Goal: Task Accomplishment & Management: Use online tool/utility

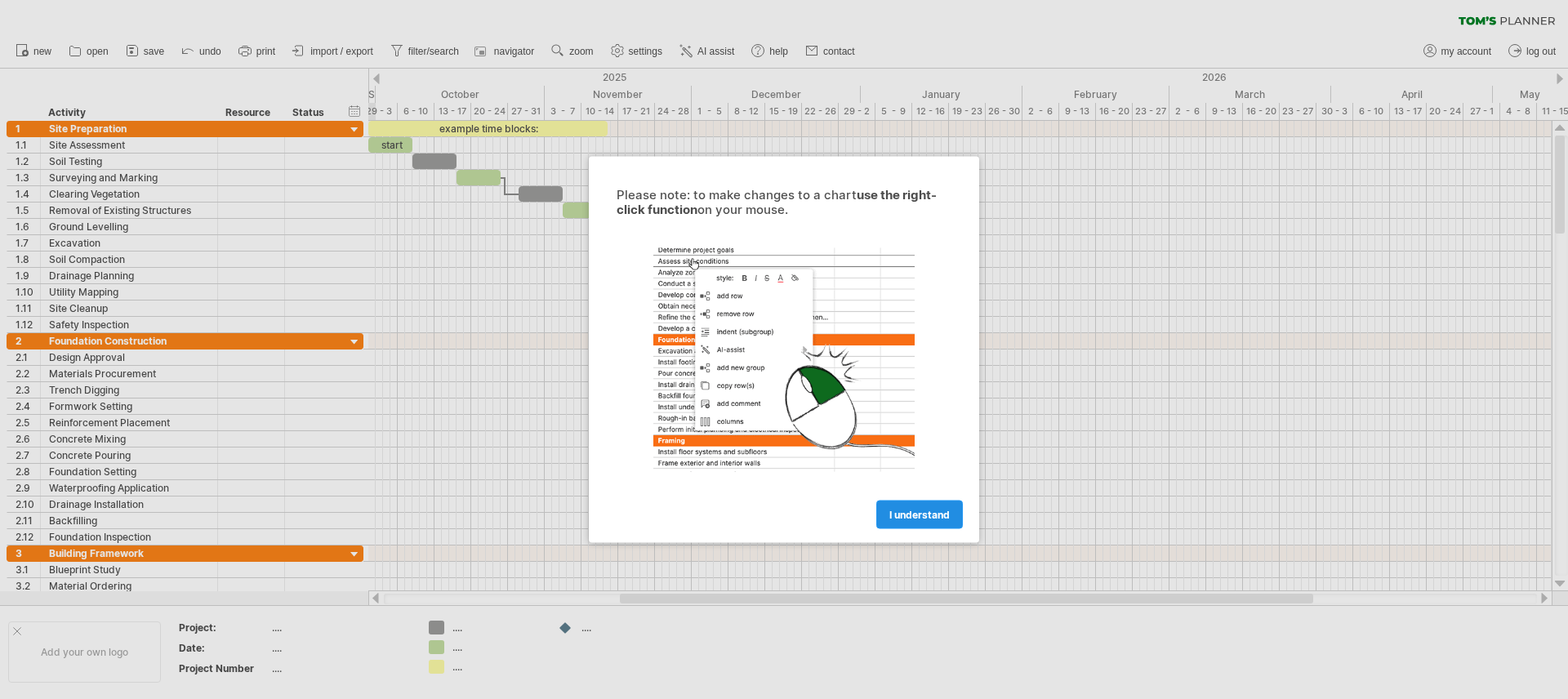
click at [899, 516] on span "I understand" at bounding box center [919, 514] width 60 height 12
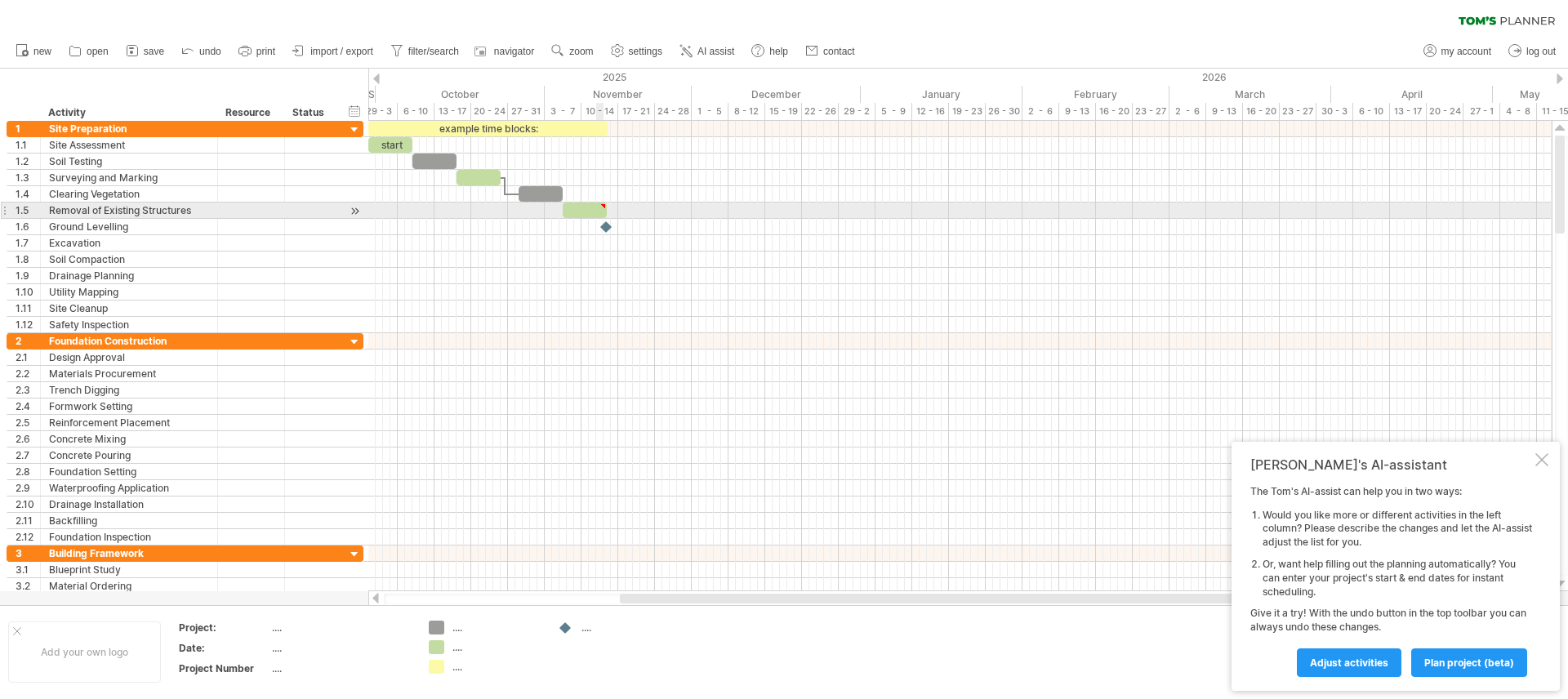
type textarea "**********"
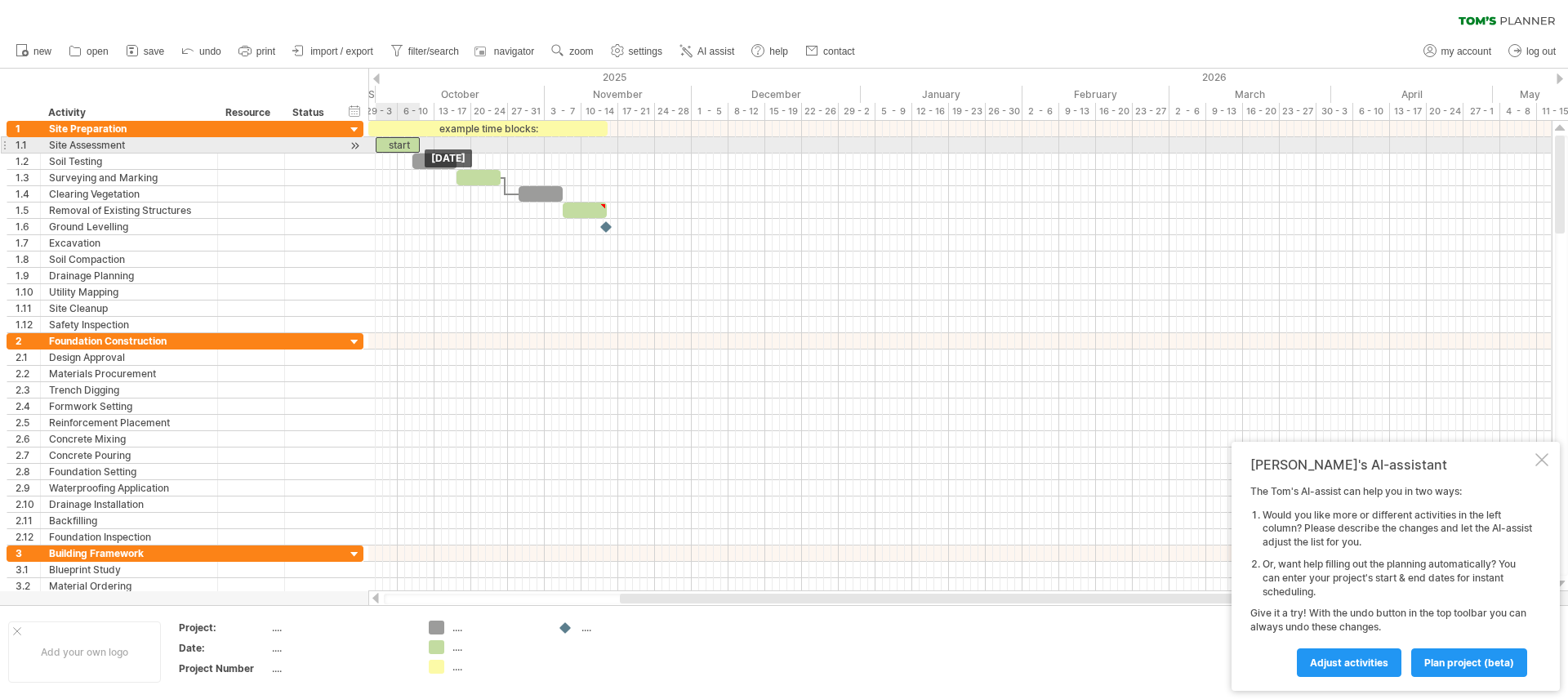
click at [398, 141] on div "start" at bounding box center [398, 144] width 44 height 16
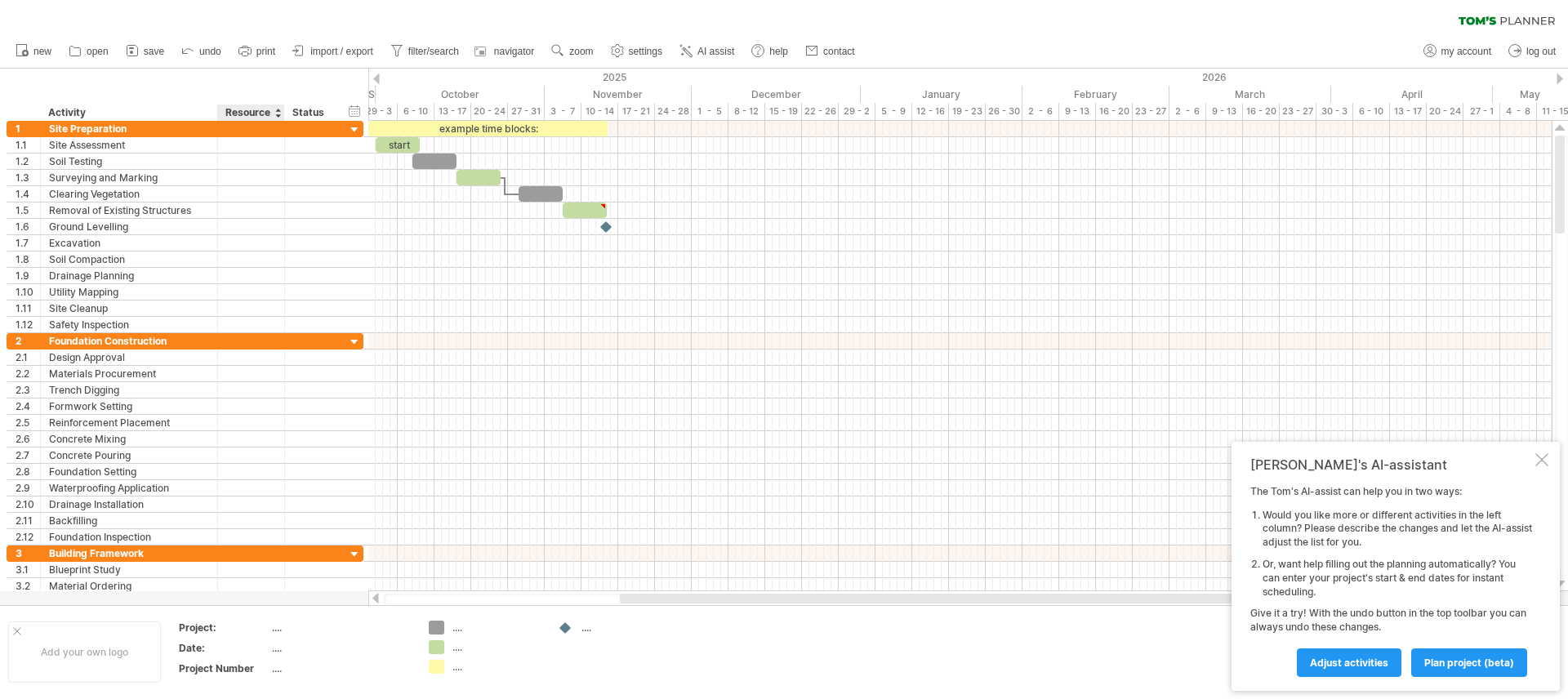
click at [270, 624] on table "Project: .... Date: .... Project Number ...." at bounding box center [295, 652] width 235 height 63
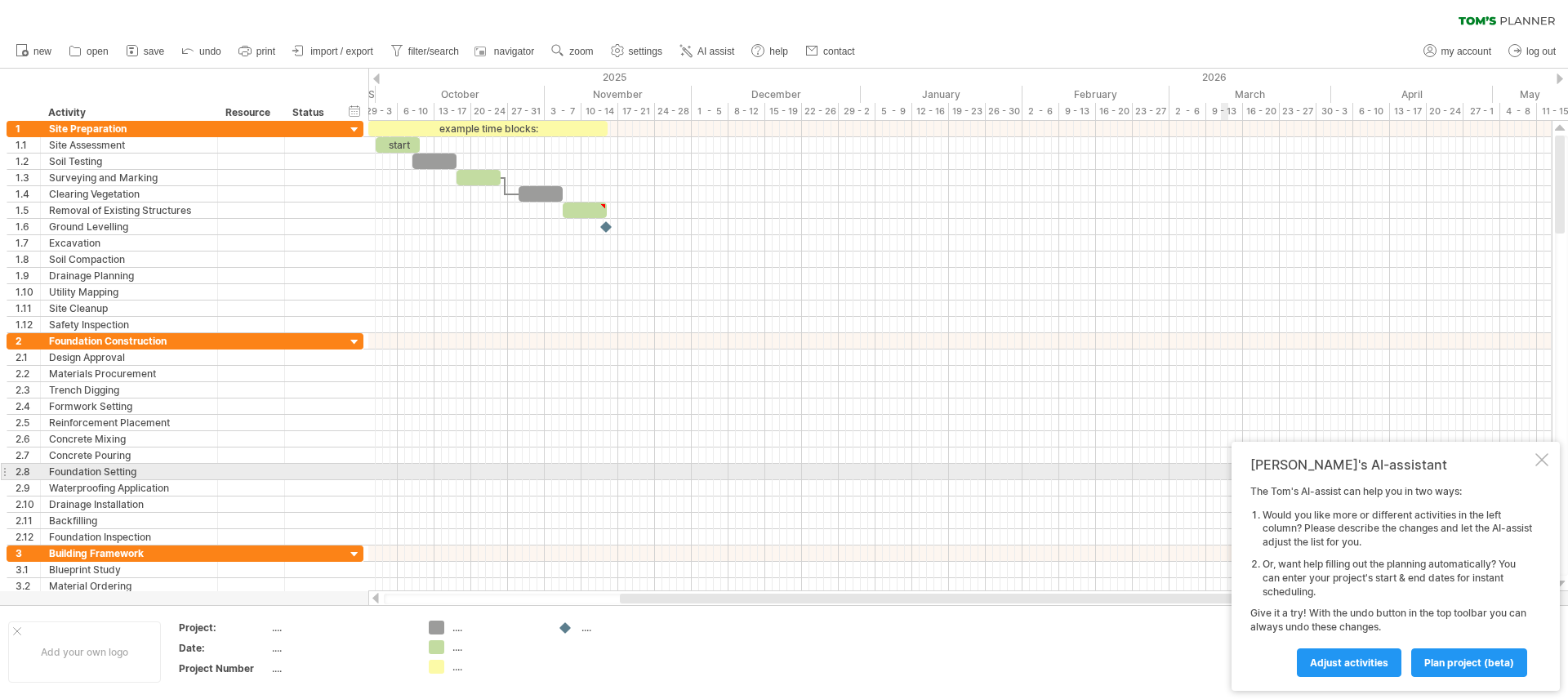
click at [1540, 464] on div at bounding box center [1542, 460] width 13 height 13
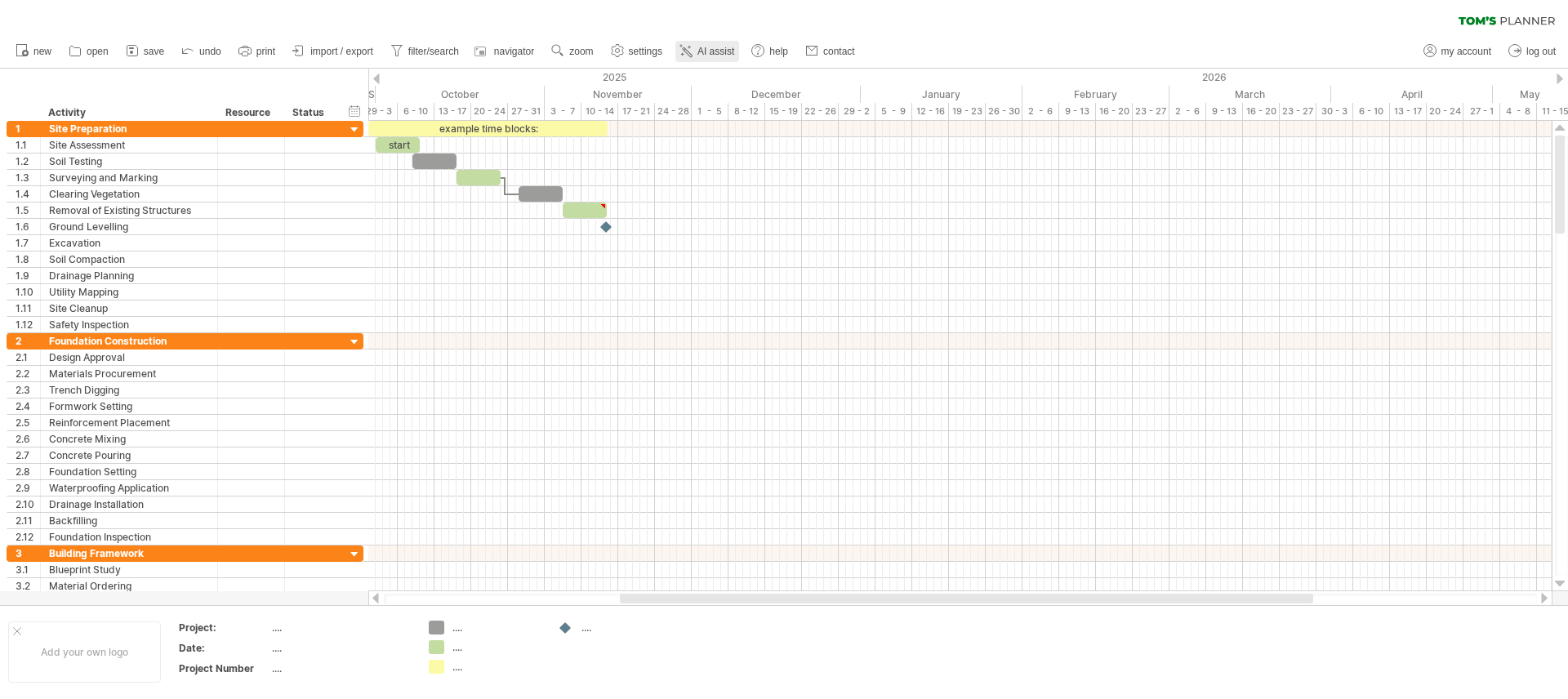
click at [719, 56] on span "AI assist" at bounding box center [716, 51] width 37 height 11
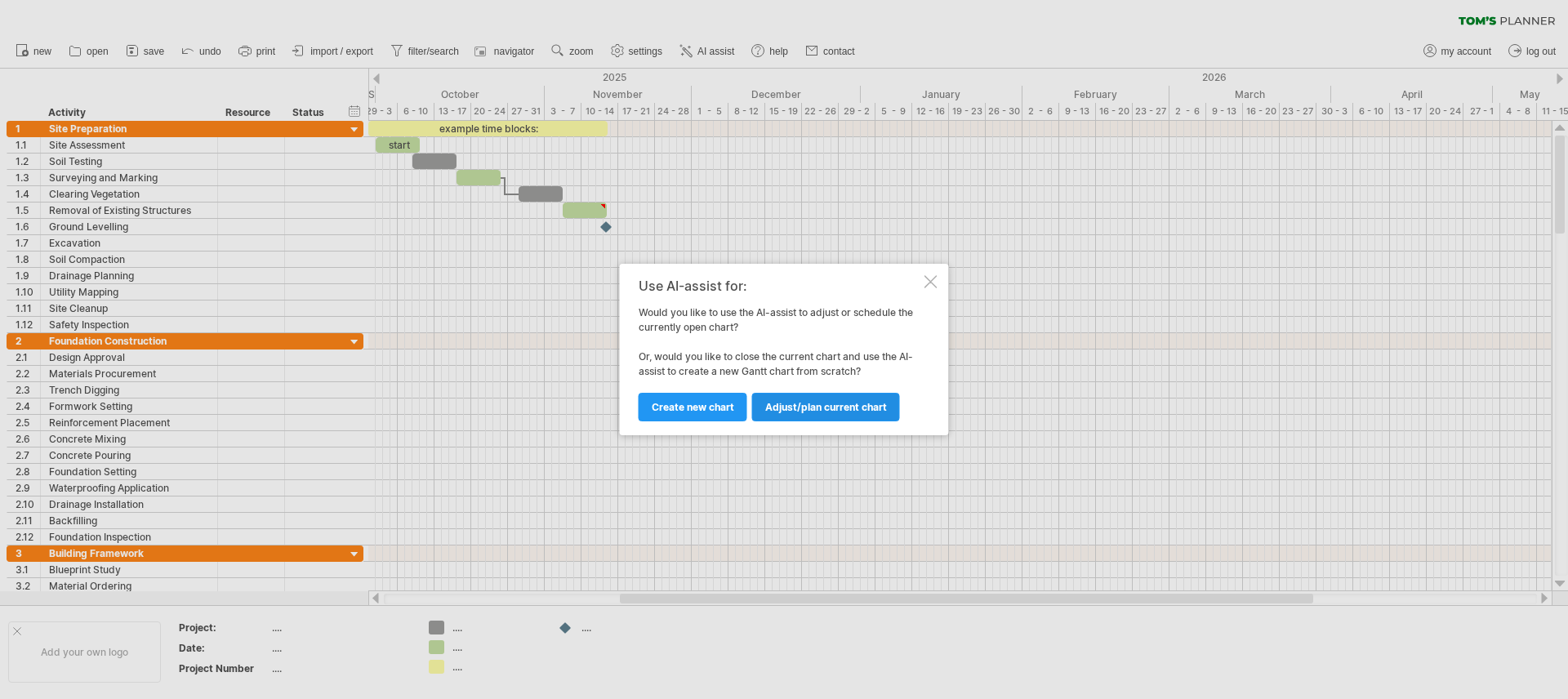
click at [810, 408] on span "Adjust/plan current chart" at bounding box center [827, 407] width 122 height 12
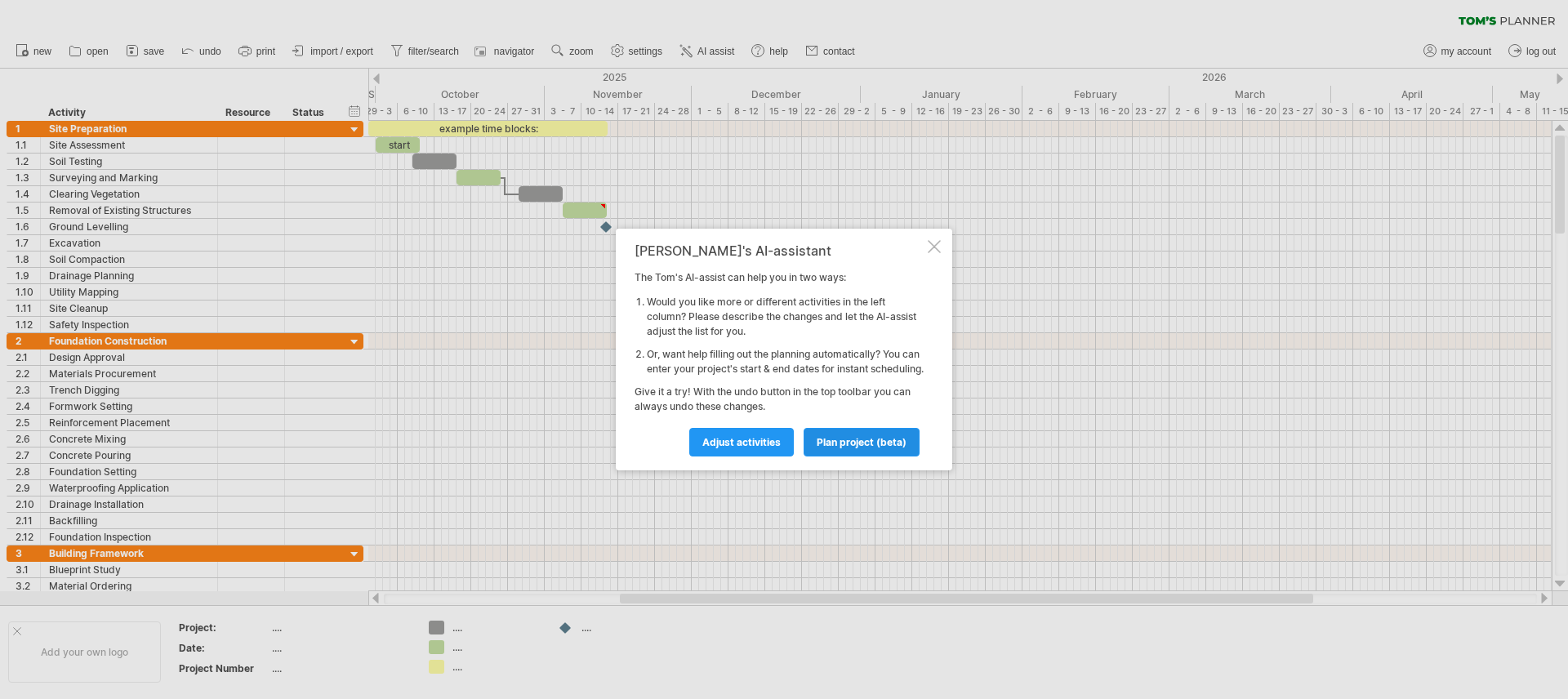
click at [854, 448] on span "plan project (beta)" at bounding box center [861, 442] width 90 height 12
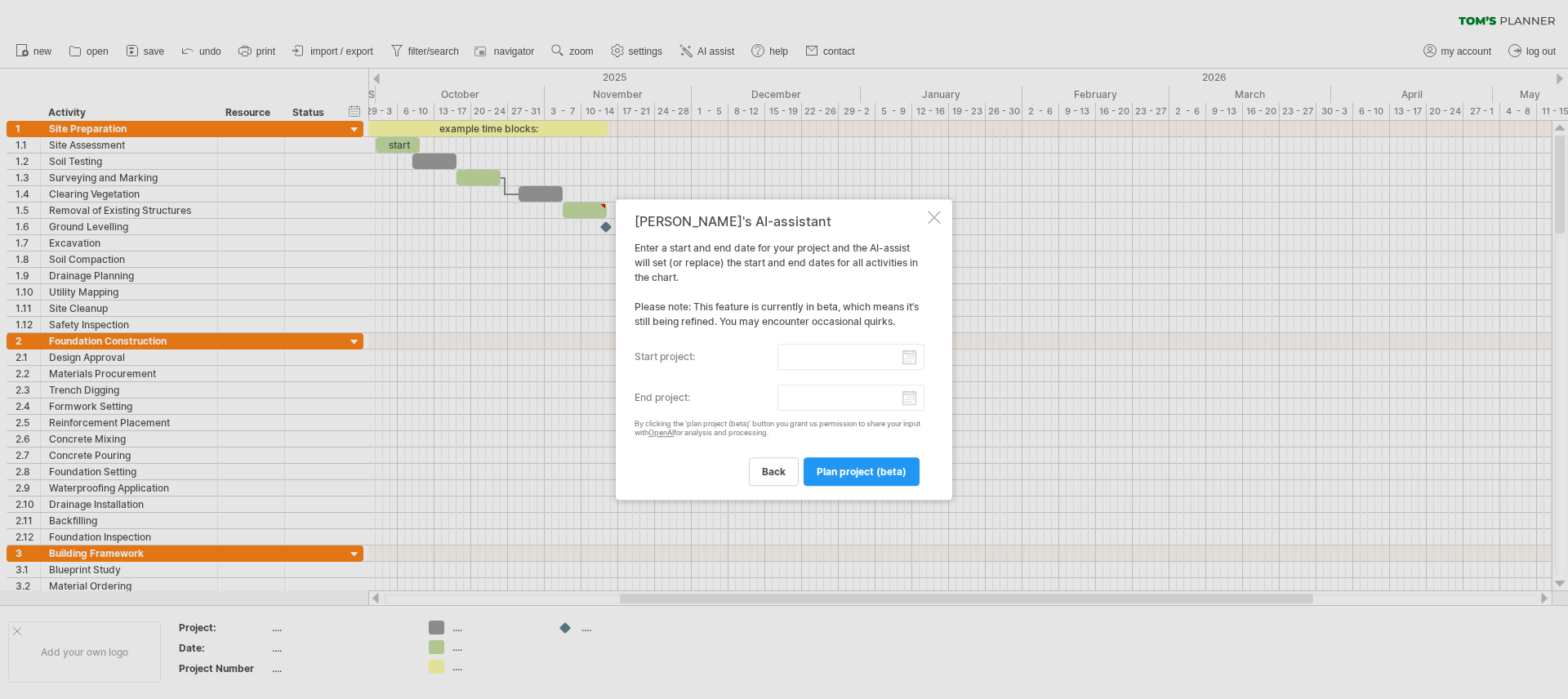
click at [865, 361] on input "start project:" at bounding box center [851, 357] width 148 height 26
click at [792, 374] on link "next" at bounding box center [790, 373] width 12 height 12
click at [761, 420] on link "3" at bounding box center [761, 419] width 10 height 16
type input "********"
click at [911, 399] on input "end project:" at bounding box center [851, 398] width 148 height 26
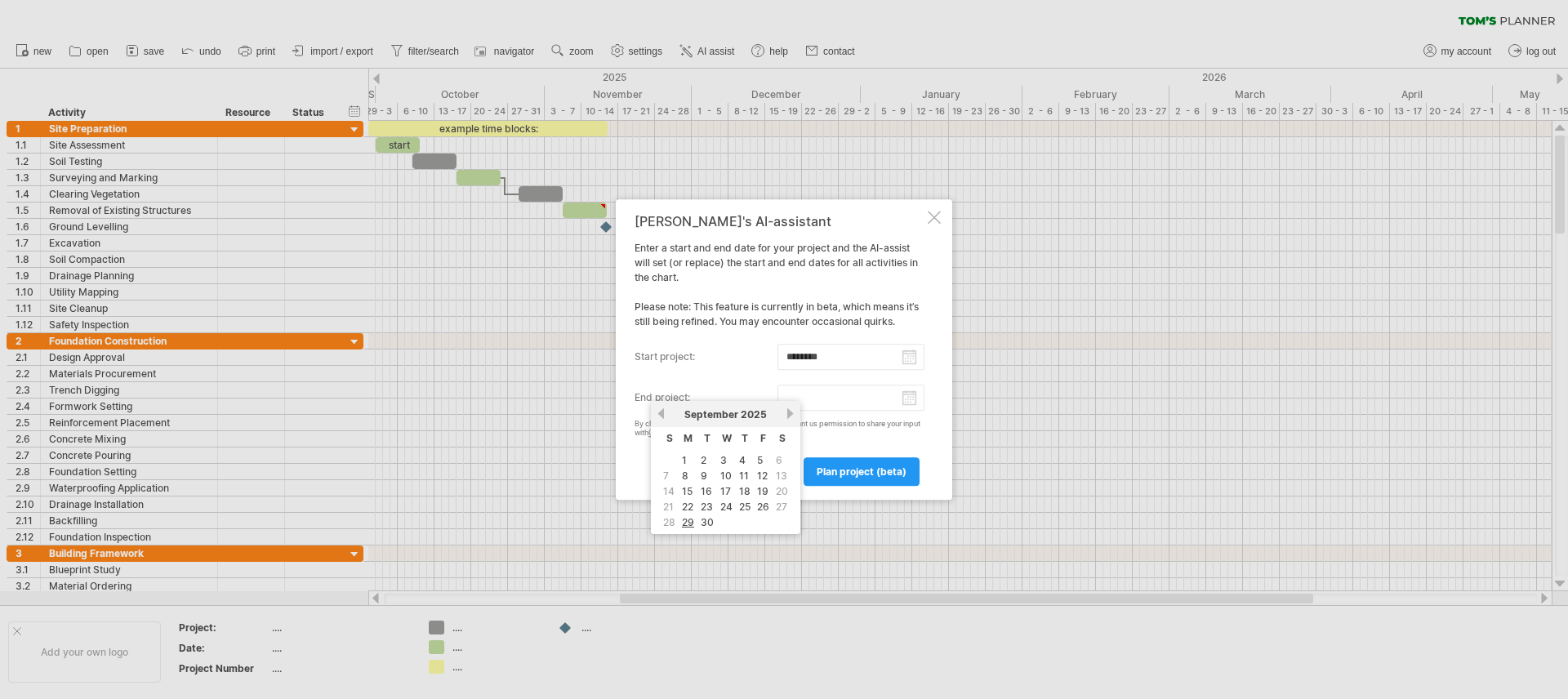
click at [790, 413] on link "next" at bounding box center [790, 413] width 12 height 12
click at [728, 485] on link "14" at bounding box center [725, 491] width 15 height 16
type input "********"
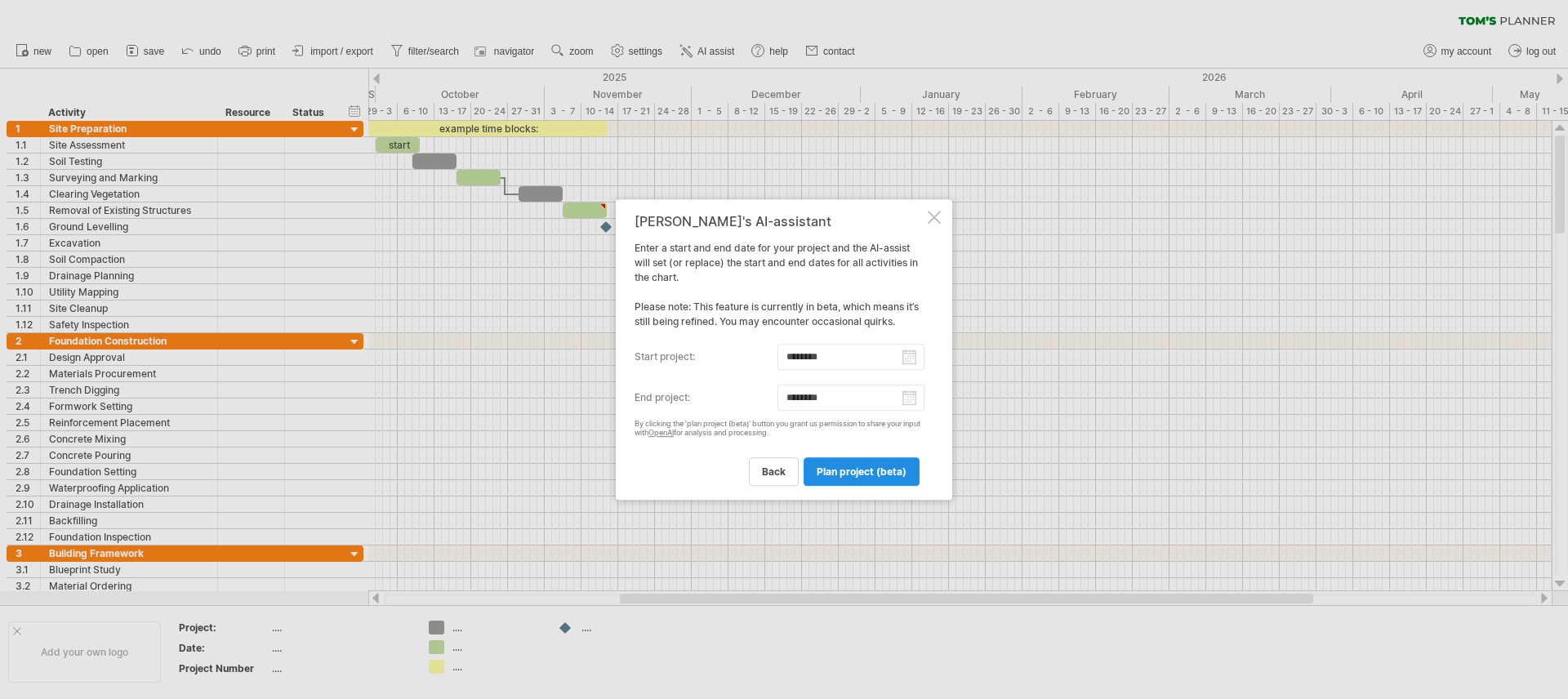
click at [847, 466] on span "plan project (beta)" at bounding box center [861, 472] width 90 height 12
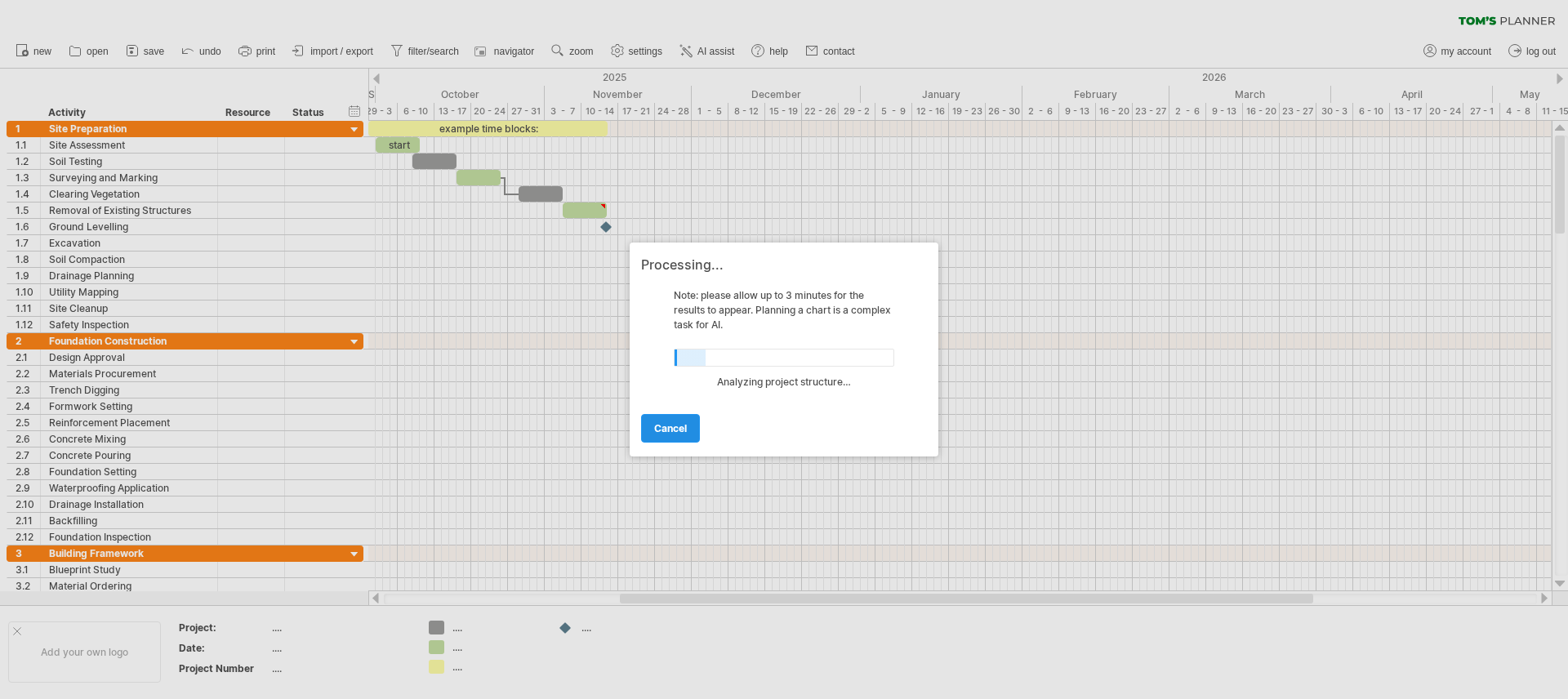
click at [655, 434] on span "cancel" at bounding box center [670, 428] width 32 height 12
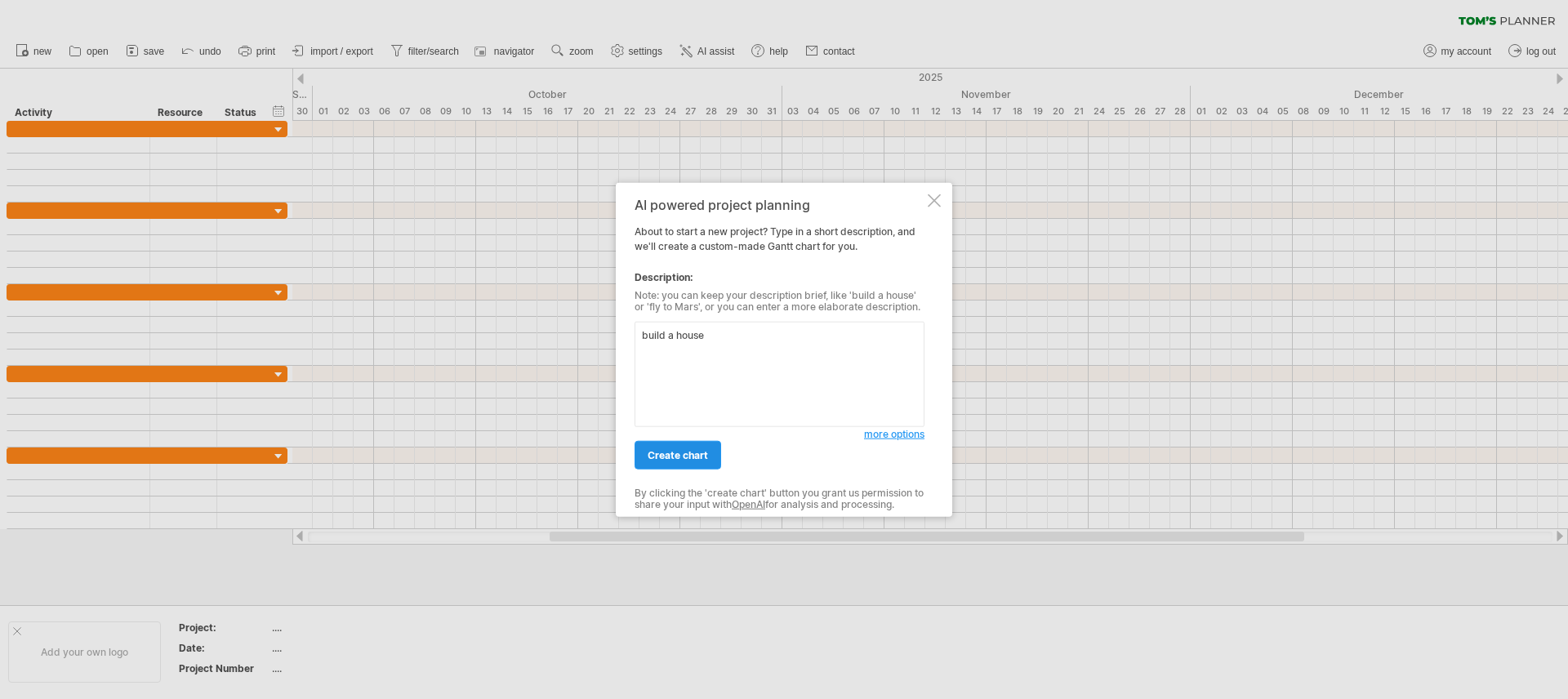
type textarea "build a house"
click at [713, 452] on link "create chart" at bounding box center [678, 455] width 87 height 29
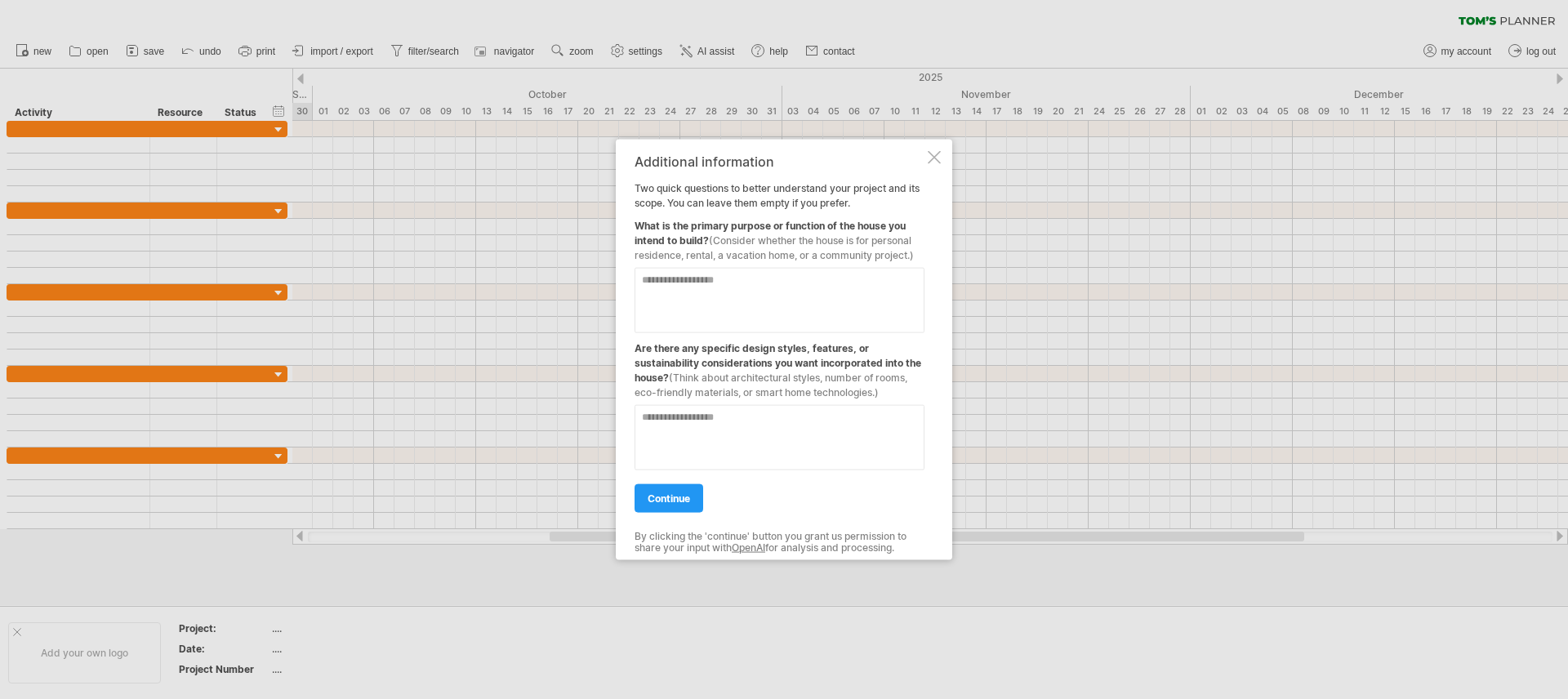
click at [723, 298] on textarea at bounding box center [779, 300] width 290 height 66
click at [643, 280] on textarea "**********" at bounding box center [779, 300] width 290 height 66
type textarea "**********"
click at [714, 455] on textarea at bounding box center [779, 437] width 290 height 66
click at [676, 509] on link "continue" at bounding box center [668, 498] width 68 height 29
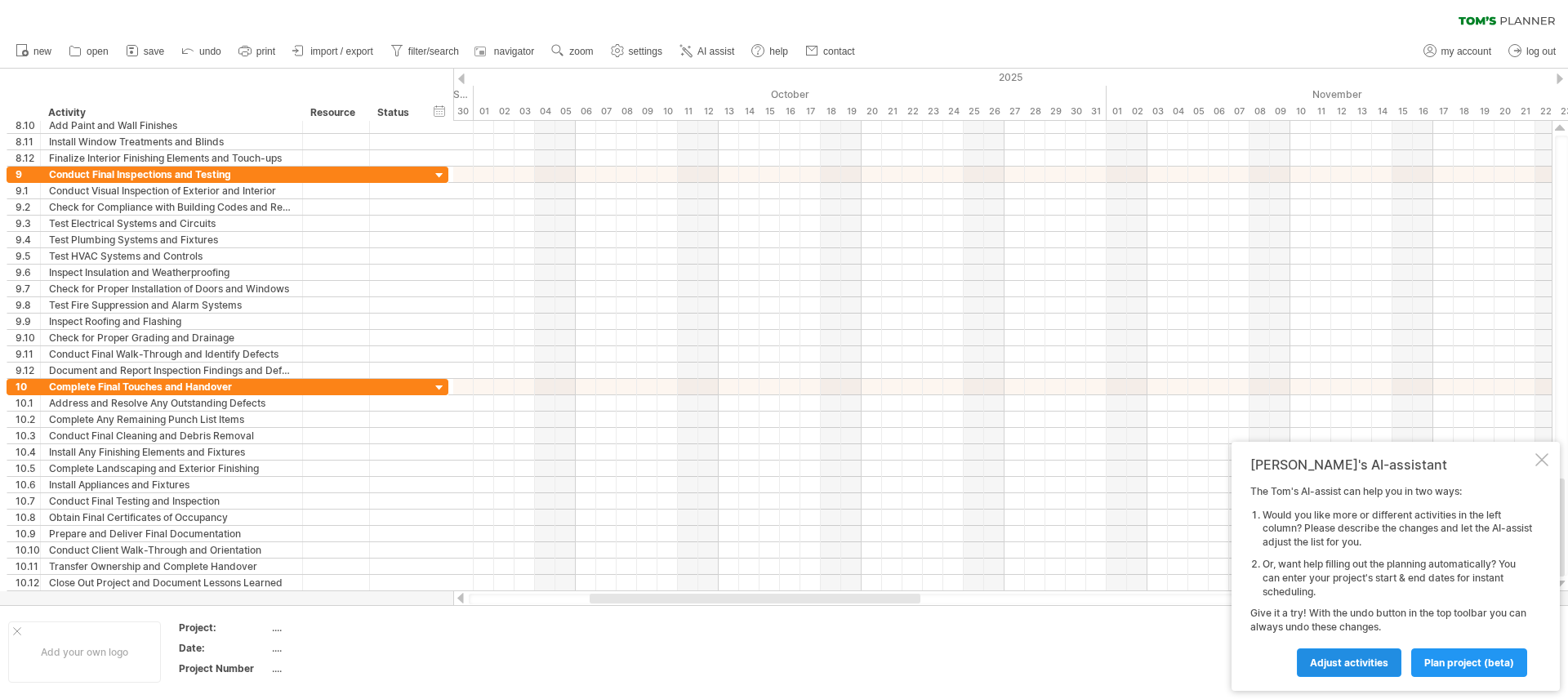
click at [1362, 668] on span "Adjust activities" at bounding box center [1349, 662] width 79 height 12
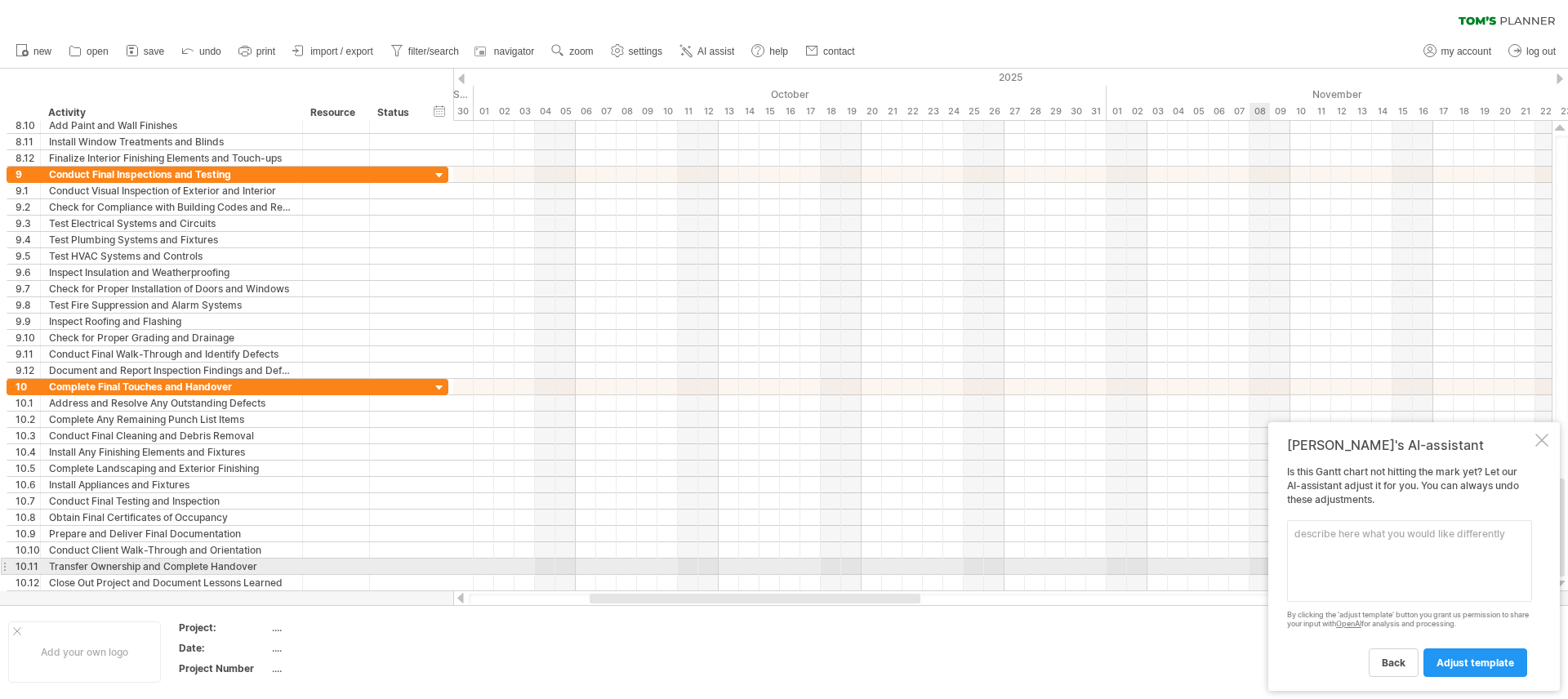
click at [1343, 570] on textarea at bounding box center [1409, 561] width 245 height 81
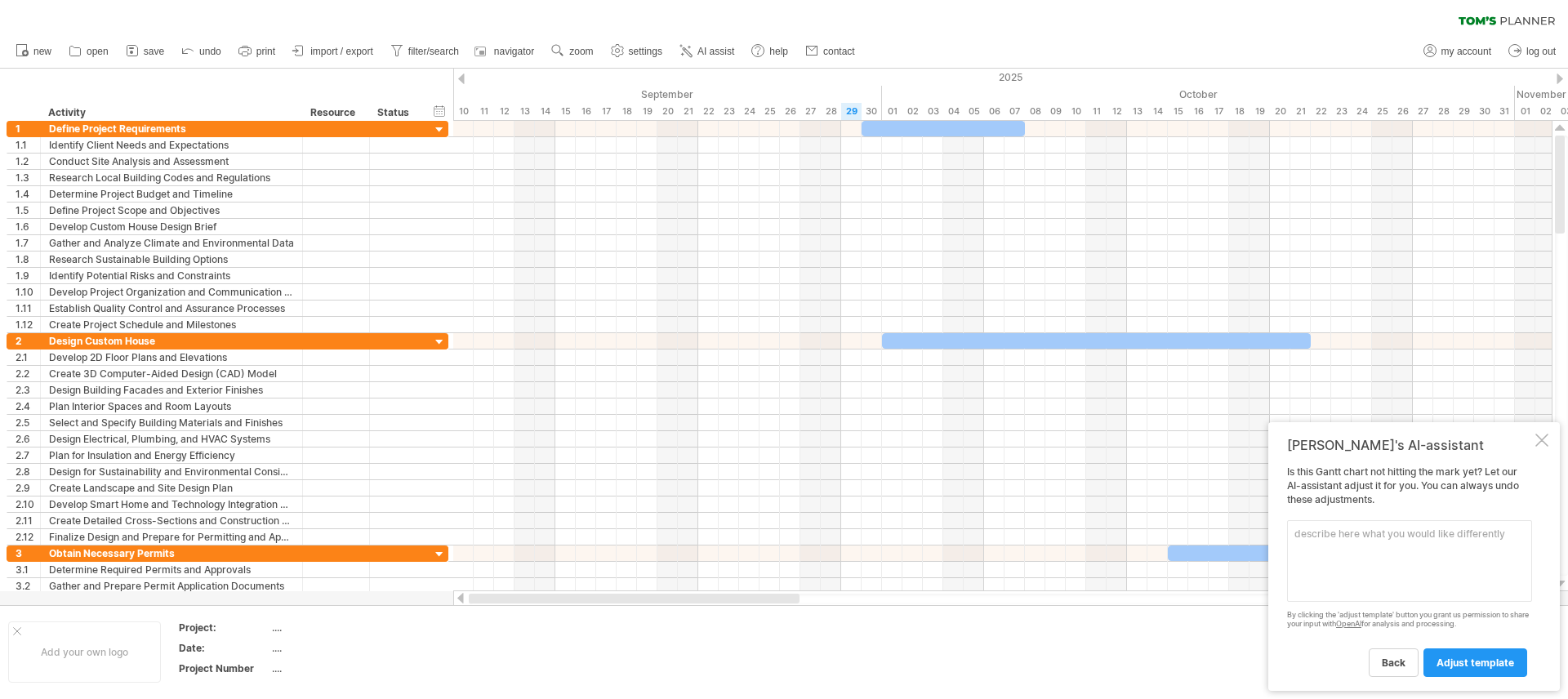
drag, startPoint x: 634, startPoint y: 603, endPoint x: 475, endPoint y: 600, distance: 159.0
click at [475, 600] on div at bounding box center [634, 598] width 331 height 10
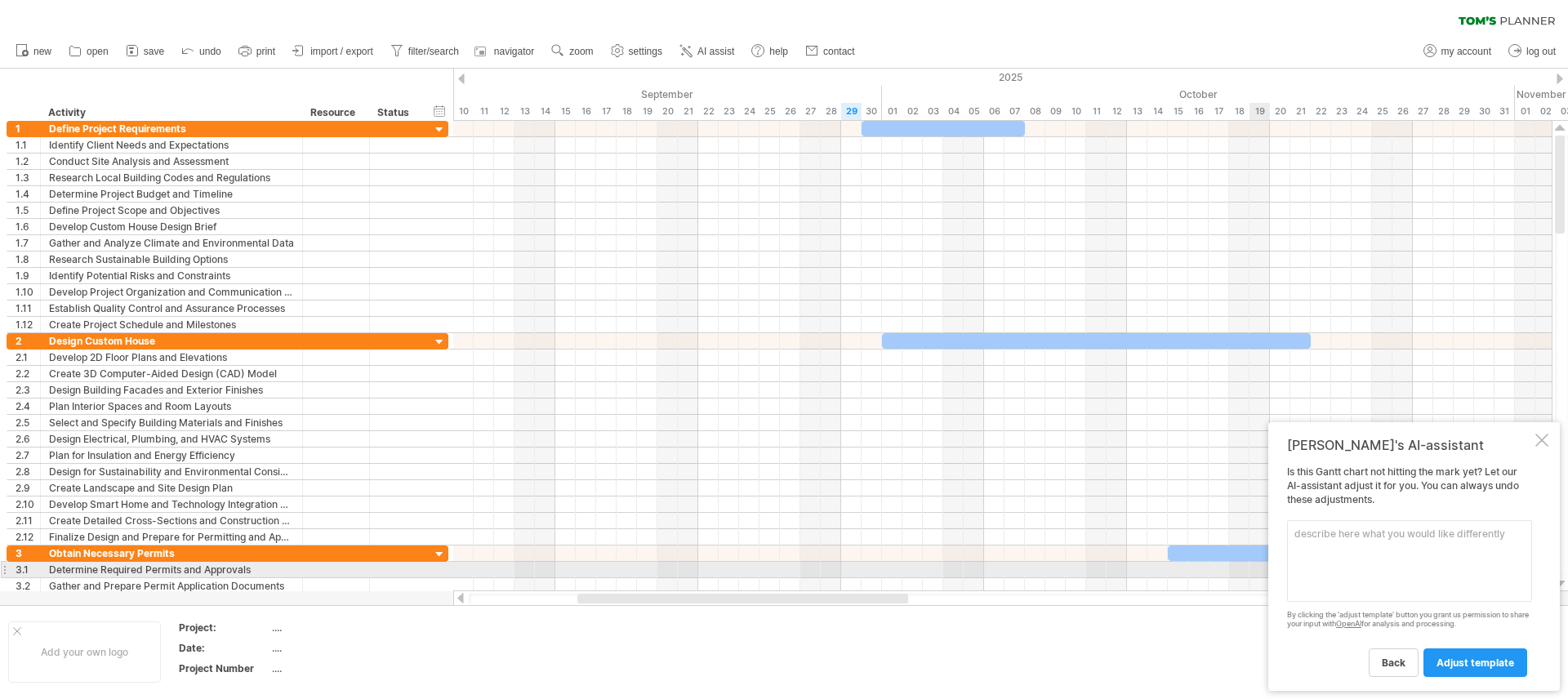
click at [1401, 569] on textarea at bounding box center [1409, 561] width 245 height 81
type textarea "start date"
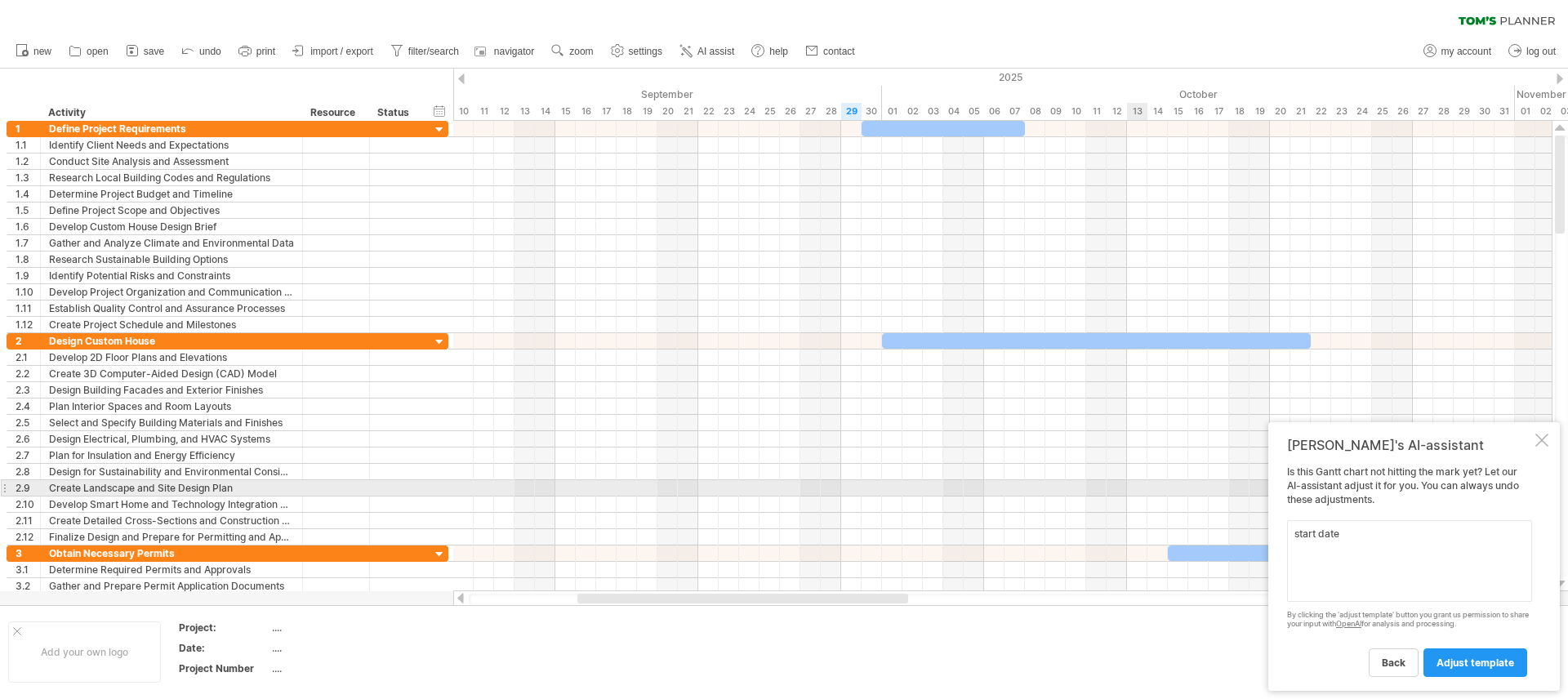
drag, startPoint x: 1390, startPoint y: 572, endPoint x: 1133, endPoint y: 494, distance: 268.6
click at [1133, 494] on div "Trying to reach [DOMAIN_NAME] Connected again... 0% clear filter new 1" at bounding box center [784, 350] width 1568 height 699
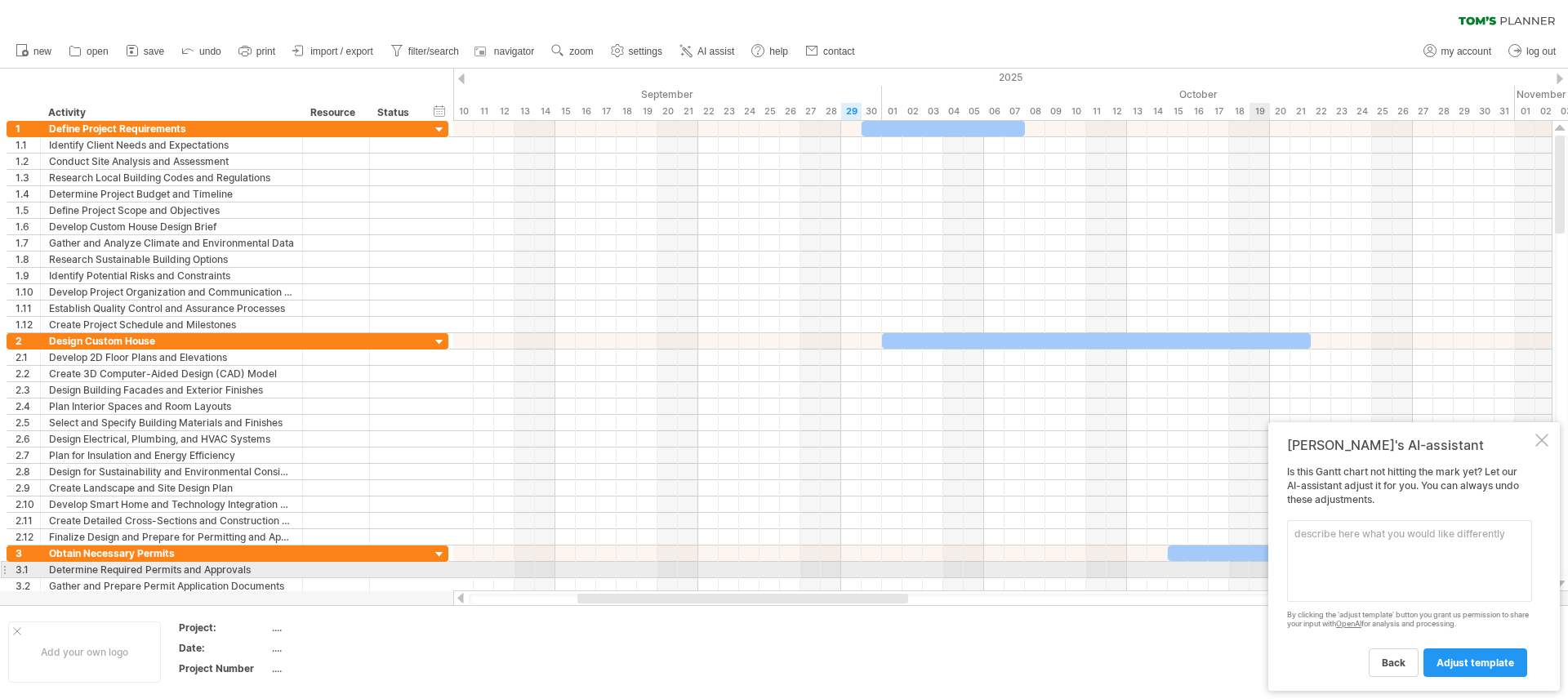
click at [1334, 563] on textarea at bounding box center [1409, 561] width 245 height 81
type textarea "change activtities"
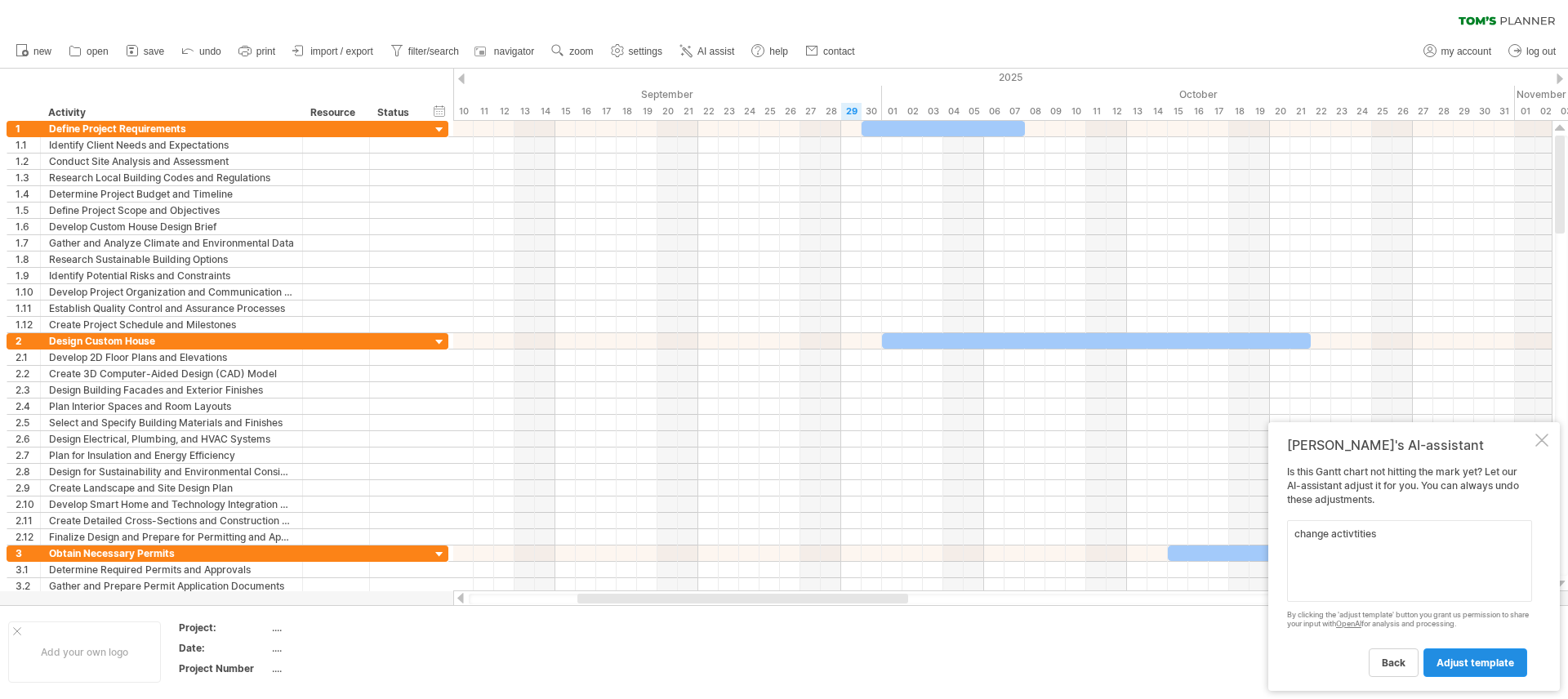
click at [1464, 674] on link "adjust template" at bounding box center [1476, 662] width 104 height 29
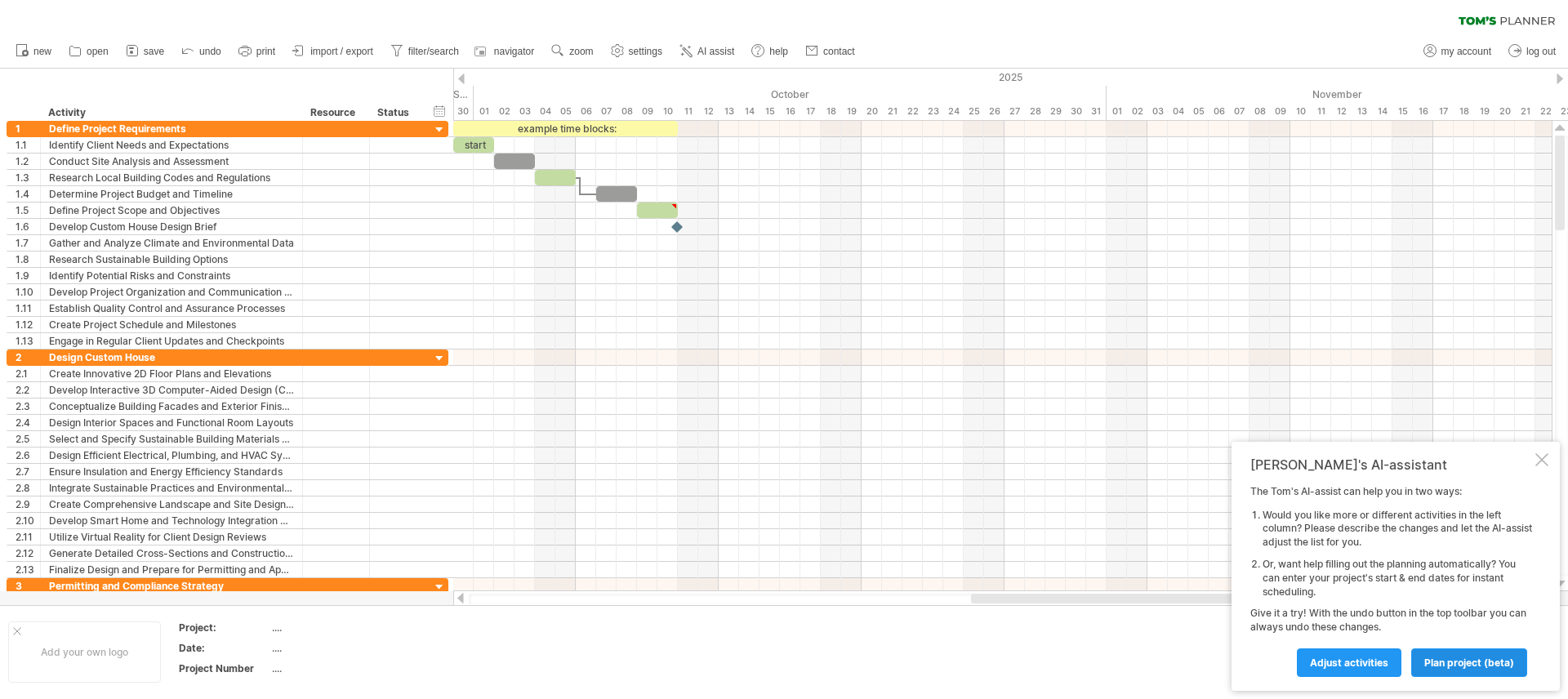
click at [1427, 661] on span "plan project (beta)" at bounding box center [1469, 662] width 90 height 12
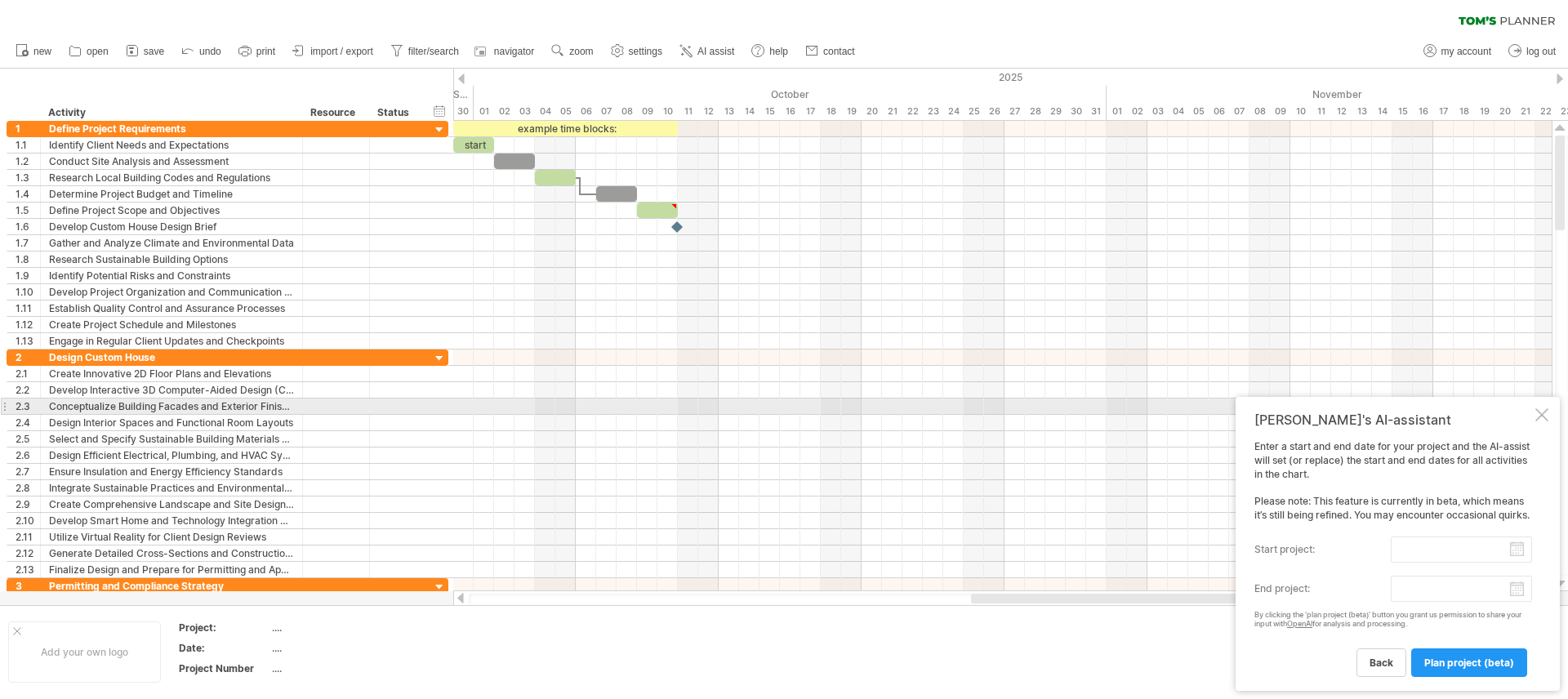
click at [1542, 409] on div at bounding box center [1542, 415] width 13 height 13
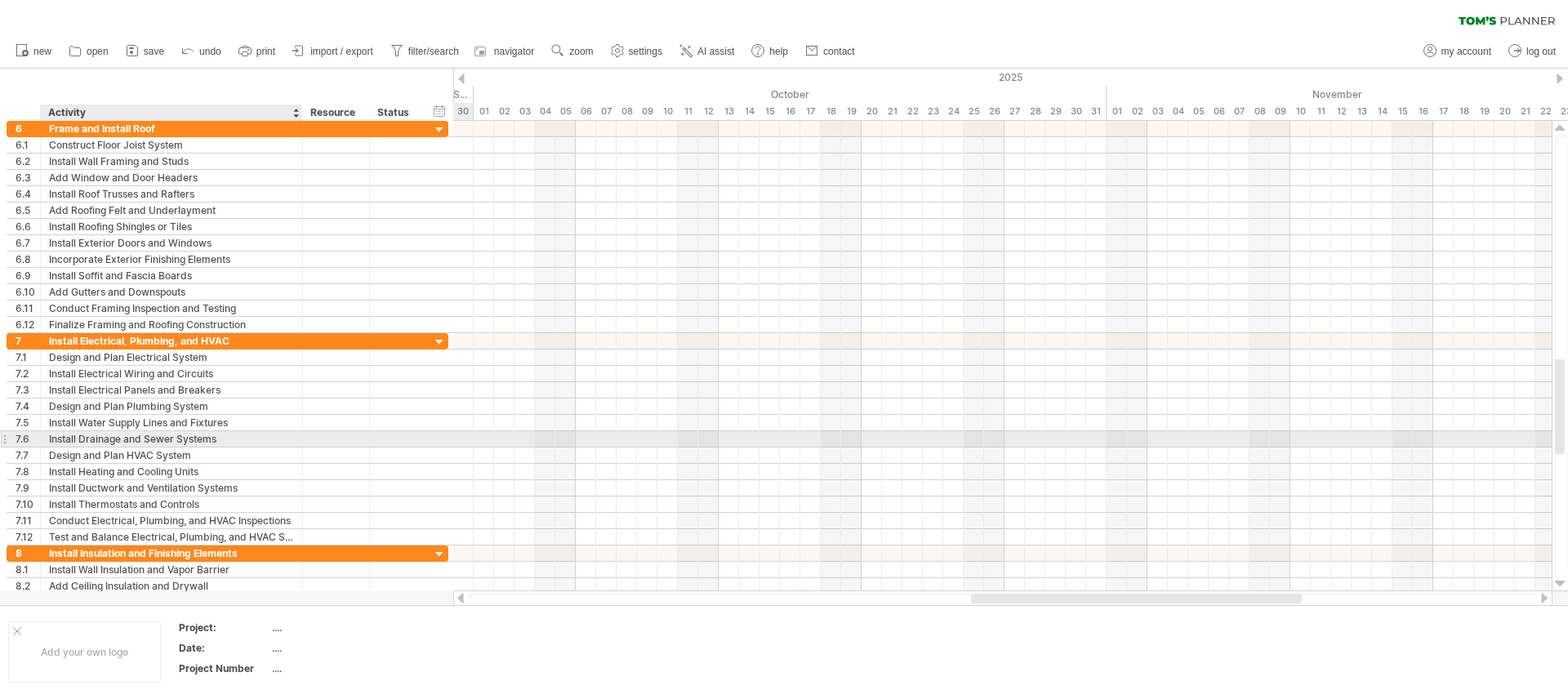
click at [179, 445] on div "Install Drainage and Sewer Systems" at bounding box center [171, 438] width 245 height 16
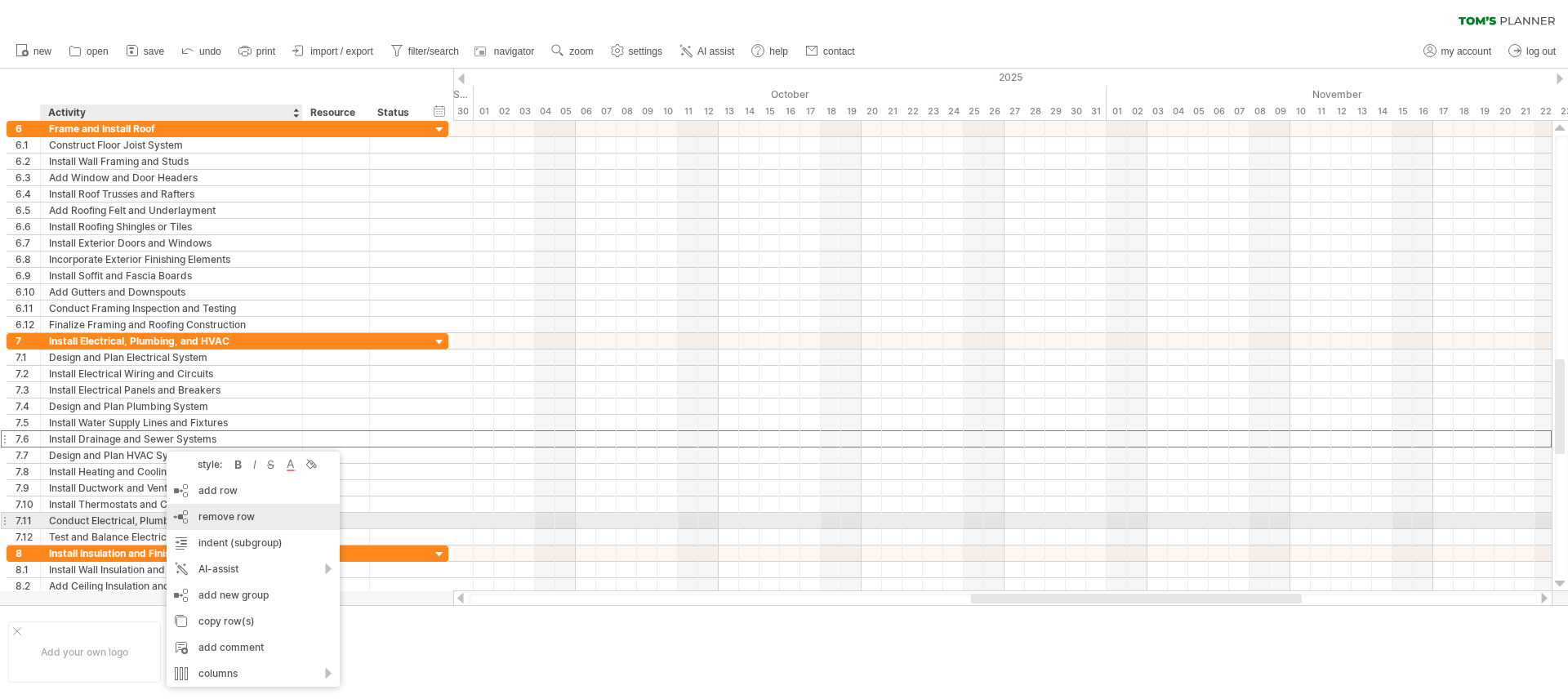
click at [251, 524] on div "remove row remove selected rows" at bounding box center [252, 517] width 173 height 26
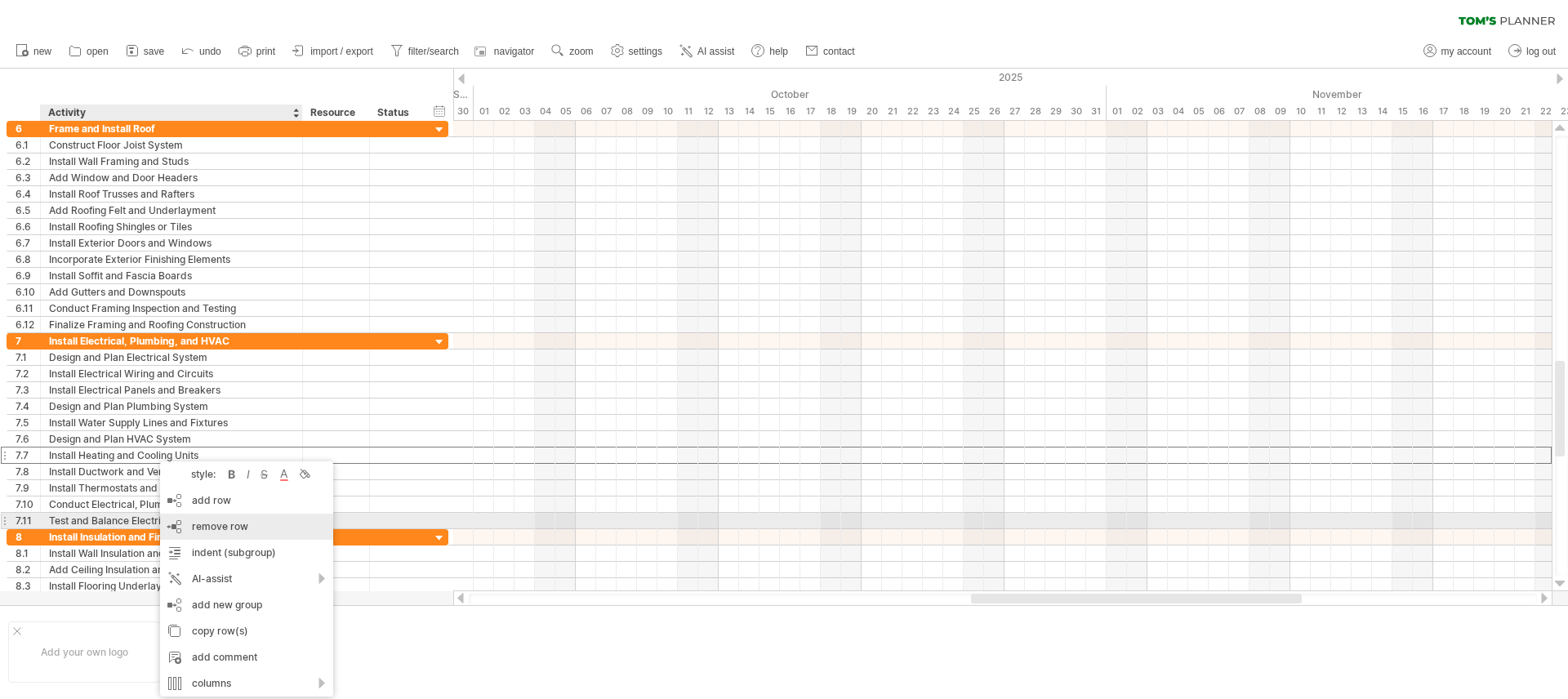
click at [216, 526] on span "remove row" at bounding box center [220, 526] width 56 height 12
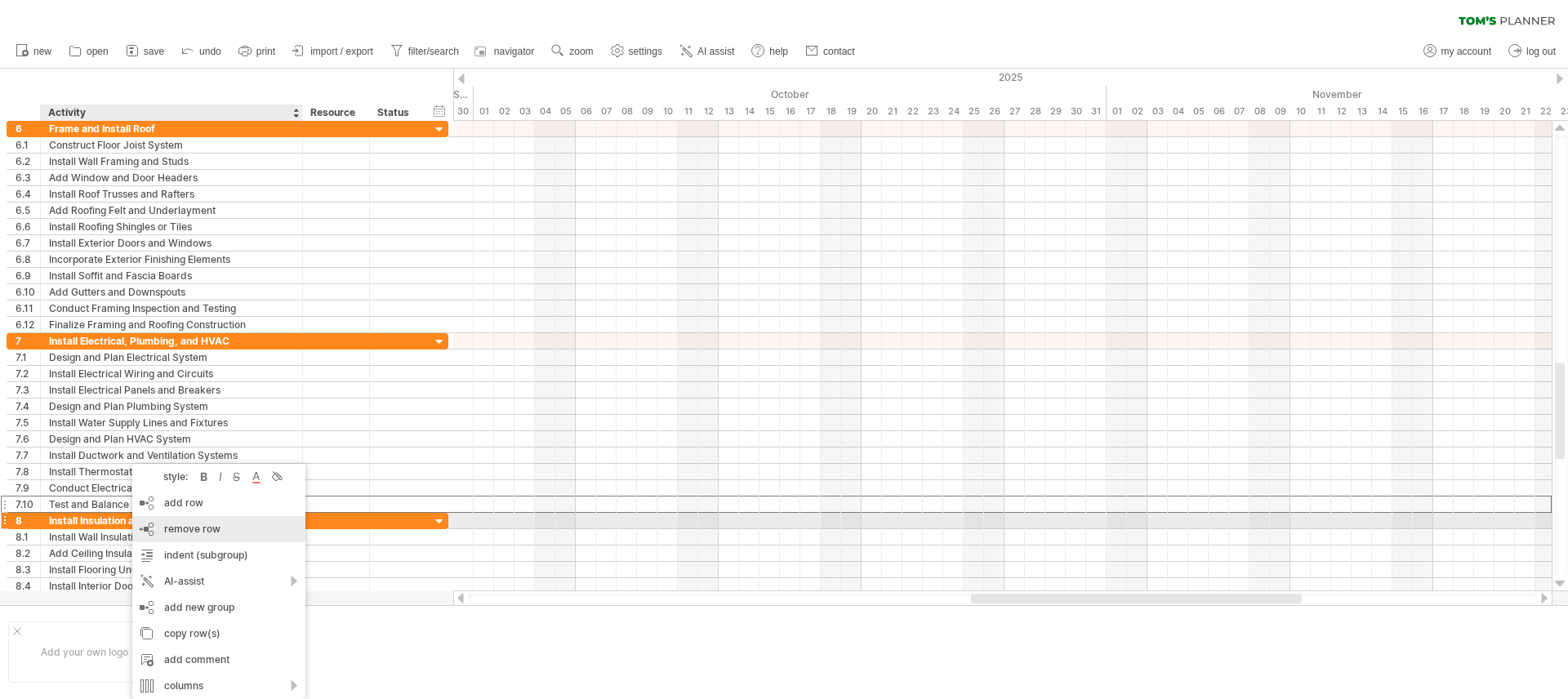
click at [171, 523] on span "remove row" at bounding box center [192, 528] width 56 height 12
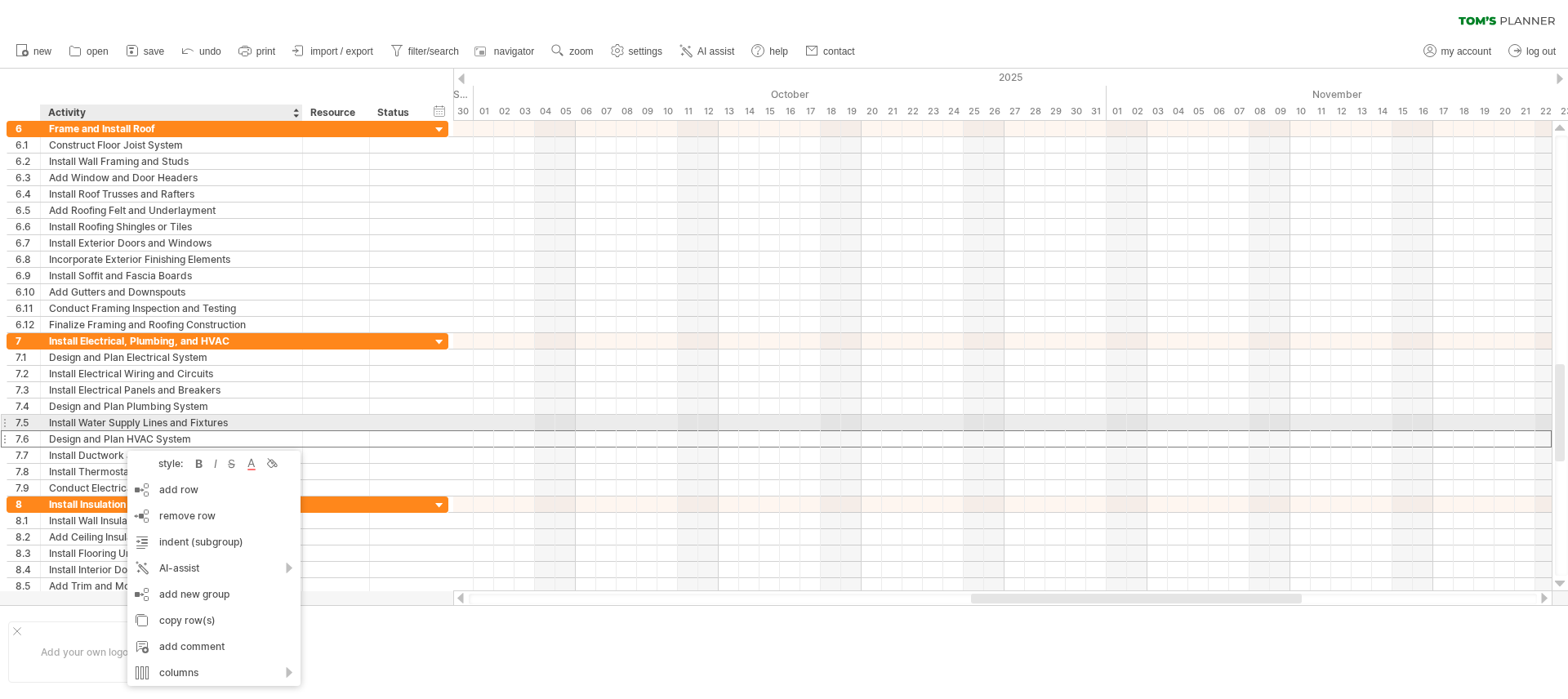
click at [132, 417] on div "Install Water Supply Lines and Fixtures" at bounding box center [171, 423] width 245 height 16
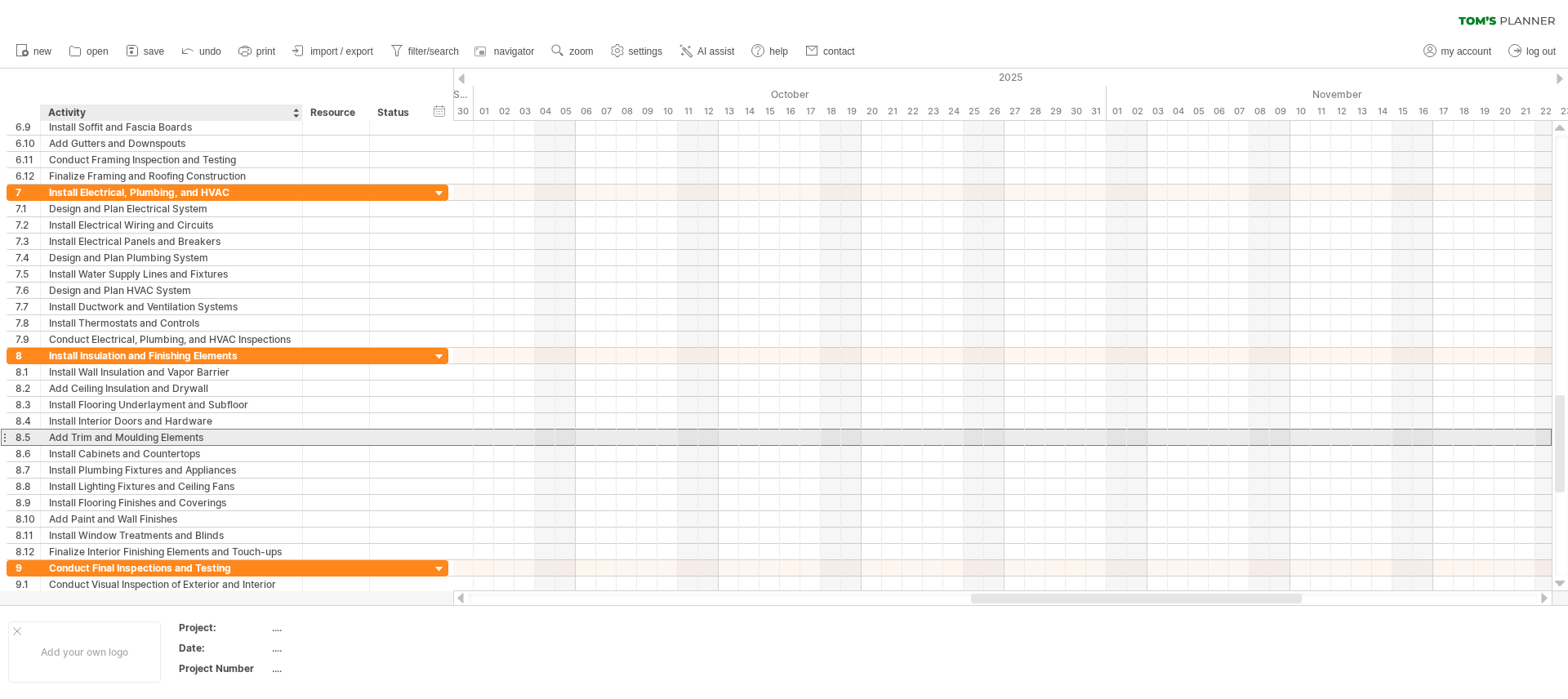
click at [133, 442] on div "Add Trim and Moulding Elements" at bounding box center [171, 437] width 245 height 16
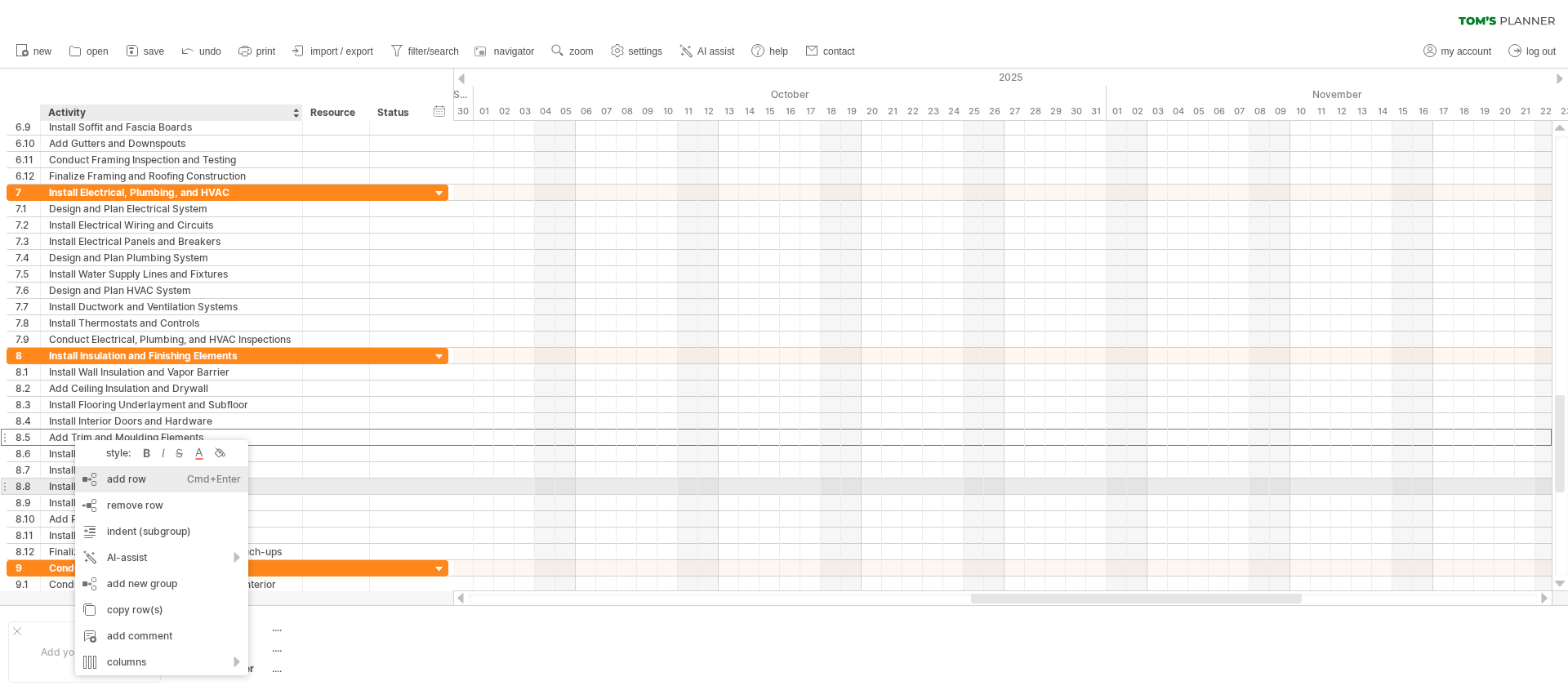
click at [182, 484] on div "add row Ctrl+Enter Cmd+Enter" at bounding box center [161, 479] width 173 height 26
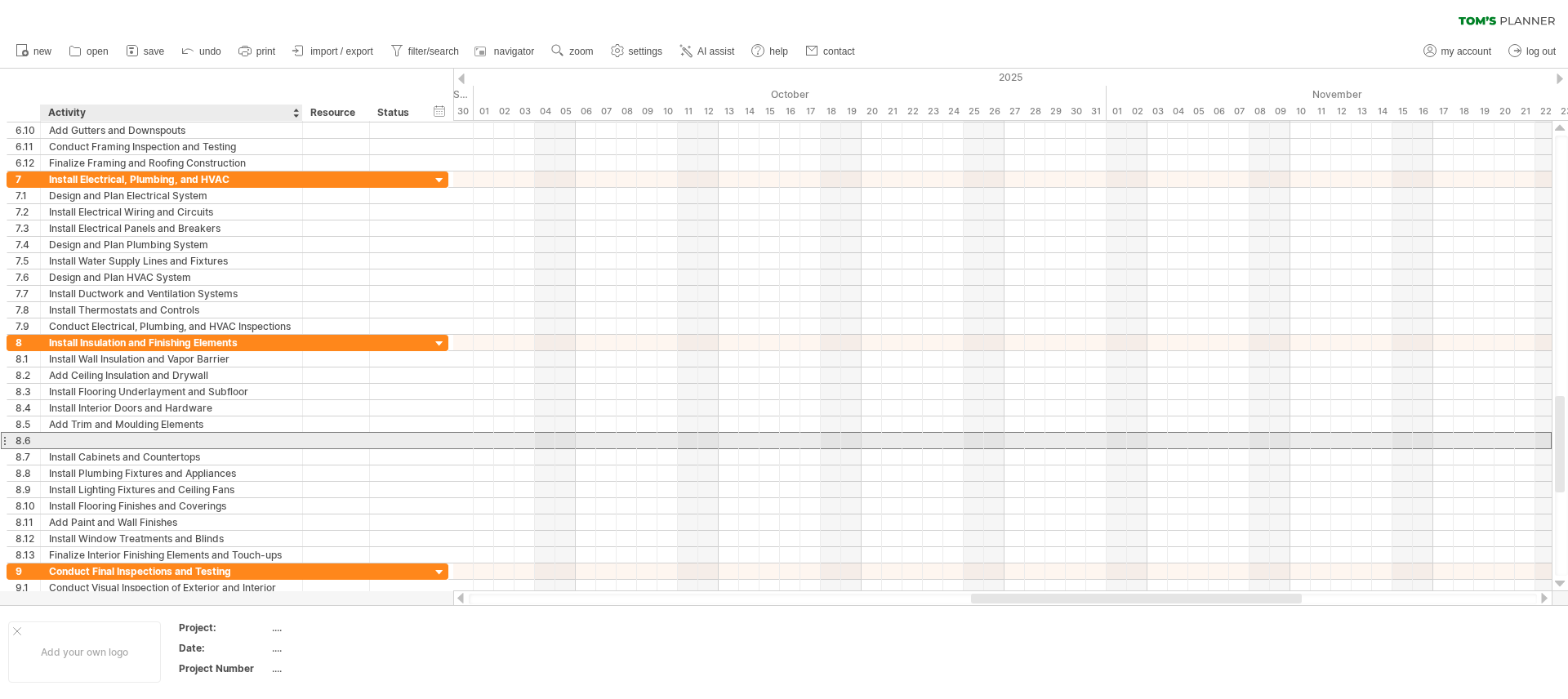
click at [113, 443] on div at bounding box center [171, 440] width 245 height 16
type input "*"
type input "**********"
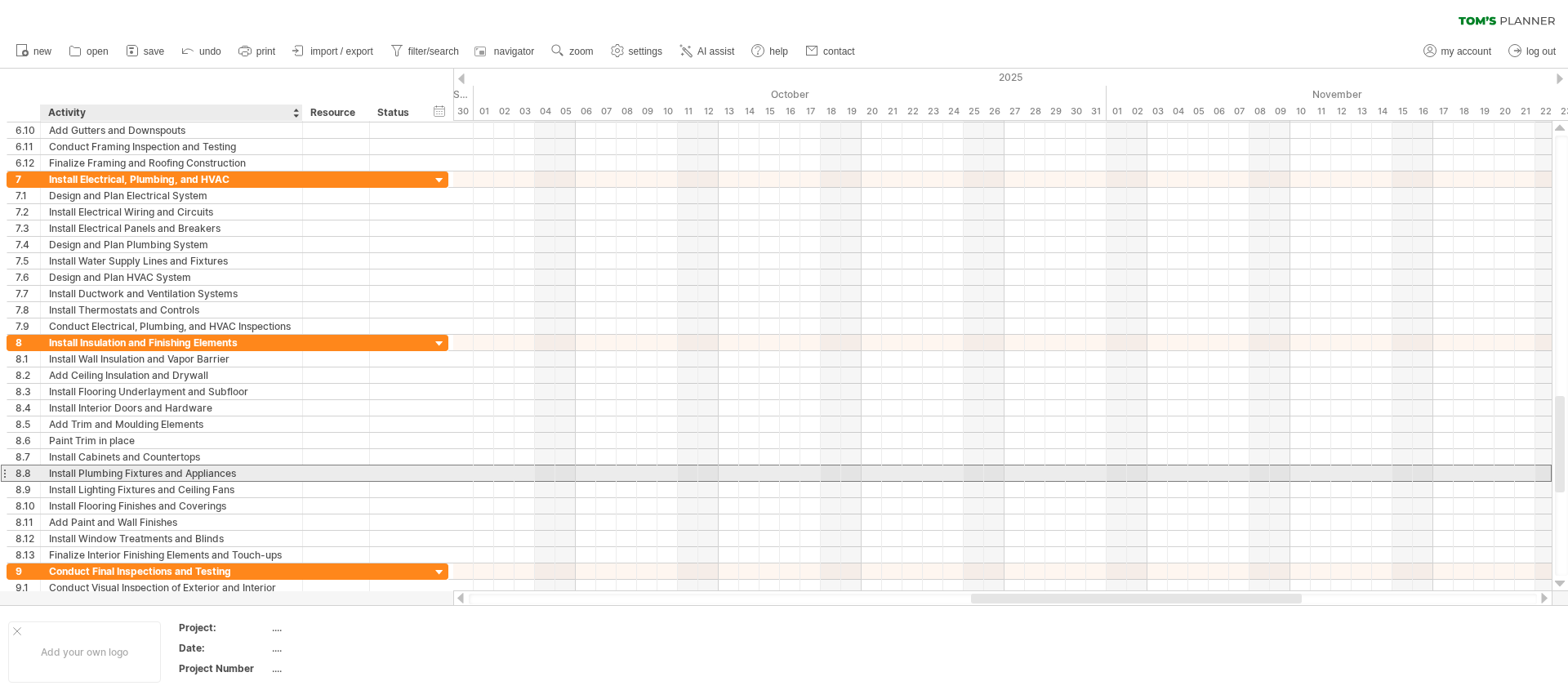
click at [161, 473] on div "Install Plumbing Fixtures and Appliances" at bounding box center [171, 473] width 245 height 16
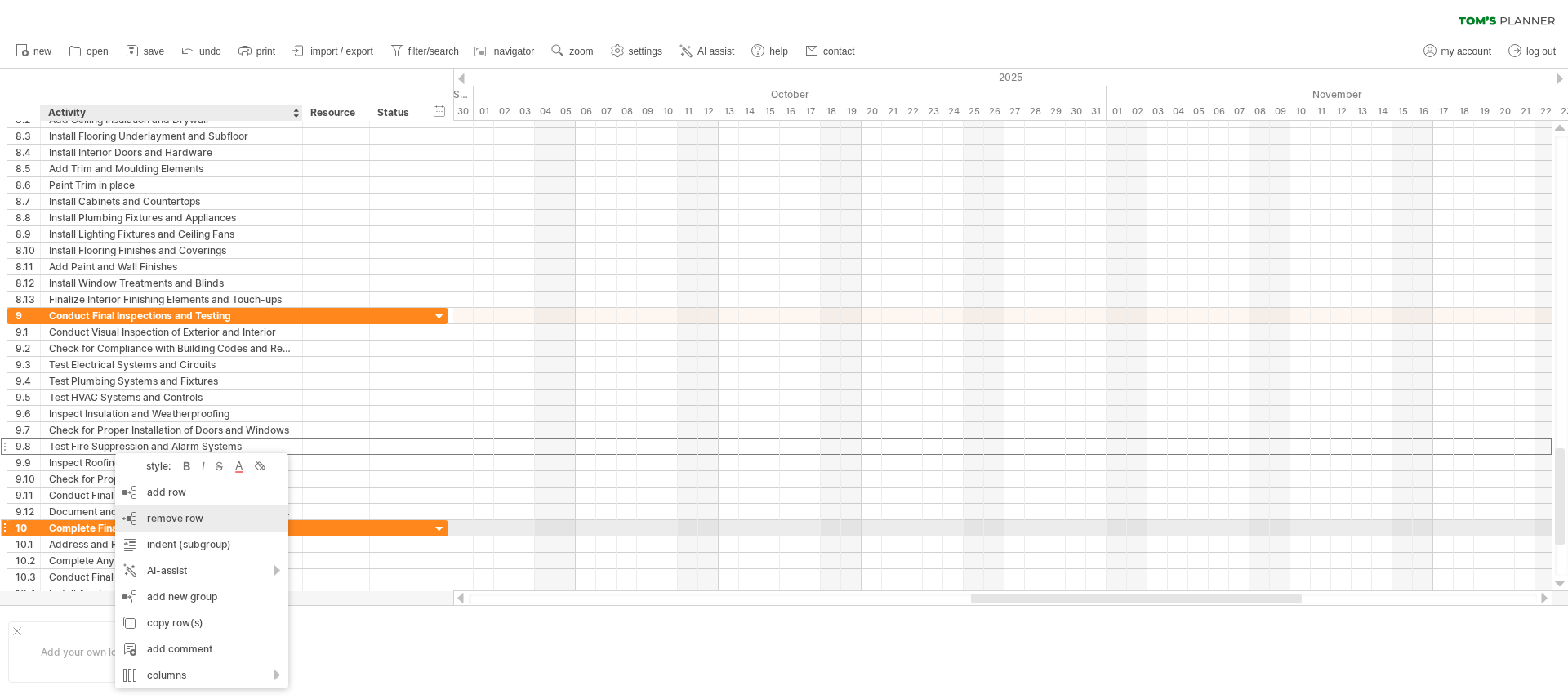
click at [155, 521] on span "remove row" at bounding box center [175, 518] width 56 height 12
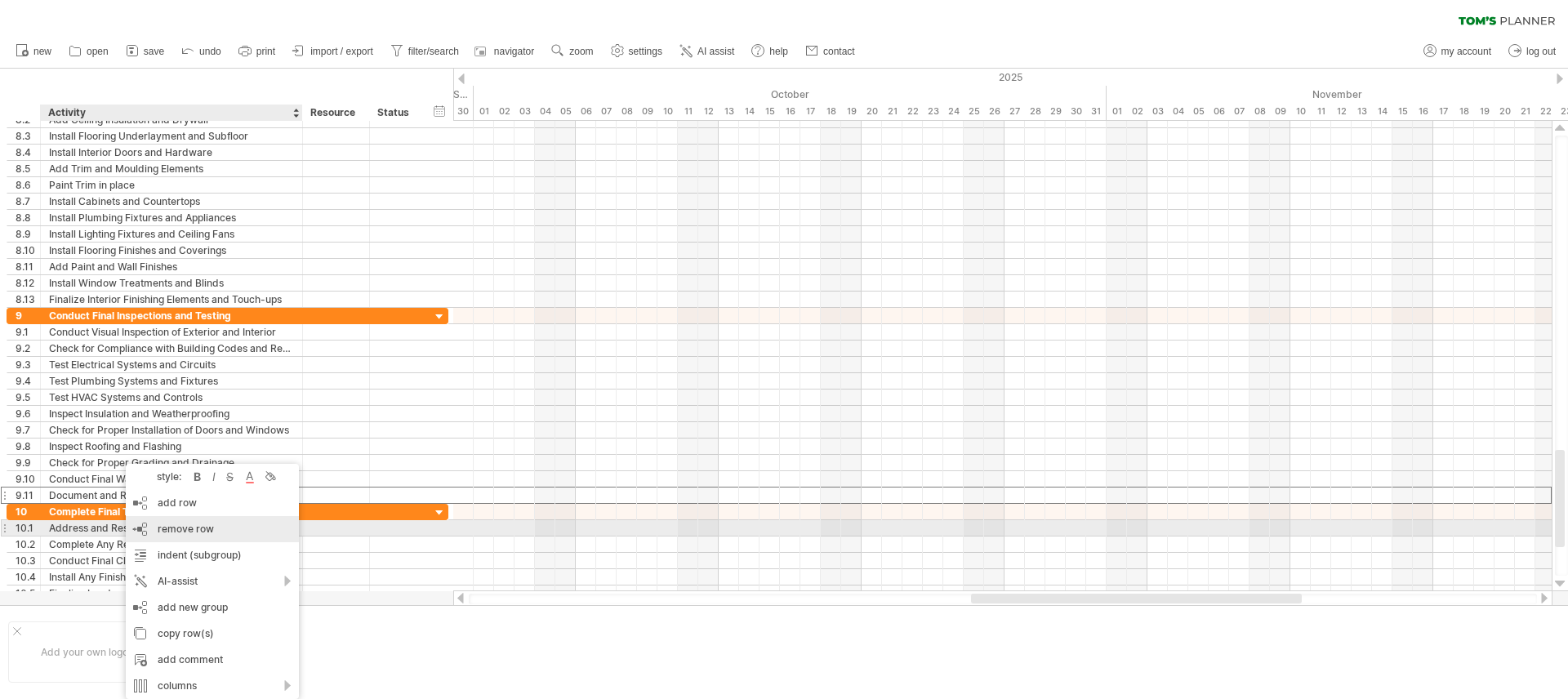
click at [221, 525] on div "remove row remove selected rows" at bounding box center [212, 529] width 173 height 26
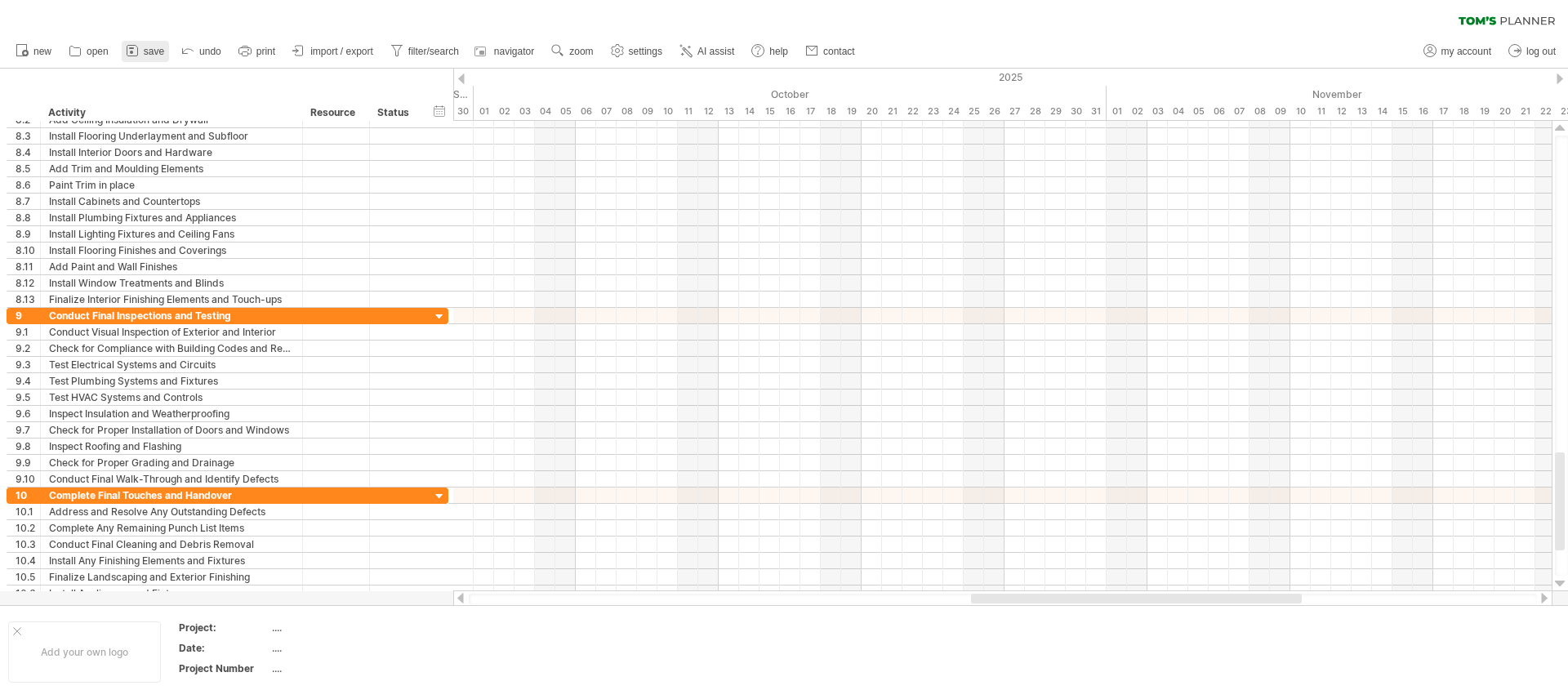
click at [147, 54] on span "save" at bounding box center [153, 51] width 20 height 11
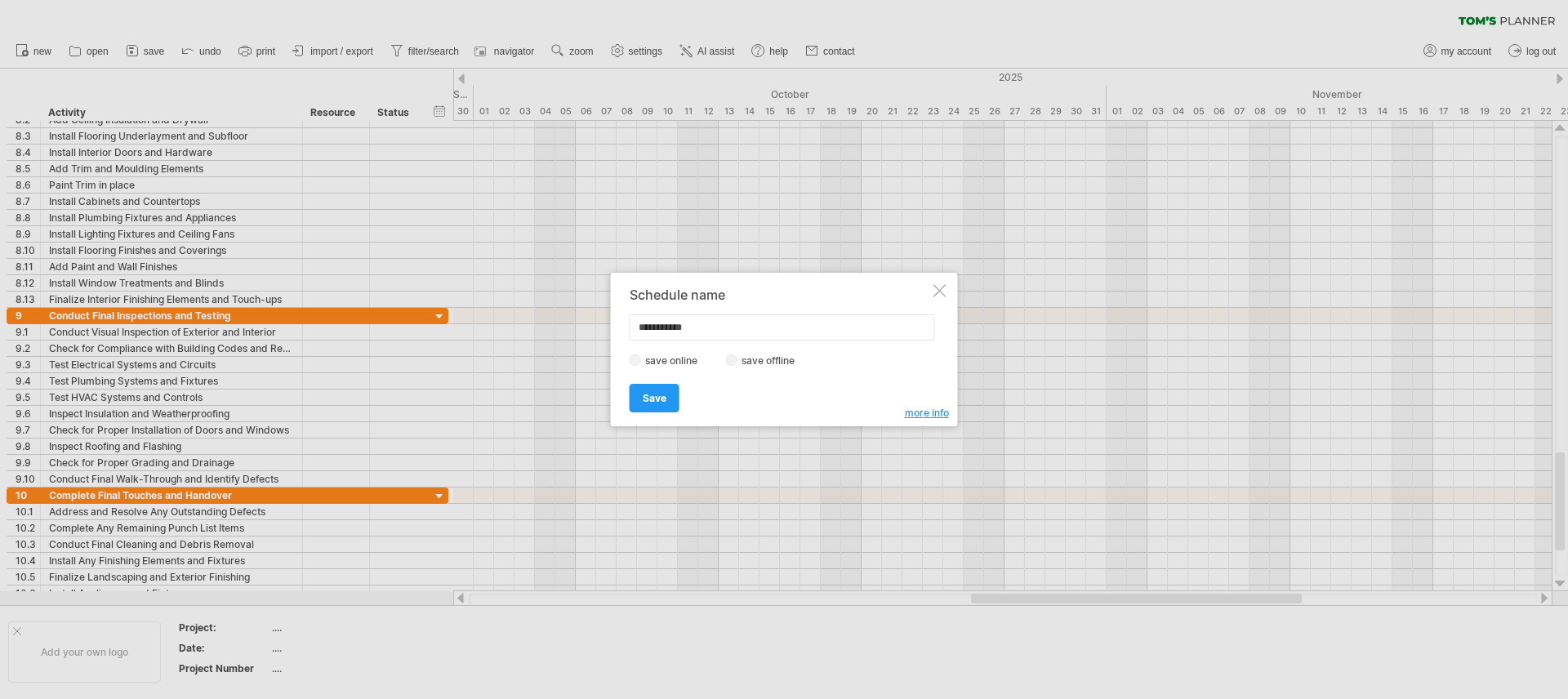
click at [740, 361] on label "save offline" at bounding box center [773, 360] width 71 height 12
click at [722, 333] on input "**********" at bounding box center [782, 327] width 305 height 26
drag, startPoint x: 712, startPoint y: 324, endPoint x: 508, endPoint y: 313, distance: 204.3
click at [508, 313] on div "Trying to reach [DOMAIN_NAME] Connected again... 0% clear filter new 1" at bounding box center [784, 350] width 1568 height 699
click at [915, 416] on span "more info" at bounding box center [927, 412] width 44 height 12
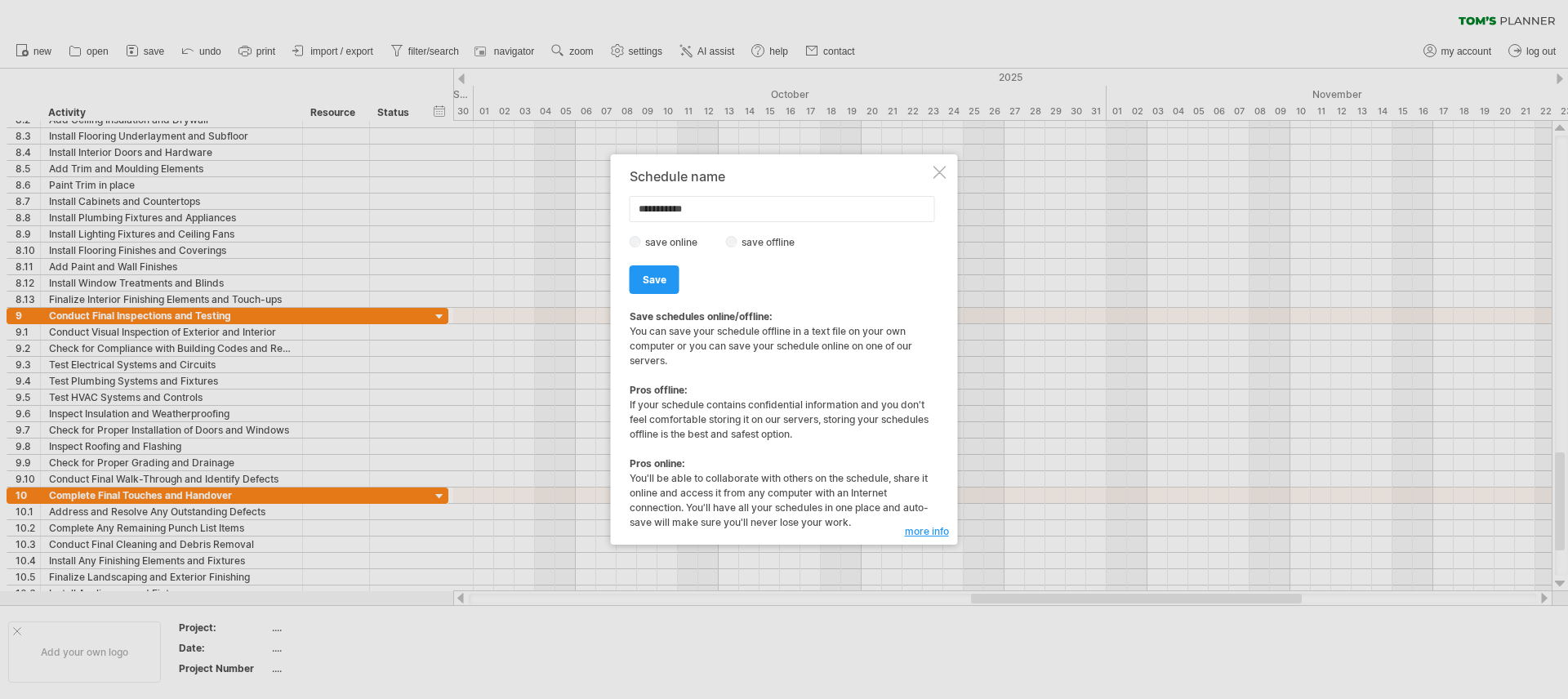
click at [816, 188] on div "**********" at bounding box center [779, 350] width 300 height 361
click at [798, 200] on input "**********" at bounding box center [782, 209] width 305 height 26
click at [795, 202] on input "**********" at bounding box center [782, 209] width 305 height 26
type input "**********"
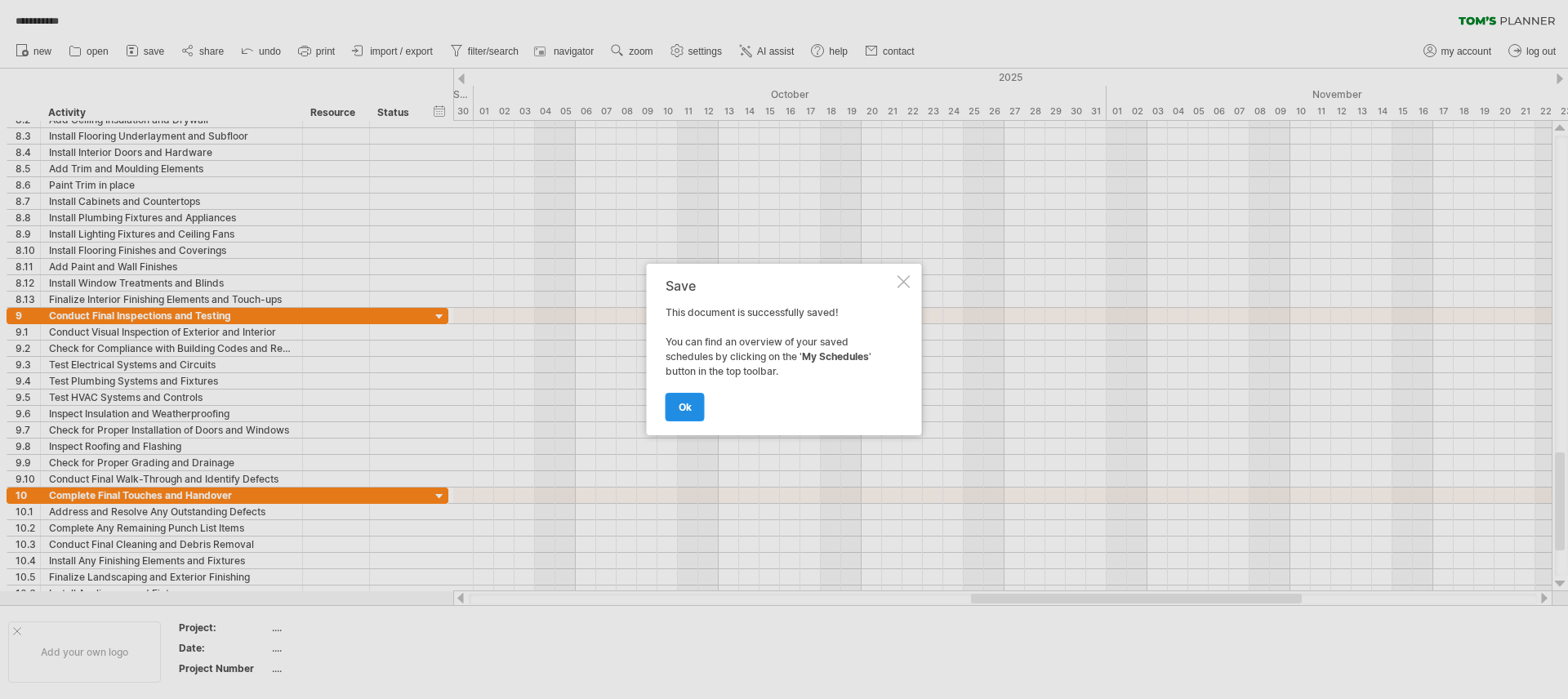
click at [690, 403] on span "ok" at bounding box center [685, 407] width 13 height 12
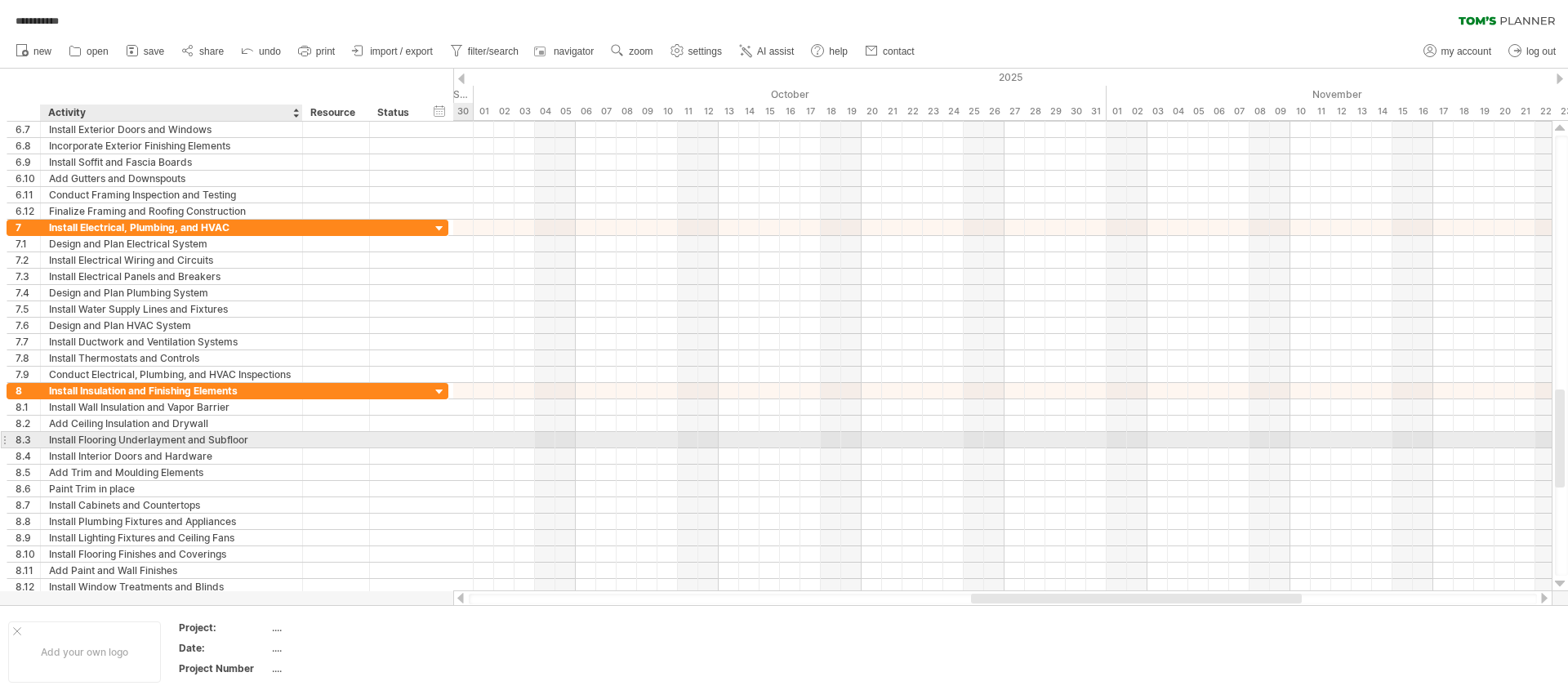
click at [118, 441] on div "Install Flooring Underlayment and Subfloor" at bounding box center [171, 439] width 245 height 16
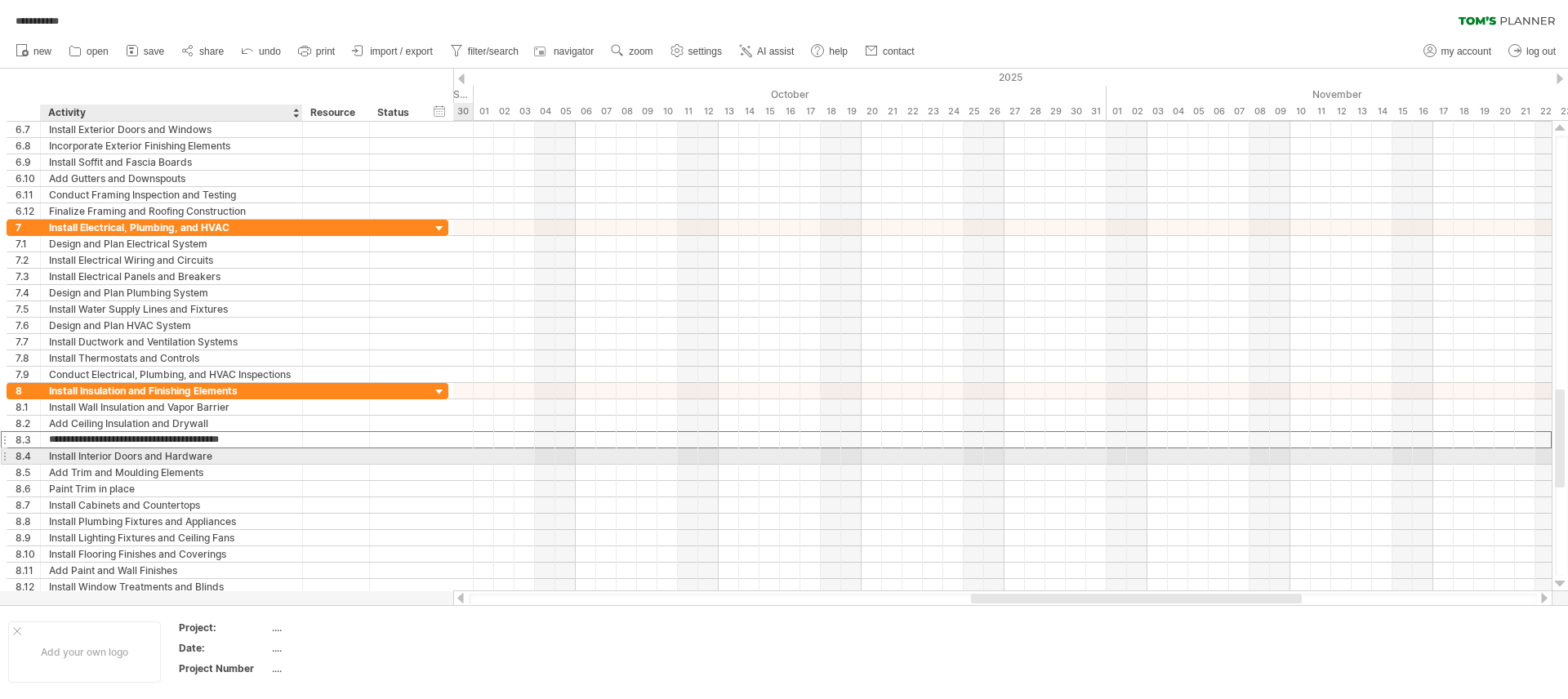
click at [105, 460] on div "Install Interior Doors and Hardware" at bounding box center [171, 456] width 245 height 16
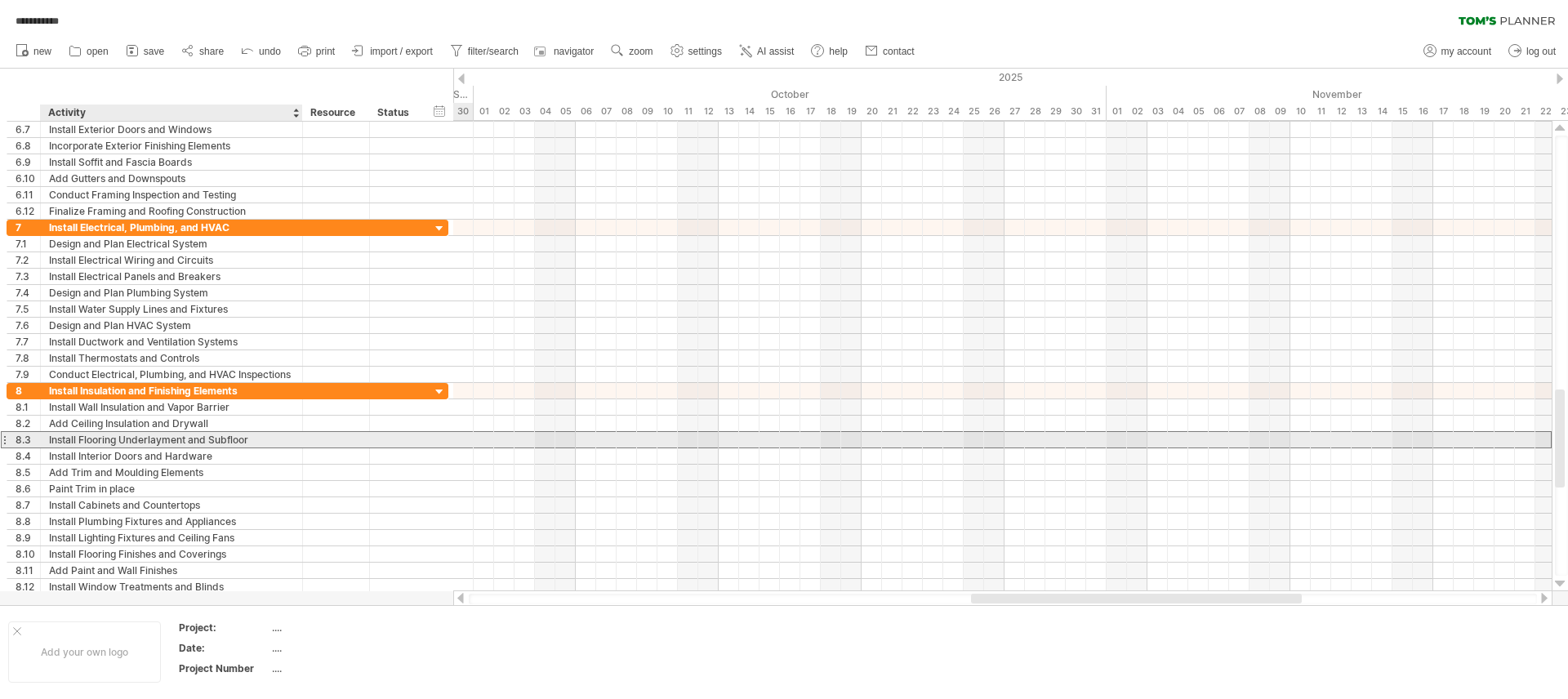
click at [153, 444] on div "Install Flooring Underlayment and Subfloor" at bounding box center [171, 439] width 245 height 16
click at [0, 0] on input "**********" at bounding box center [0, 0] width 0 height 0
click at [247, 437] on input "**********" at bounding box center [171, 439] width 245 height 16
drag, startPoint x: 263, startPoint y: 445, endPoint x: 25, endPoint y: 445, distance: 238.0
click at [25, 445] on div "**********" at bounding box center [227, 439] width 442 height 18
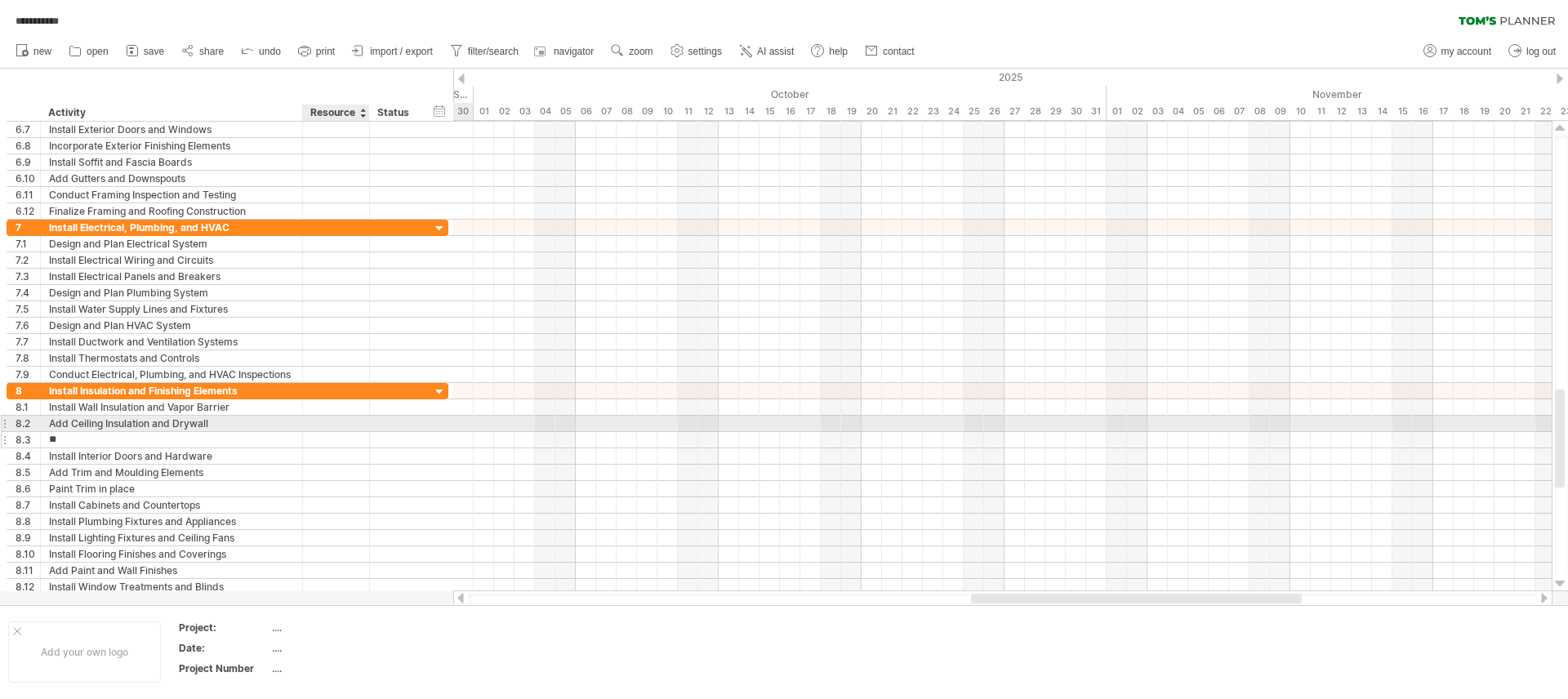
type input "*"
type input "**********"
click at [148, 423] on div "Add Ceiling Insulation and Drywall" at bounding box center [171, 423] width 245 height 16
drag, startPoint x: 207, startPoint y: 418, endPoint x: 172, endPoint y: 424, distance: 35.5
click at [172, 424] on input "**********" at bounding box center [171, 423] width 245 height 16
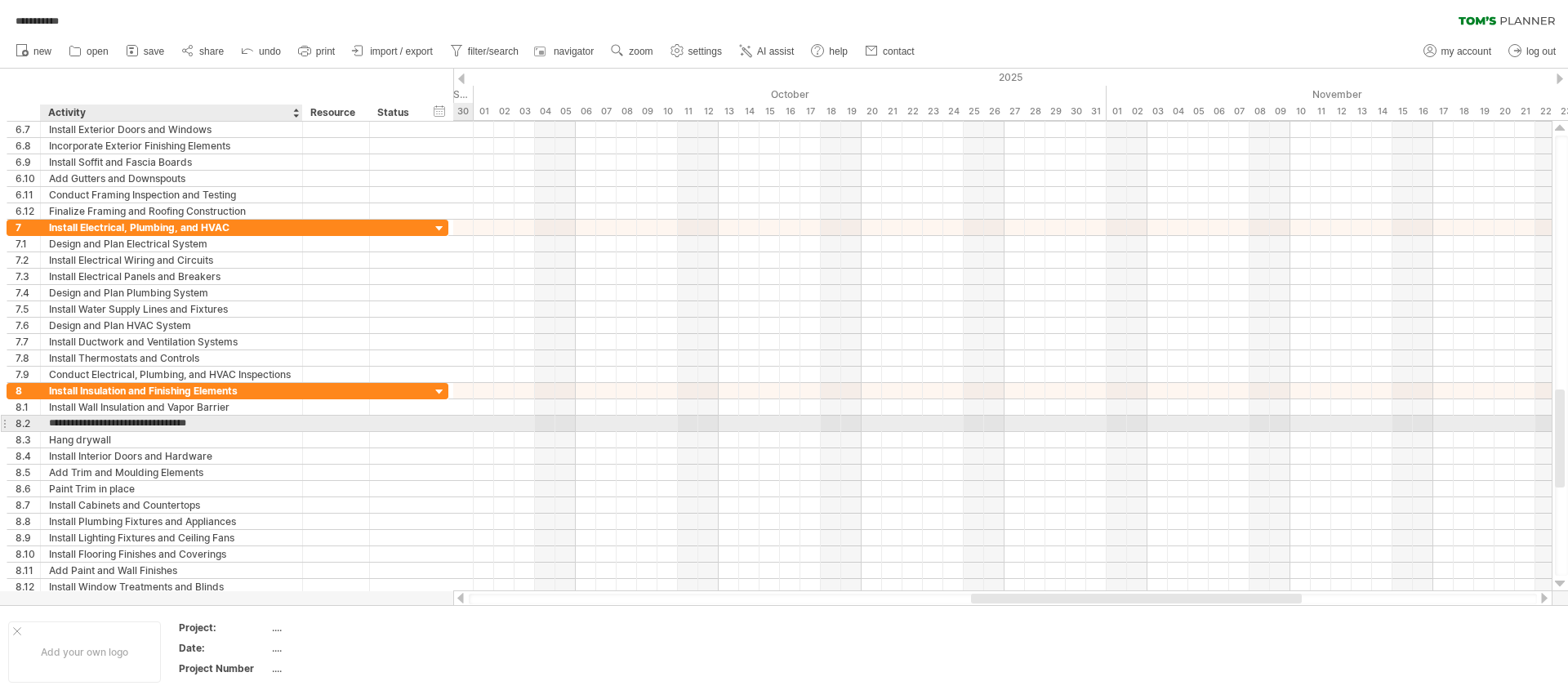
click at [214, 424] on input "**********" at bounding box center [171, 423] width 245 height 16
drag, startPoint x: 217, startPoint y: 424, endPoint x: 153, endPoint y: 426, distance: 64.0
click at [153, 426] on input "**********" at bounding box center [171, 423] width 245 height 16
click at [67, 426] on input "**********" at bounding box center [171, 423] width 245 height 16
drag, startPoint x: 70, startPoint y: 426, endPoint x: 25, endPoint y: 427, distance: 45.0
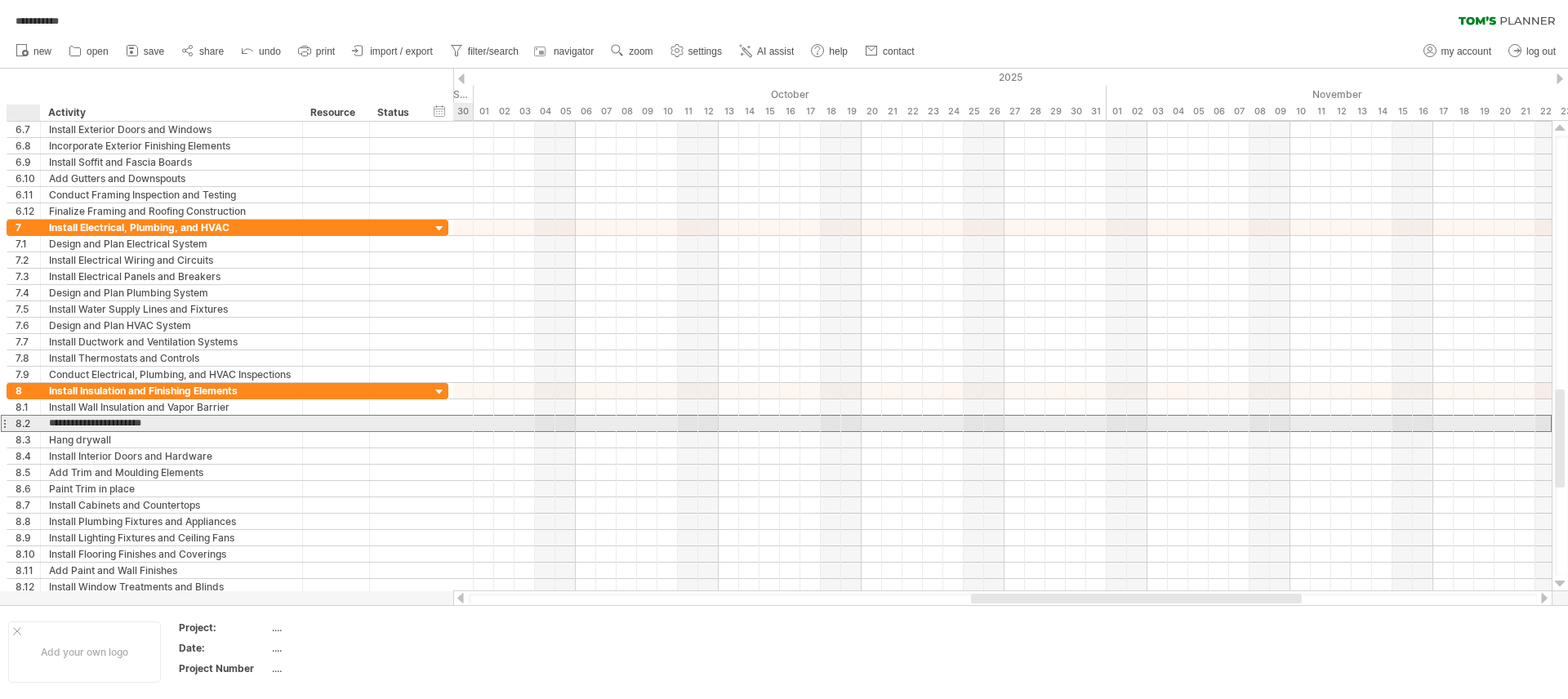
click at [25, 427] on div "**********" at bounding box center [227, 423] width 442 height 18
click at [80, 423] on input "**********" at bounding box center [171, 423] width 245 height 16
click at [135, 423] on input "**********" at bounding box center [171, 423] width 245 height 16
click at [81, 424] on input "**********" at bounding box center [171, 423] width 245 height 16
drag, startPoint x: 84, startPoint y: 424, endPoint x: 17, endPoint y: 428, distance: 67.1
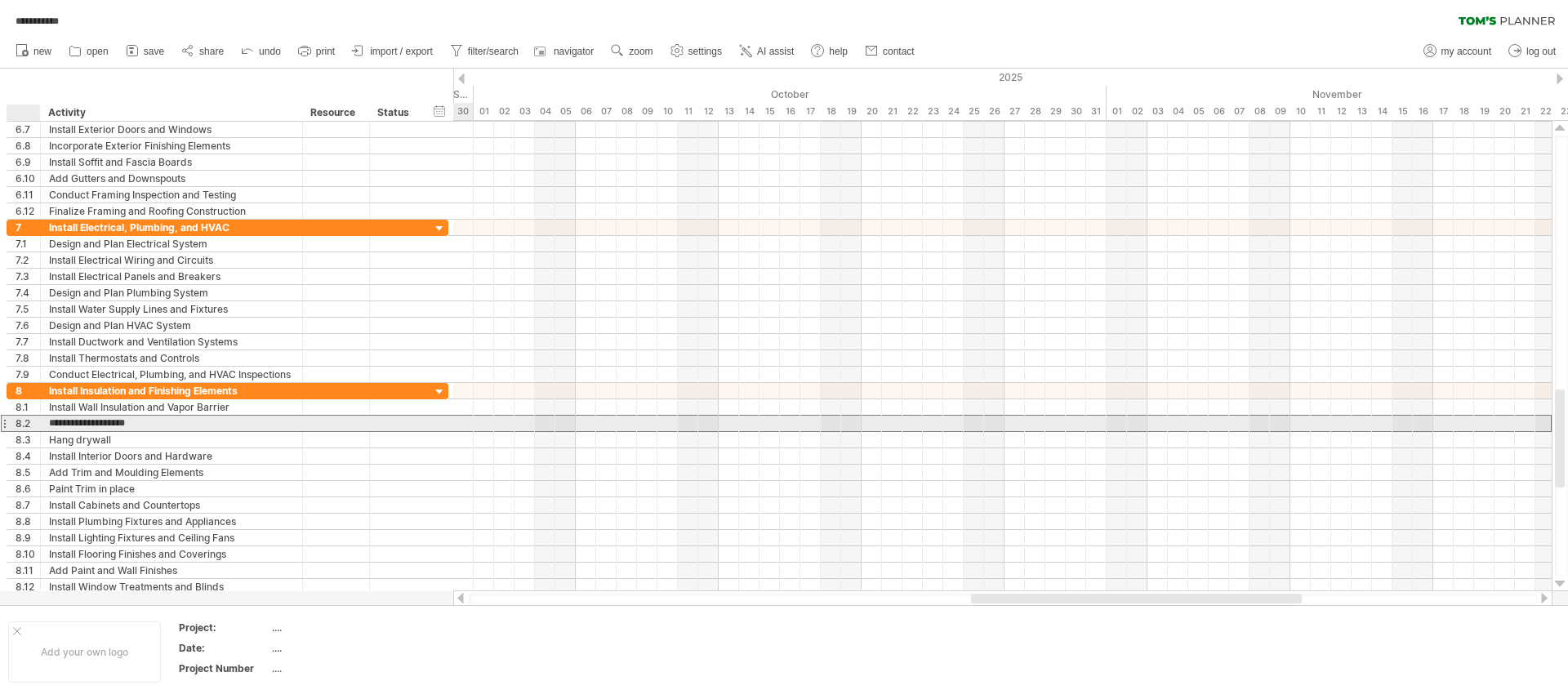
click at [17, 429] on div "**********" at bounding box center [227, 423] width 442 height 18
click at [167, 426] on input "**********" at bounding box center [171, 423] width 245 height 16
type input "**********"
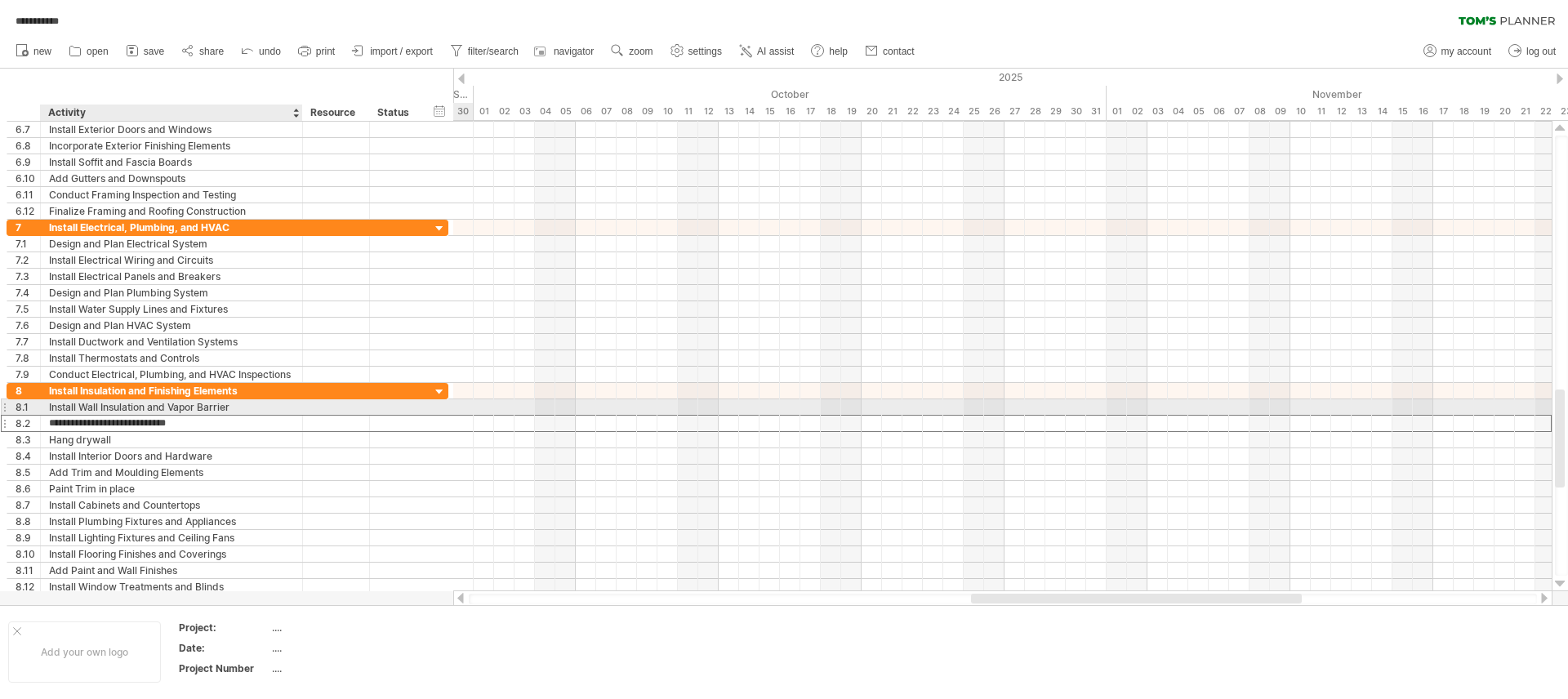
click at [79, 409] on div "Install Wall Insulation and Vapor Barrier" at bounding box center [171, 407] width 245 height 16
click at [244, 406] on input "**********" at bounding box center [171, 407] width 245 height 16
drag, startPoint x: 242, startPoint y: 411, endPoint x: 26, endPoint y: 412, distance: 216.0
click at [26, 412] on div "**********" at bounding box center [227, 407] width 442 height 18
type input "**********"
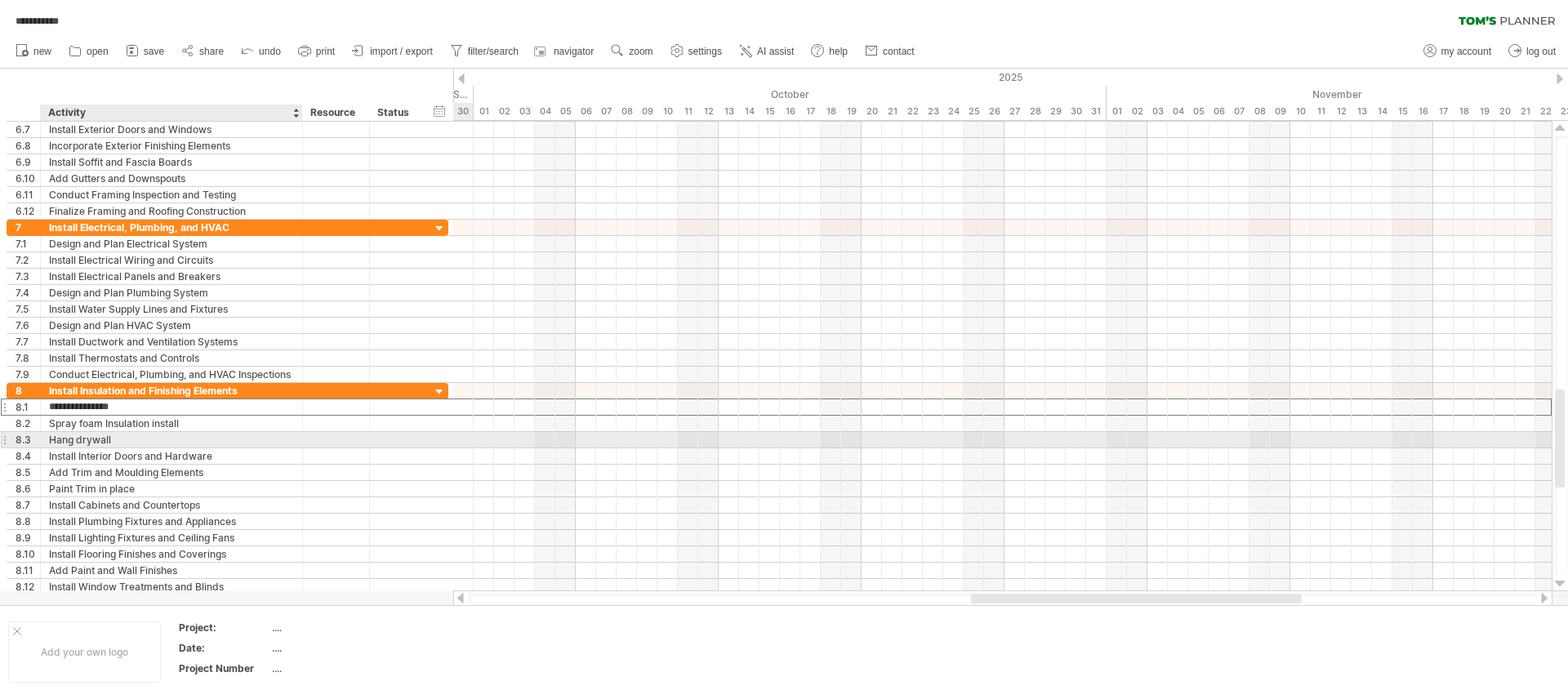
click at [120, 439] on div "Hang drywall" at bounding box center [171, 439] width 245 height 16
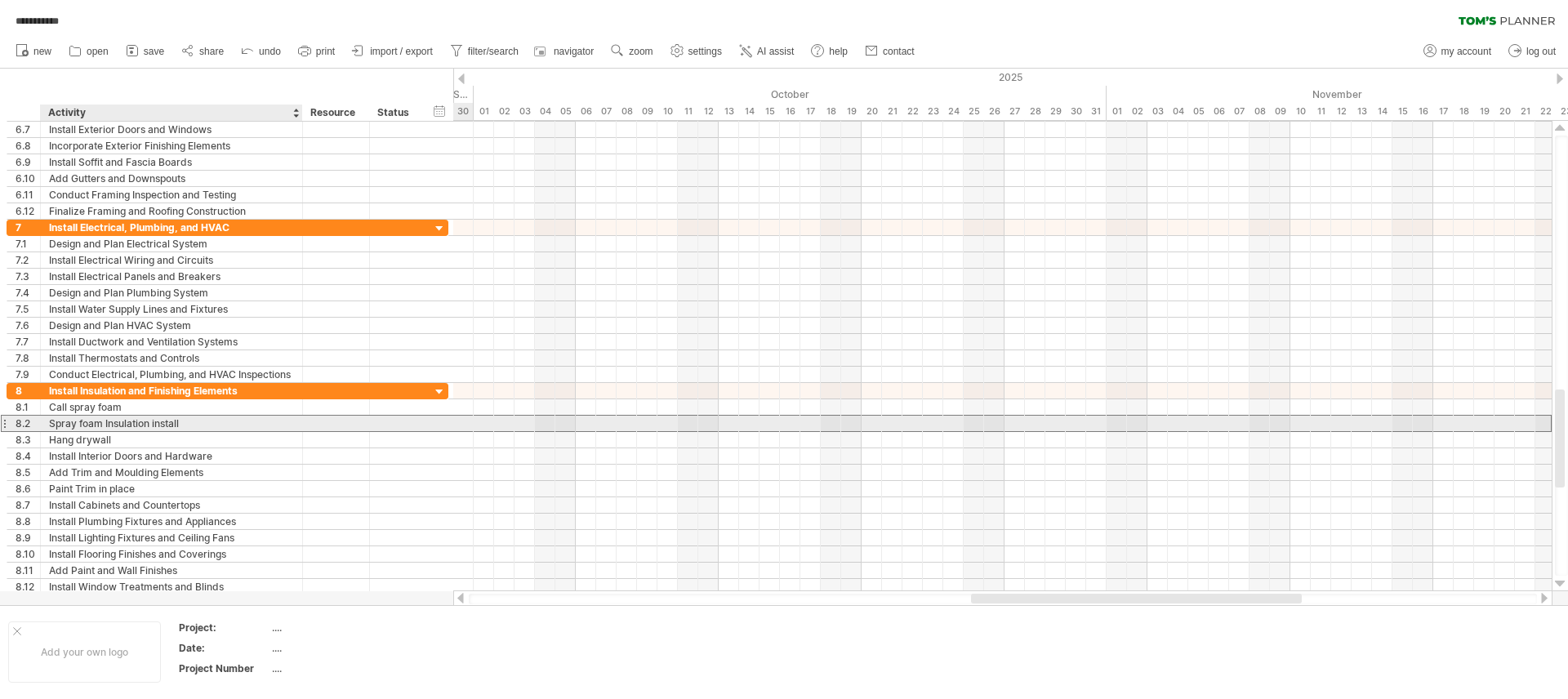
click at [145, 424] on div "Spray foam Insulation install" at bounding box center [171, 423] width 245 height 16
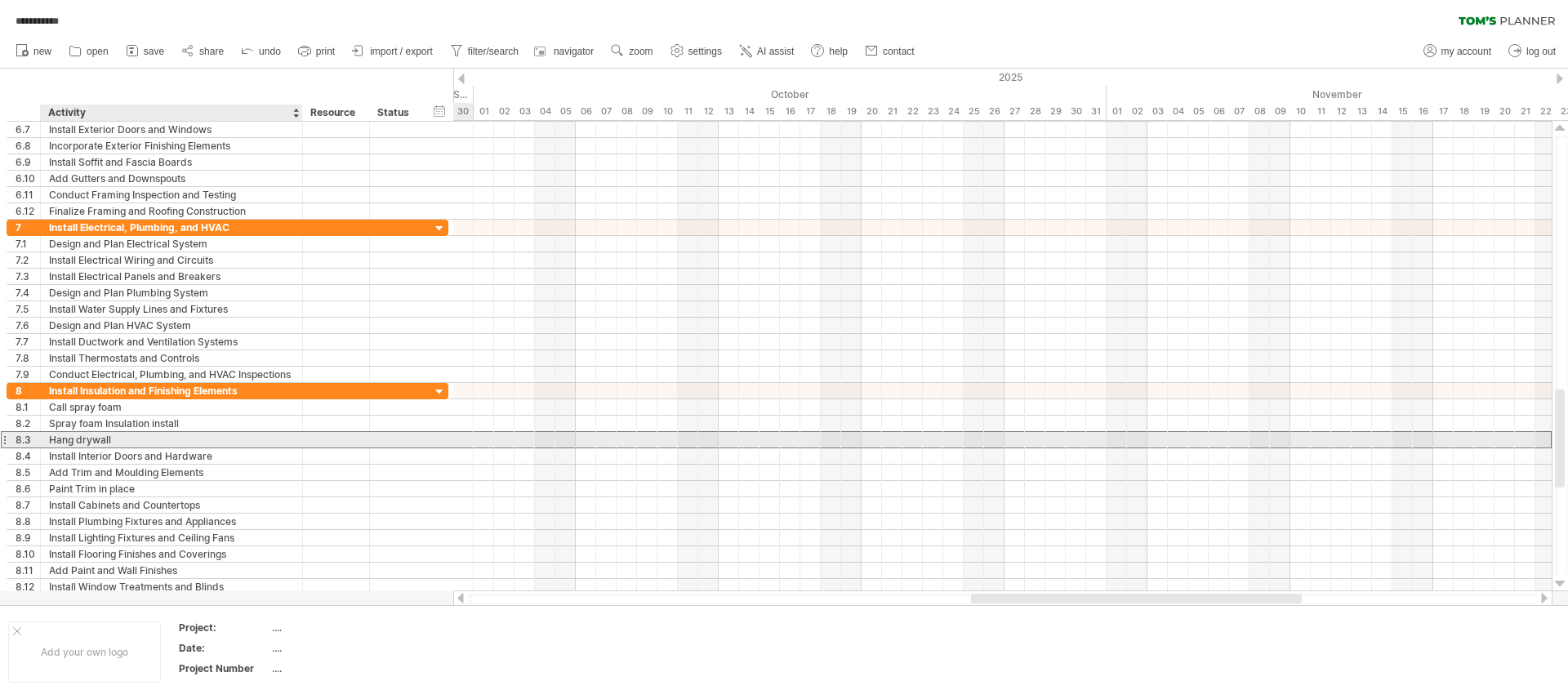
click at [137, 443] on div "Hang drywall" at bounding box center [171, 439] width 245 height 16
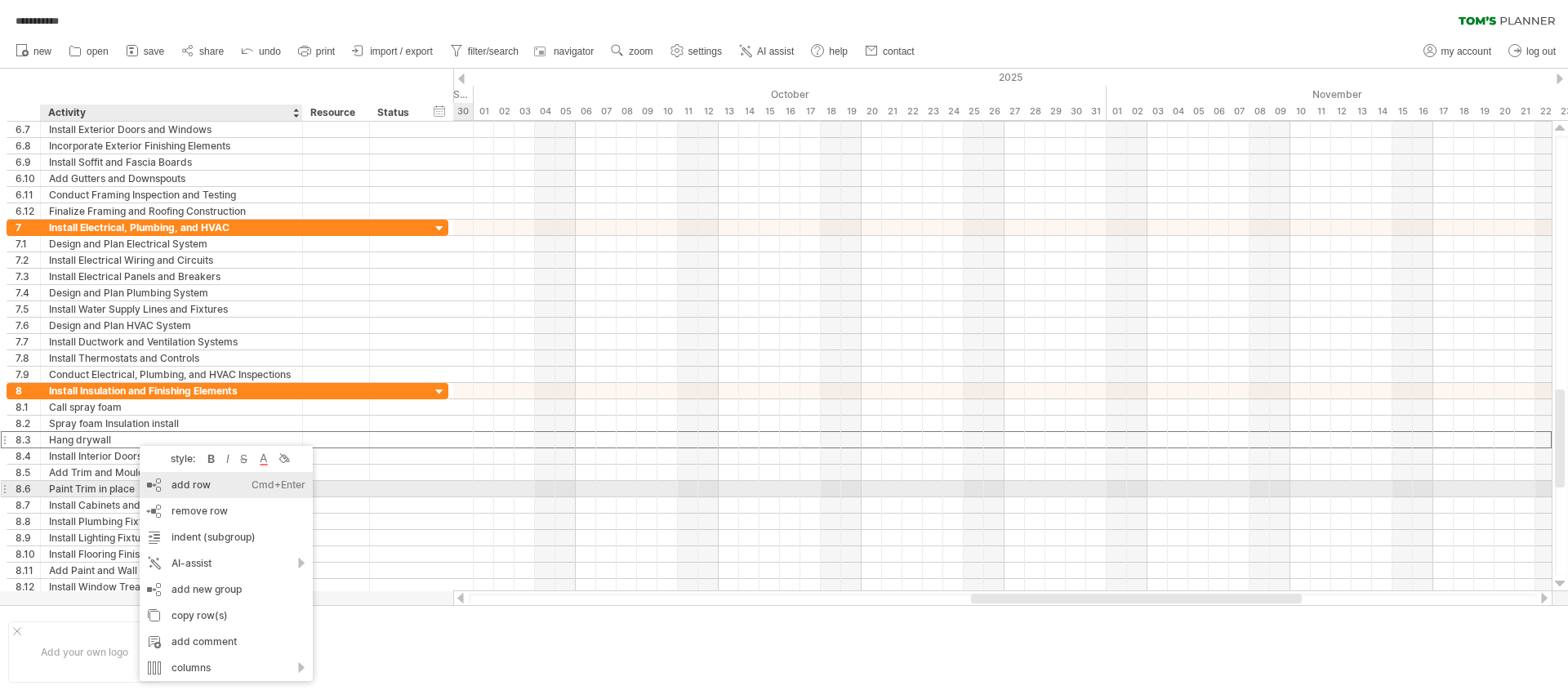
click at [214, 487] on div "add row Ctrl+Enter Cmd+Enter" at bounding box center [226, 485] width 173 height 26
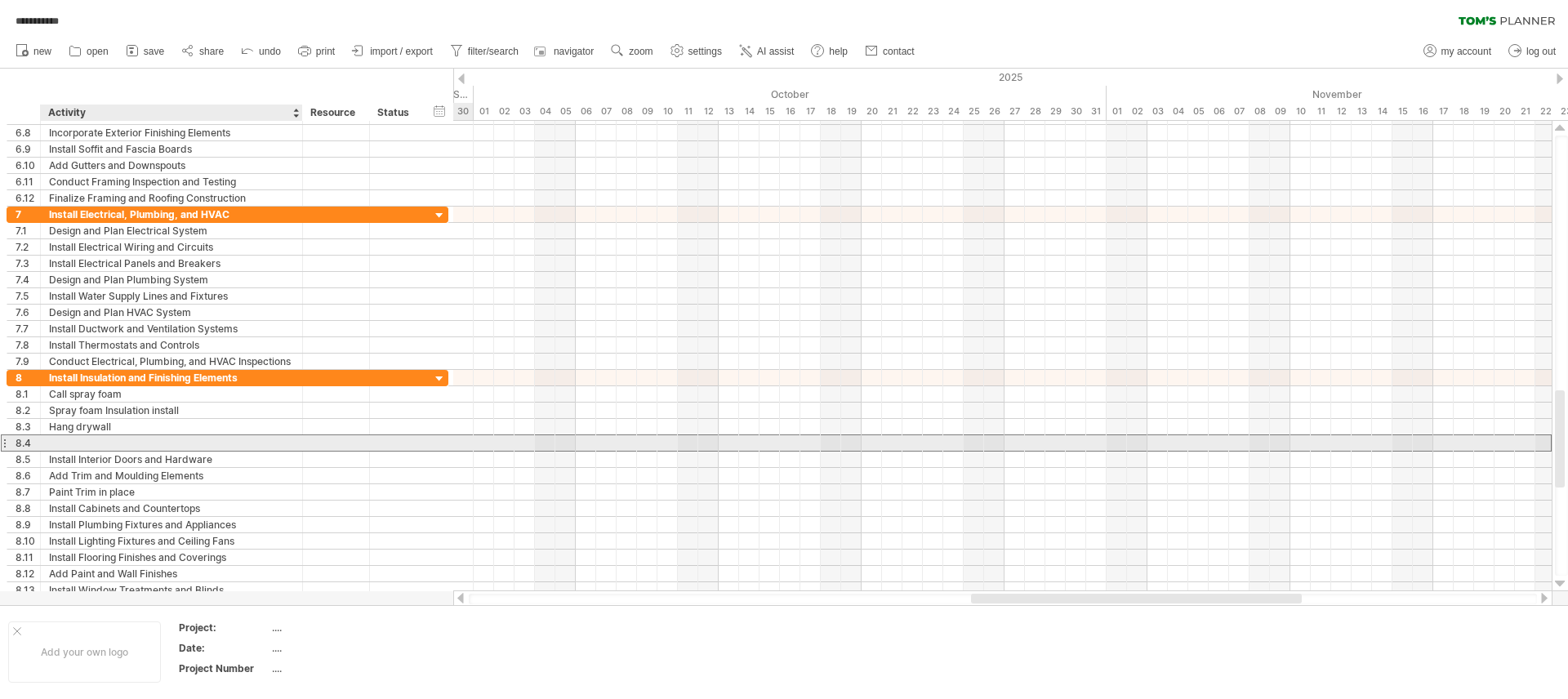
click at [125, 441] on div at bounding box center [171, 443] width 245 height 16
type input "**********"
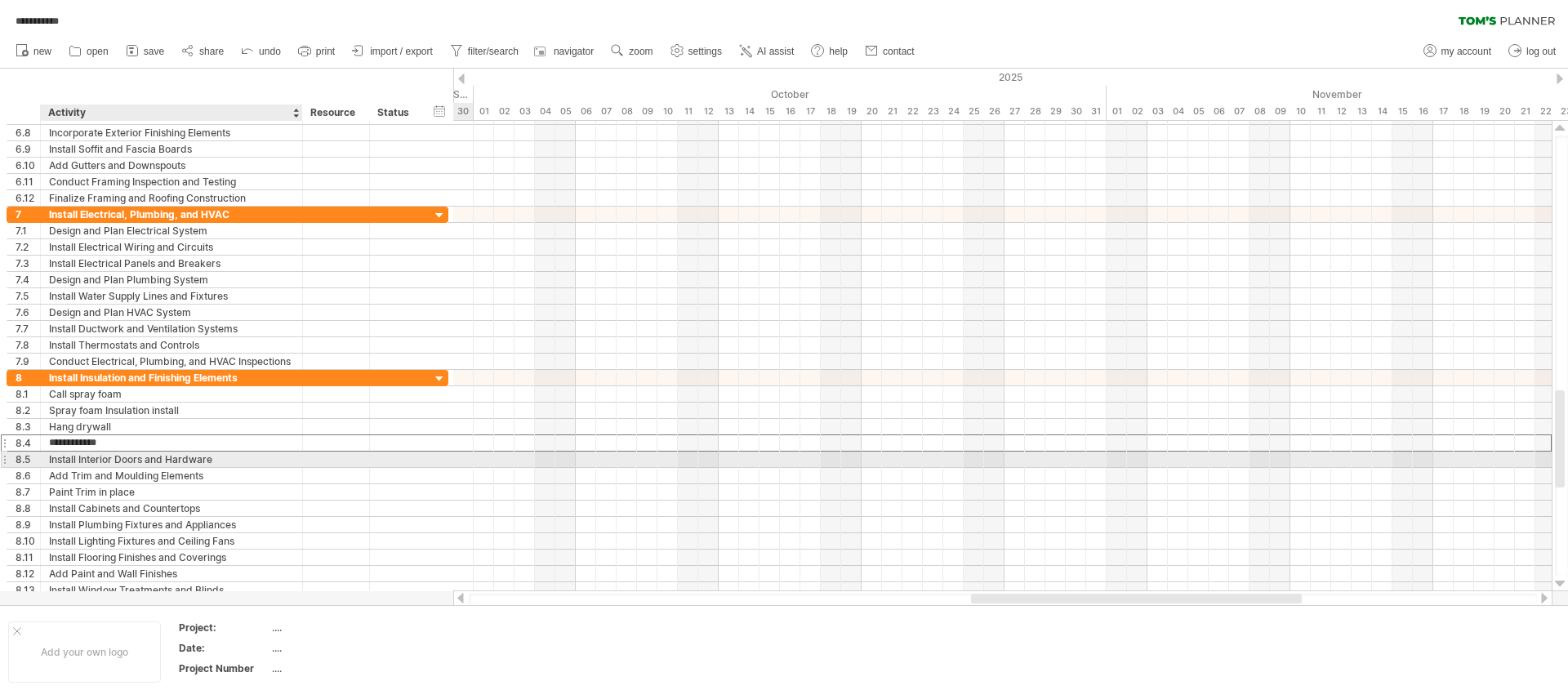
click at [142, 462] on div "Install Interior Doors and Hardware" at bounding box center [171, 460] width 245 height 16
click at [141, 447] on div "Tape drywall" at bounding box center [171, 443] width 245 height 16
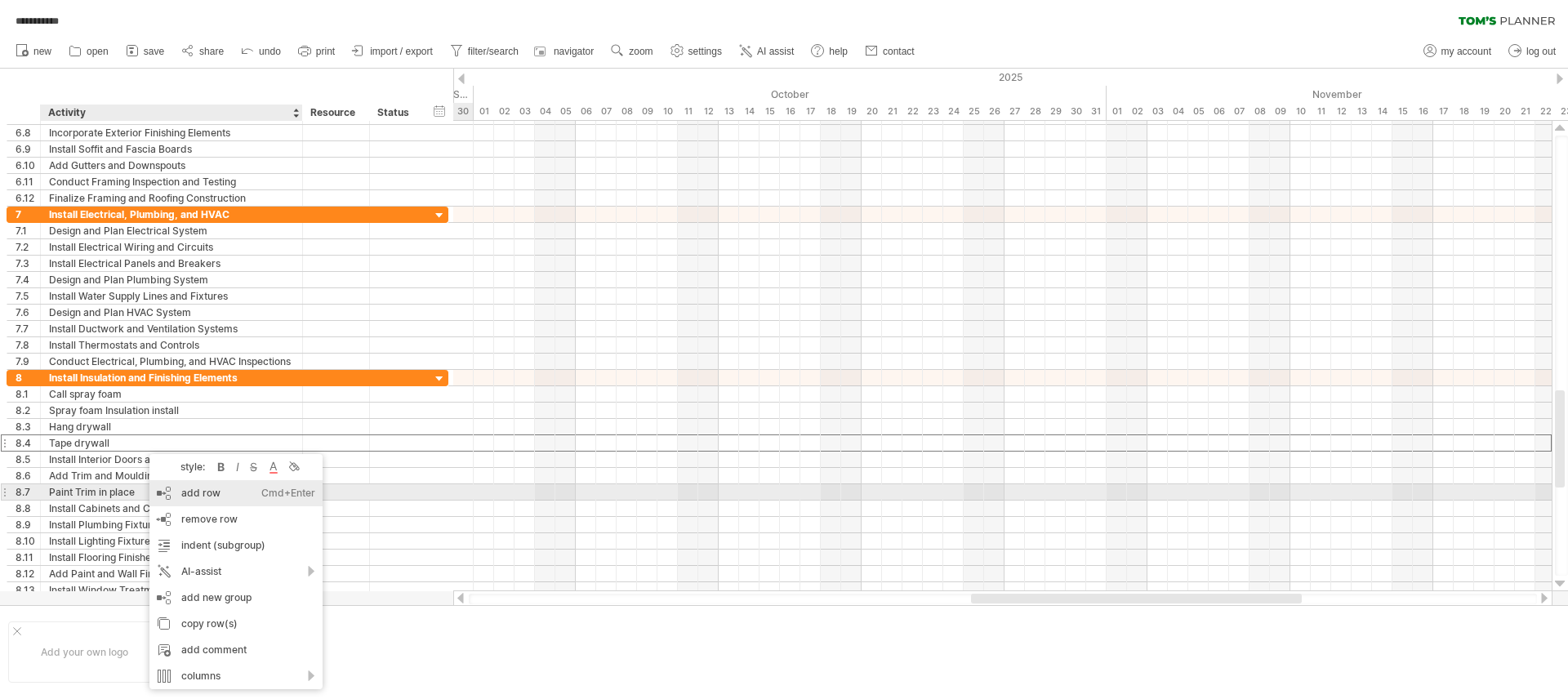
click at [234, 497] on div "add row Ctrl+Enter Cmd+Enter" at bounding box center [236, 493] width 173 height 26
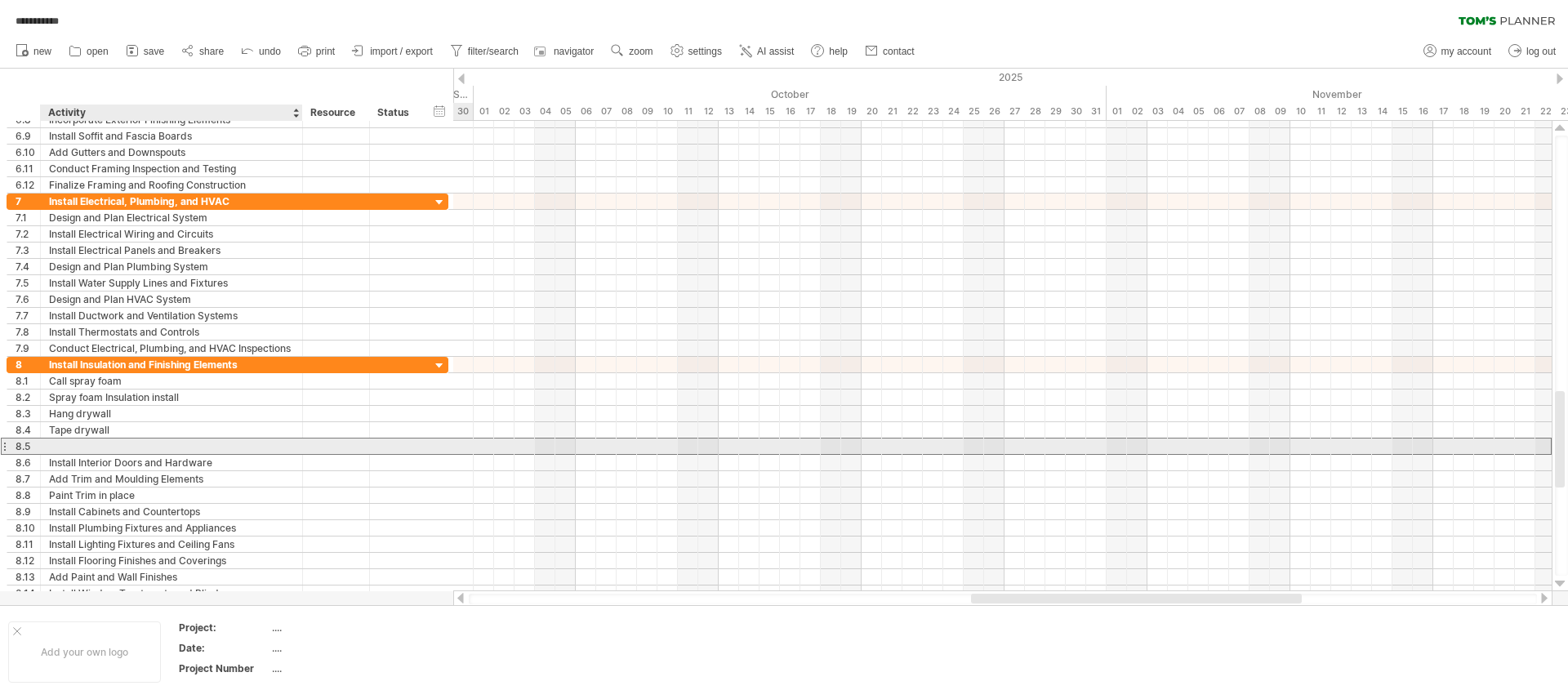
click at [116, 446] on div at bounding box center [171, 446] width 245 height 16
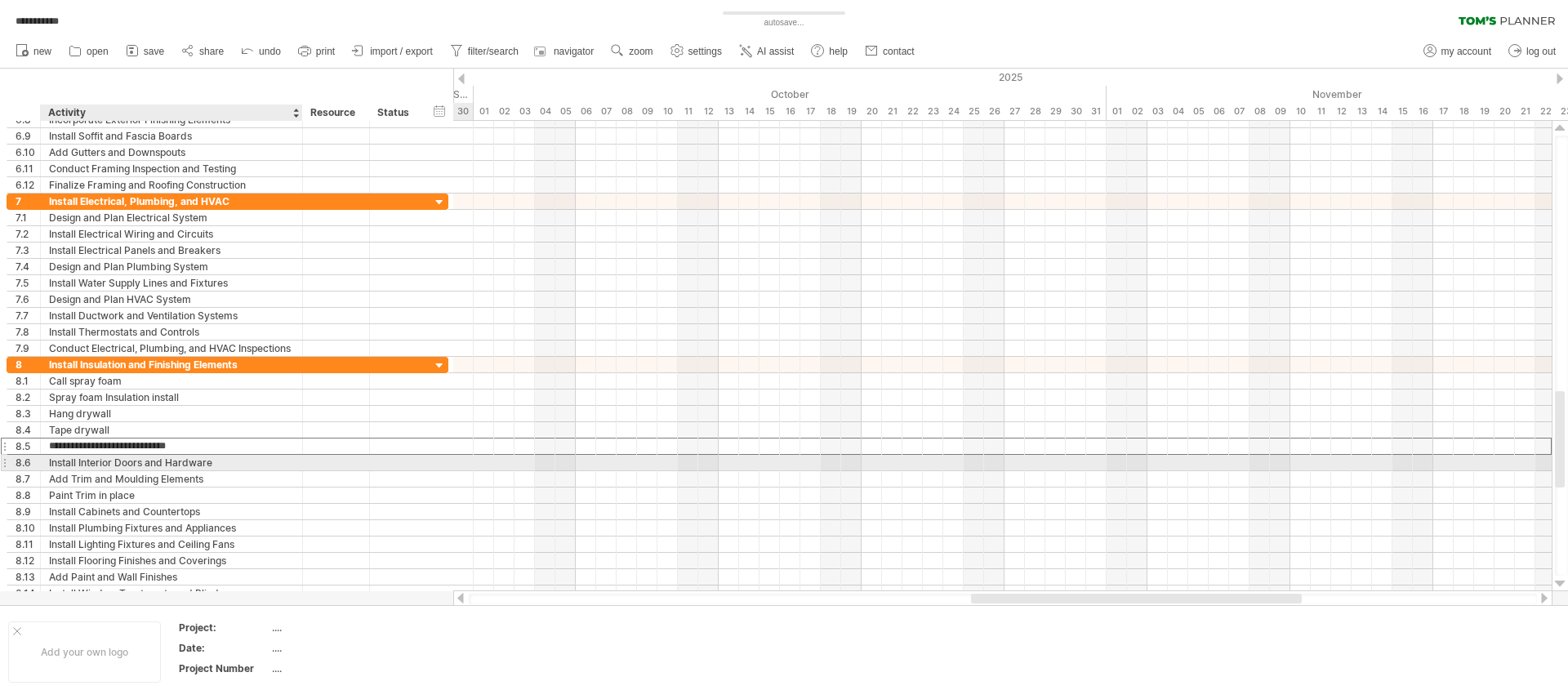
type input "**********"
click at [247, 468] on div "Install Interior Doors and Hardware" at bounding box center [171, 462] width 245 height 16
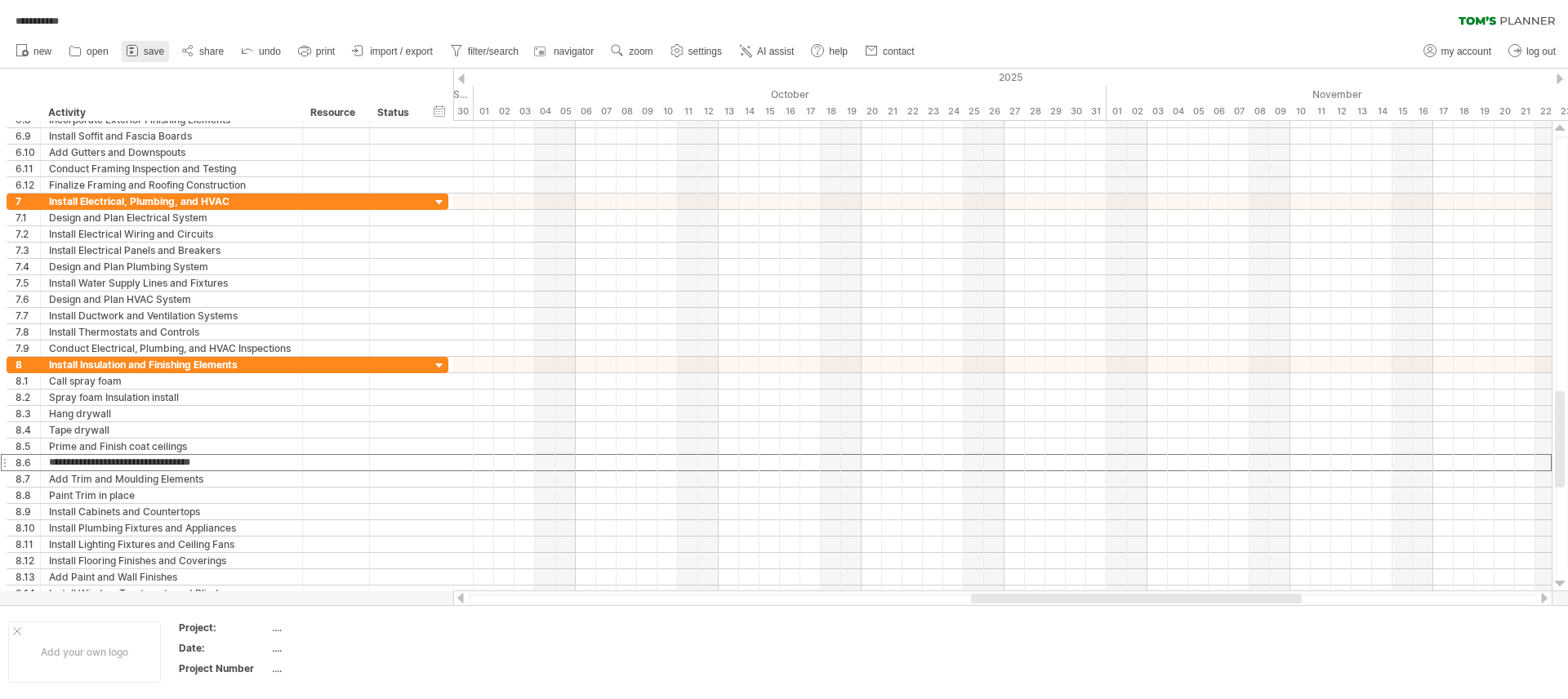
click at [137, 51] on icon at bounding box center [132, 51] width 17 height 17
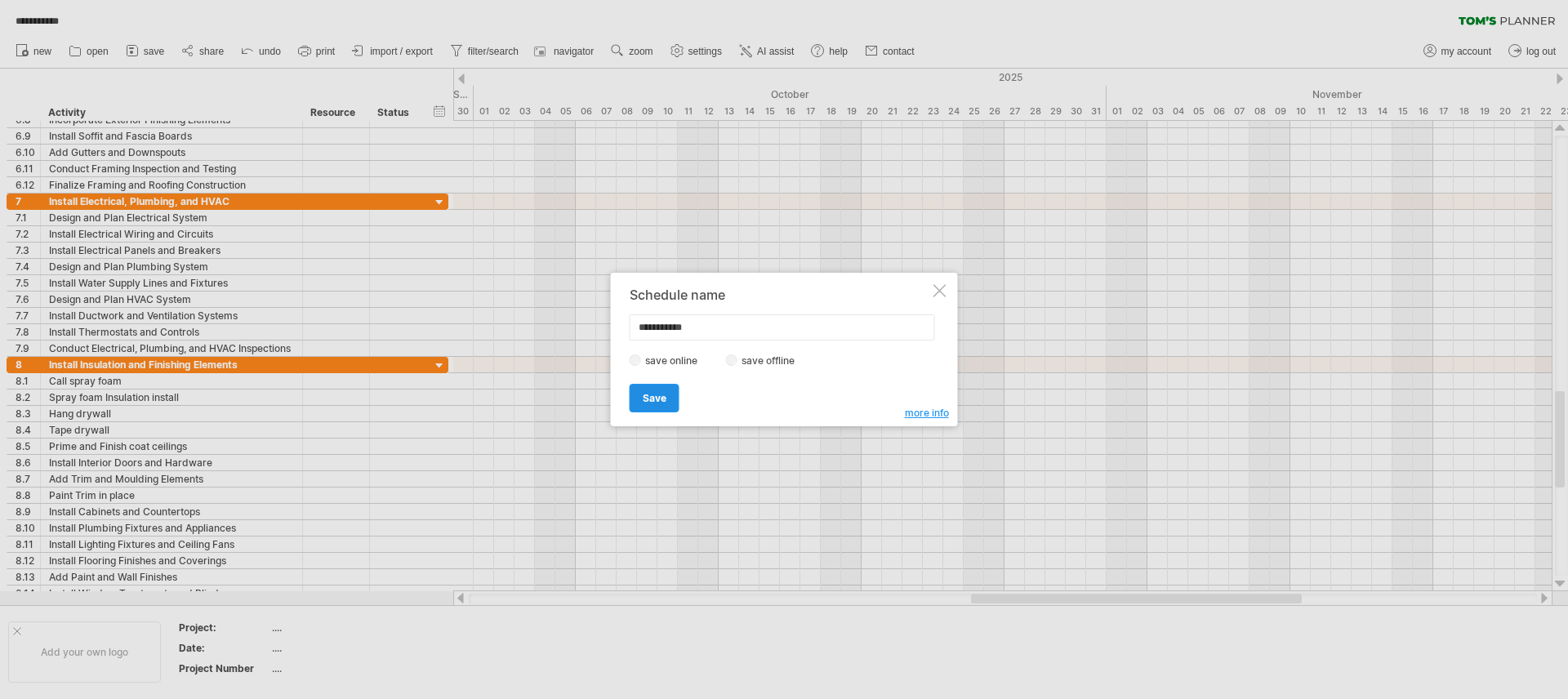
click at [655, 400] on span "Save" at bounding box center [655, 398] width 24 height 12
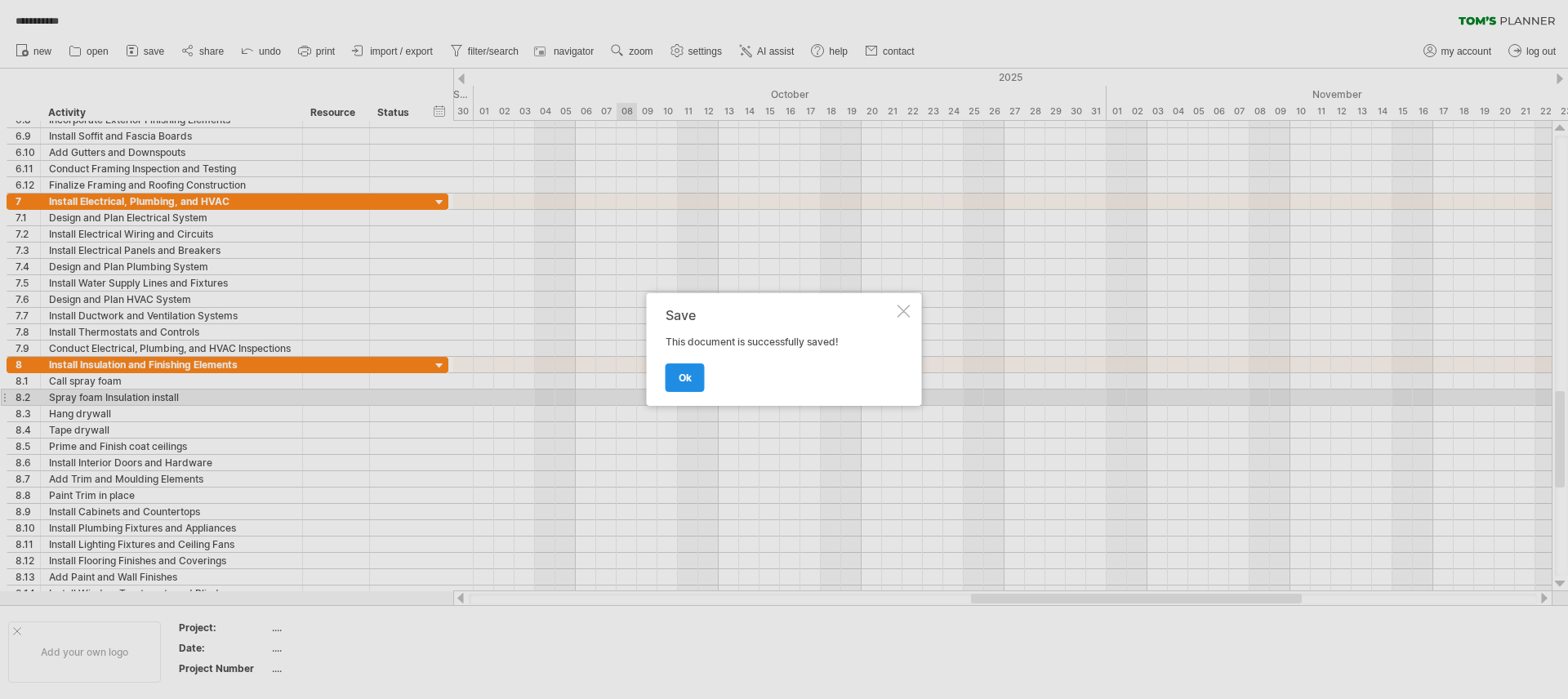
click at [683, 372] on span "ok" at bounding box center [685, 377] width 13 height 12
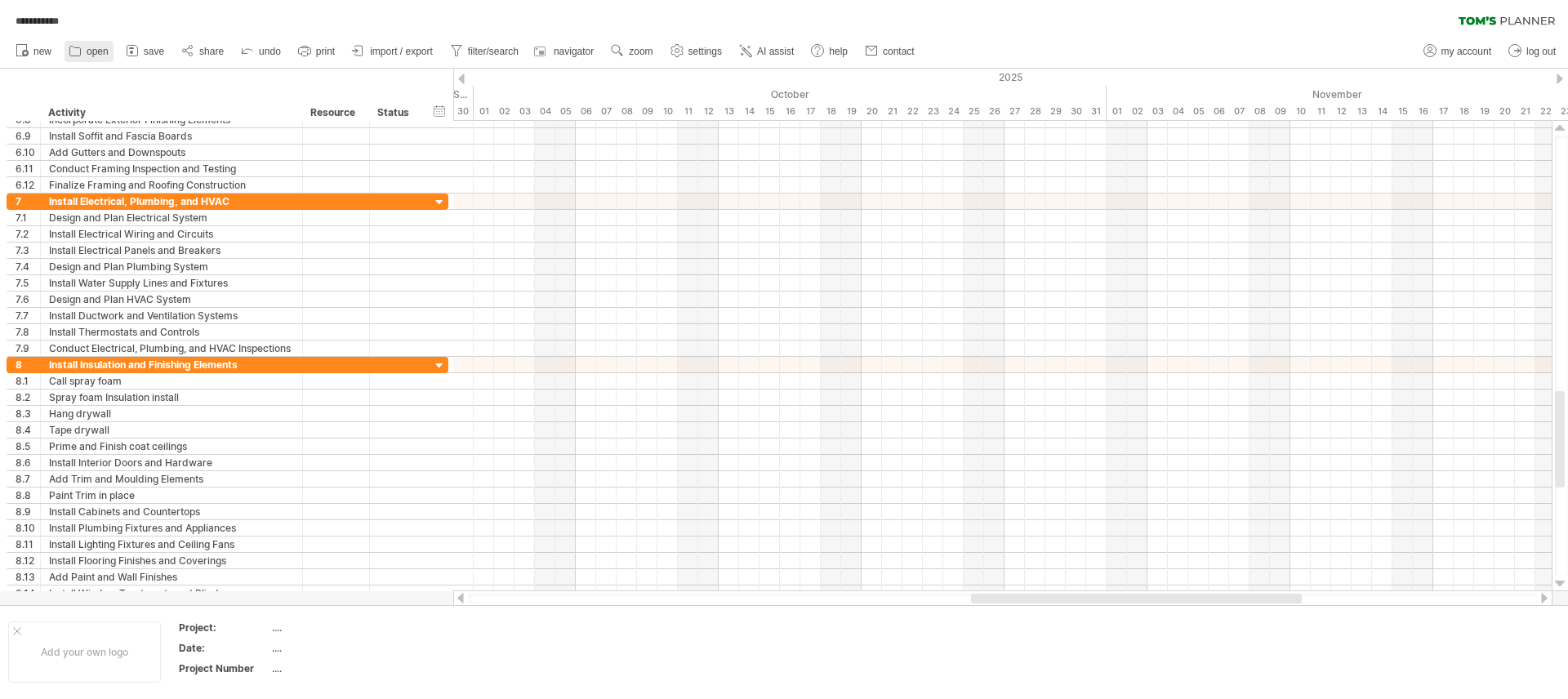
click at [81, 53] on icon at bounding box center [75, 51] width 17 height 17
type input "**********"
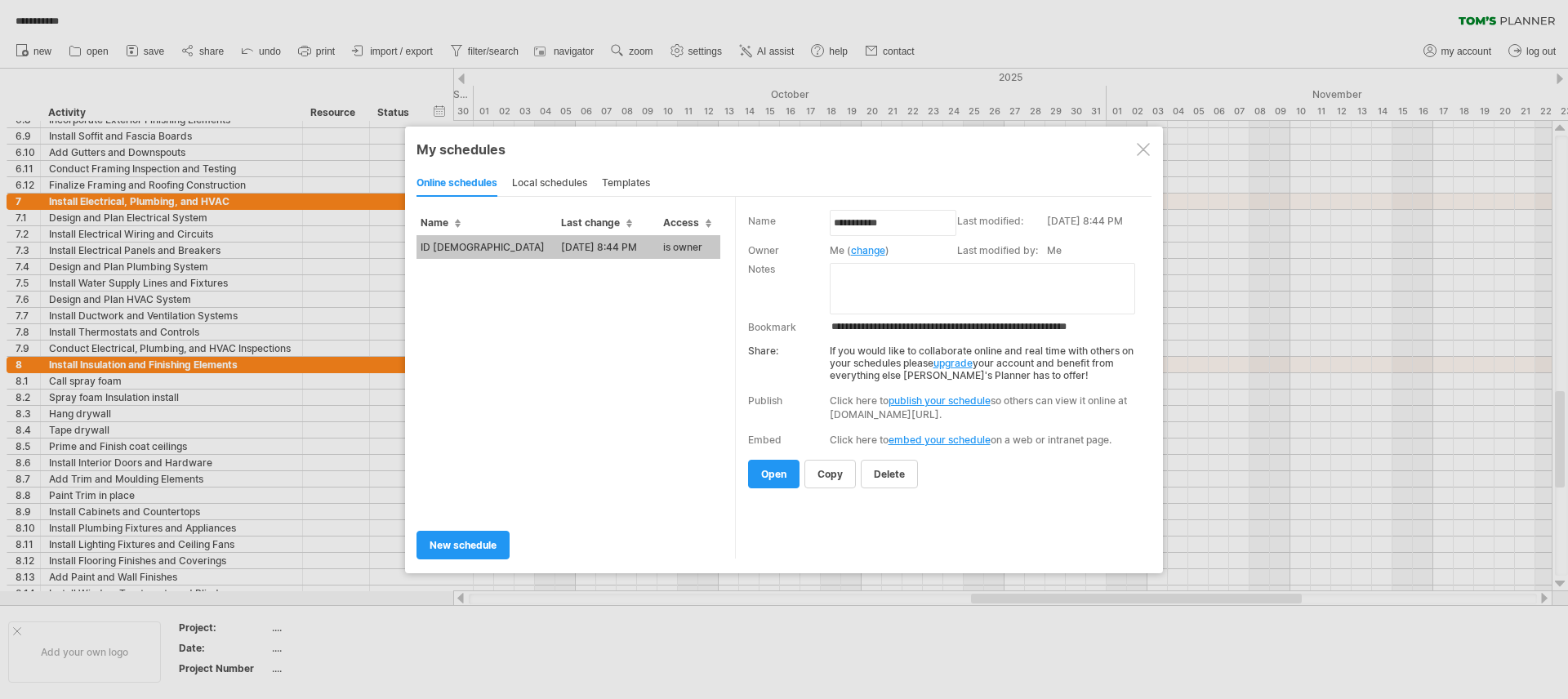
click at [548, 189] on div "local schedules" at bounding box center [549, 184] width 75 height 26
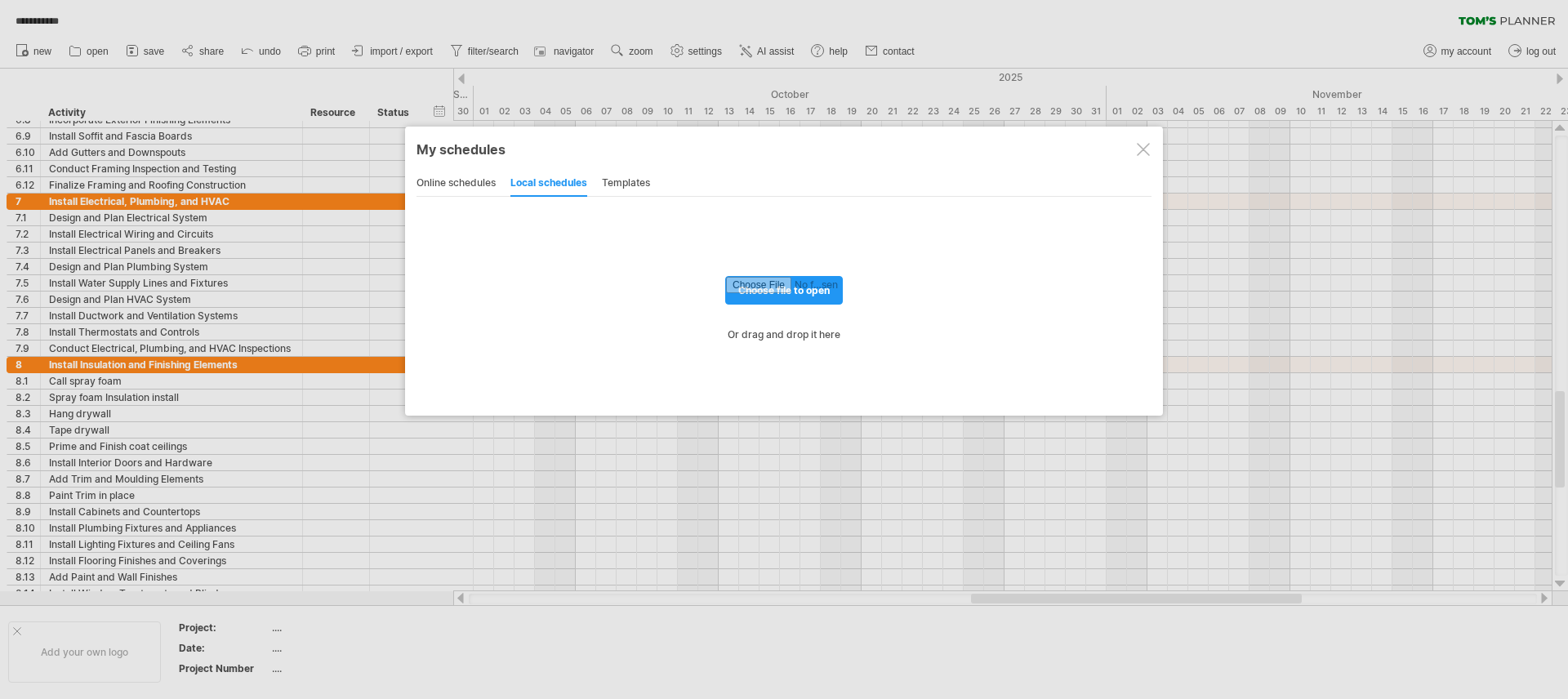
click at [626, 180] on div "templates" at bounding box center [626, 184] width 48 height 26
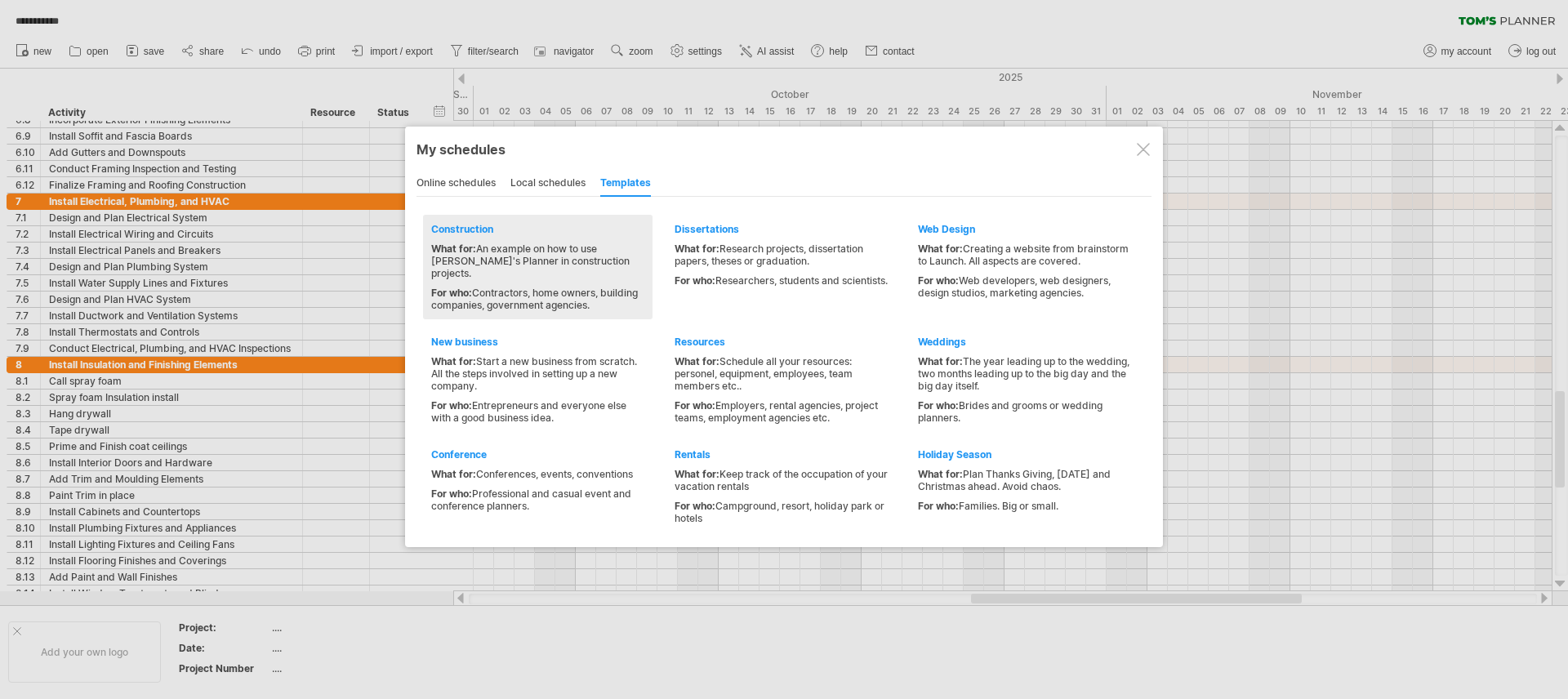
click at [455, 223] on div "Construction" at bounding box center [537, 228] width 214 height 12
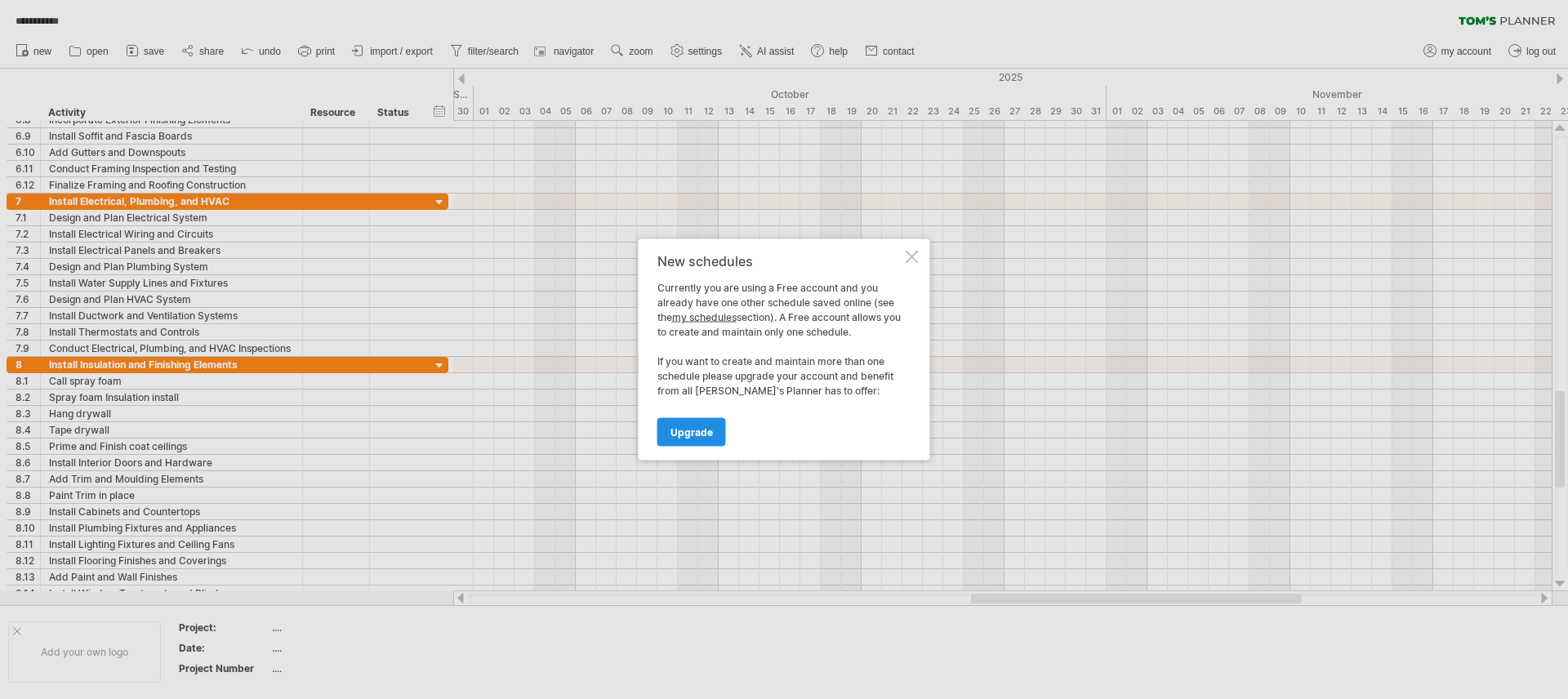
click at [691, 435] on span "Upgrade" at bounding box center [692, 432] width 43 height 12
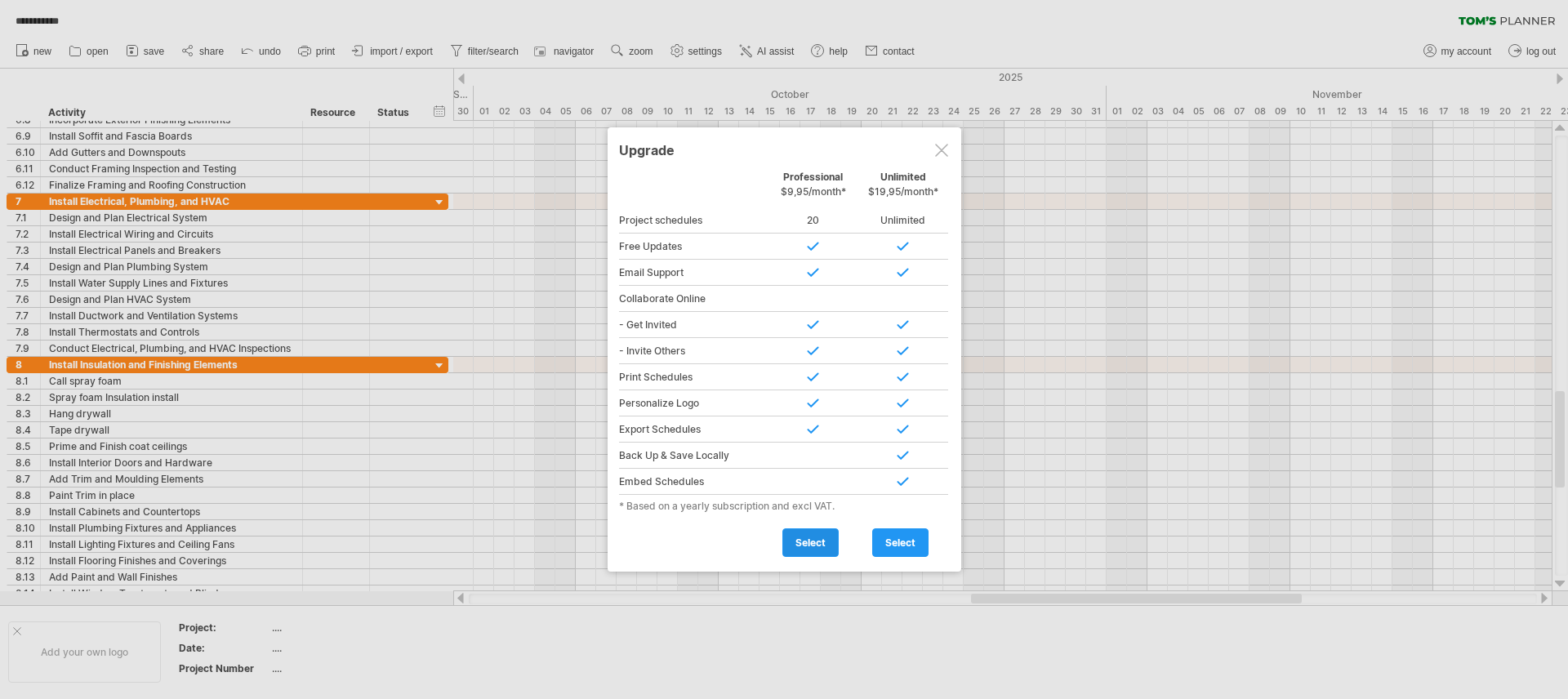
click at [811, 544] on span "select" at bounding box center [811, 542] width 31 height 12
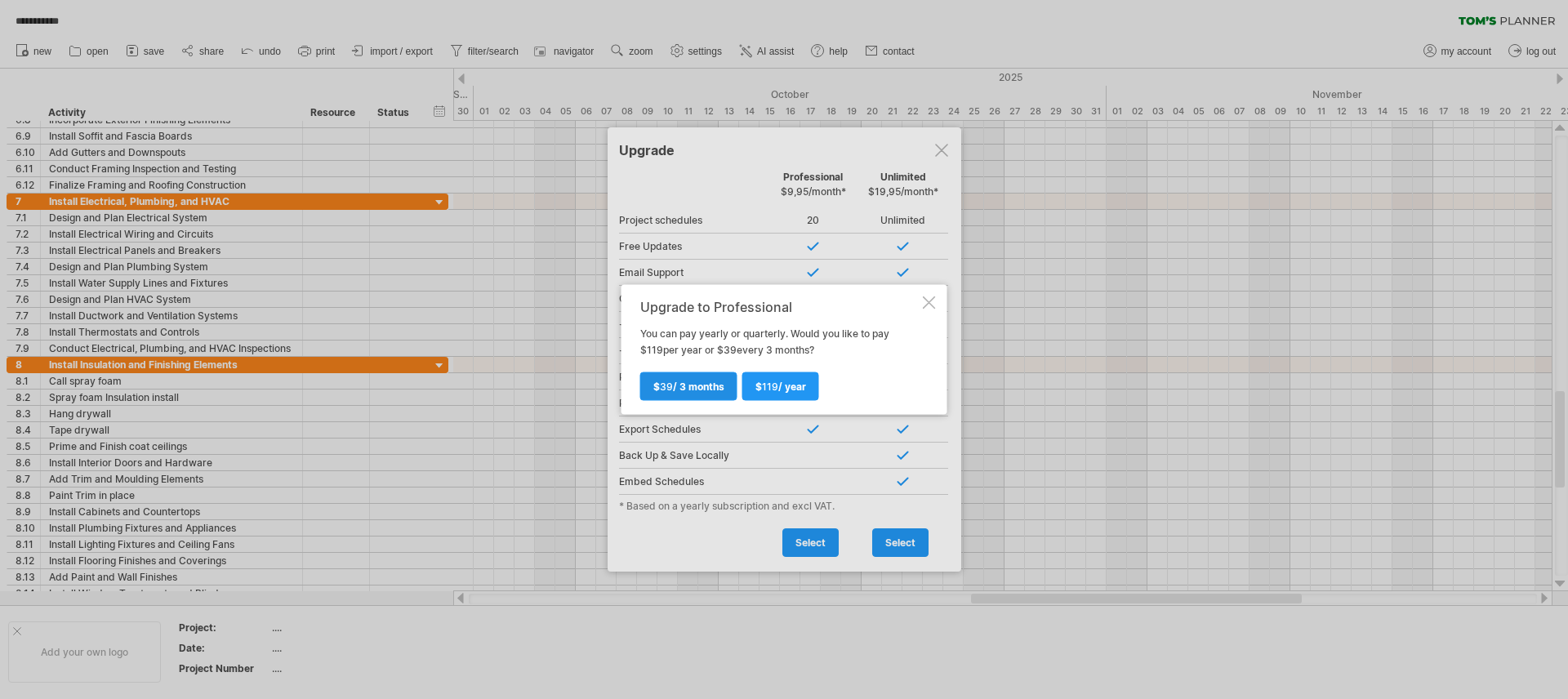
click at [694, 389] on span "$ 39 / 3 months" at bounding box center [689, 386] width 71 height 12
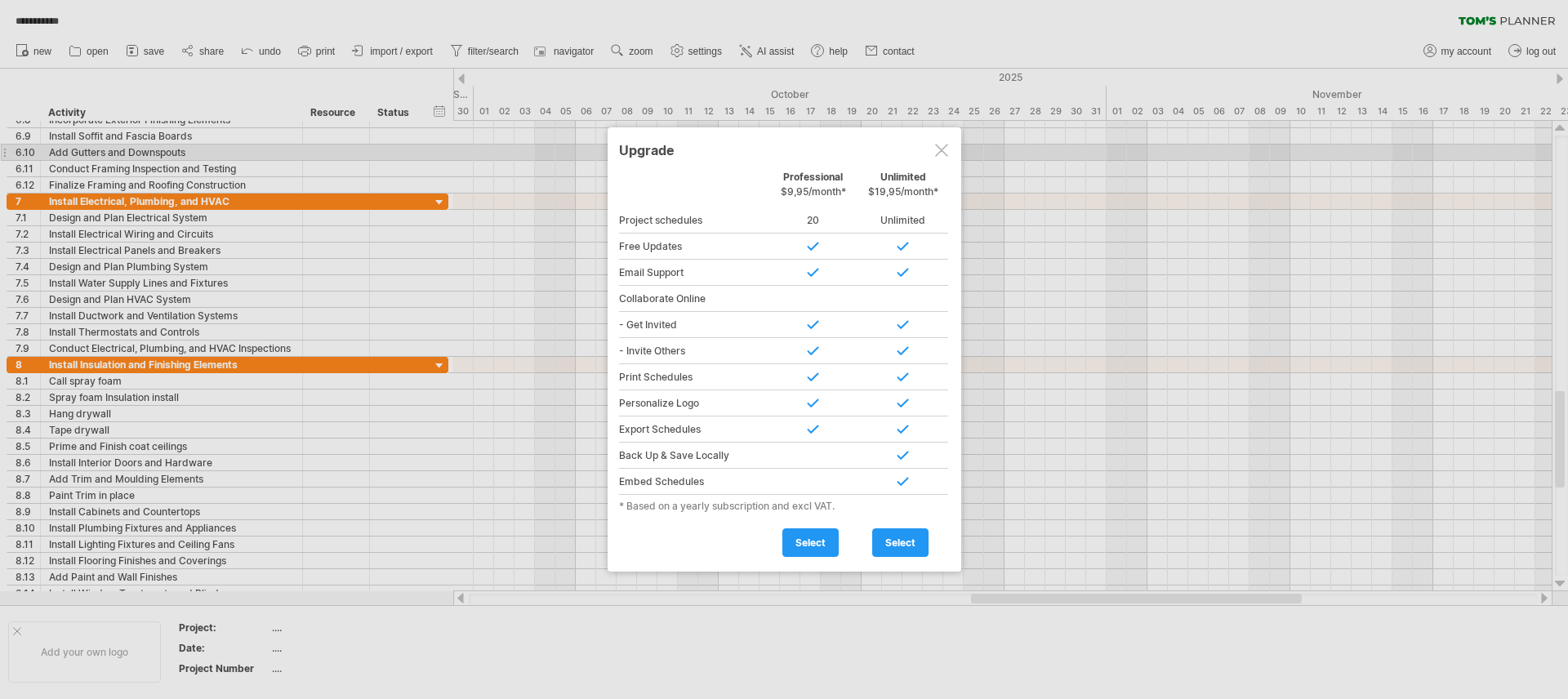
click at [947, 153] on div at bounding box center [942, 150] width 13 height 13
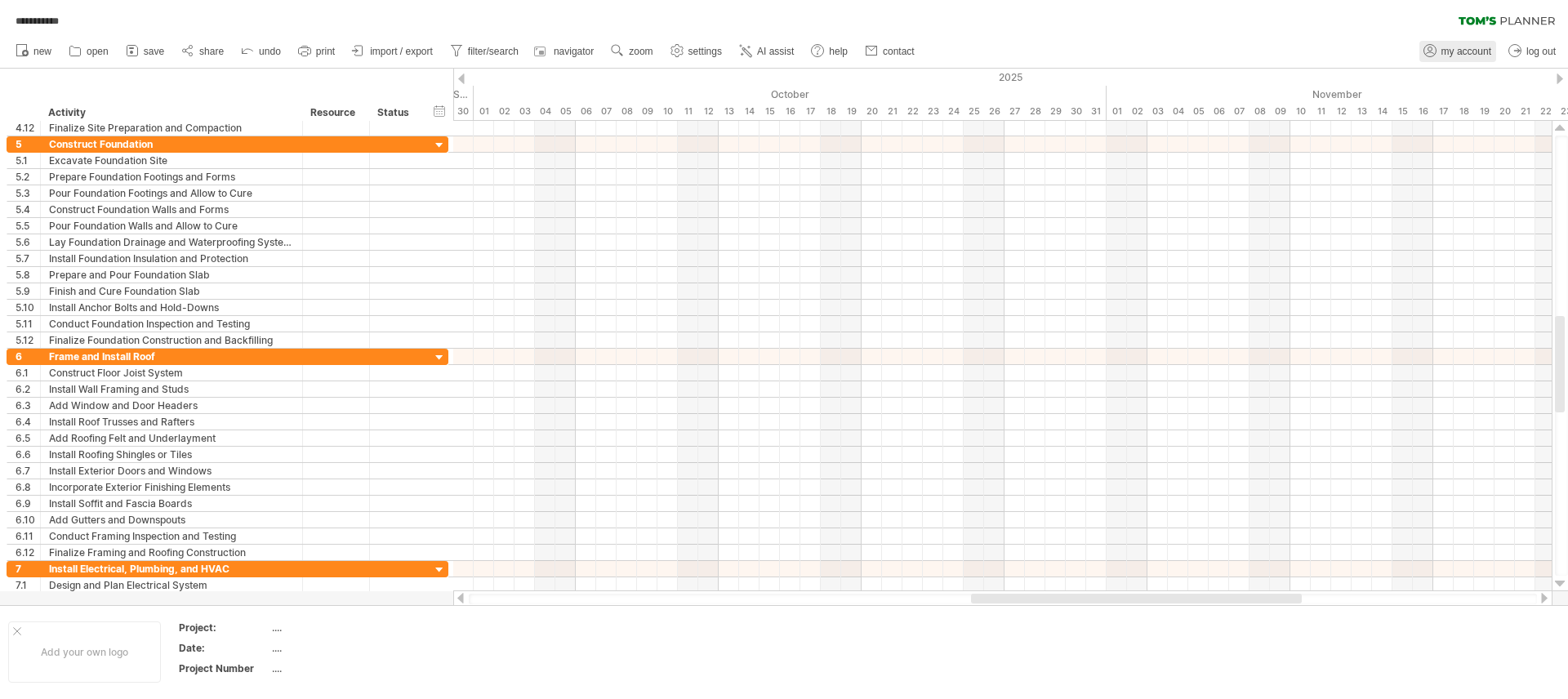
click at [1457, 44] on link "my account" at bounding box center [1457, 51] width 77 height 21
type input "**********"
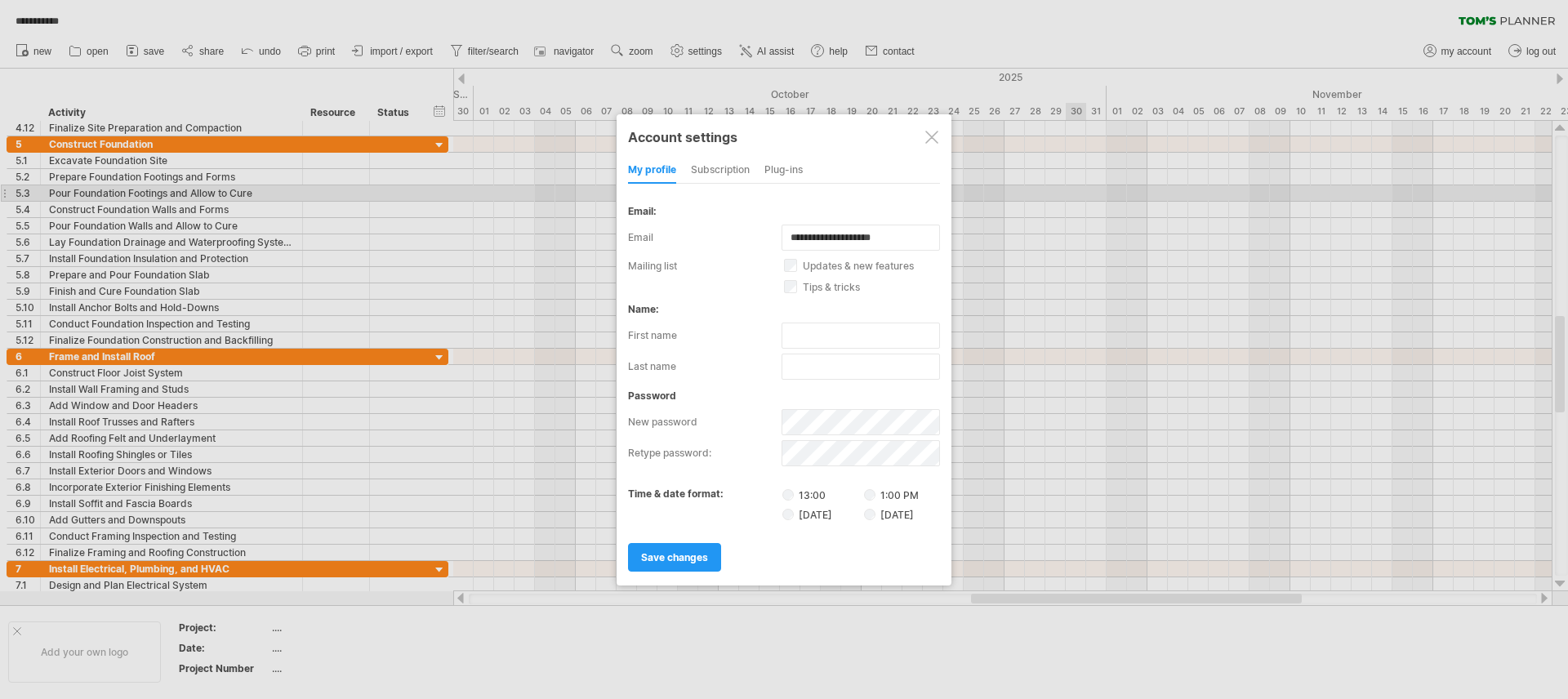
click at [750, 172] on div "subscription" at bounding box center [720, 171] width 59 height 26
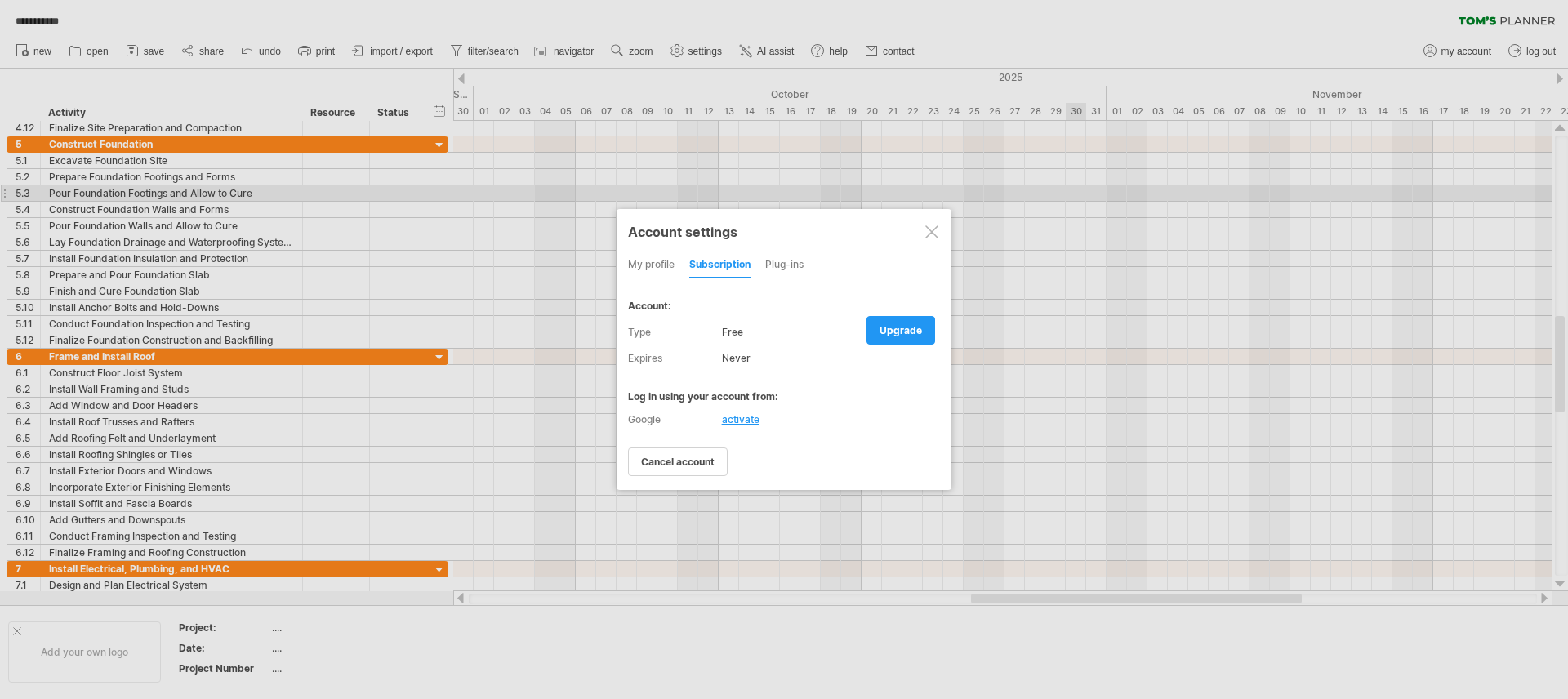
click at [784, 262] on div "Plug-ins" at bounding box center [785, 265] width 39 height 26
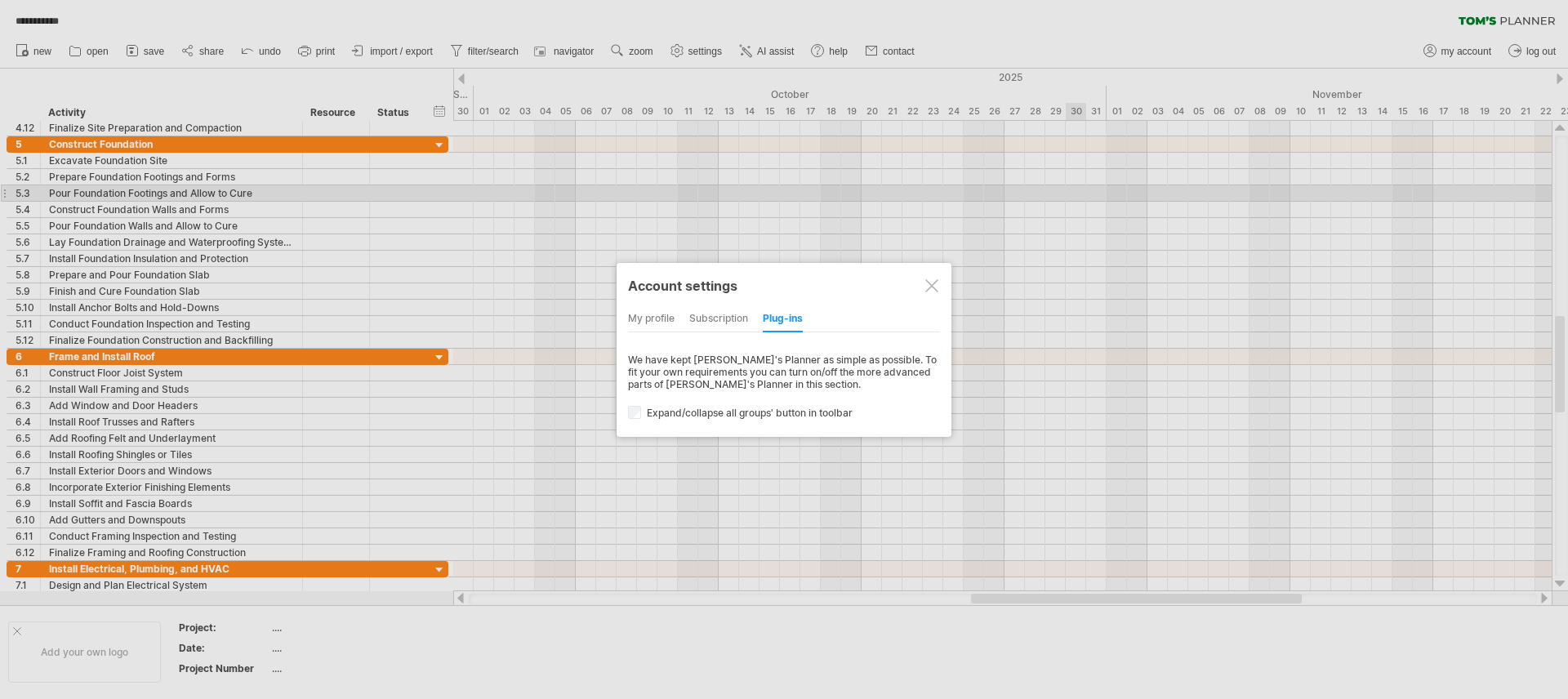
click at [933, 290] on div at bounding box center [932, 286] width 13 height 13
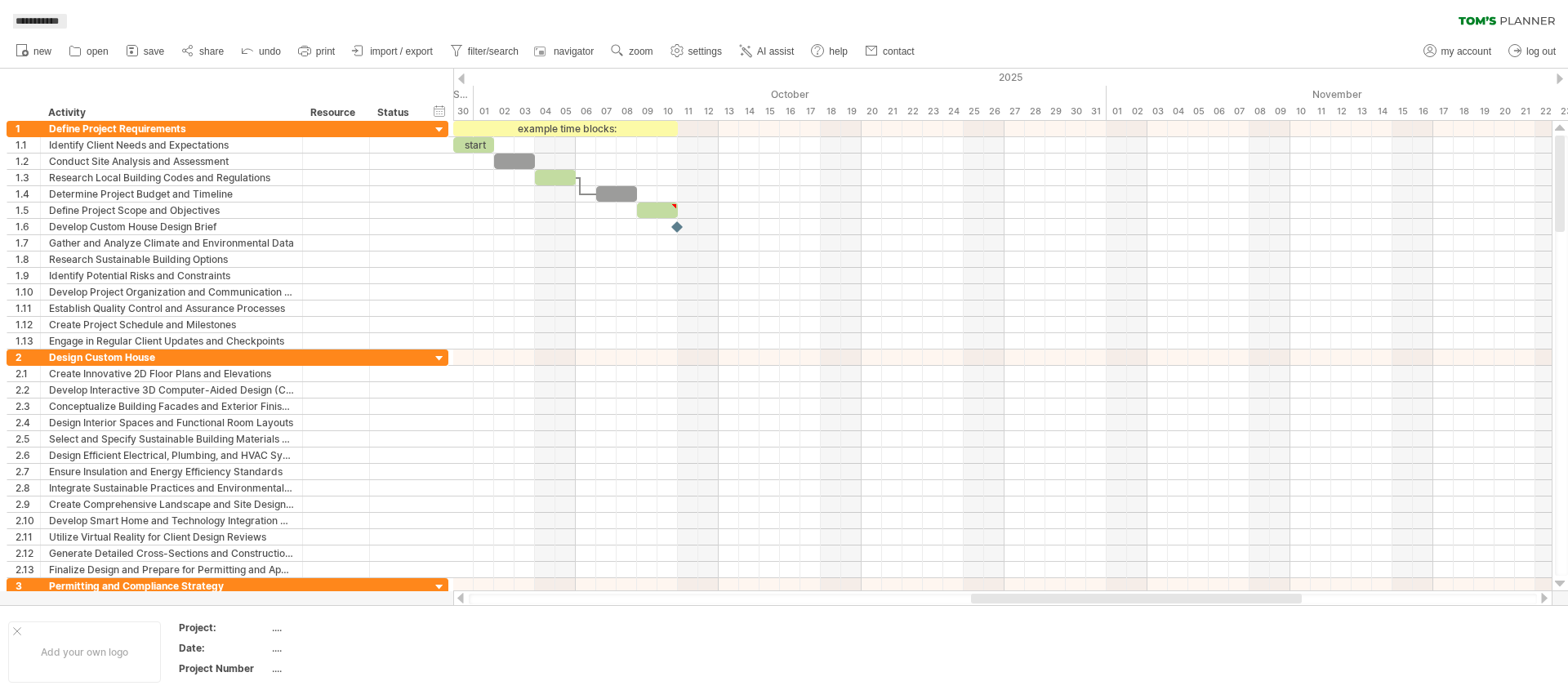
click at [57, 21] on span "**********" at bounding box center [37, 21] width 59 height 15
click at [31, 49] on link "new" at bounding box center [33, 51] width 45 height 21
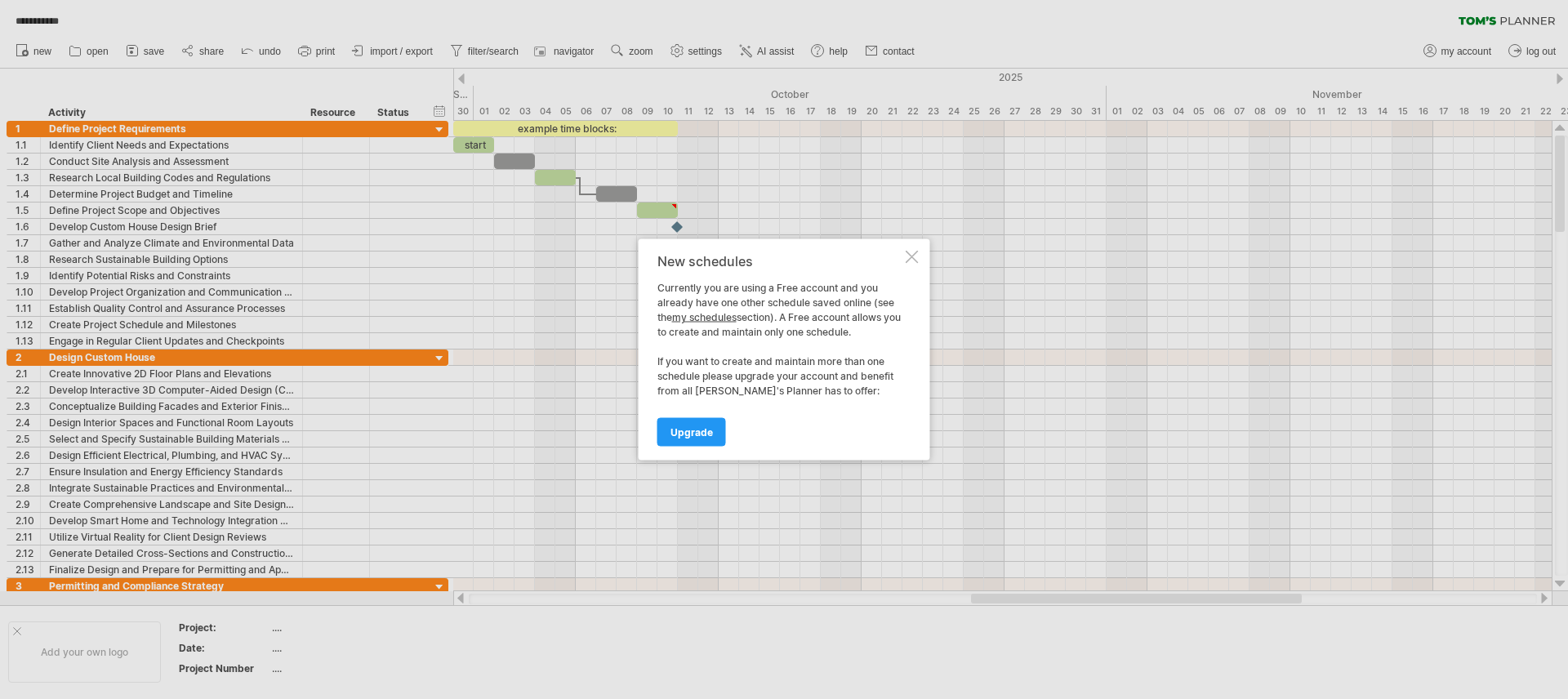
click at [921, 247] on div "New schedules Currently you are using a Free account and you already have one o…" at bounding box center [784, 350] width 291 height 221
click at [912, 248] on div "New schedules Currently you are using a Free account and you already have one o…" at bounding box center [784, 350] width 291 height 221
click at [912, 254] on div at bounding box center [913, 257] width 13 height 13
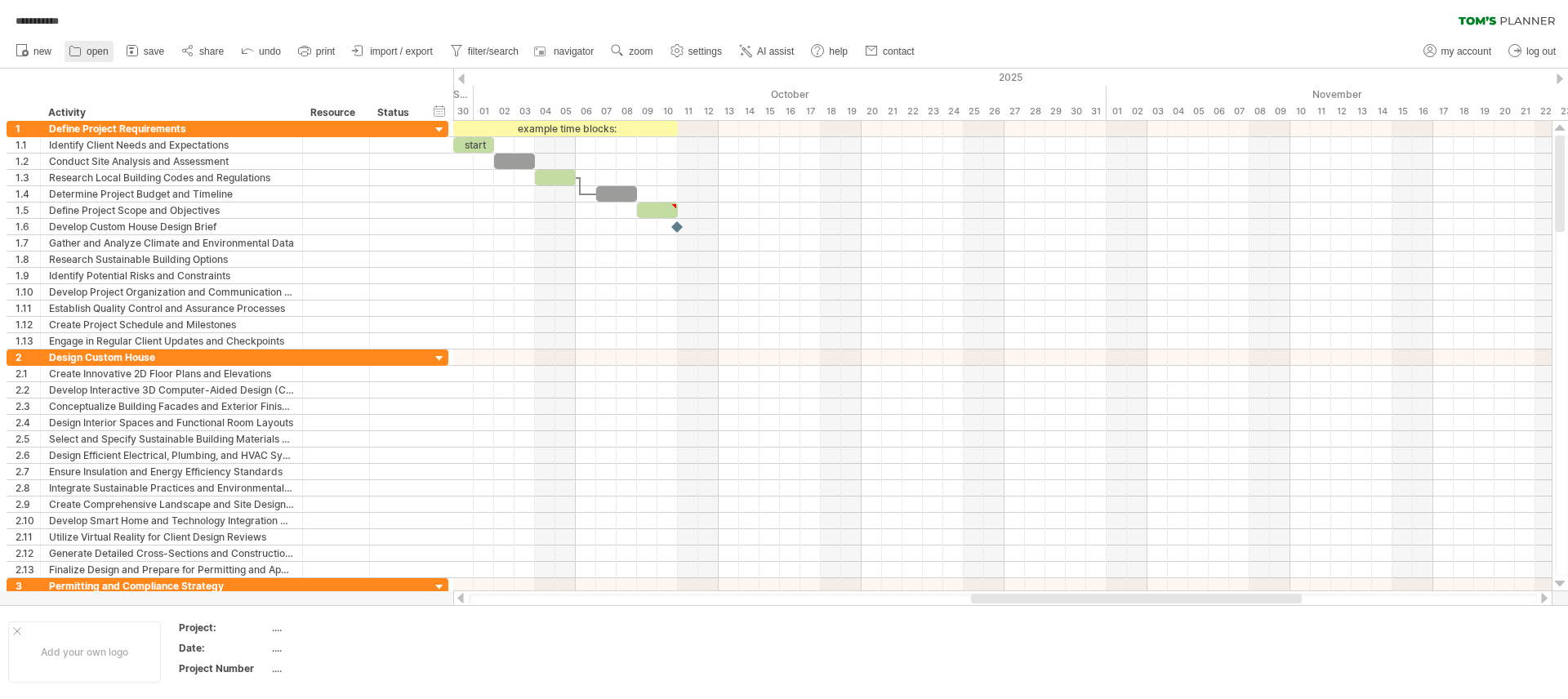
click at [112, 48] on link "open" at bounding box center [89, 51] width 49 height 21
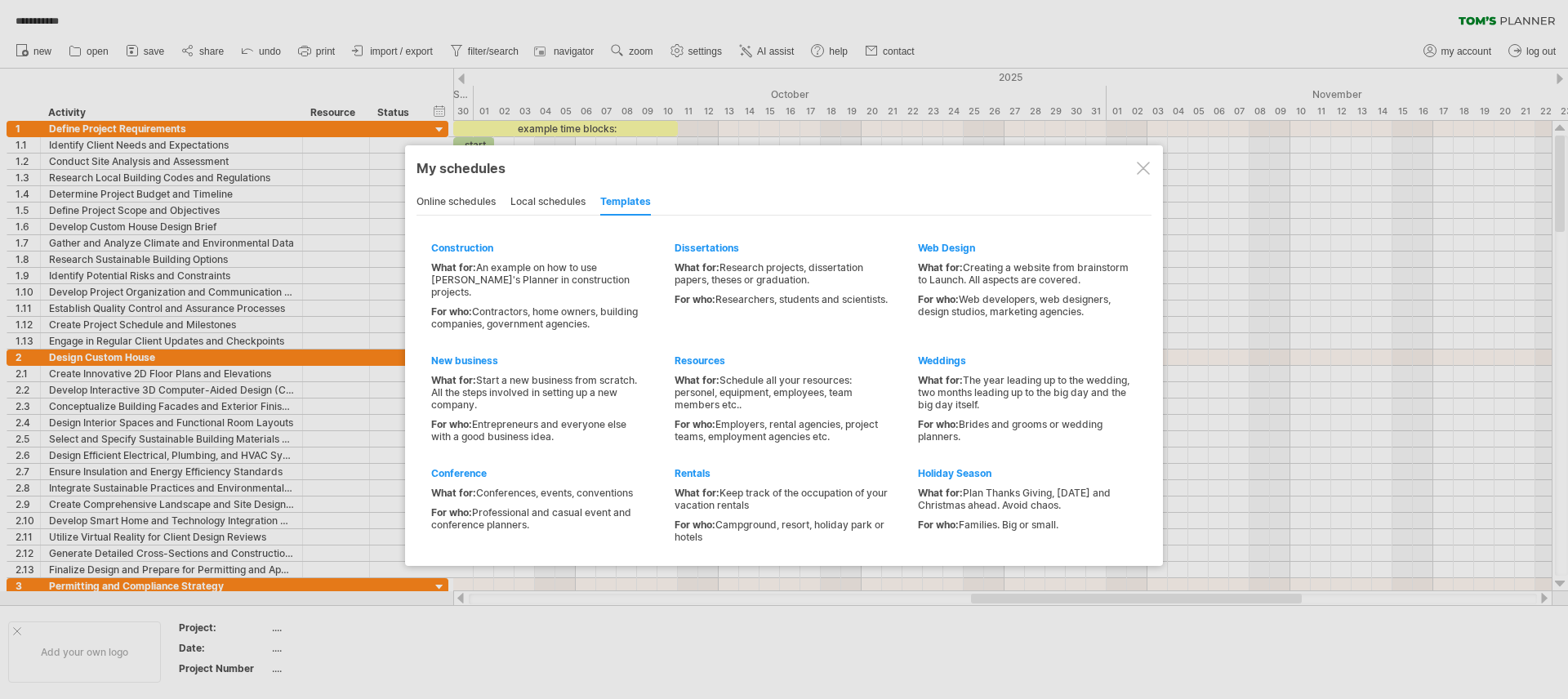
click at [441, 193] on div "online schedules" at bounding box center [457, 202] width 80 height 26
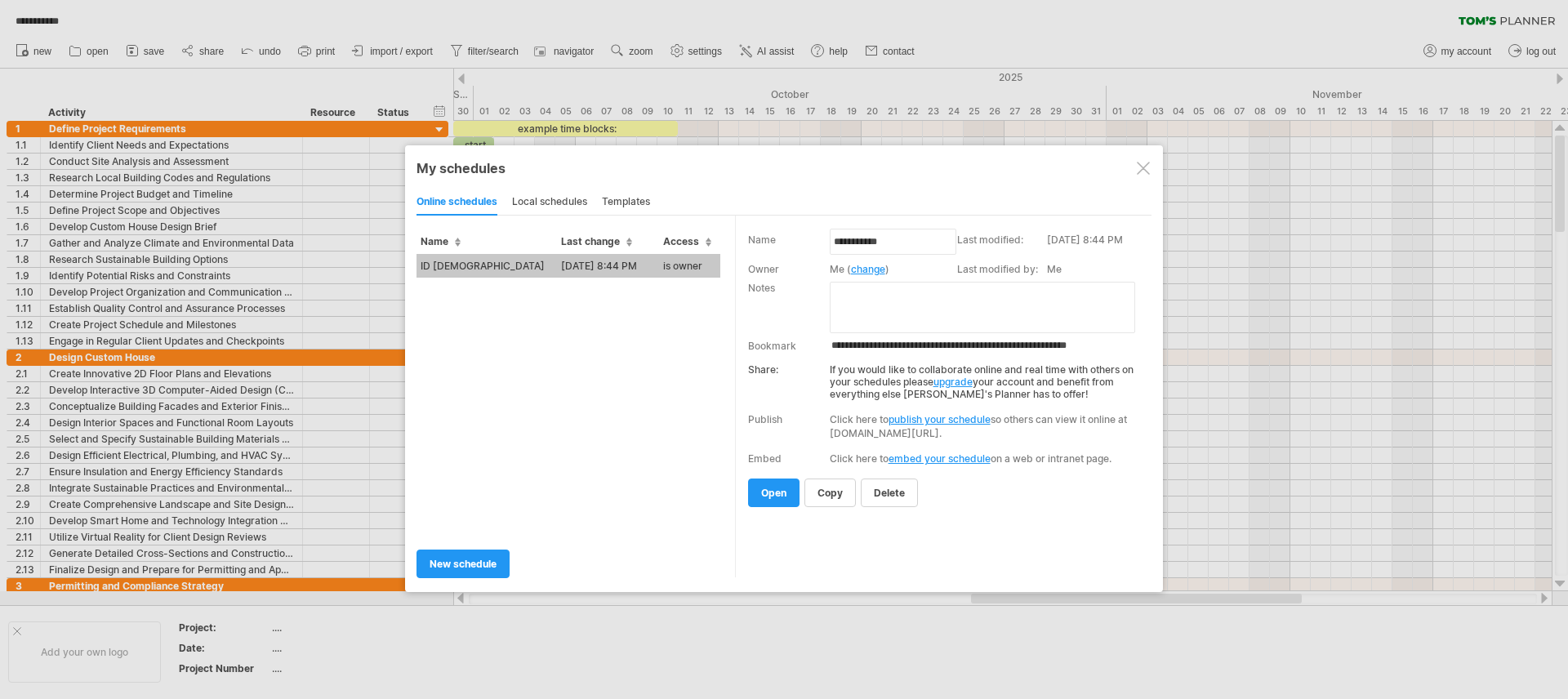
click at [459, 269] on td "ID templete" at bounding box center [487, 266] width 141 height 24
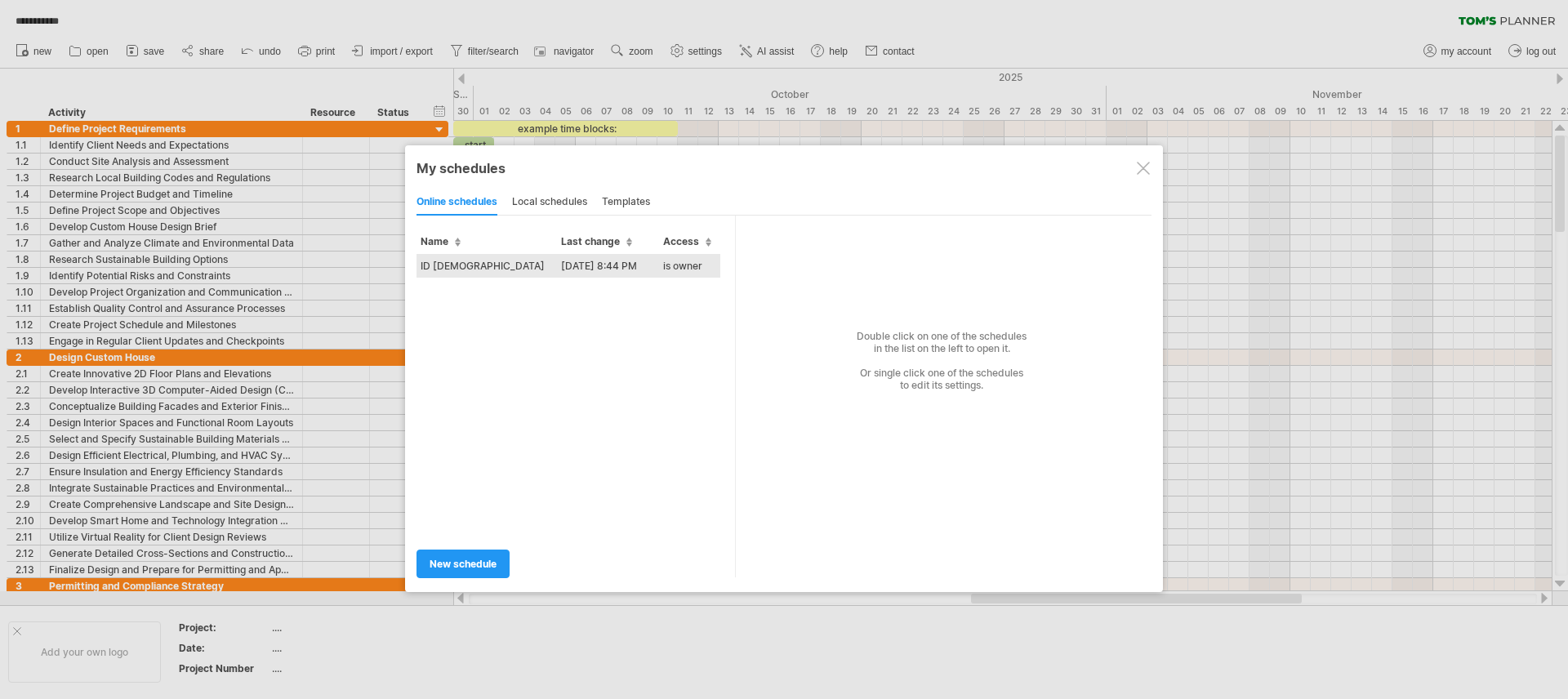
click at [507, 263] on td "ID templete" at bounding box center [487, 266] width 141 height 24
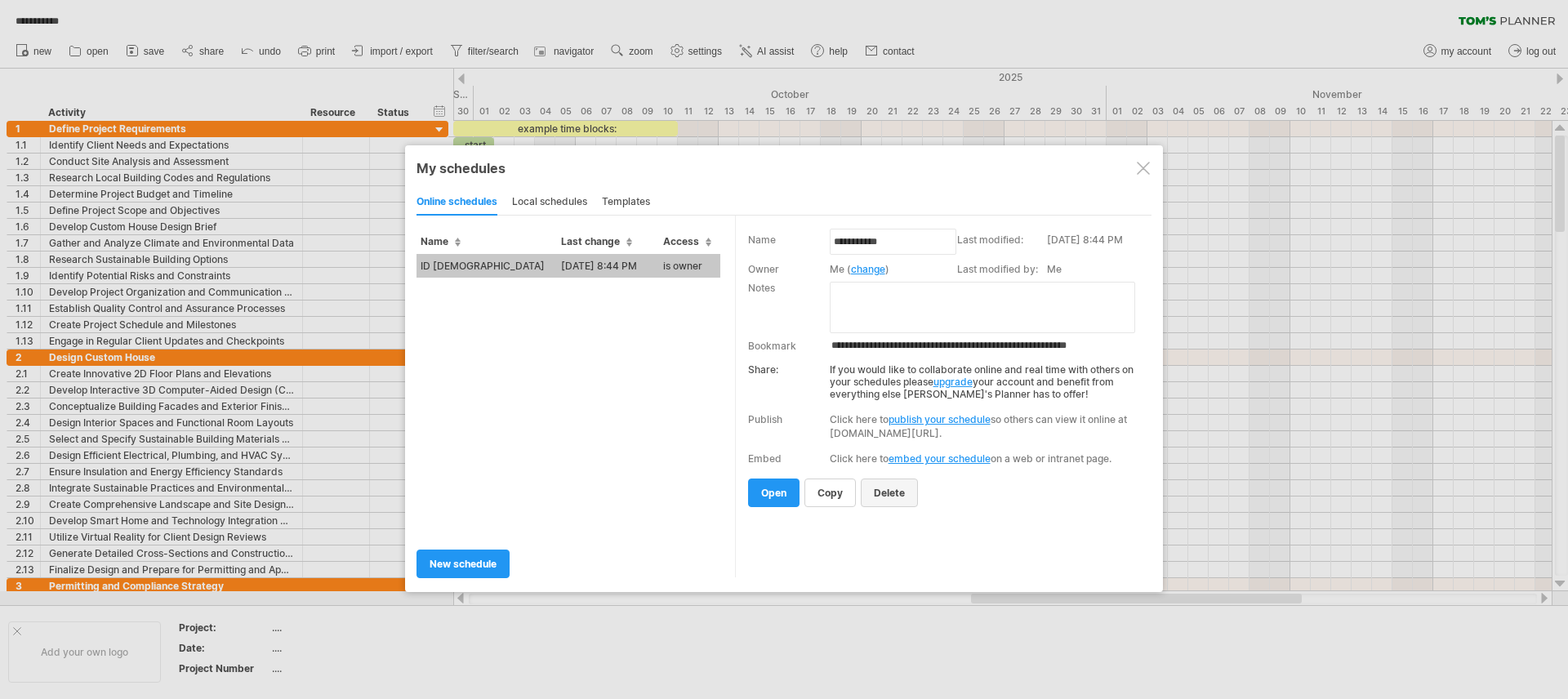
click at [902, 492] on span "delete" at bounding box center [889, 493] width 31 height 12
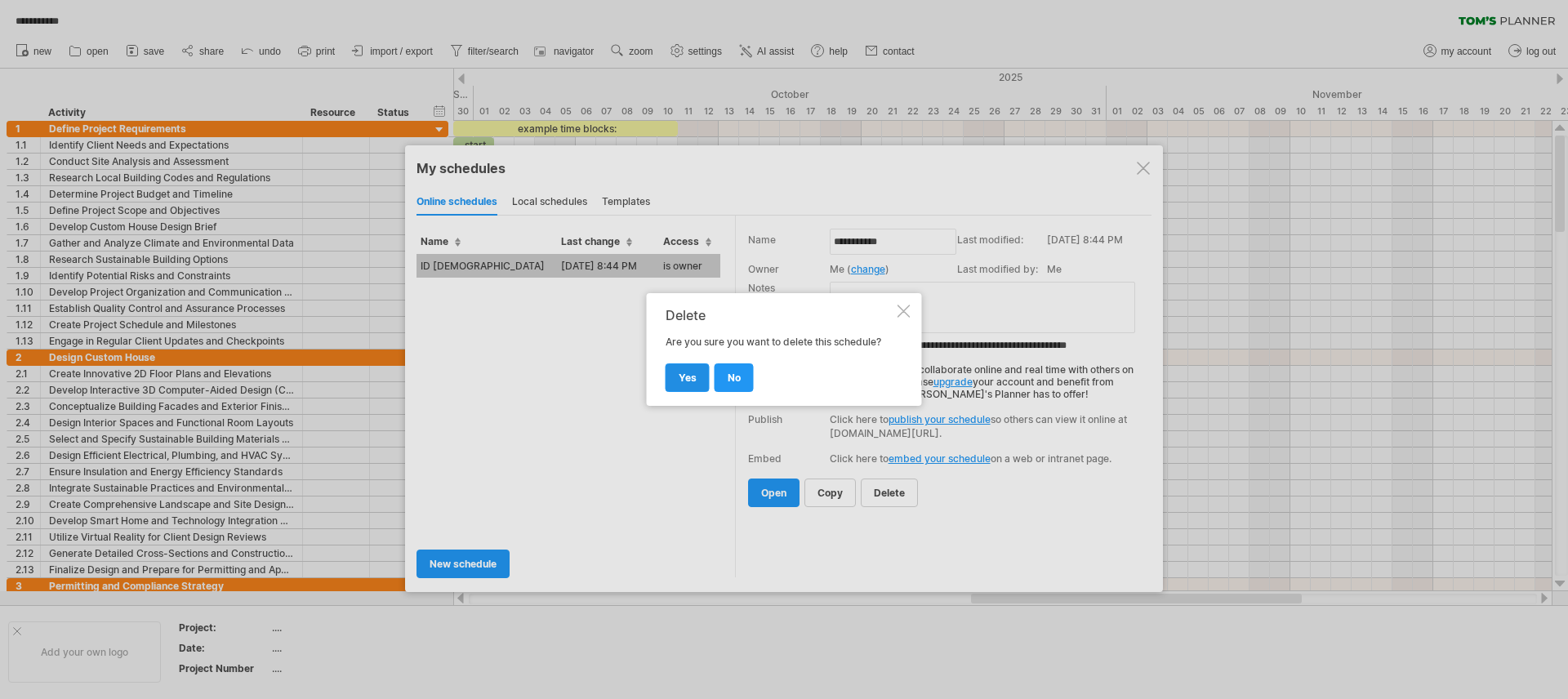
click at [694, 385] on link "yes" at bounding box center [688, 377] width 44 height 29
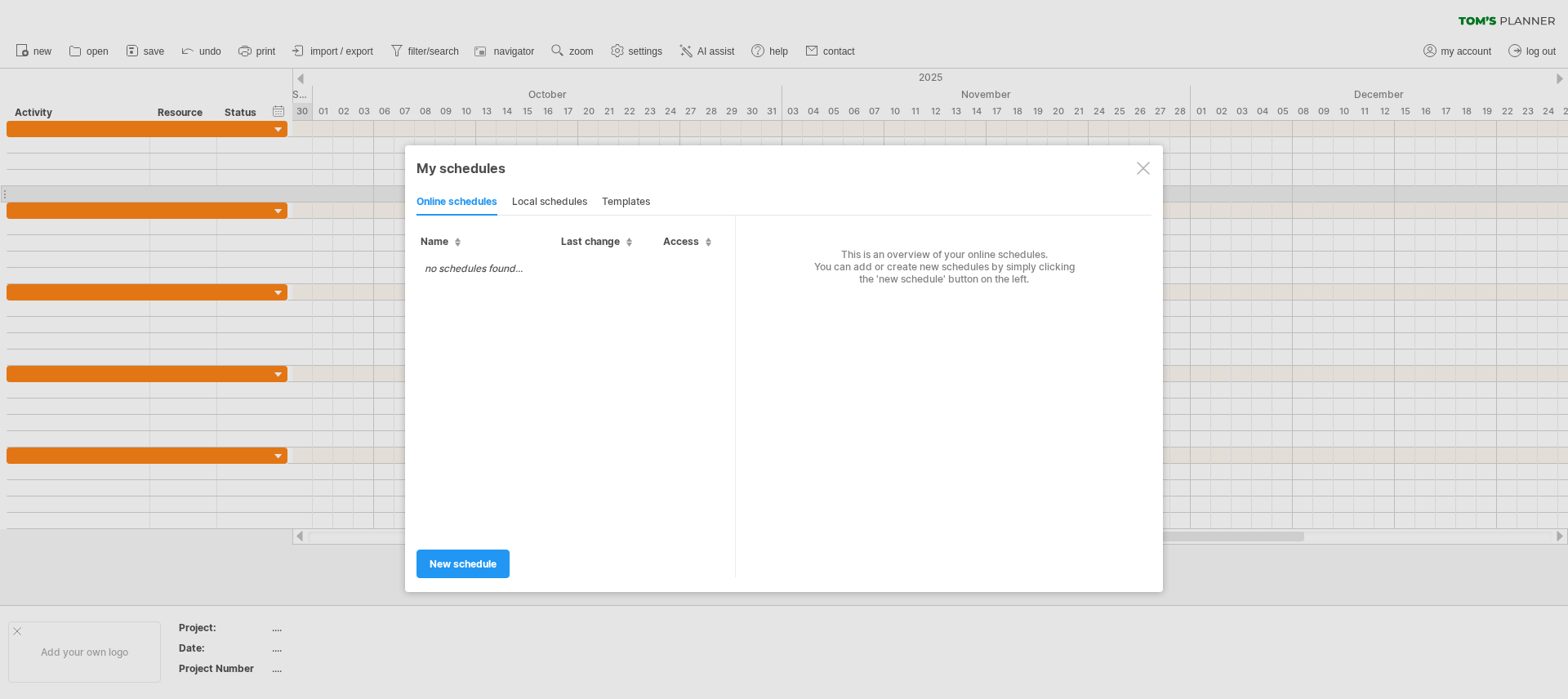
click at [630, 193] on div "templates" at bounding box center [626, 202] width 48 height 26
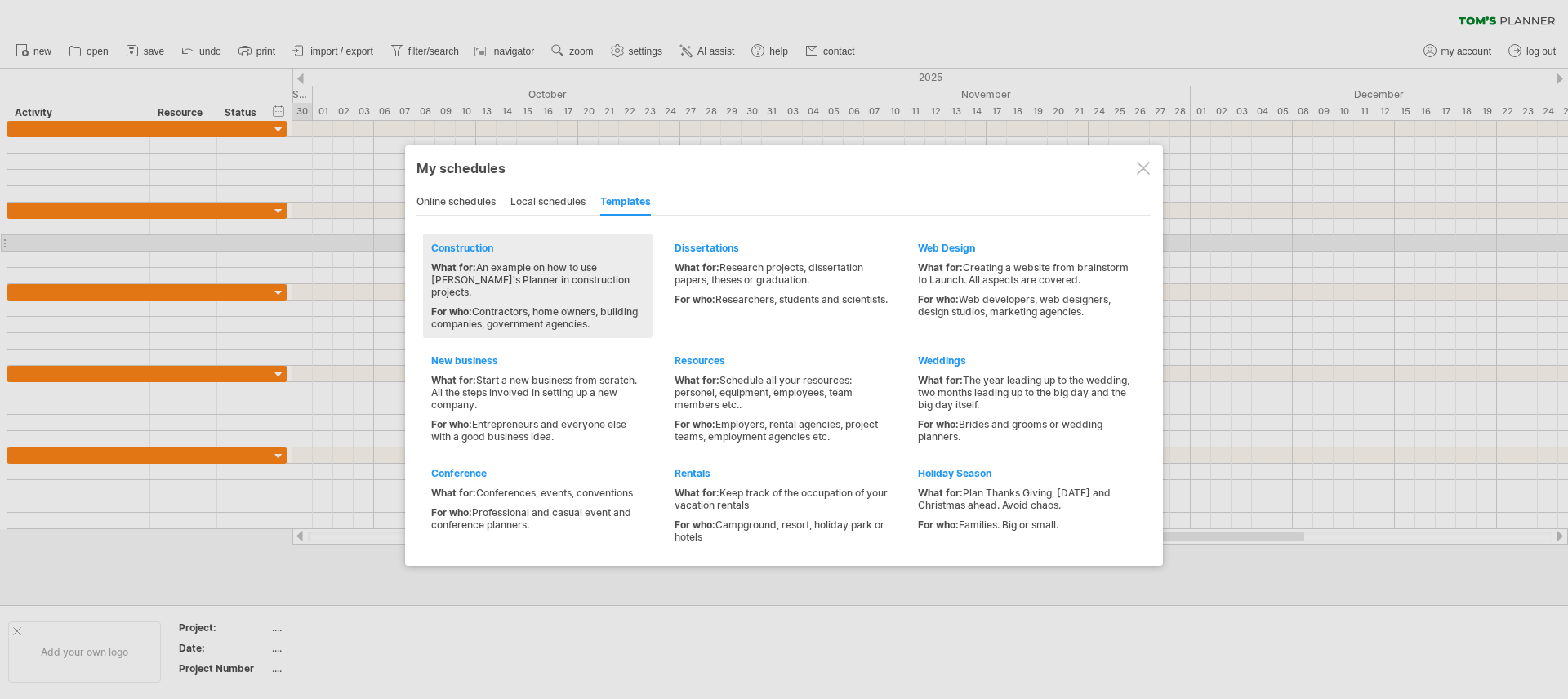
click at [469, 244] on div "Construction" at bounding box center [537, 248] width 214 height 12
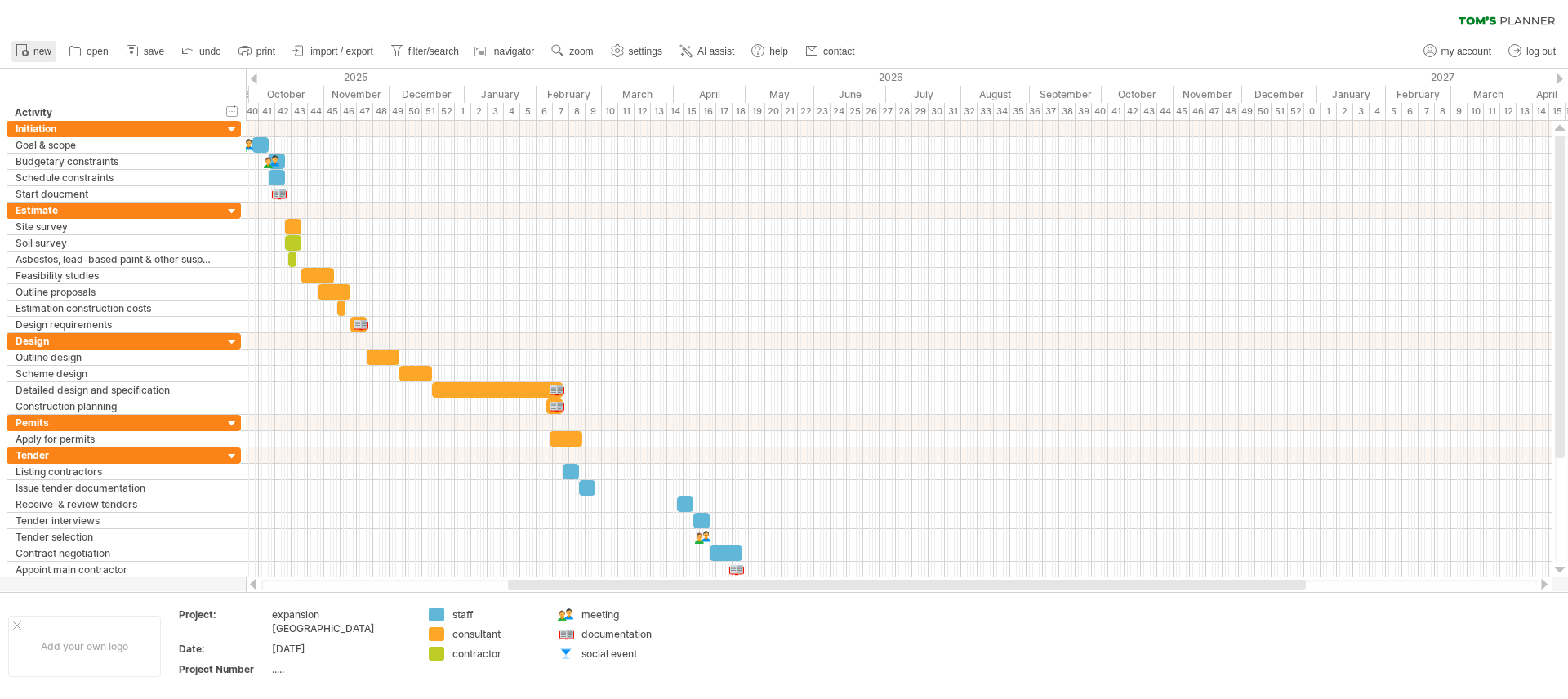
click at [24, 45] on icon at bounding box center [22, 50] width 17 height 17
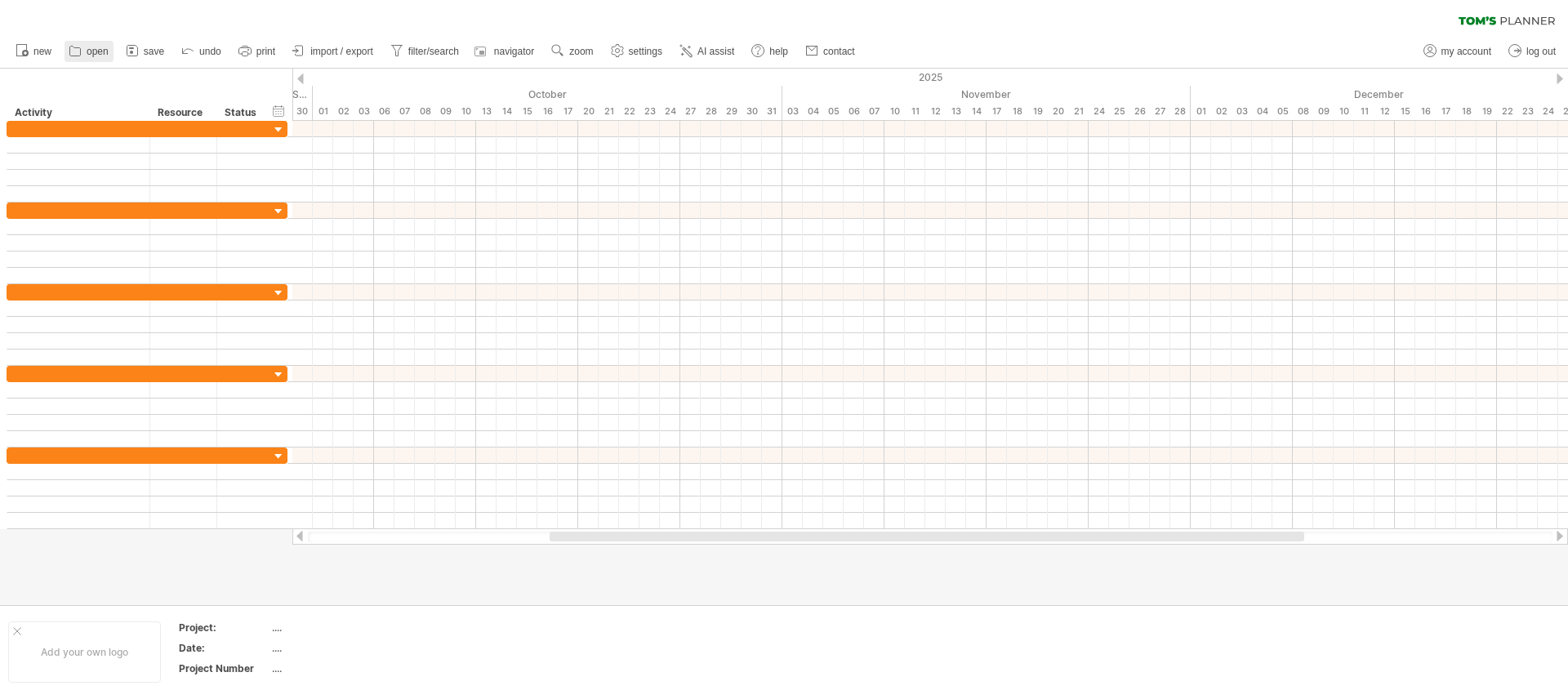
click at [91, 45] on span "open" at bounding box center [98, 51] width 22 height 11
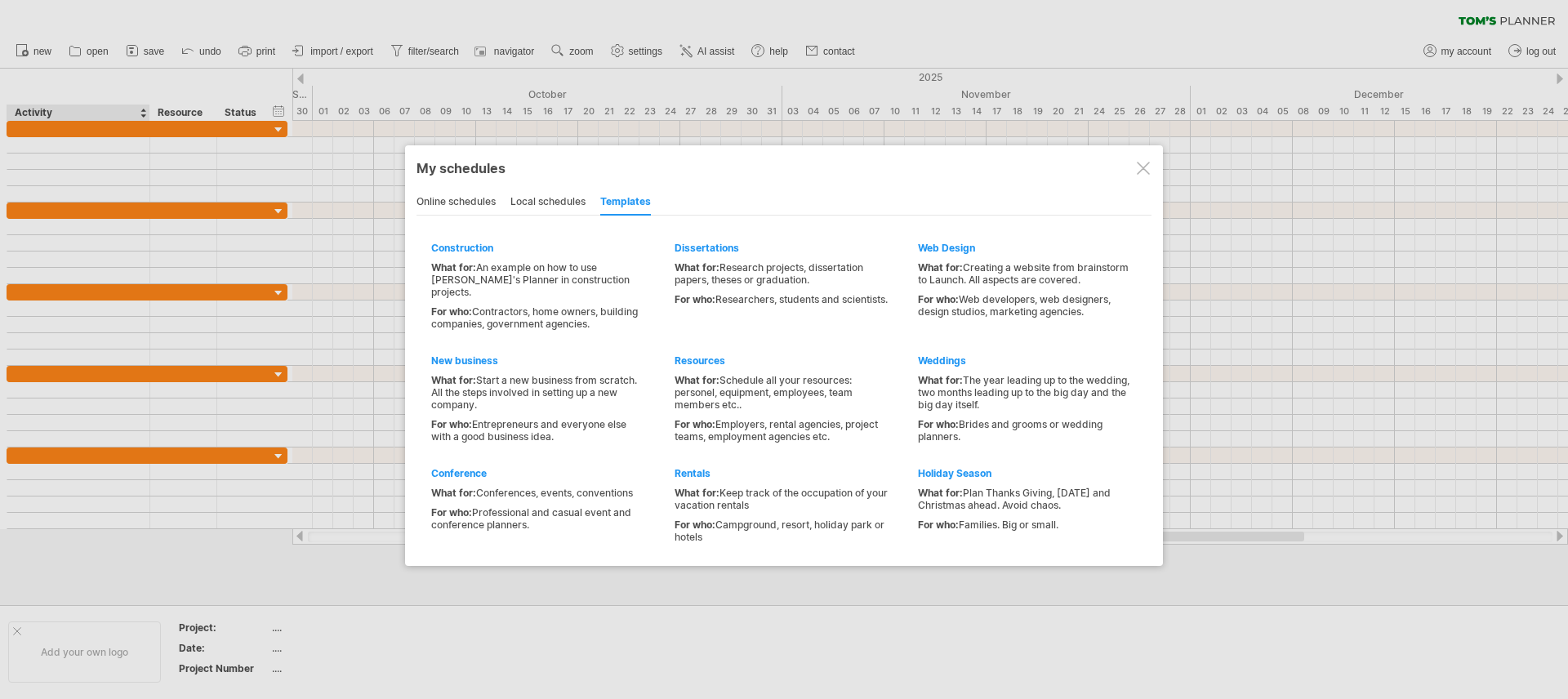
click at [613, 205] on div "templates" at bounding box center [625, 202] width 51 height 26
click at [460, 199] on div "online schedules" at bounding box center [457, 202] width 80 height 26
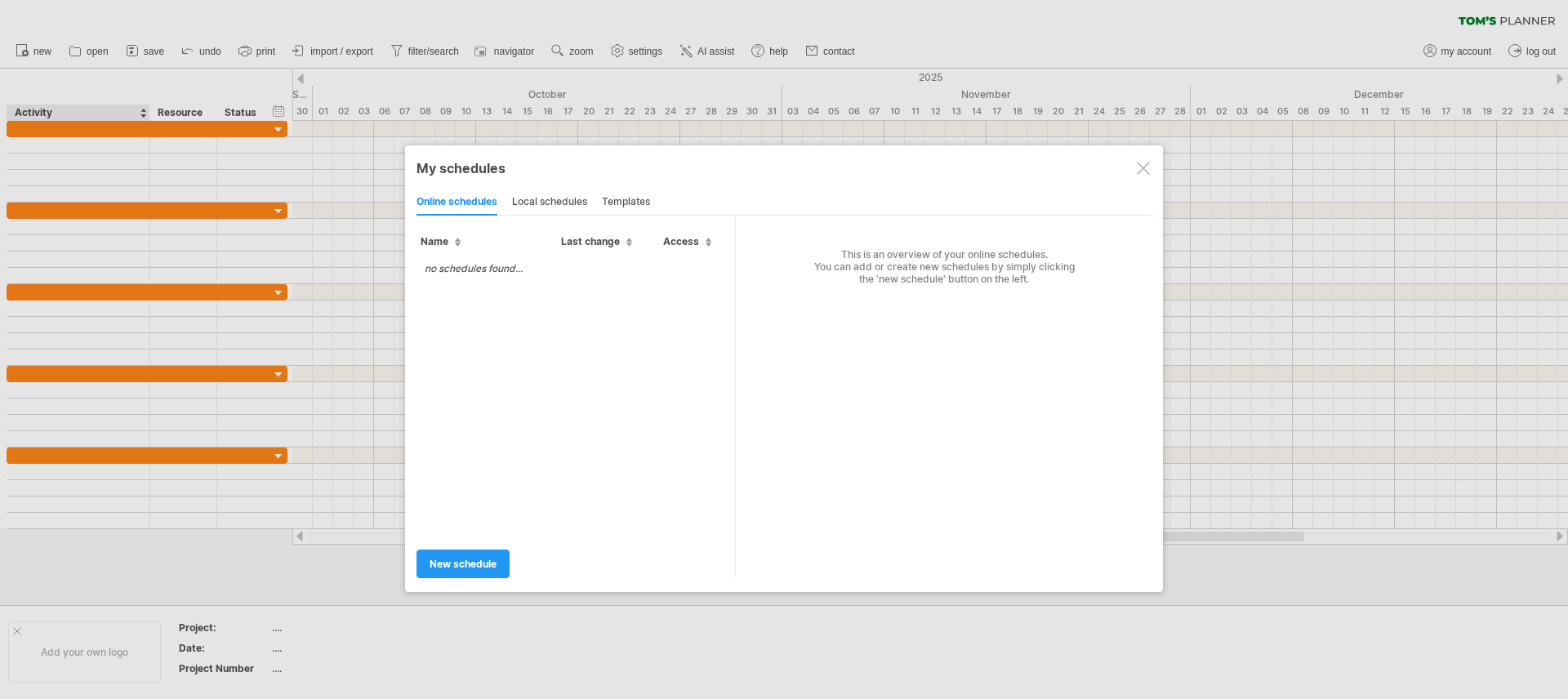
click at [617, 198] on div "templates" at bounding box center [626, 202] width 48 height 26
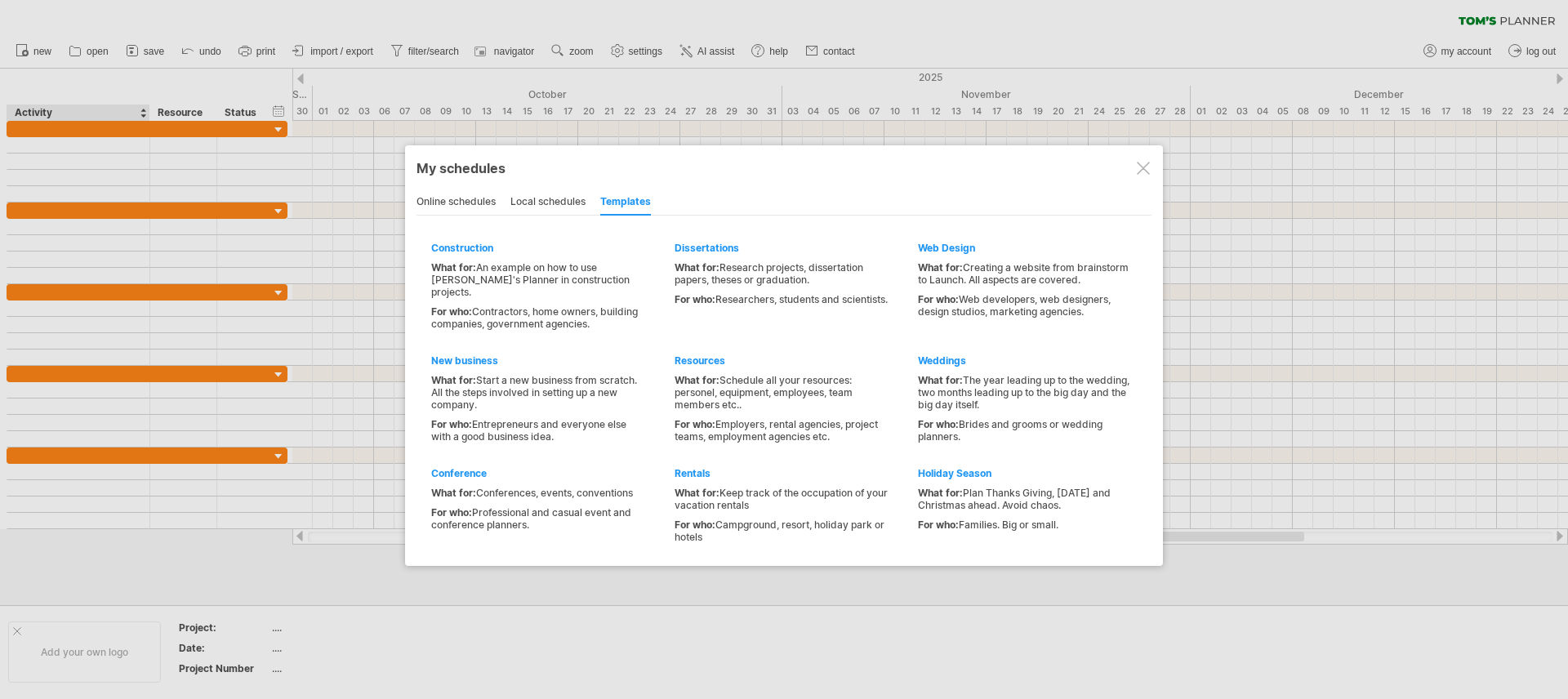
click at [1145, 167] on div at bounding box center [1144, 168] width 13 height 13
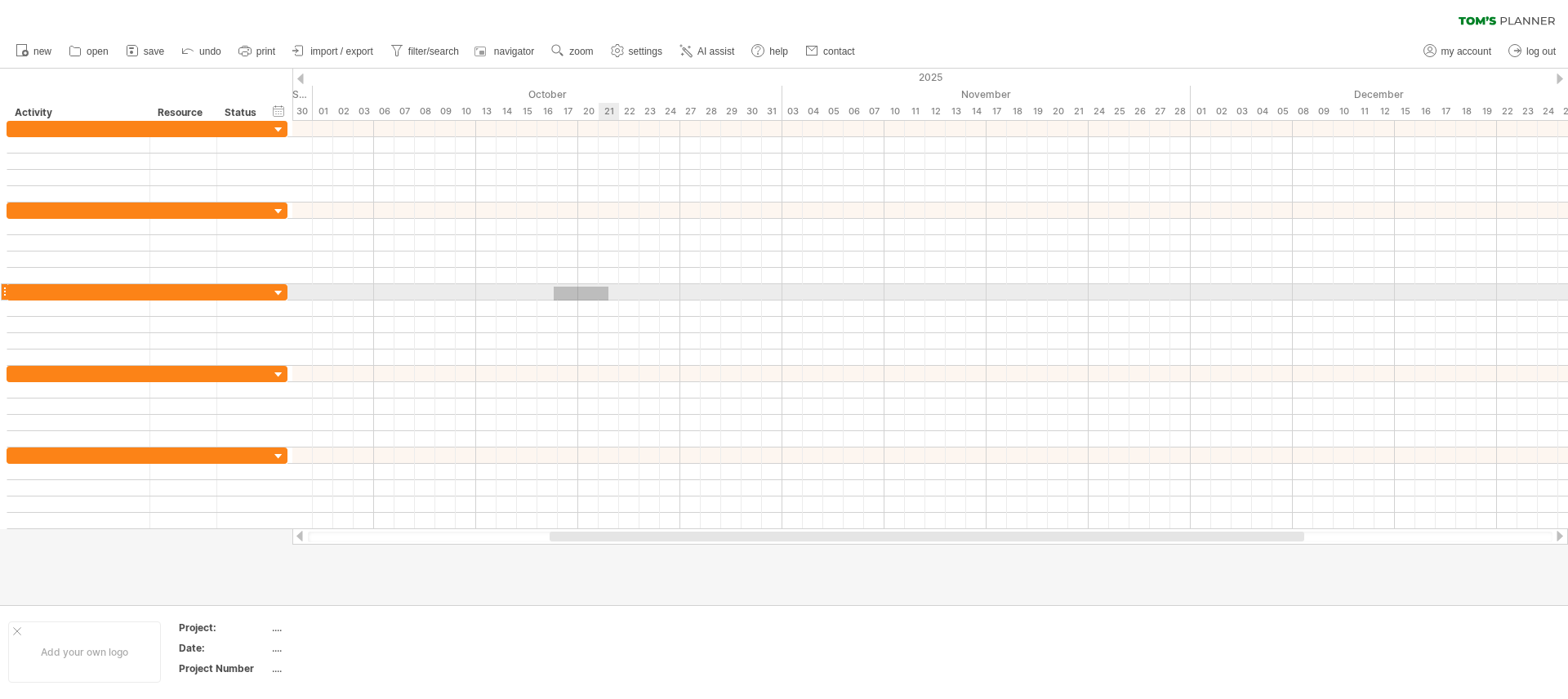
drag, startPoint x: 554, startPoint y: 287, endPoint x: 609, endPoint y: 300, distance: 56.5
click at [609, 300] on div at bounding box center [930, 325] width 1276 height 81
click at [608, 299] on div at bounding box center [930, 292] width 1276 height 17
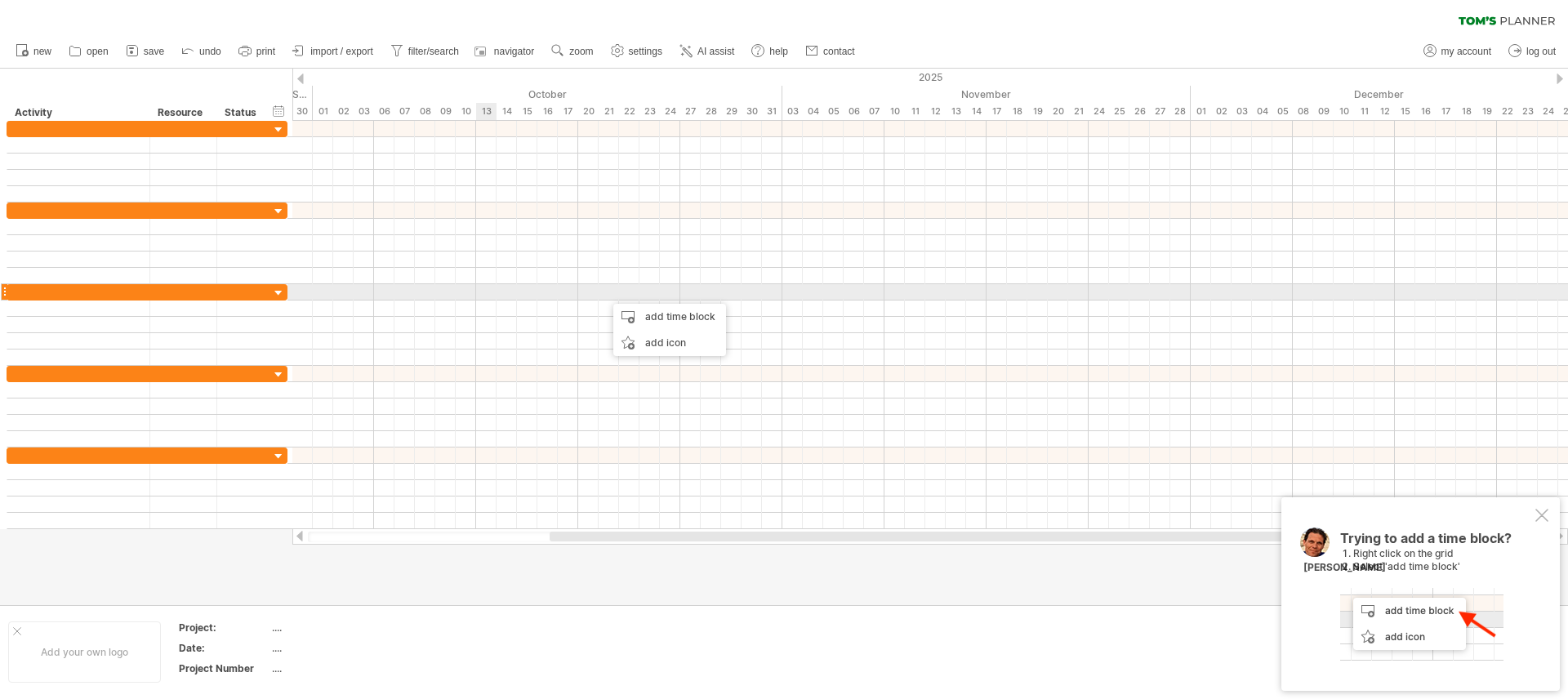
click at [493, 296] on div at bounding box center [930, 292] width 1276 height 17
click at [337, 55] on span "import / export" at bounding box center [342, 51] width 63 height 11
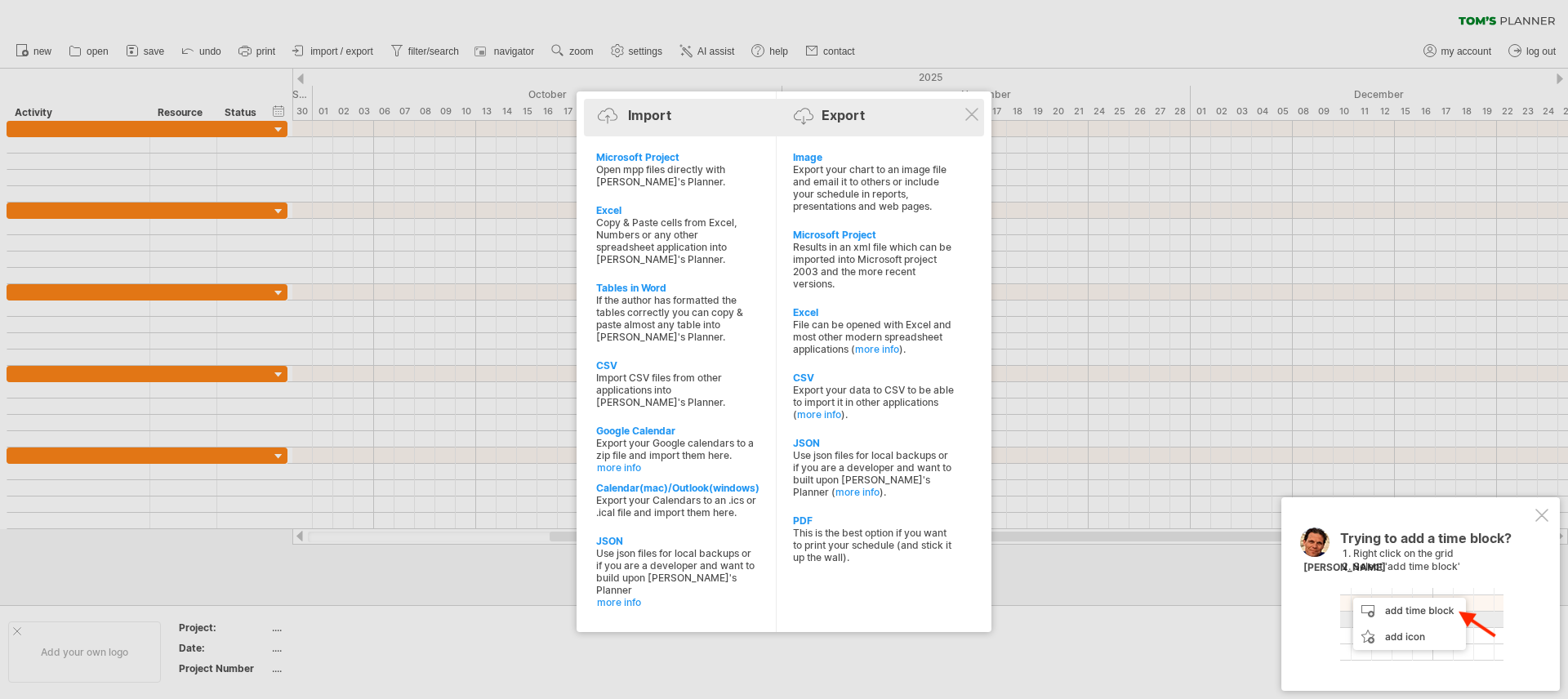
click at [980, 112] on div "Import Export" at bounding box center [784, 117] width 392 height 38
click at [978, 116] on div "Import Export Microsoft Project Open mpp files directly with Tom's Planner. Exc…" at bounding box center [784, 362] width 415 height 541
click at [979, 114] on div "Import Export" at bounding box center [784, 117] width 392 height 38
click at [1049, 216] on div at bounding box center [784, 350] width 1568 height 699
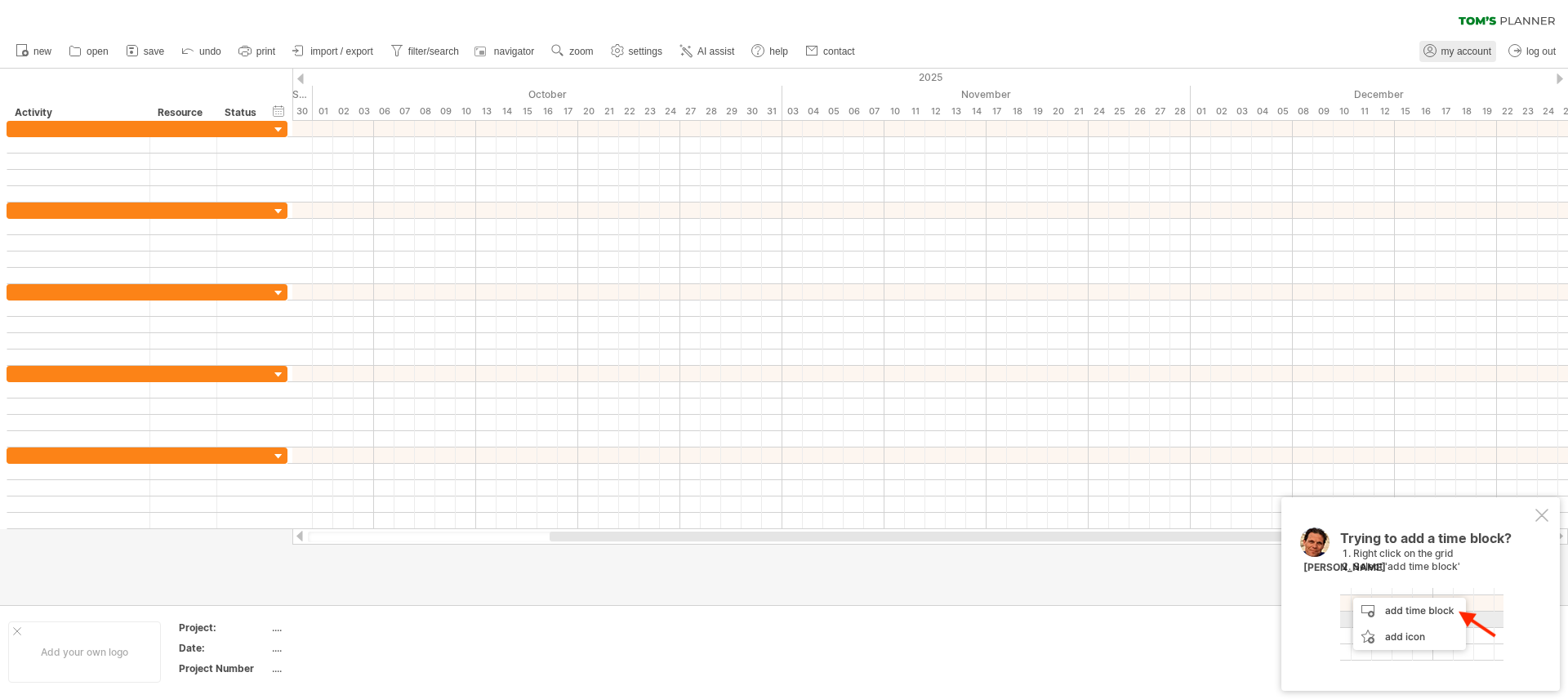
click at [1473, 47] on span "my account" at bounding box center [1466, 51] width 50 height 11
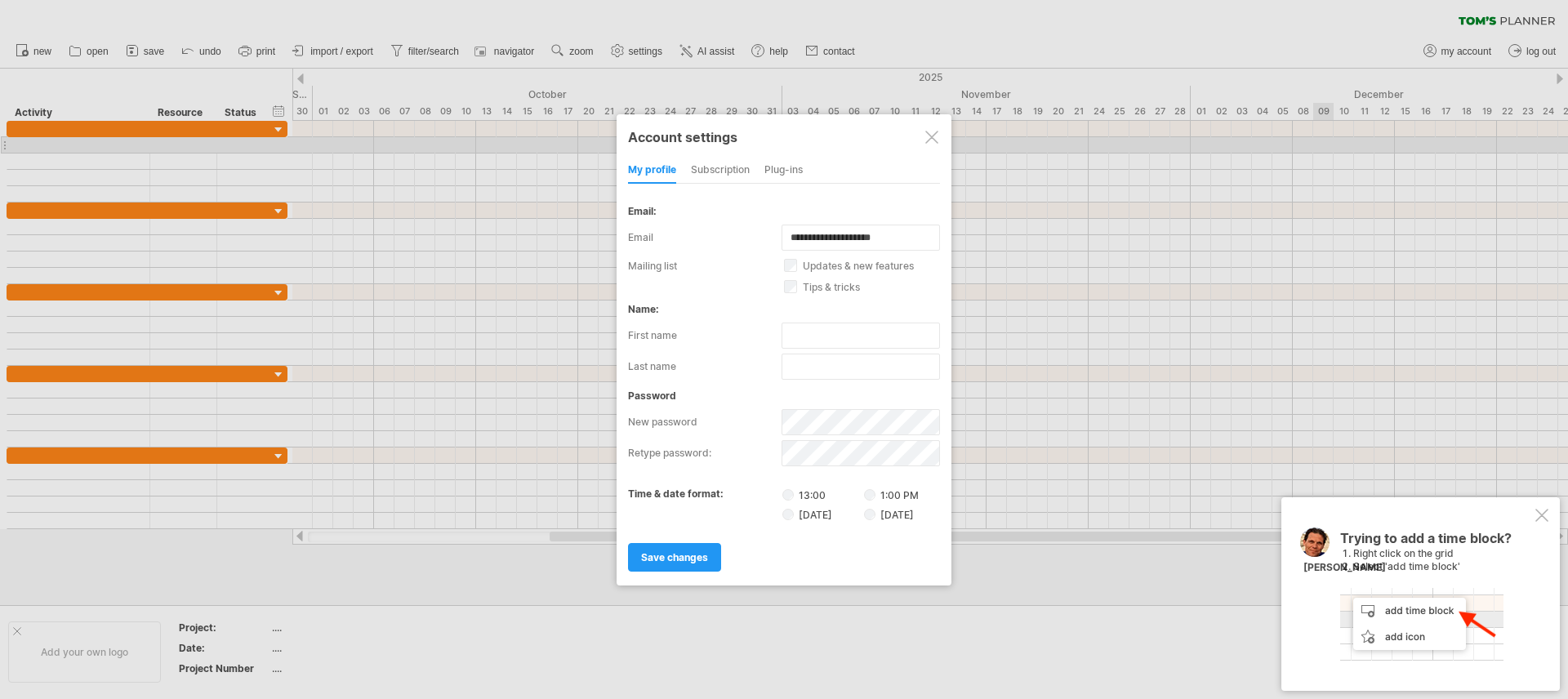
click at [747, 172] on div "subscription" at bounding box center [720, 171] width 59 height 26
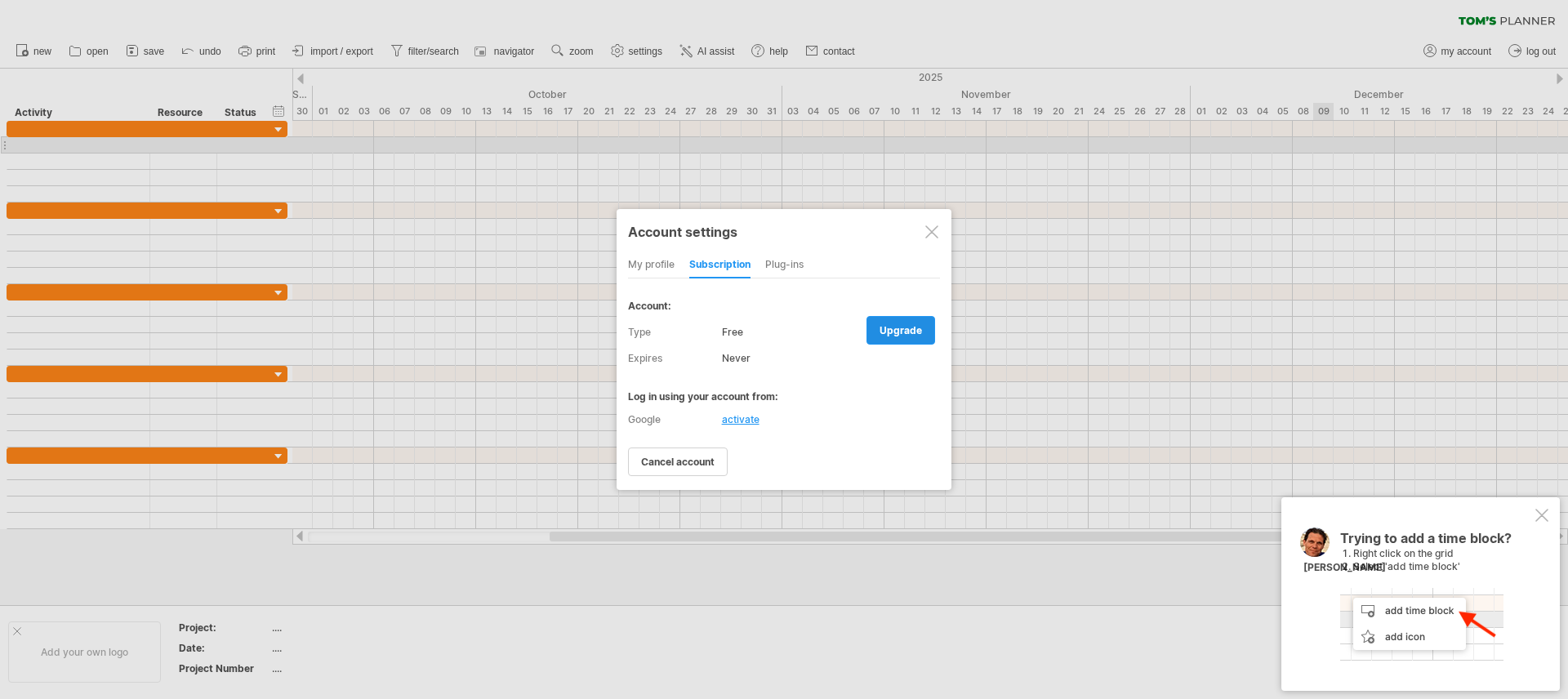
click at [890, 329] on span "upgrade" at bounding box center [901, 330] width 43 height 12
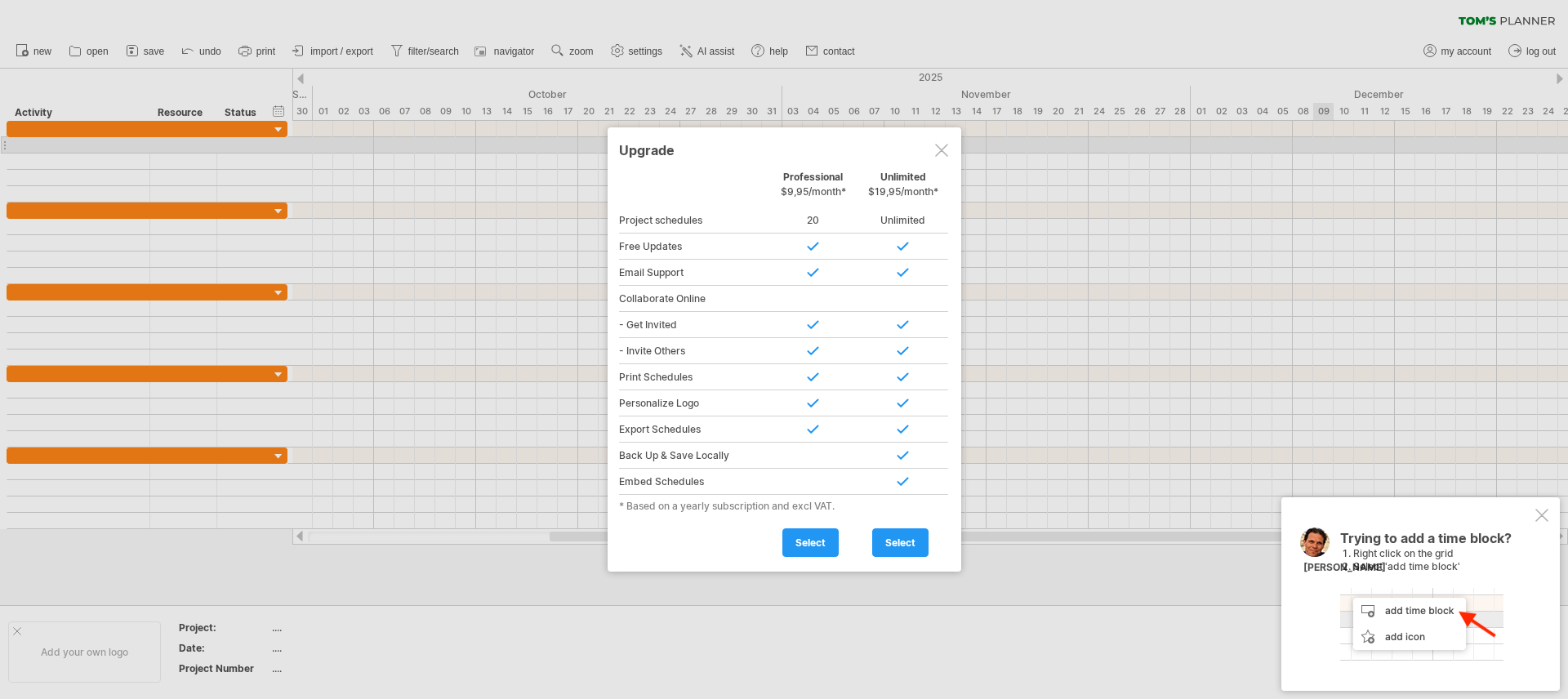
click at [936, 149] on div at bounding box center [942, 150] width 13 height 13
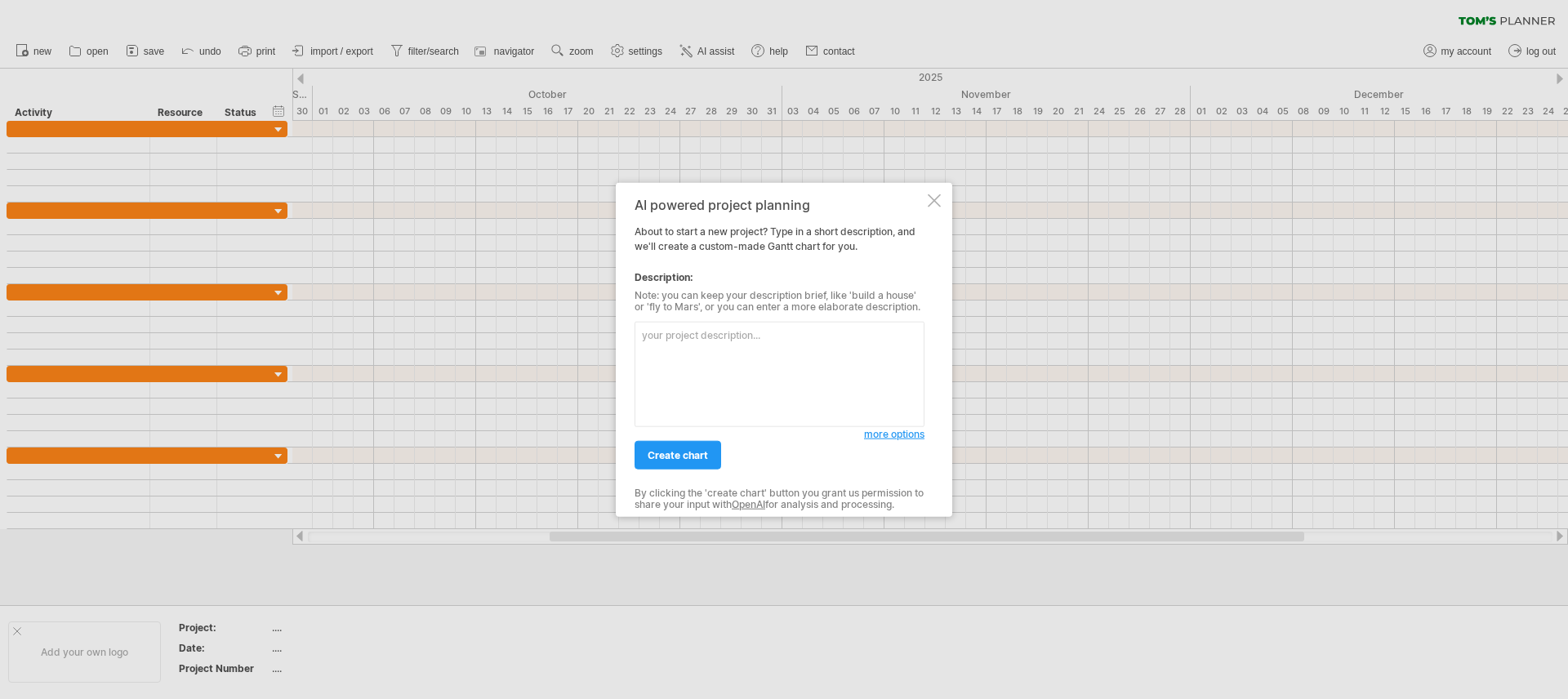
click at [807, 374] on textarea at bounding box center [779, 374] width 290 height 105
type textarea "im a custom home builder that need the following activities, planning, site pre…"
click at [694, 461] on link "create chart" at bounding box center [678, 455] width 87 height 29
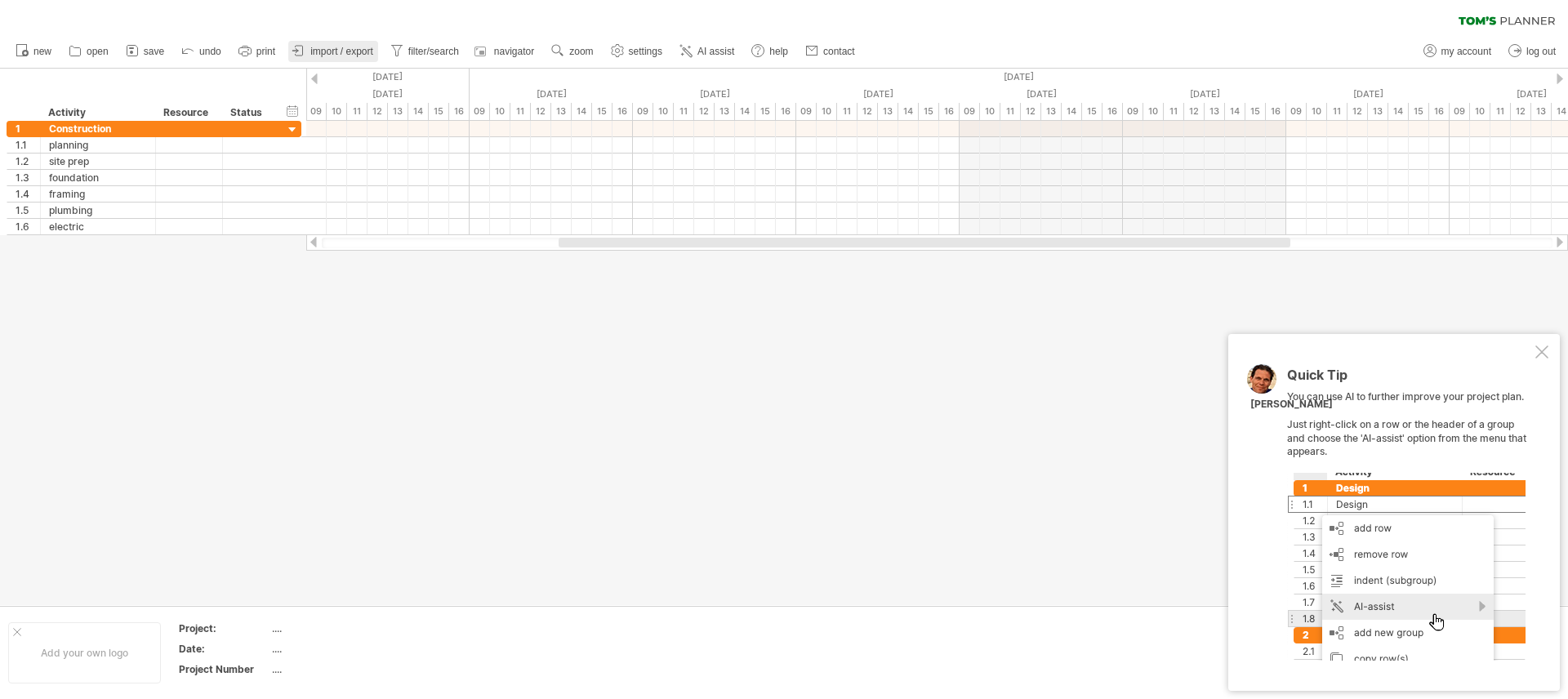
click at [332, 43] on link "import / export" at bounding box center [333, 51] width 90 height 21
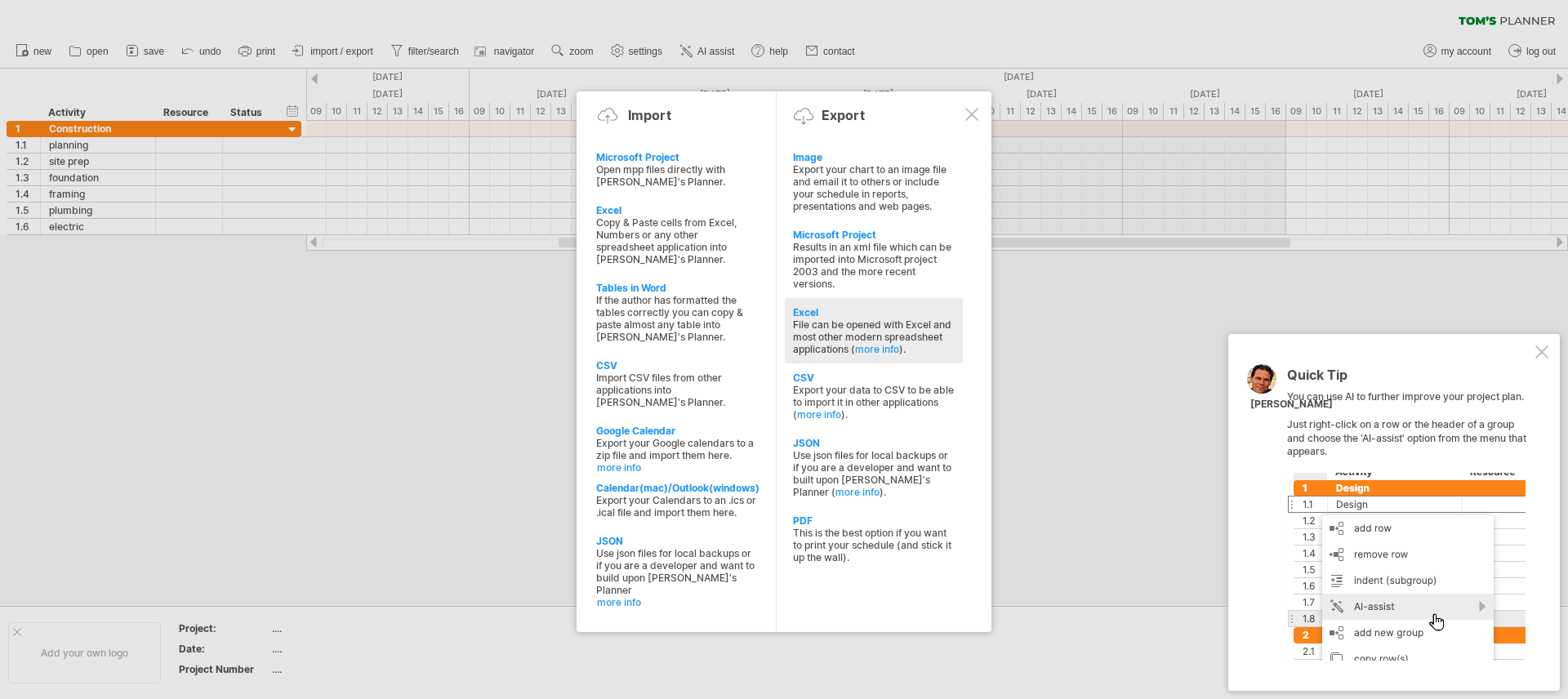
click at [802, 305] on div "Excel File can be opened with Excel and most other modern spreadsheet applicati…" at bounding box center [874, 330] width 178 height 66
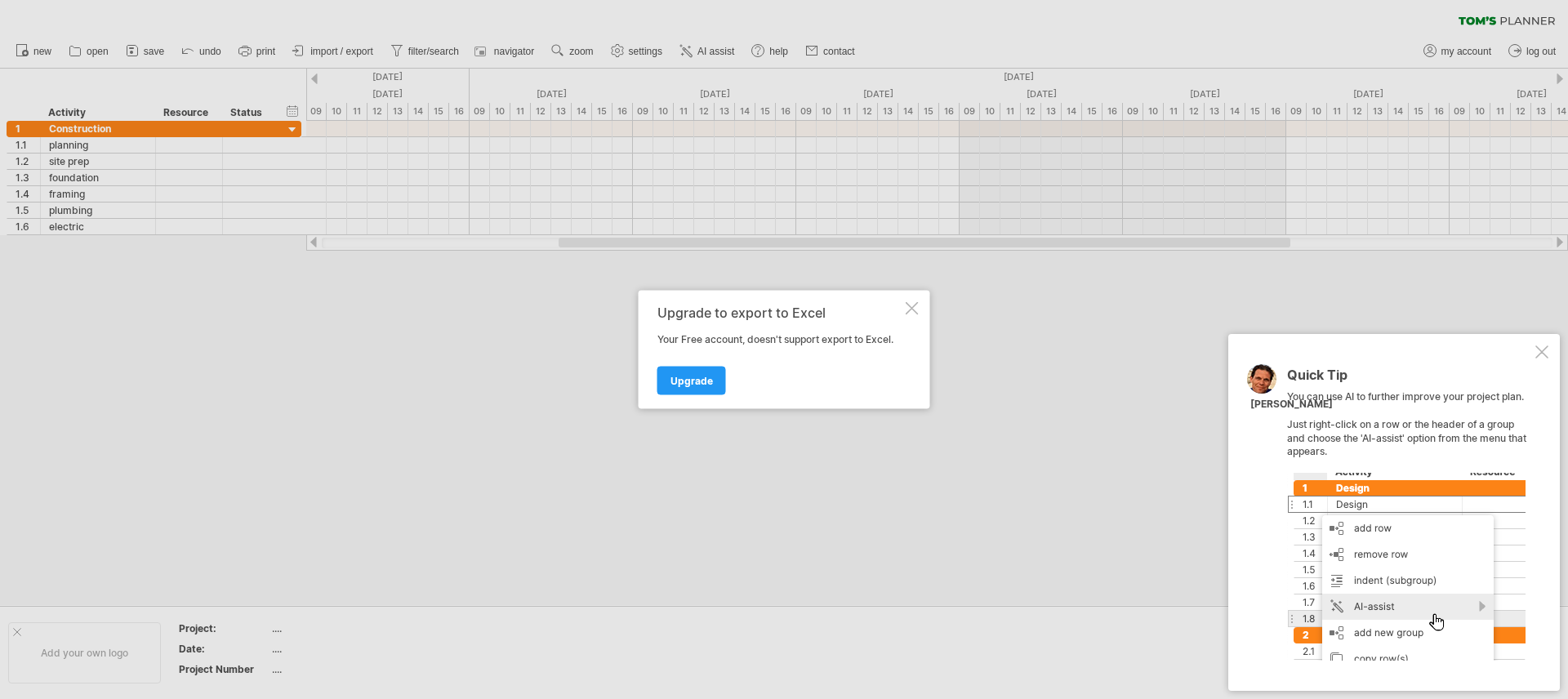
click at [908, 309] on div at bounding box center [913, 309] width 13 height 13
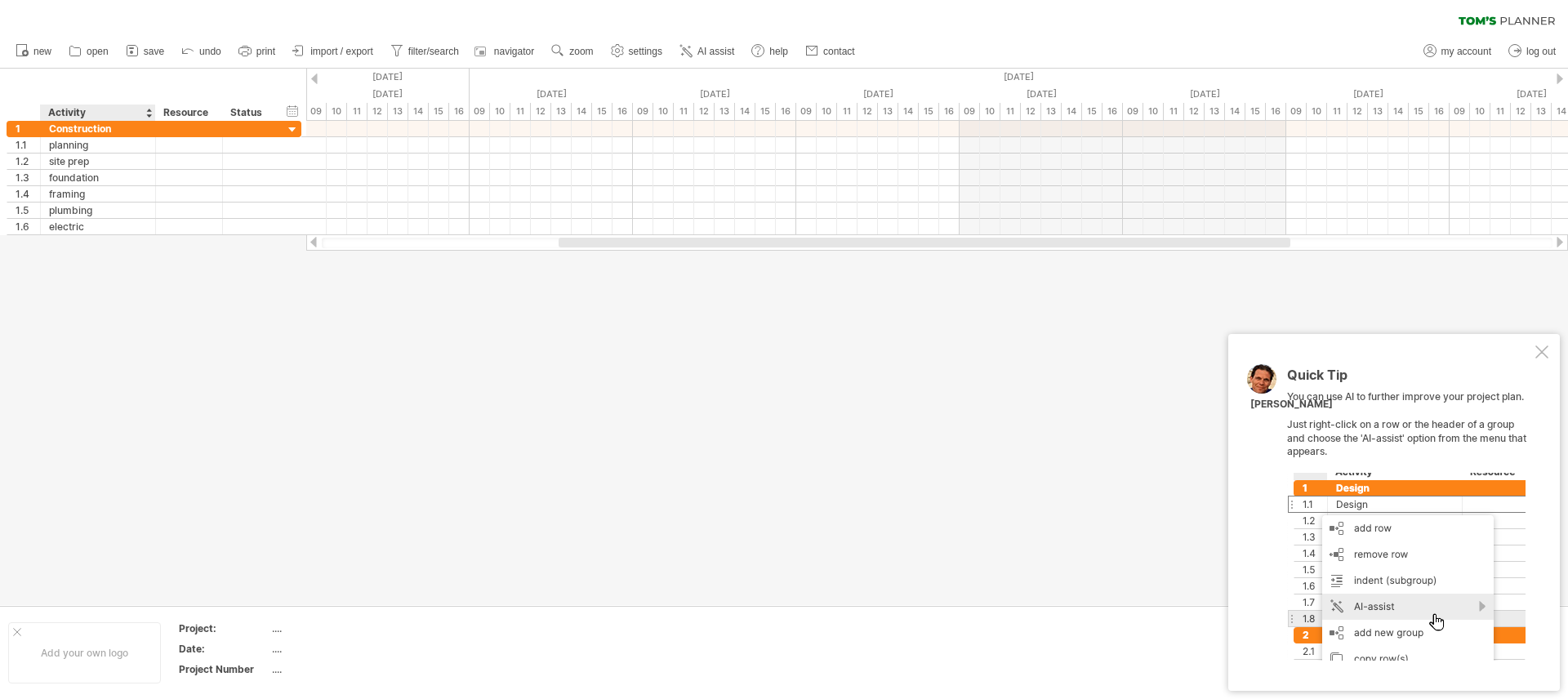
click at [116, 242] on div at bounding box center [784, 337] width 1568 height 536
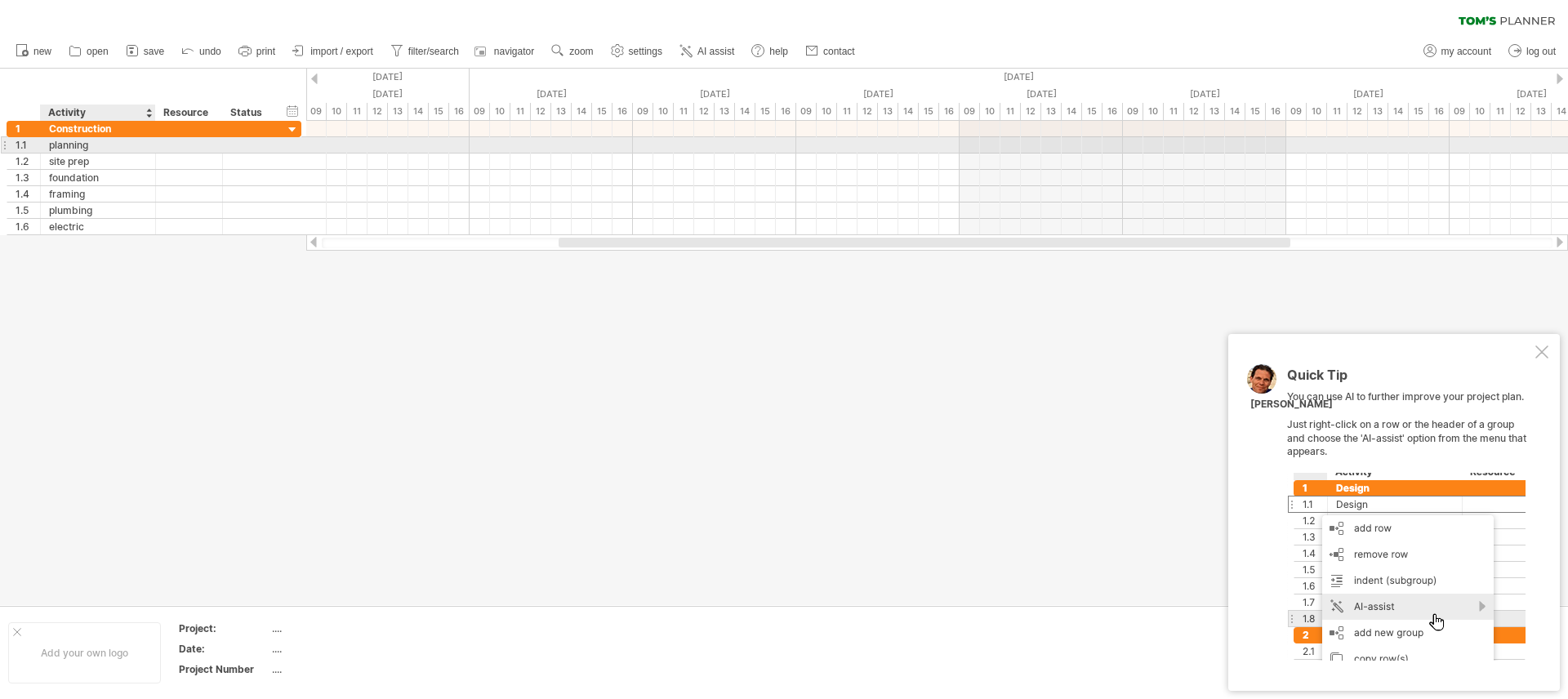
drag, startPoint x: 123, startPoint y: 247, endPoint x: 67, endPoint y: 141, distance: 119.9
click at [67, 141] on div "Trying to reach [DOMAIN_NAME] Connected again... 0% clear filter new 1" at bounding box center [784, 350] width 1568 height 699
drag, startPoint x: 92, startPoint y: 148, endPoint x: 35, endPoint y: 239, distance: 107.4
click at [35, 239] on div "Trying to reach [DOMAIN_NAME] Connected again... 0% clear filter new 1" at bounding box center [784, 350] width 1568 height 699
click at [58, 258] on div at bounding box center [784, 337] width 1568 height 536
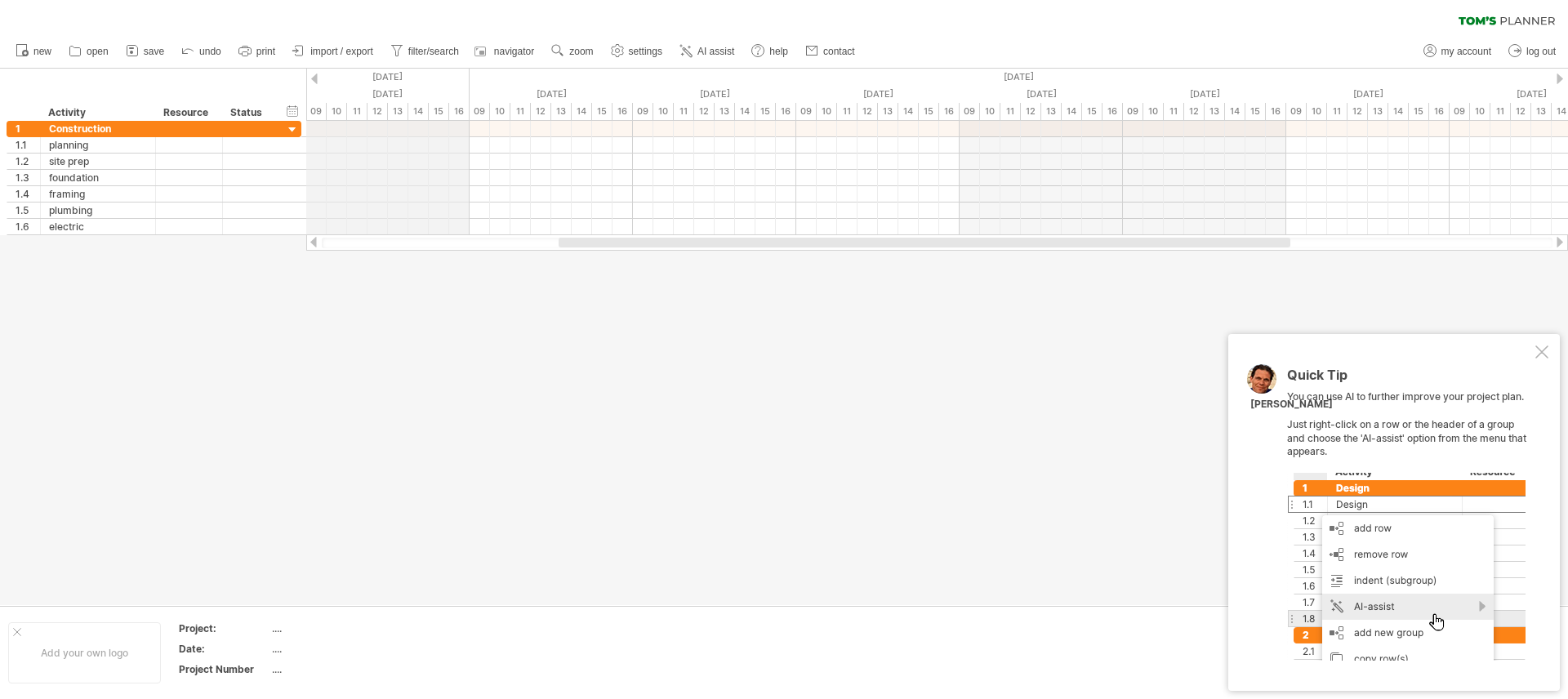
click at [434, 104] on div "timeline settings" at bounding box center [446, 105] width 121 height 26
select select "*"
select select "**"
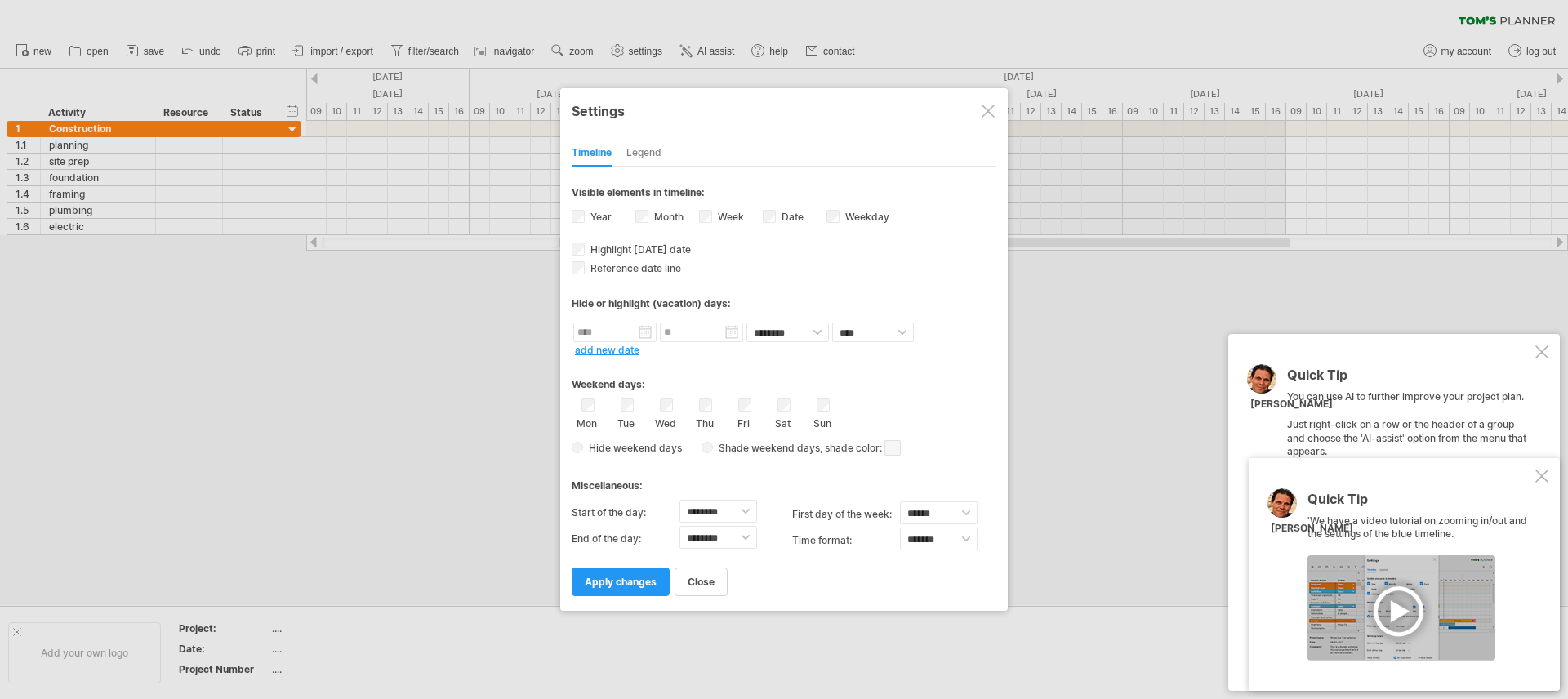
click at [708, 411] on div "Thu" at bounding box center [705, 414] width 20 height 31
click at [970, 547] on select "******* *******" at bounding box center [939, 539] width 78 height 23
click at [741, 517] on select "******** ******** ******** ******** ******** ******** ******** ******** *******…" at bounding box center [718, 511] width 78 height 23
select select "*"
click at [680, 500] on select "******** ******** ******** ******** ******** ******** ******** ******** *******…" at bounding box center [718, 511] width 78 height 23
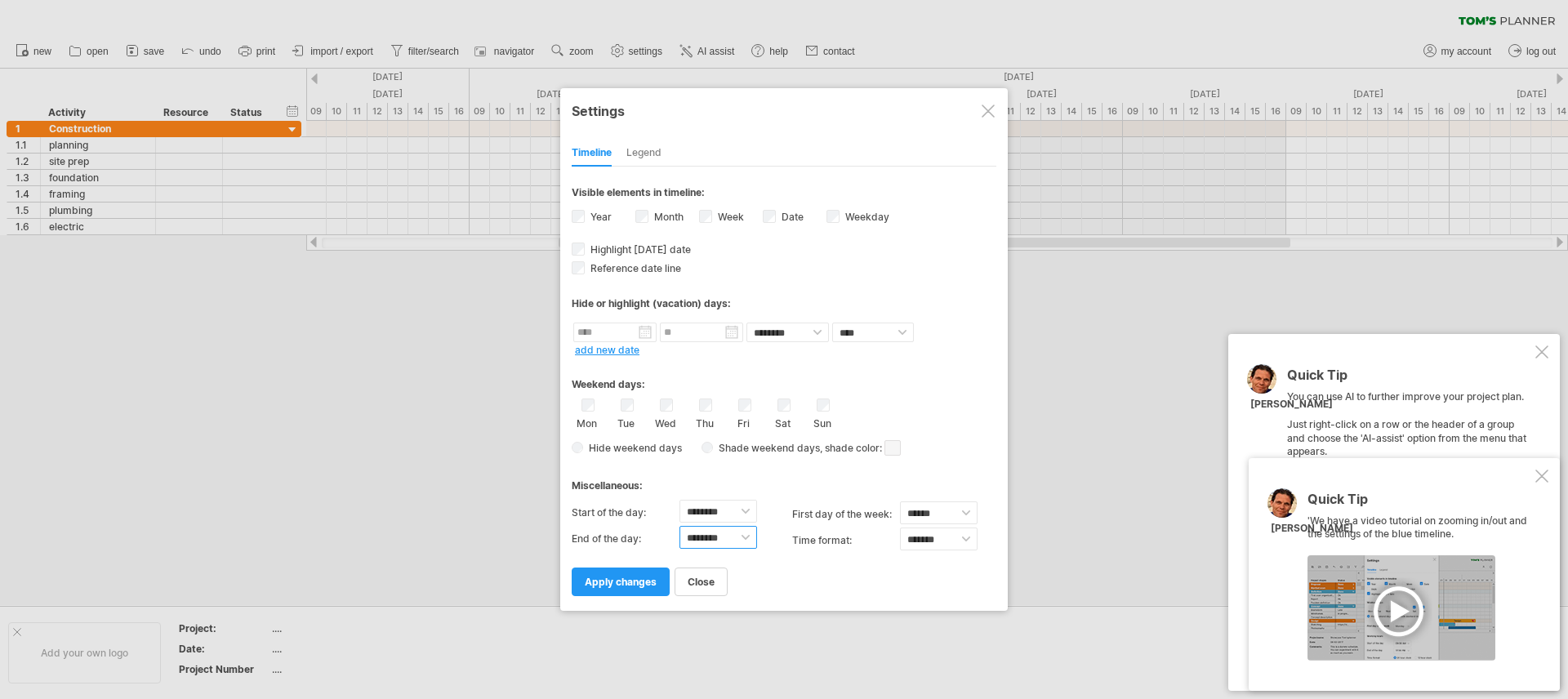
click at [745, 536] on select "******** ******** ******** ******** ******** ******** ******** ******** *******…" at bounding box center [718, 537] width 78 height 23
click at [663, 579] on link "apply changes" at bounding box center [620, 582] width 98 height 29
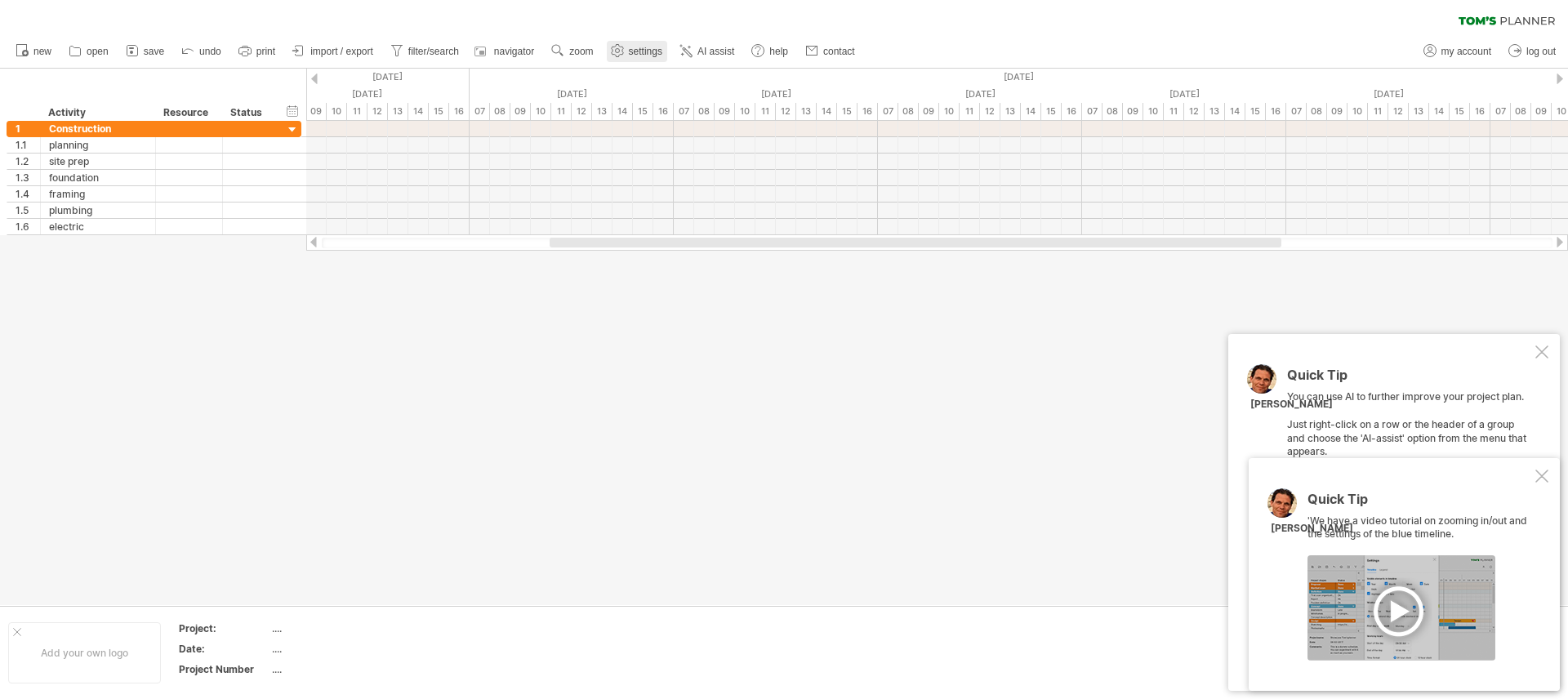
click at [647, 45] on span "settings" at bounding box center [645, 51] width 33 height 11
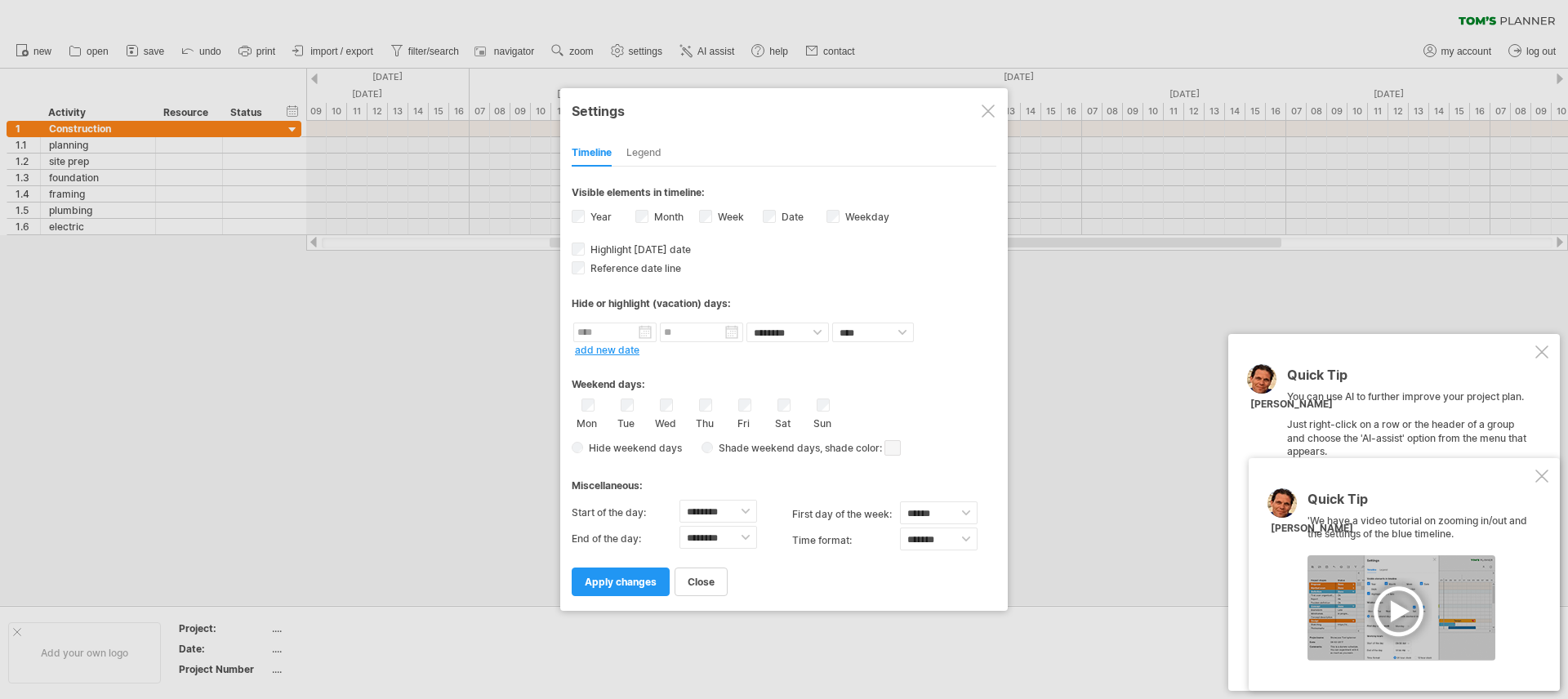
click at [643, 142] on div "Legend" at bounding box center [644, 153] width 35 height 26
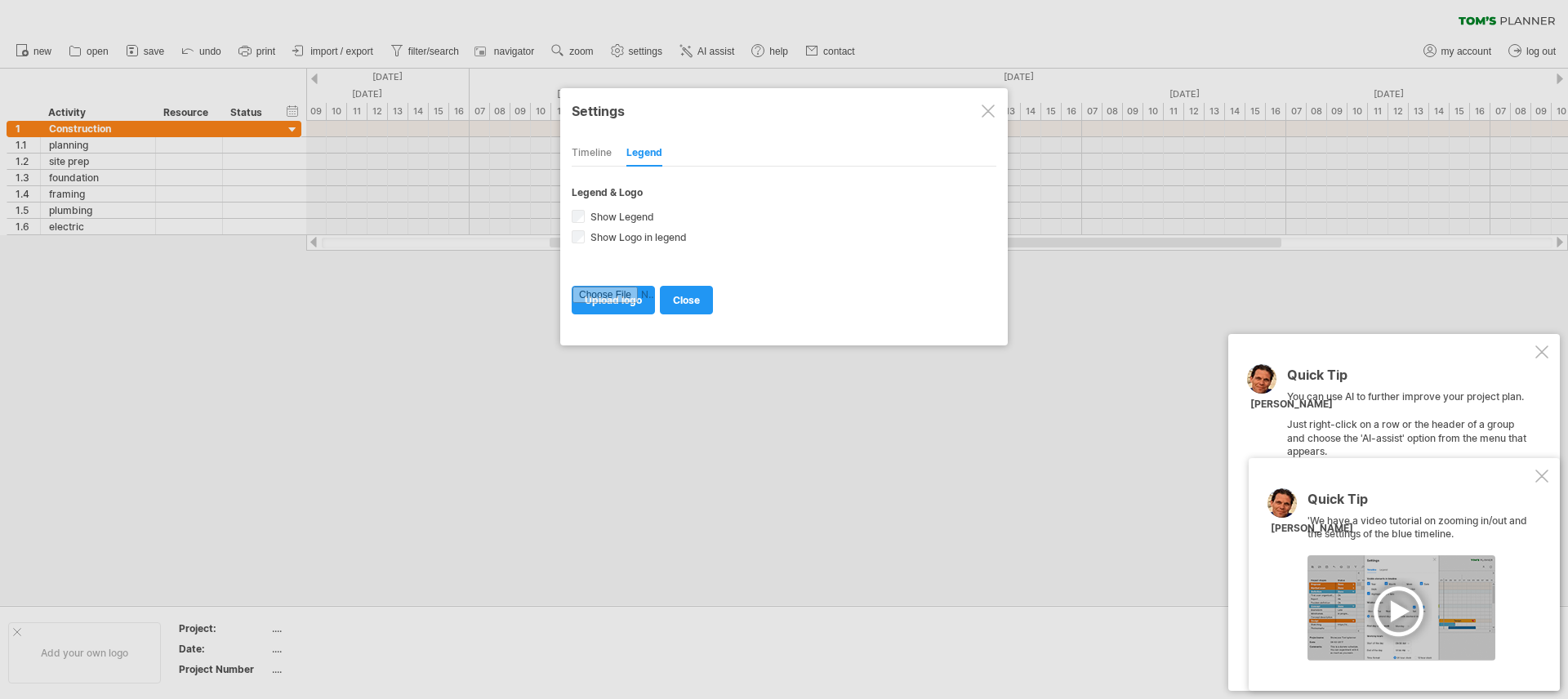
click at [586, 154] on div "Timeline" at bounding box center [591, 153] width 40 height 26
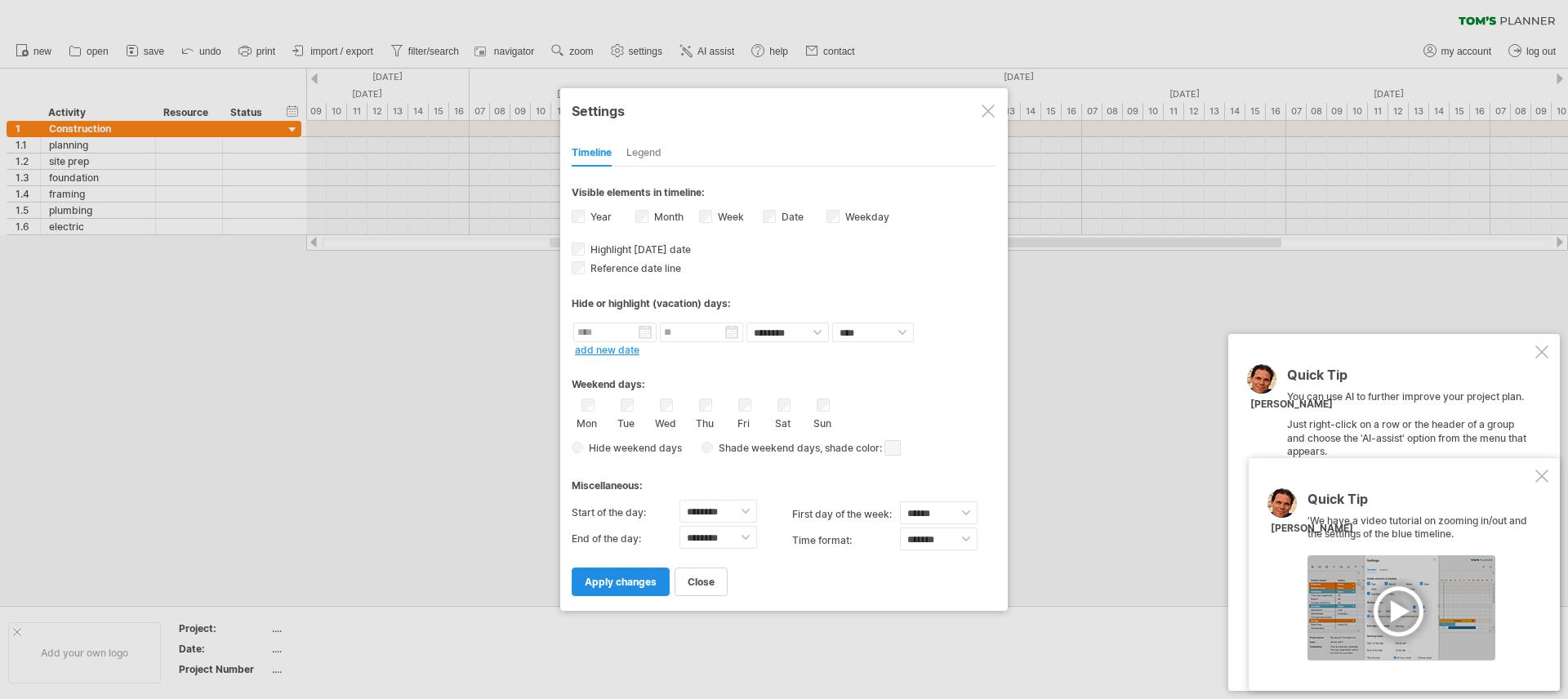
click at [650, 588] on link "apply changes" at bounding box center [620, 582] width 98 height 29
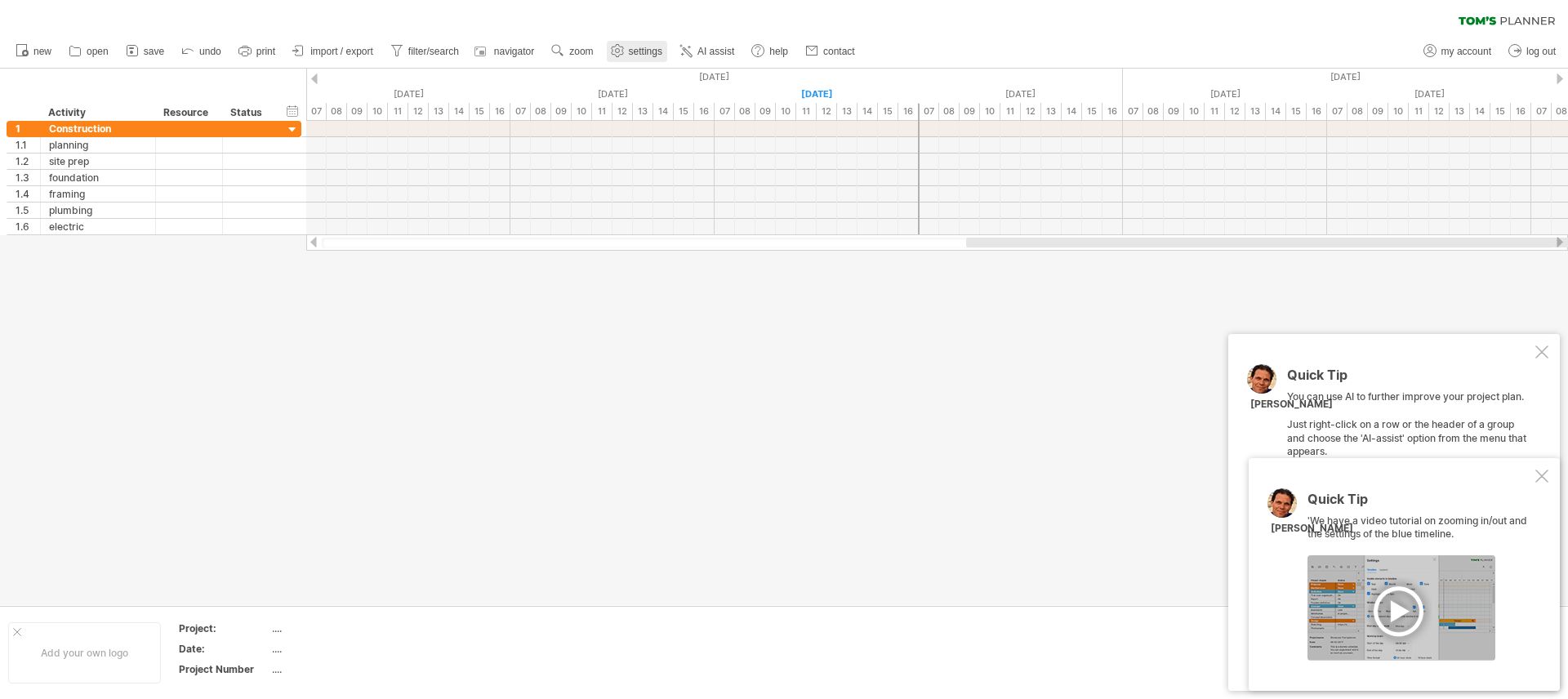
click at [652, 45] on span "settings" at bounding box center [645, 51] width 33 height 11
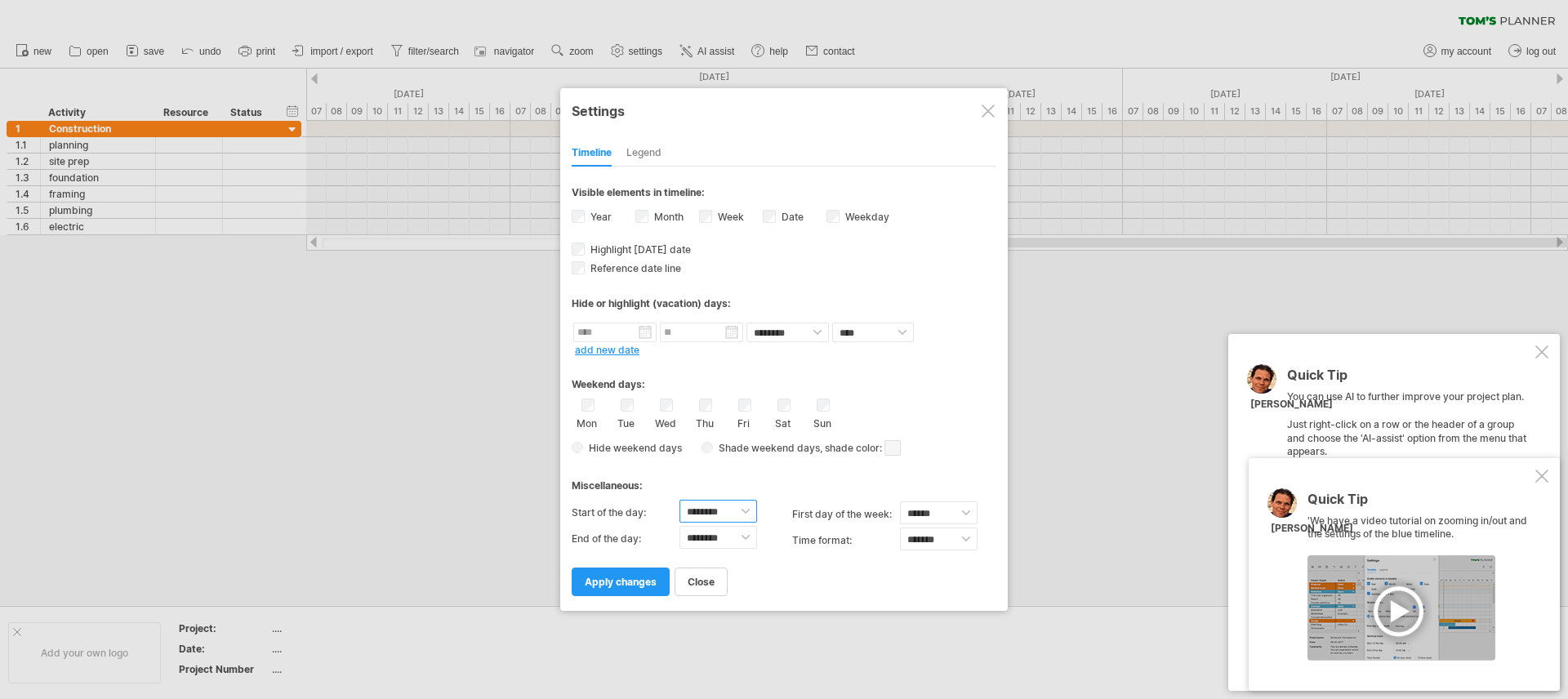
click at [752, 513] on select "******** ******** ******** ******** ******** ******** ******** ******** *******…" at bounding box center [718, 511] width 78 height 23
click at [753, 533] on select "******** ******** ******** ******** ******** ******** ******** ******** *******…" at bounding box center [718, 537] width 78 height 23
click at [646, 584] on span "apply changes" at bounding box center [621, 582] width 72 height 12
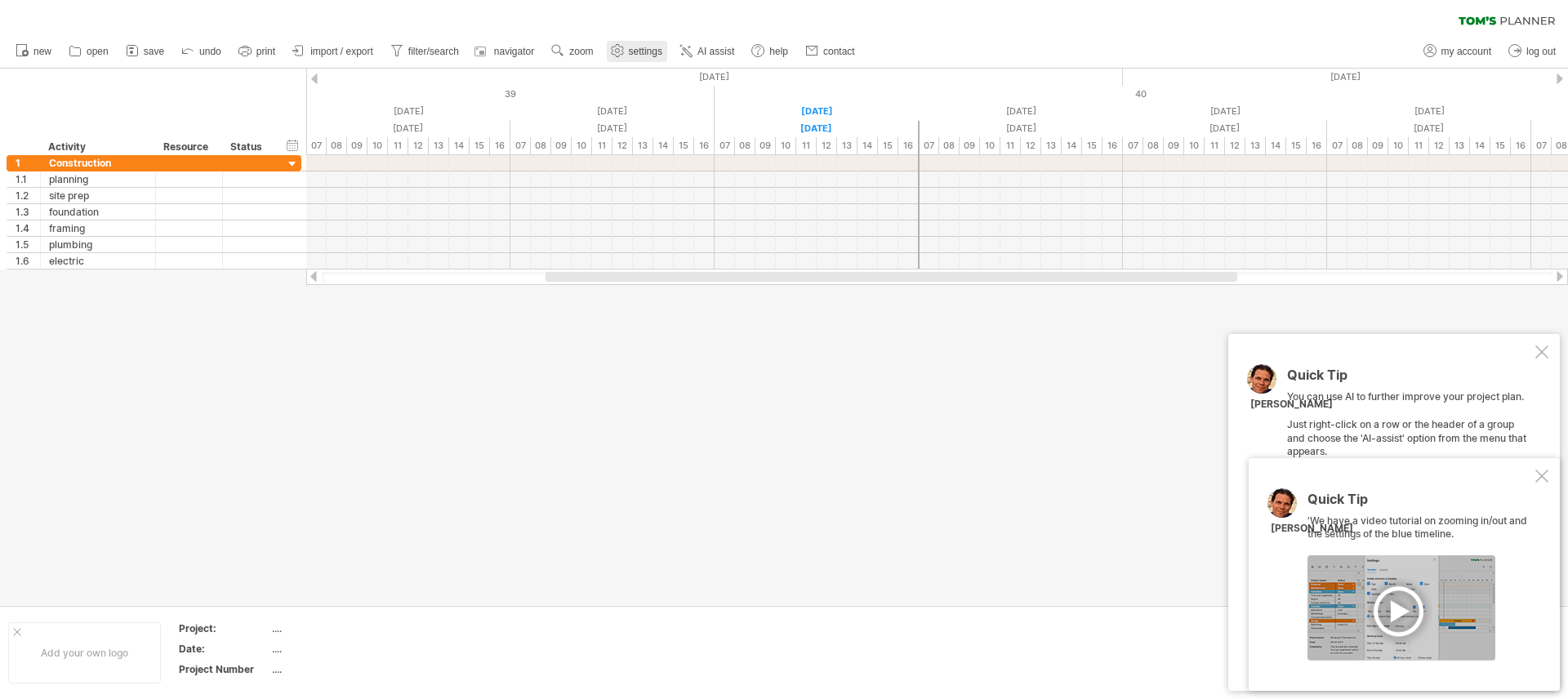
click at [645, 50] on span "settings" at bounding box center [645, 51] width 33 height 11
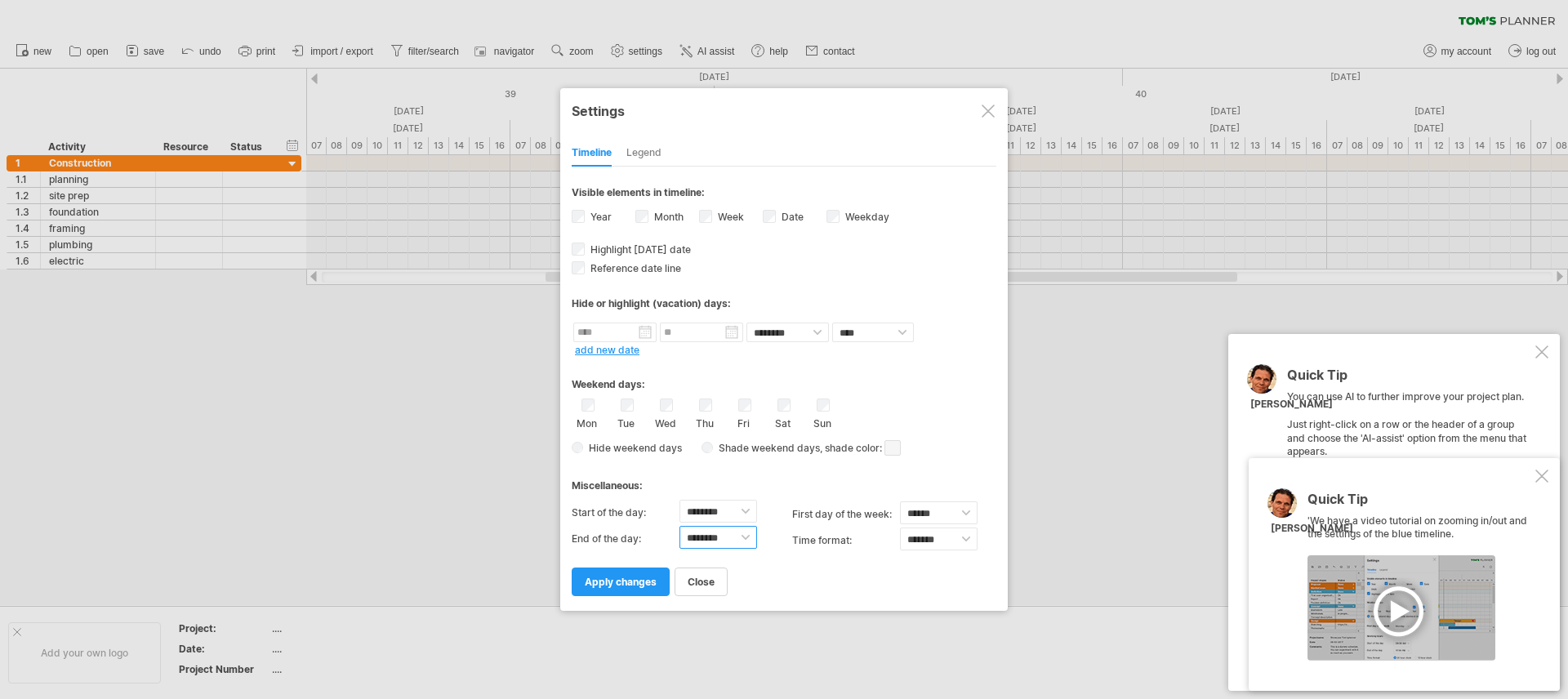
click at [751, 542] on select "******** ******** ******** ******** ******** ******** ******** ******** *******…" at bounding box center [718, 537] width 78 height 23
click at [680, 526] on select "******** ******** ******** ******** ******** ******** ******** ******** *******…" at bounding box center [718, 537] width 78 height 23
click at [639, 582] on span "apply changes" at bounding box center [621, 582] width 72 height 12
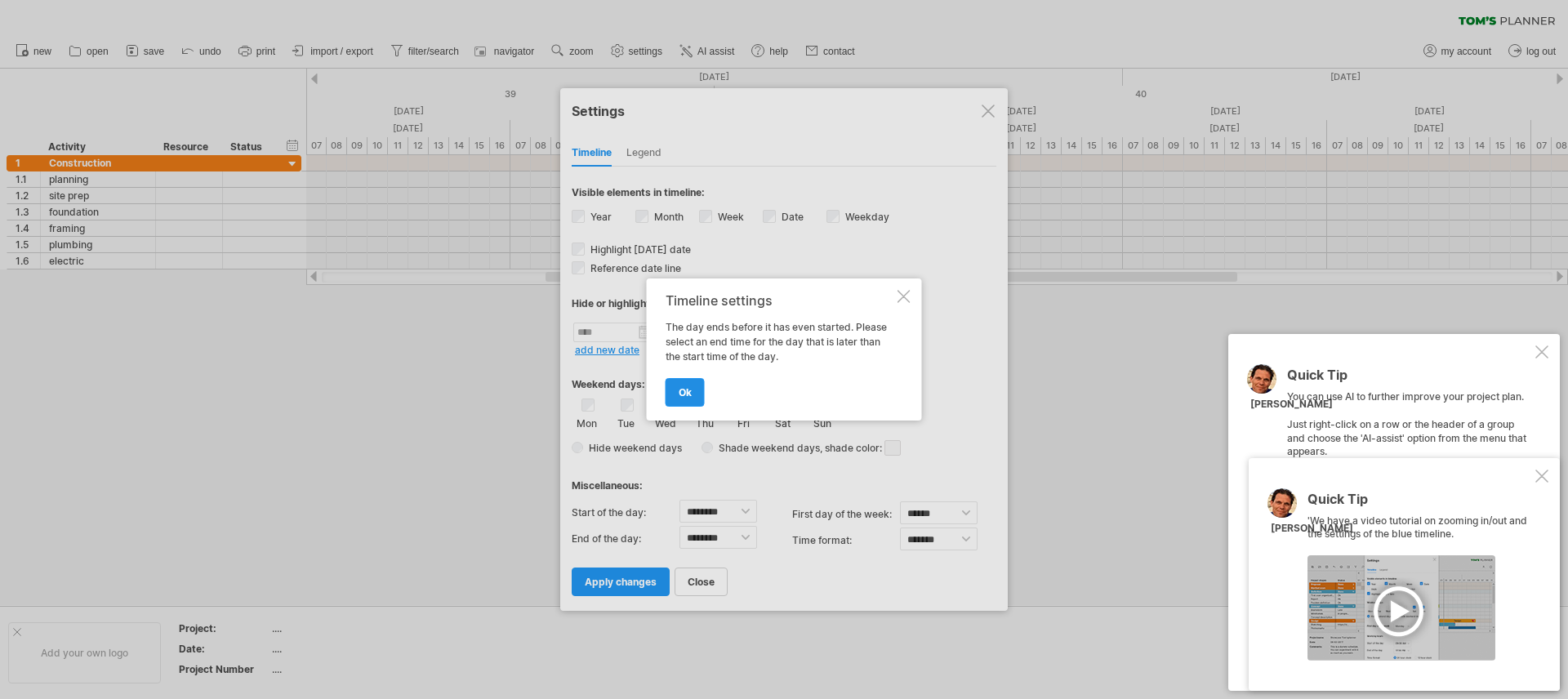
click at [694, 387] on link "ok" at bounding box center [685, 392] width 39 height 29
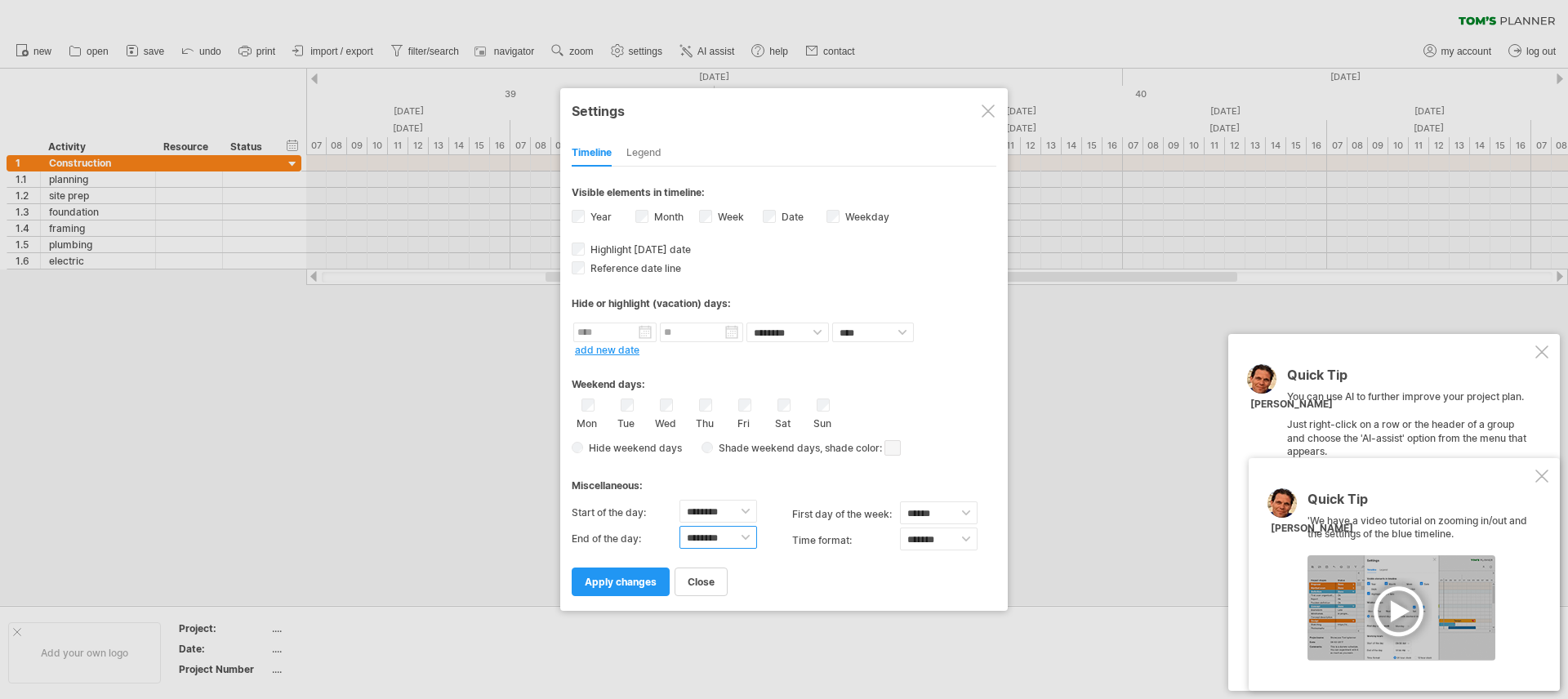
click at [754, 543] on select "******** ******** ******** ******** ******** ******** ******** ******** *******…" at bounding box center [718, 537] width 78 height 23
select select "*"
click at [680, 526] on select "******** ******** ******** ******** ******** ******** ******** ******** *******…" at bounding box center [718, 537] width 78 height 23
click at [641, 580] on span "apply changes" at bounding box center [621, 582] width 72 height 12
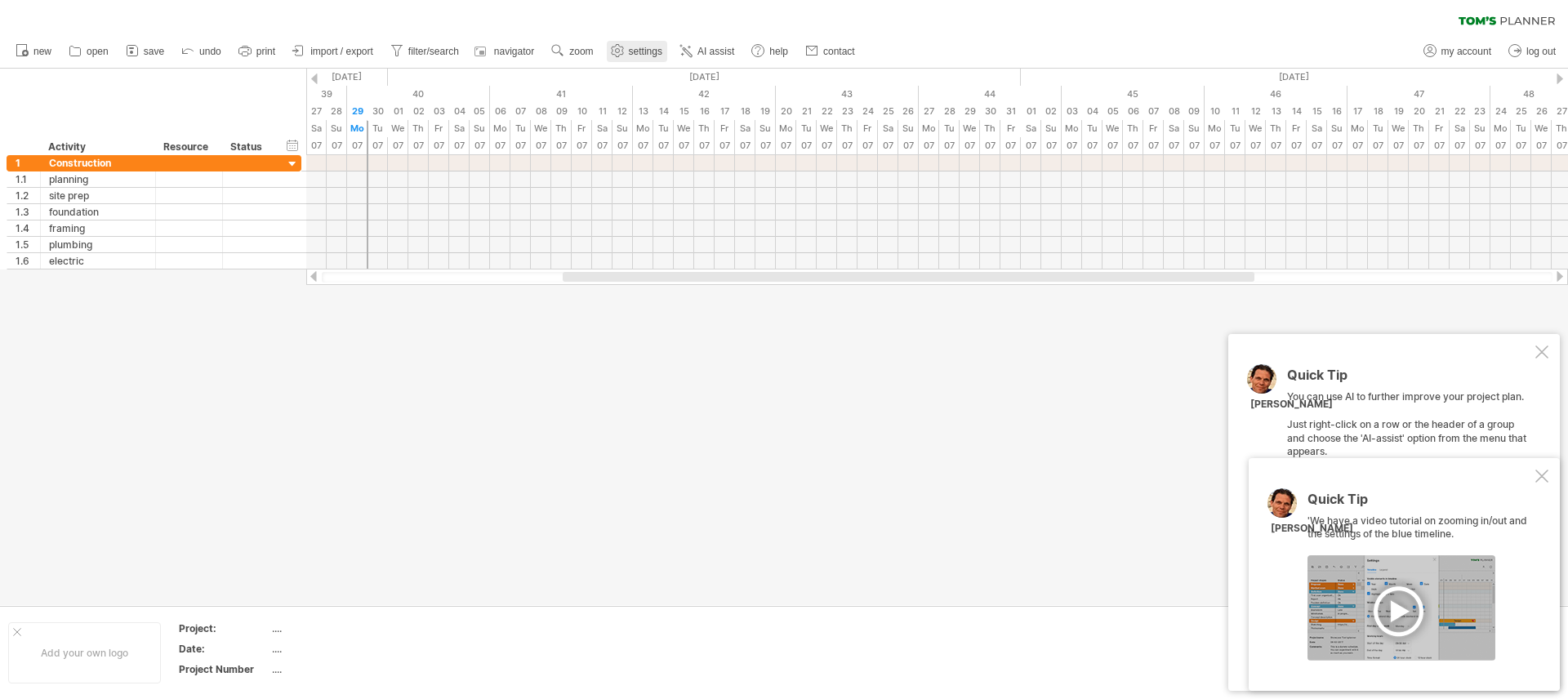
click at [629, 50] on span "settings" at bounding box center [645, 51] width 33 height 11
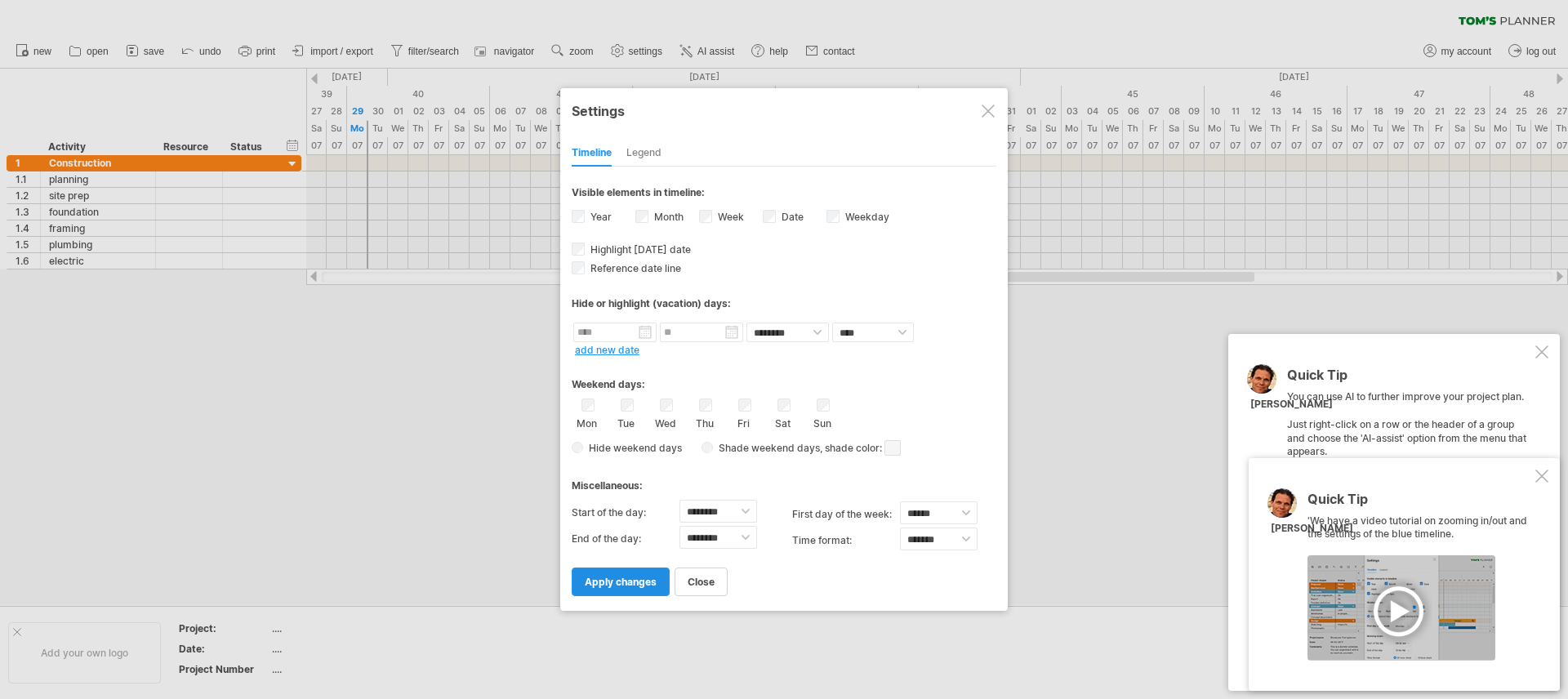
click at [621, 585] on span "apply changes" at bounding box center [621, 582] width 72 height 12
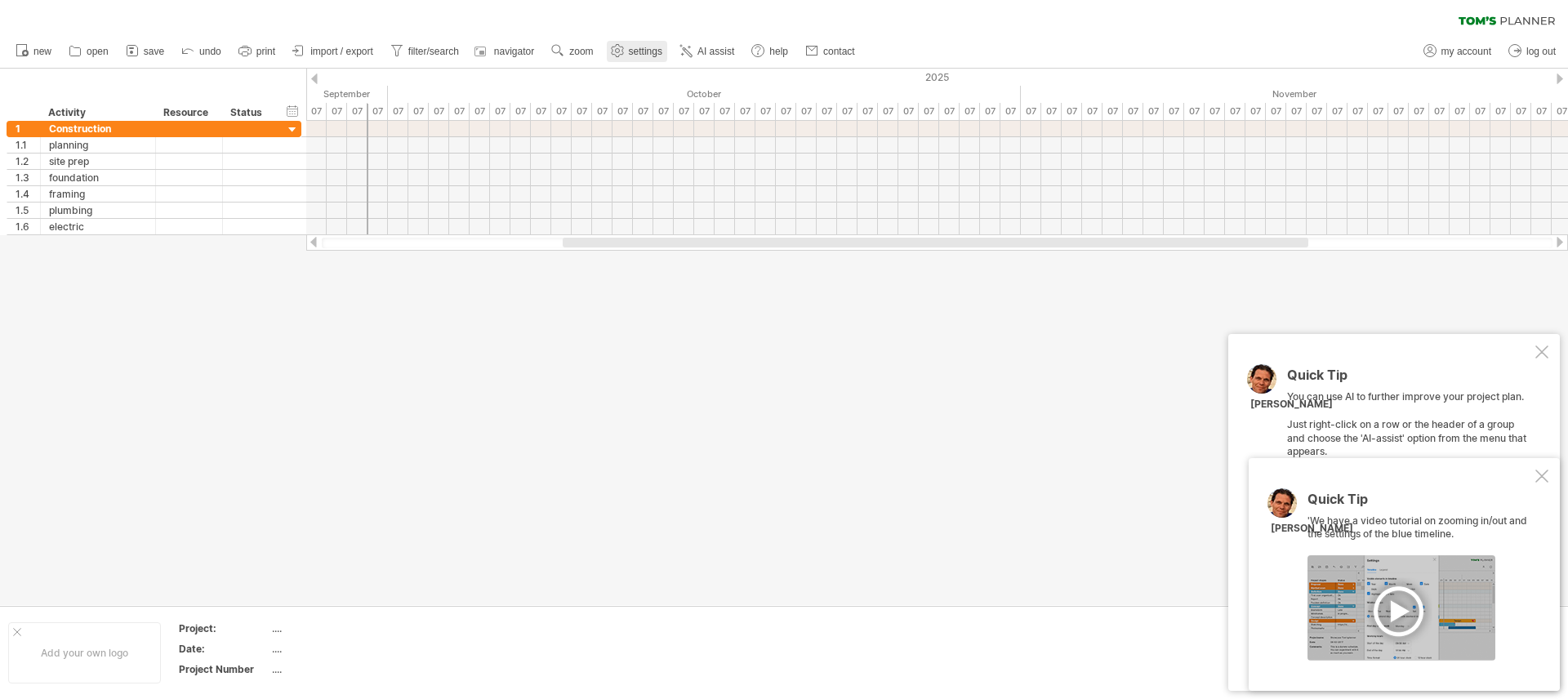
click at [663, 53] on span "settings" at bounding box center [645, 51] width 33 height 11
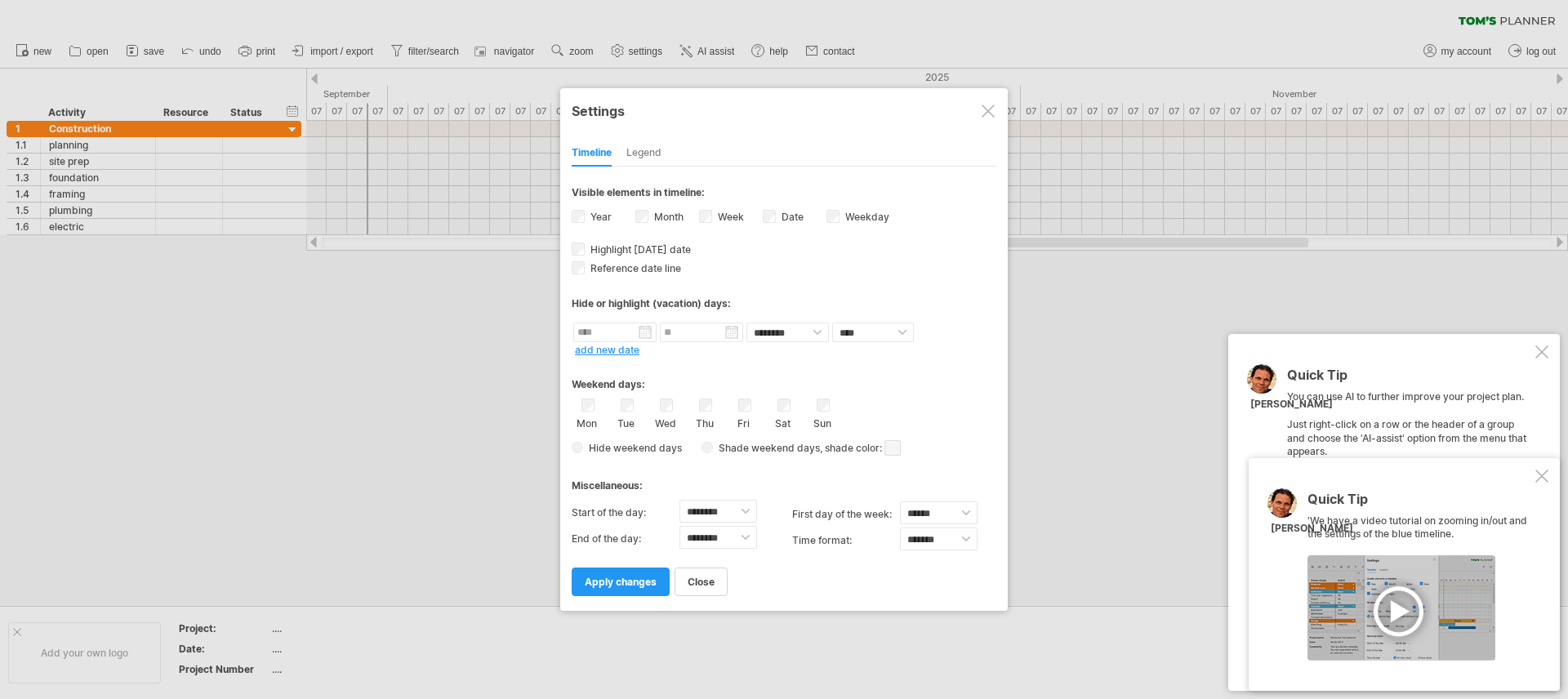
click at [776, 221] on div "Date visibility of date Currently there is not enough space horizontally to dis…" at bounding box center [794, 218] width 64 height 22
click at [619, 586] on span "apply changes" at bounding box center [621, 582] width 72 height 12
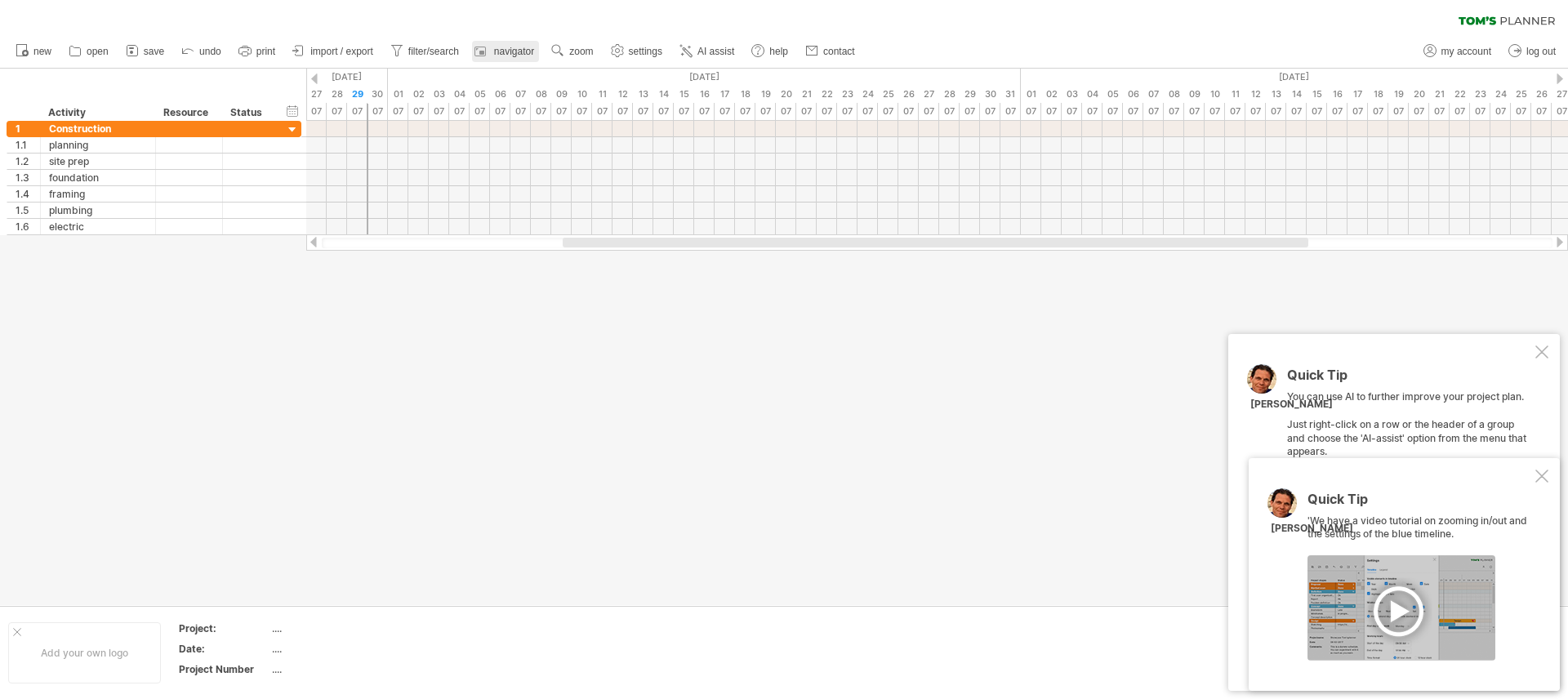
click at [528, 61] on link "navigator" at bounding box center [506, 51] width 67 height 21
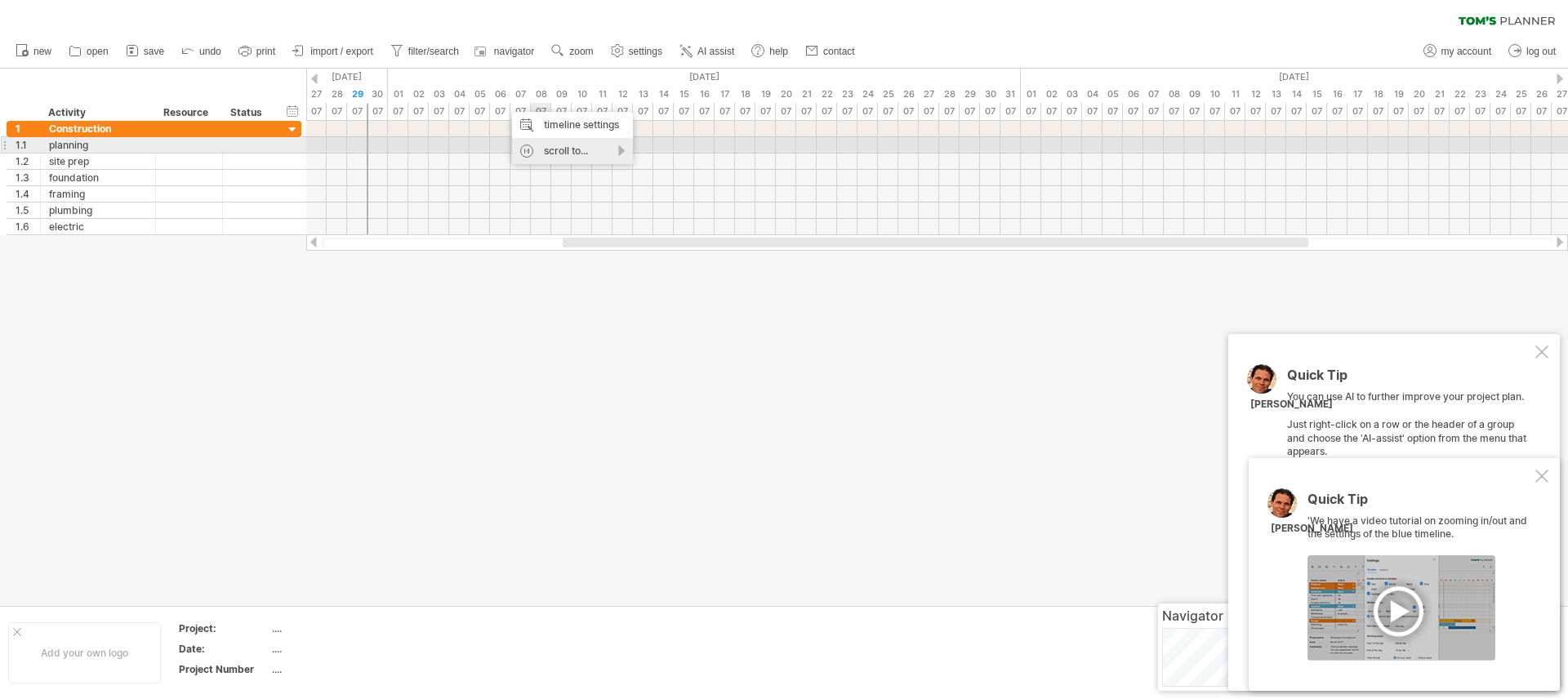
click at [557, 152] on div "scroll to..." at bounding box center [572, 151] width 121 height 26
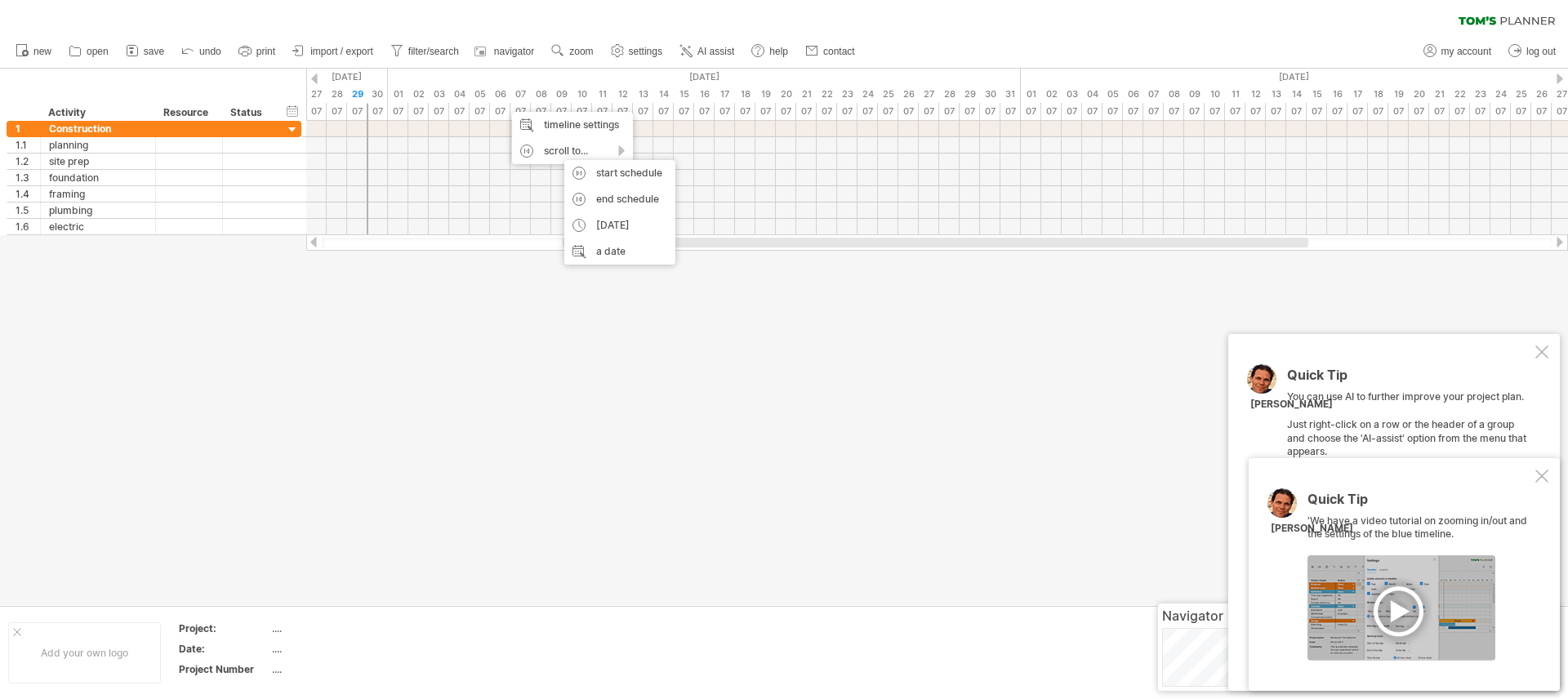
click at [431, 325] on div at bounding box center [784, 337] width 1568 height 536
click at [457, 71] on div "[DATE]" at bounding box center [704, 77] width 633 height 18
click at [358, 72] on div "[DATE]" at bounding box center [81, 77] width 613 height 18
click at [359, 72] on div "[DATE]" at bounding box center [81, 77] width 613 height 18
click at [461, 68] on div "[DATE]" at bounding box center [704, 77] width 633 height 18
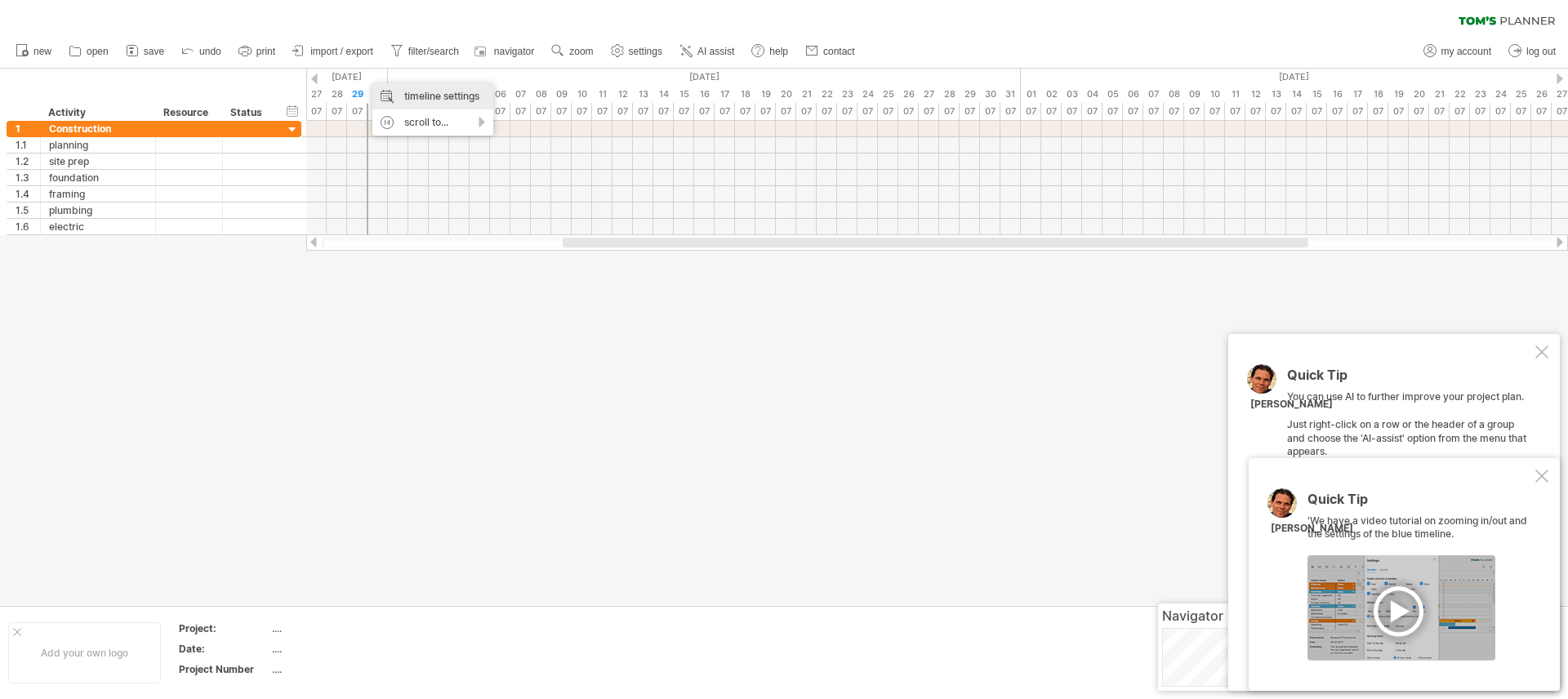
click at [404, 91] on div "timeline settings" at bounding box center [433, 96] width 121 height 26
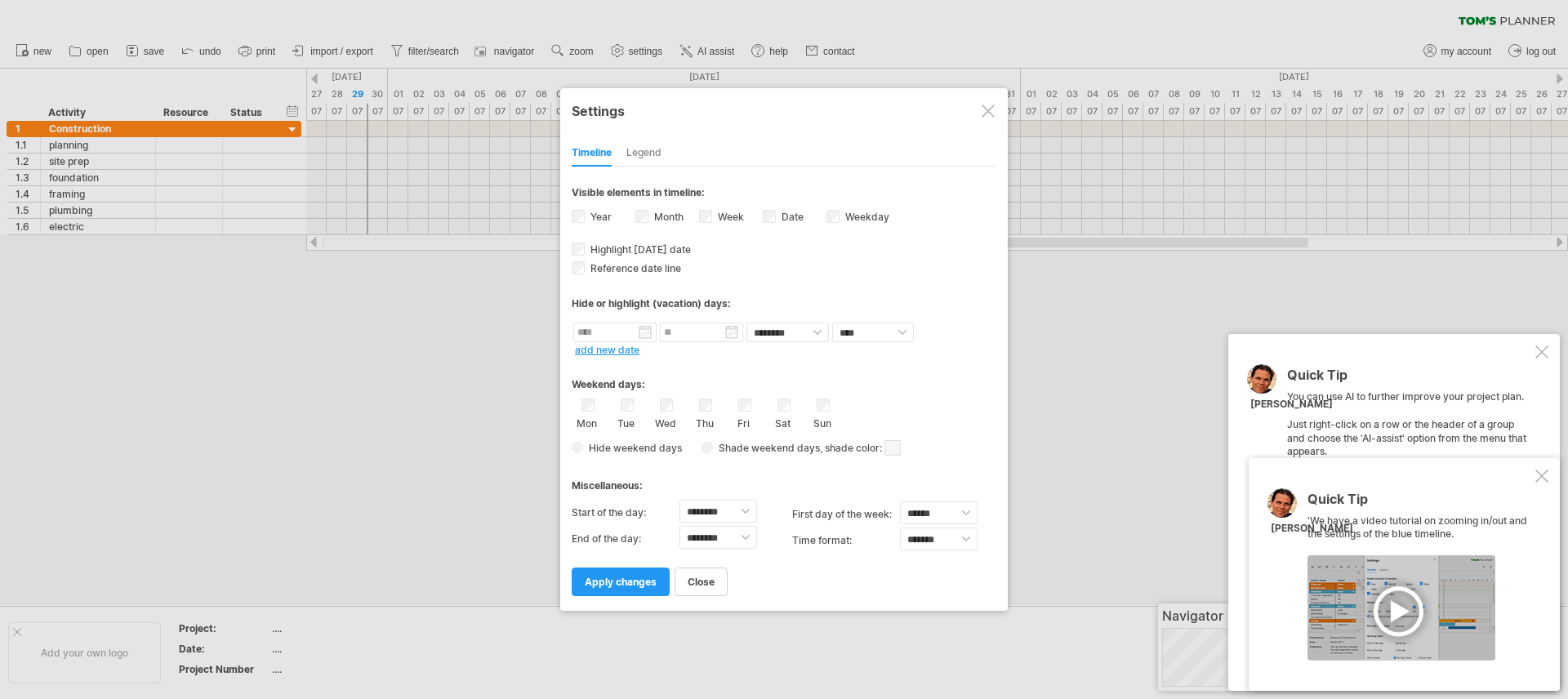
click at [584, 350] on link "add new date" at bounding box center [607, 350] width 65 height 12
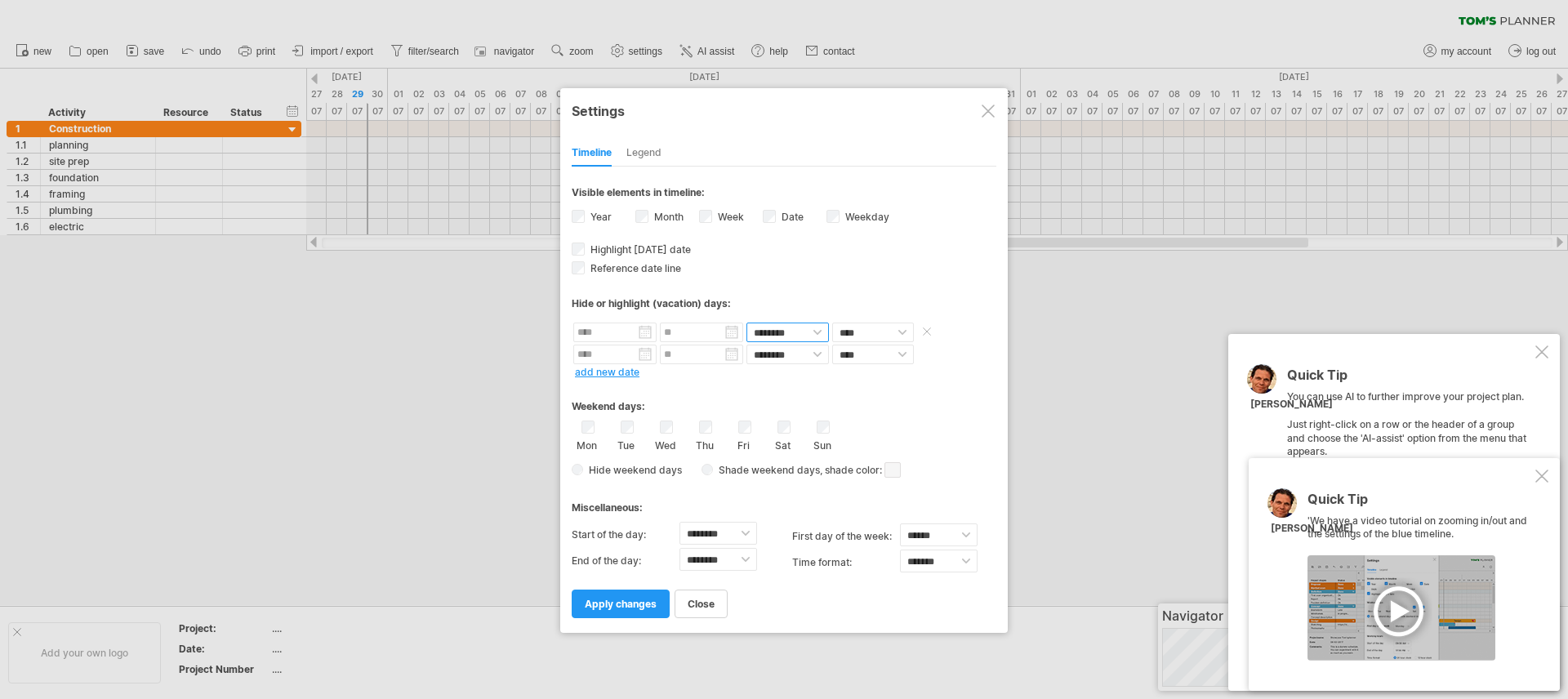
click at [825, 332] on select "******** ********" at bounding box center [788, 332] width 82 height 19
click at [641, 131] on div "Timeline Legend" at bounding box center [783, 149] width 424 height 35
click at [634, 159] on div "Legend" at bounding box center [644, 153] width 35 height 26
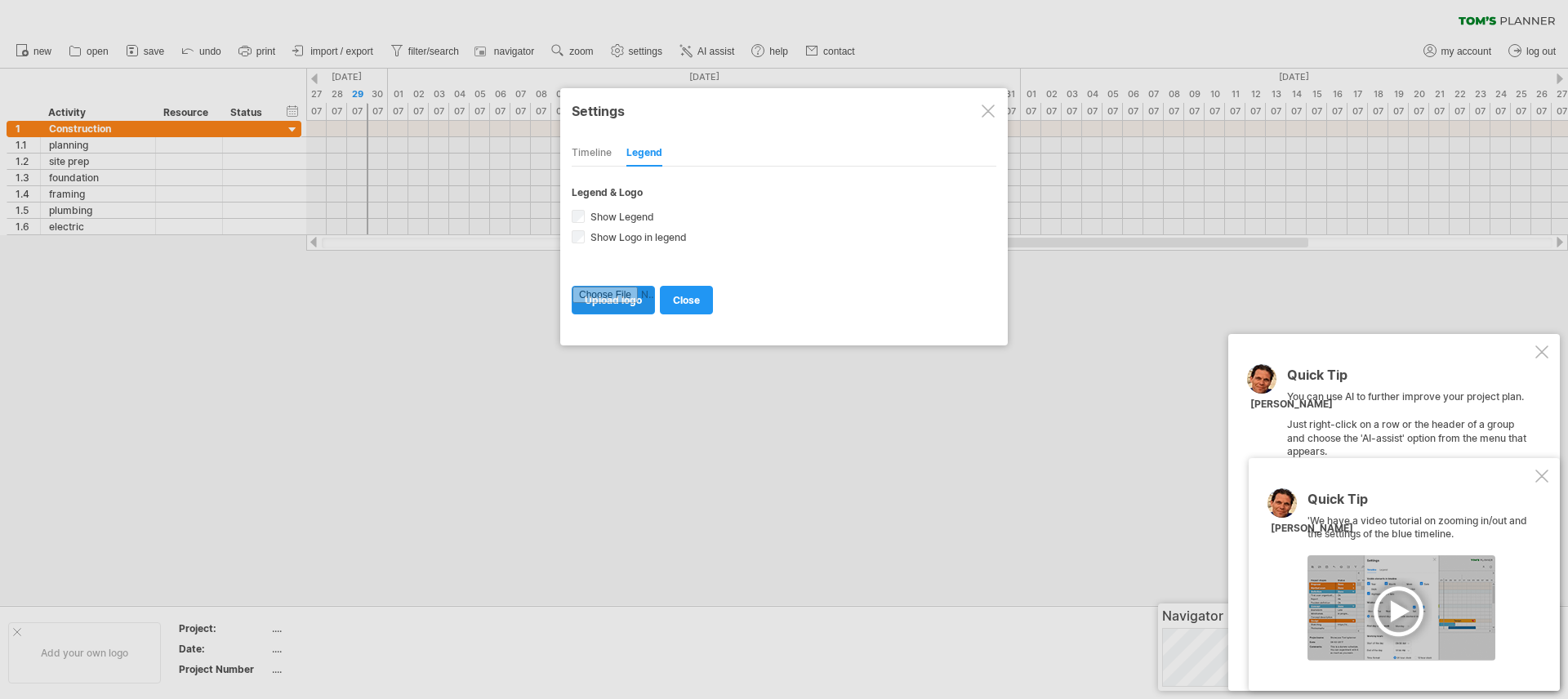
click at [603, 300] on input "file" at bounding box center [613, 300] width 81 height 27
type input "**********"
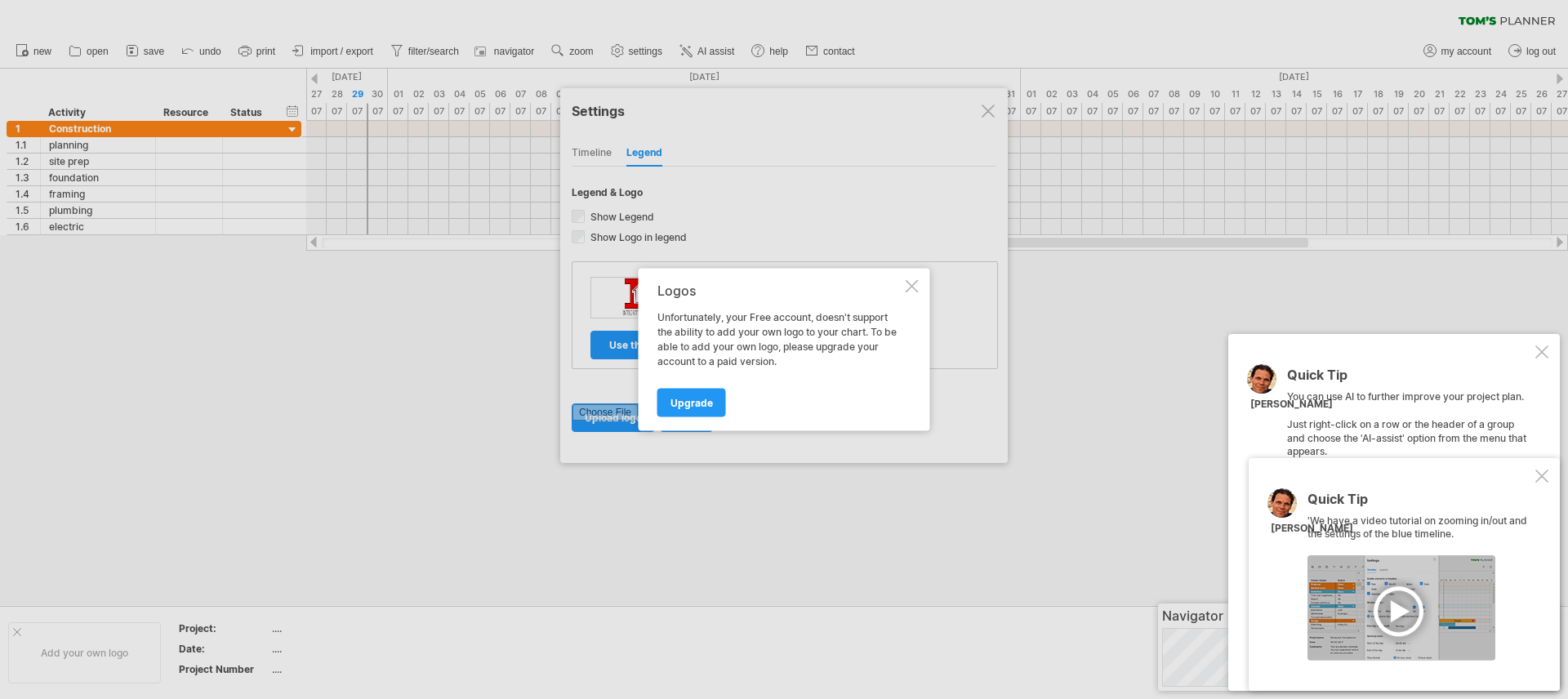
click at [917, 284] on div at bounding box center [913, 287] width 13 height 13
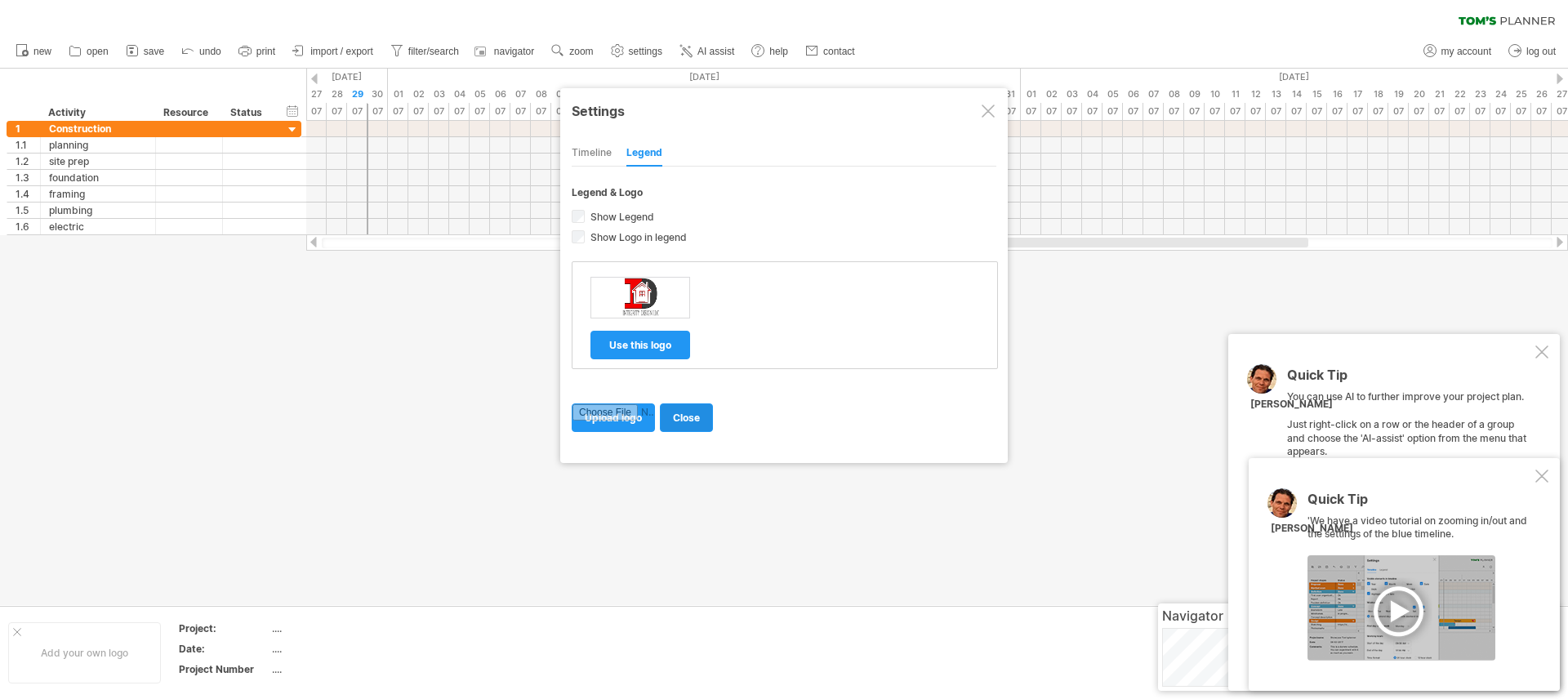
click at [677, 414] on span "close" at bounding box center [686, 417] width 27 height 12
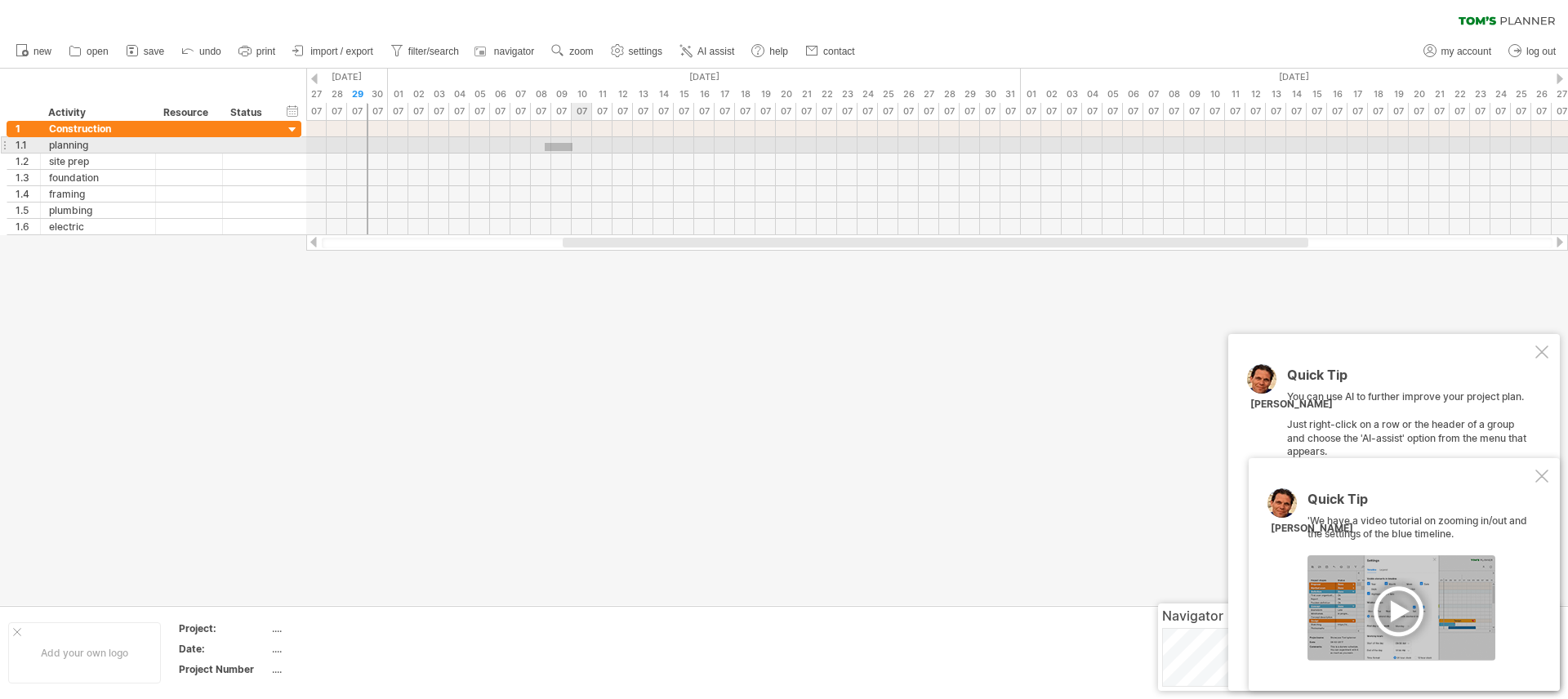
drag, startPoint x: 545, startPoint y: 151, endPoint x: 583, endPoint y: 143, distance: 38.8
click at [583, 143] on div at bounding box center [937, 145] width 1262 height 17
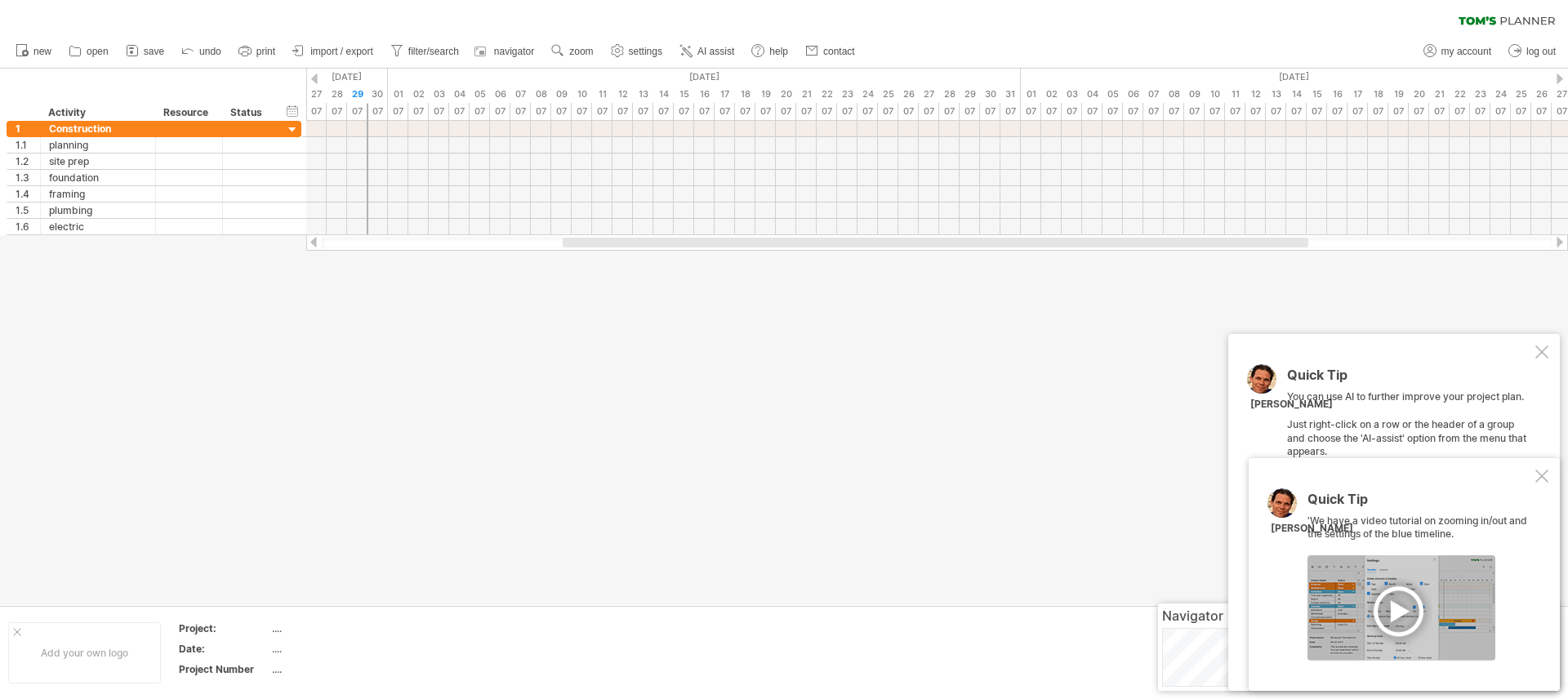
click at [1548, 479] on div at bounding box center [1542, 476] width 13 height 13
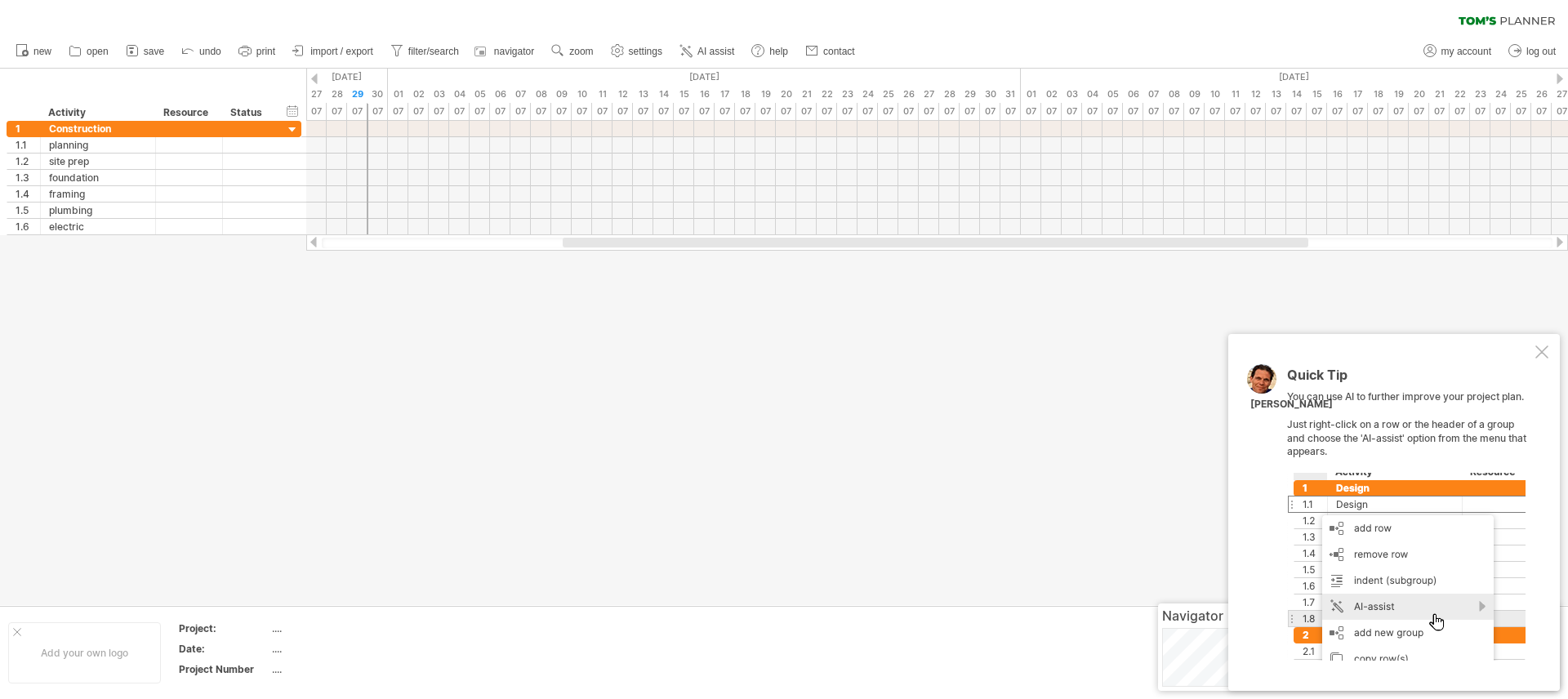
click at [1540, 347] on div at bounding box center [1542, 352] width 13 height 13
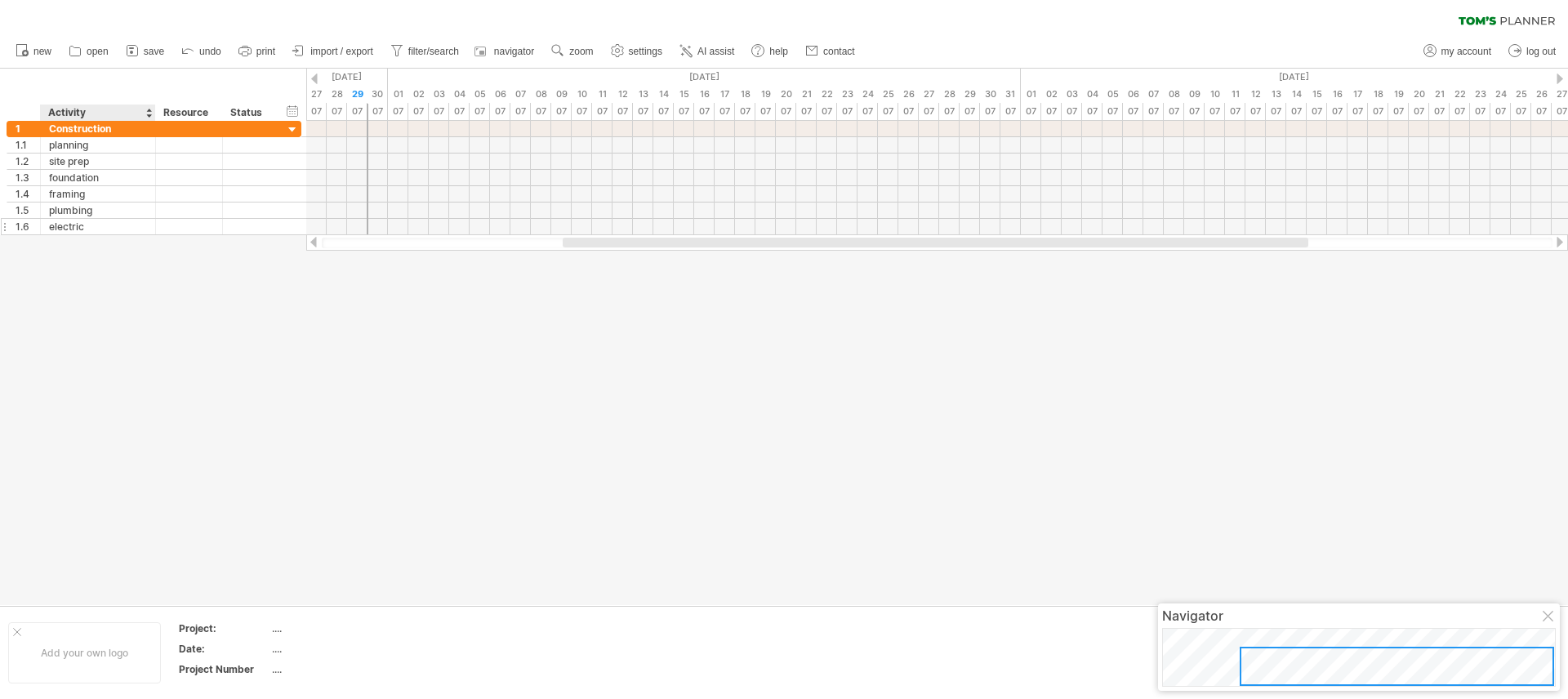
click at [151, 225] on div at bounding box center [153, 227] width 8 height 17
click at [322, 352] on div "AI-assist" at bounding box center [245, 350] width 173 height 26
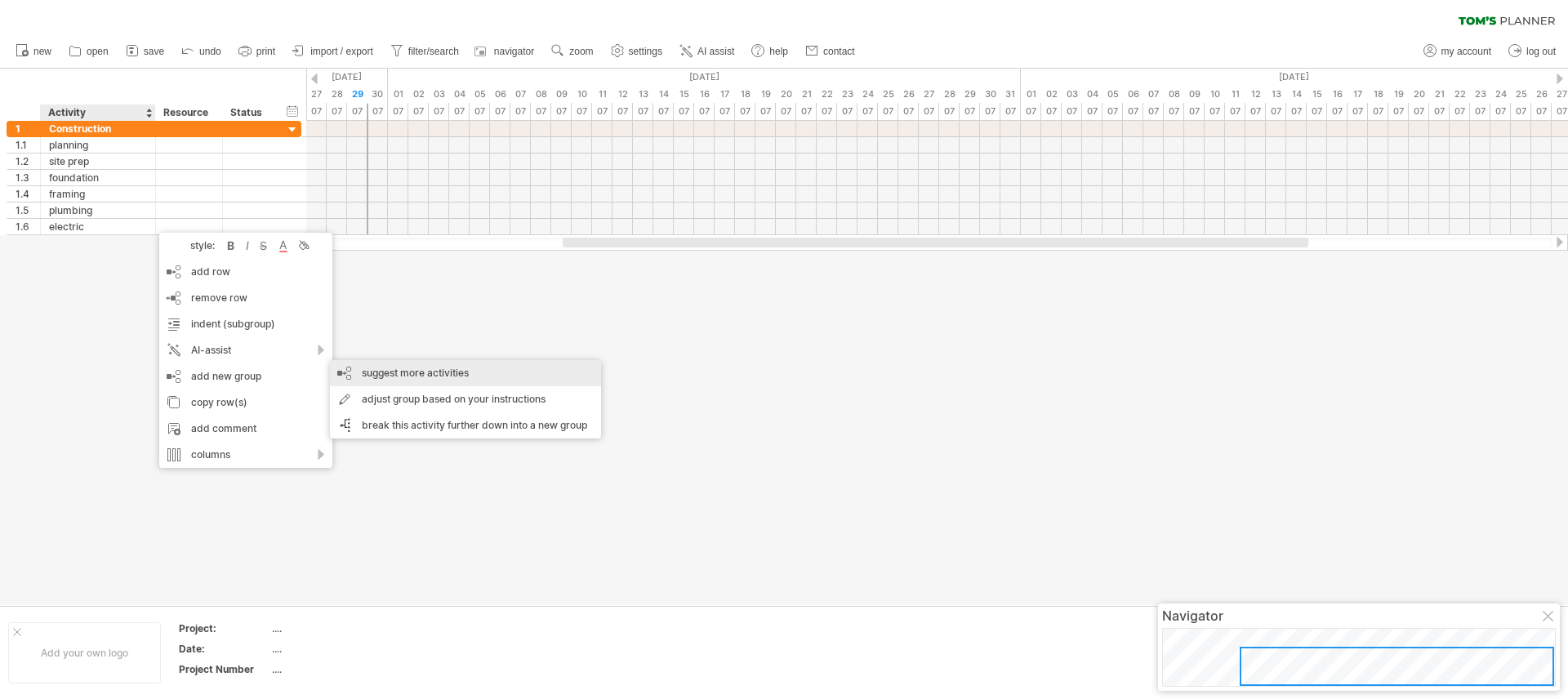
click at [438, 374] on div "suggest more activities" at bounding box center [465, 374] width 271 height 26
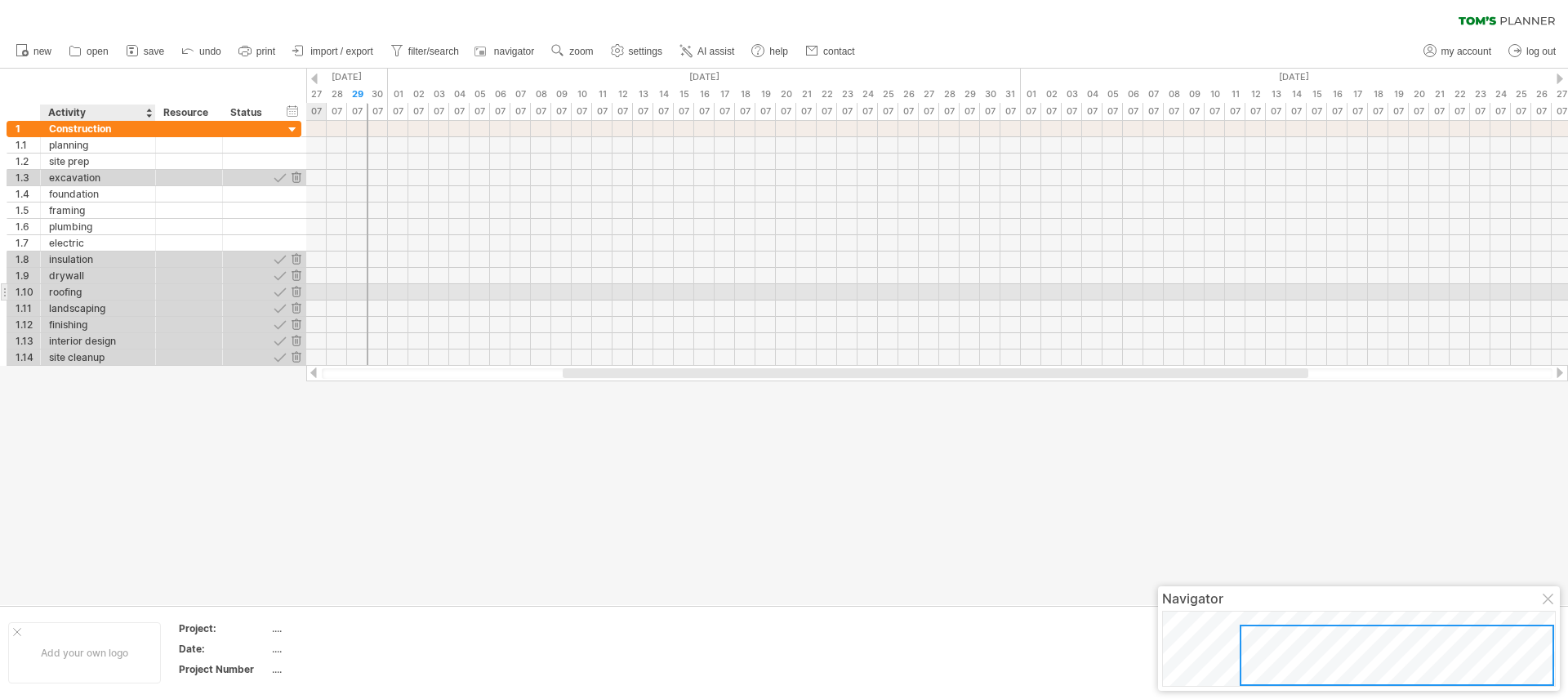
click at [117, 298] on div "roofing" at bounding box center [98, 291] width 98 height 16
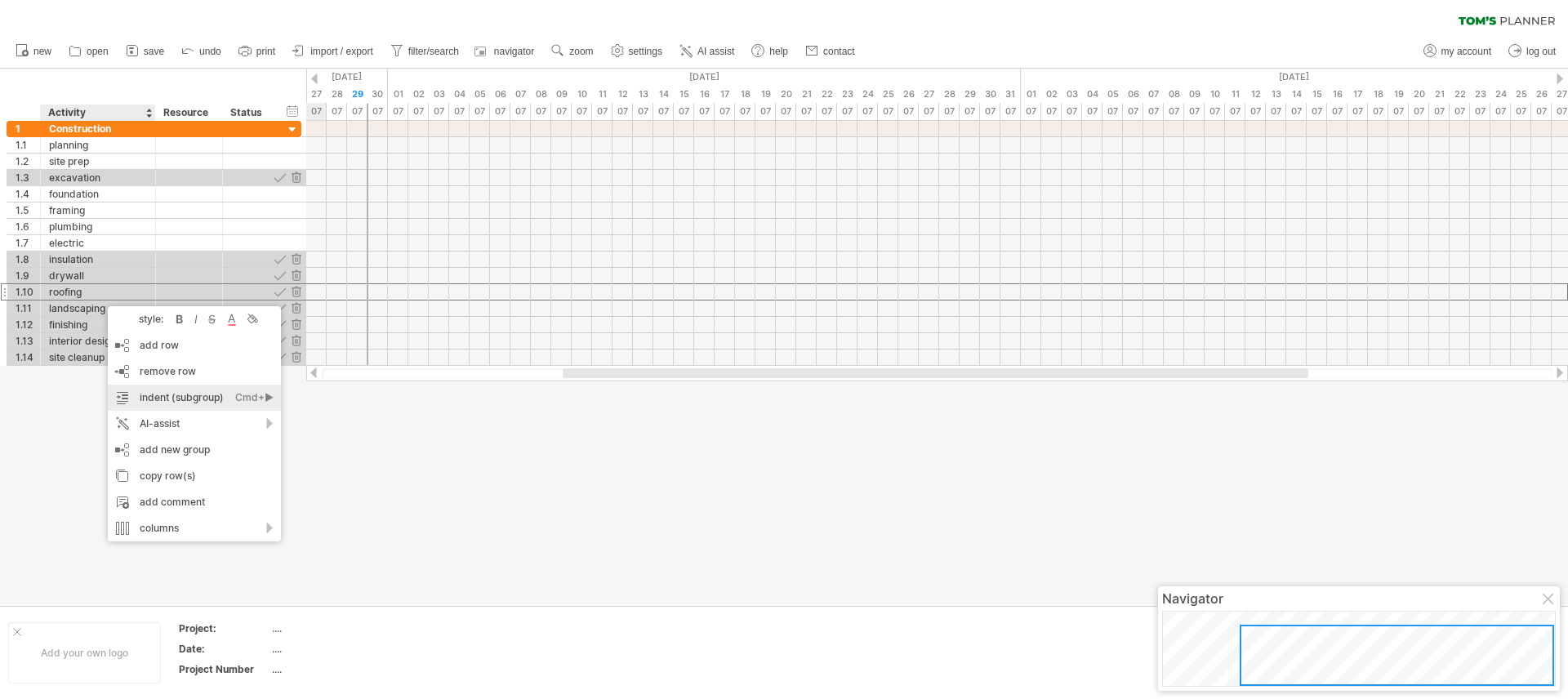
click at [186, 401] on div "indent (subgroup) Ctrl+► Cmd+►" at bounding box center [194, 398] width 173 height 26
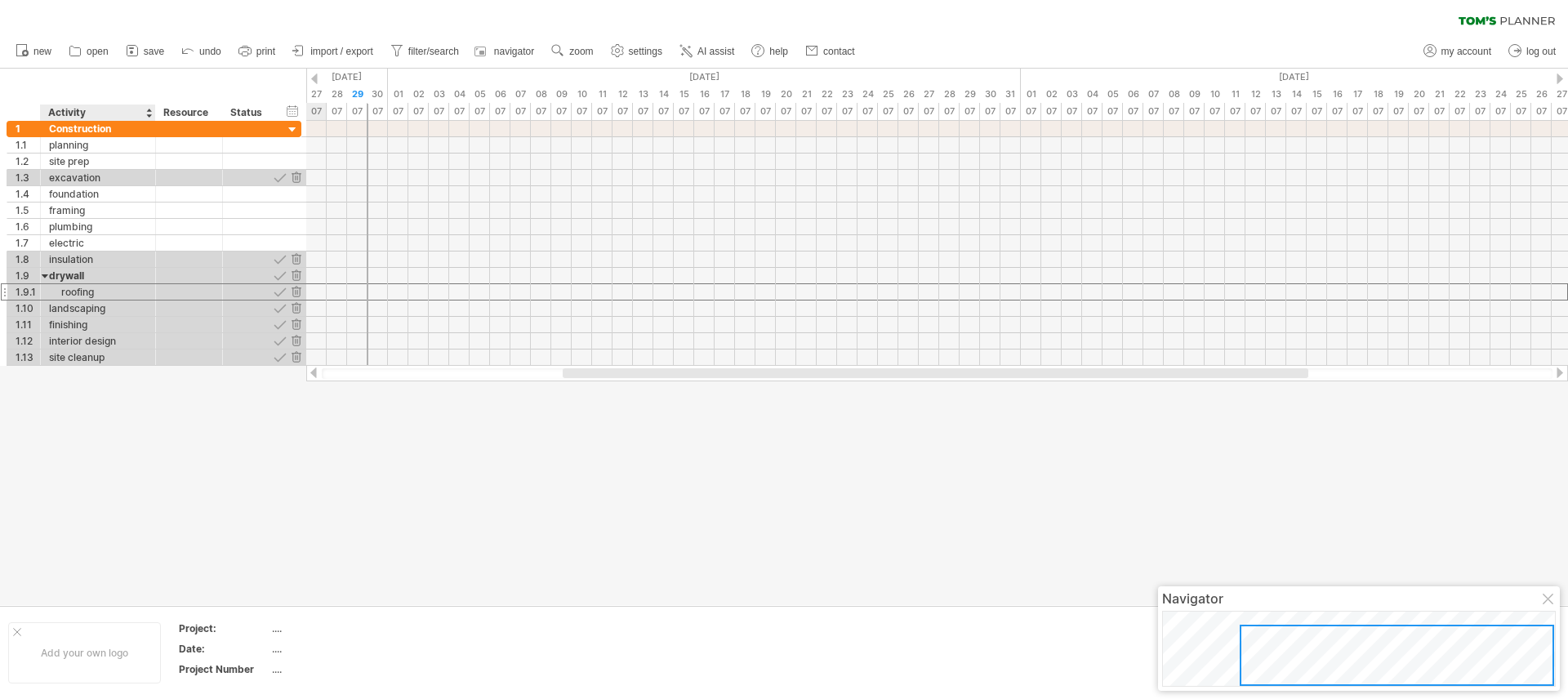
click at [119, 381] on div at bounding box center [784, 337] width 1568 height 536
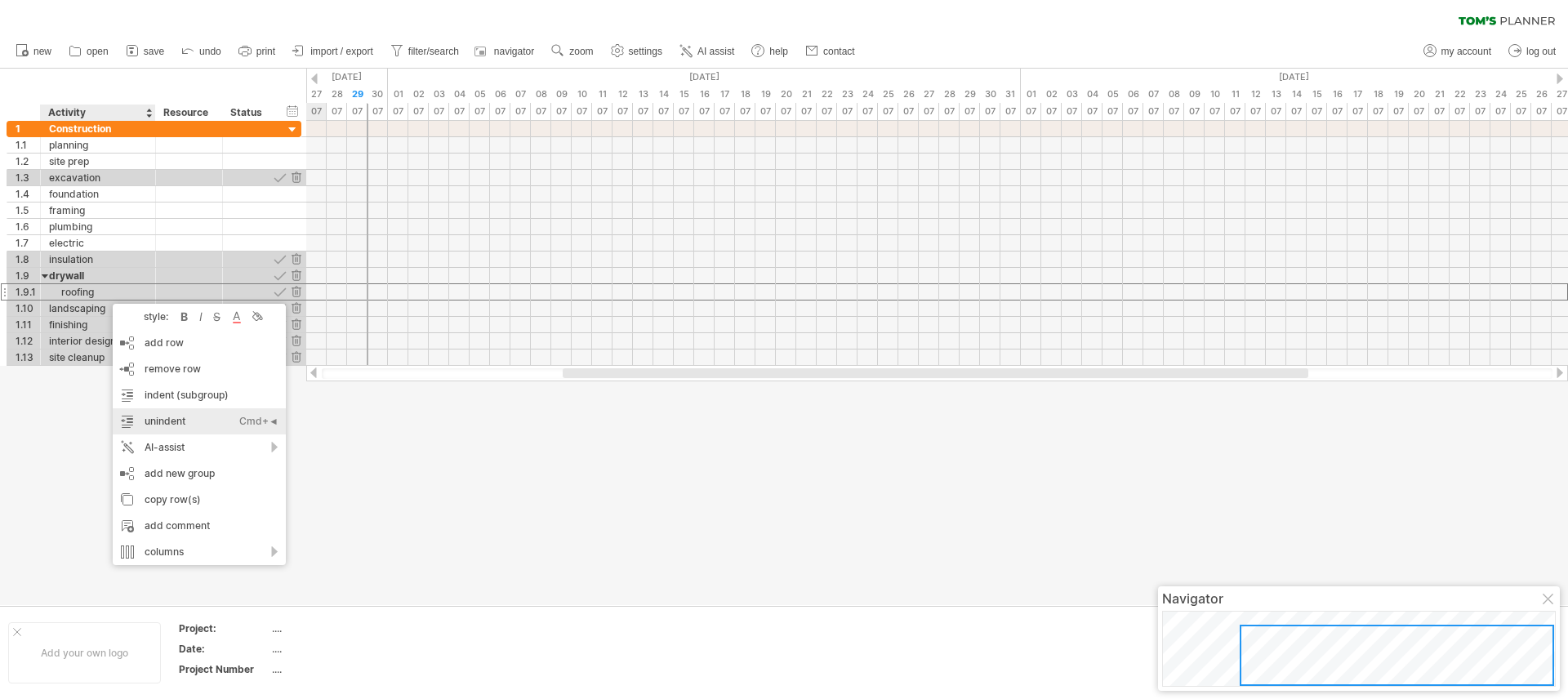
click at [213, 424] on div "unindent Ctrl+◄ Cmd+◄" at bounding box center [199, 422] width 173 height 26
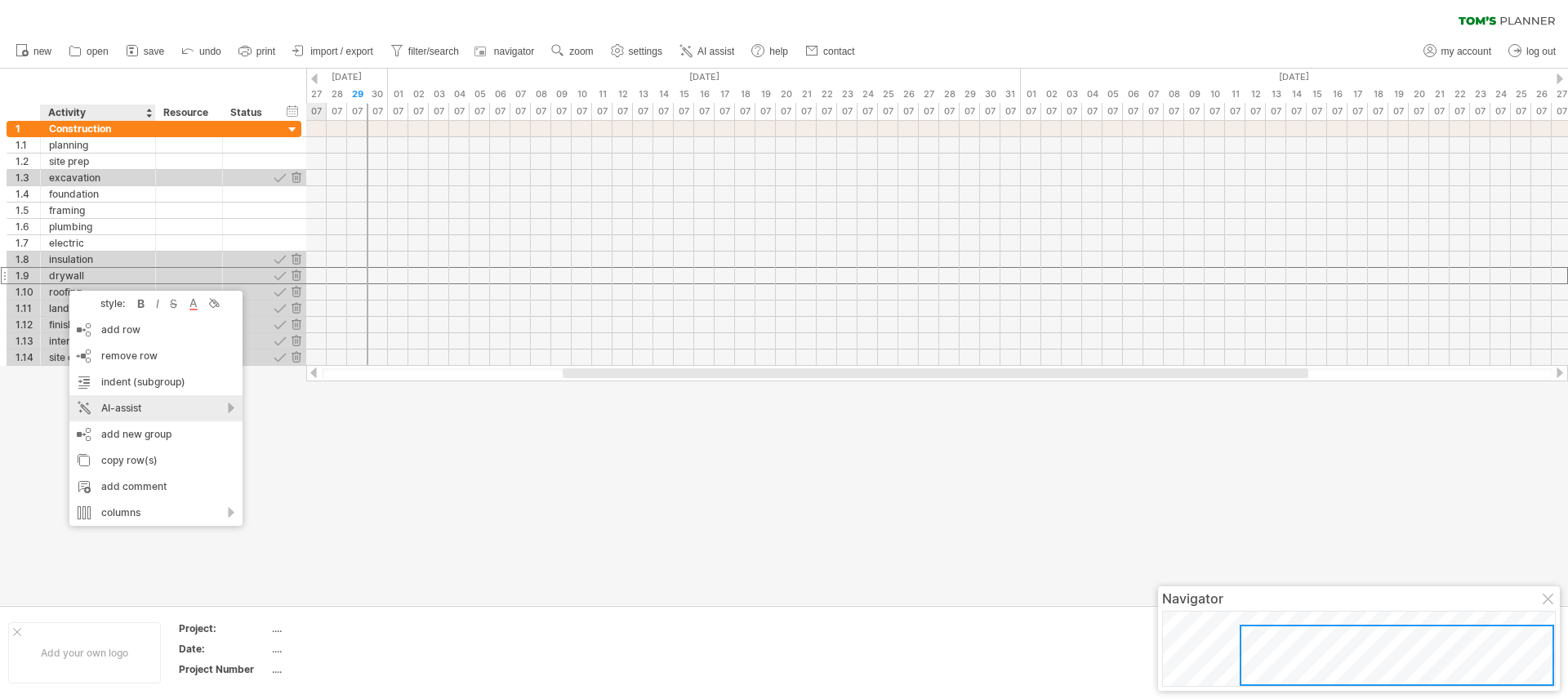
click at [168, 410] on div "AI-assist" at bounding box center [155, 409] width 173 height 26
click at [273, 422] on div "suggest more activities" at bounding box center [312, 430] width 271 height 26
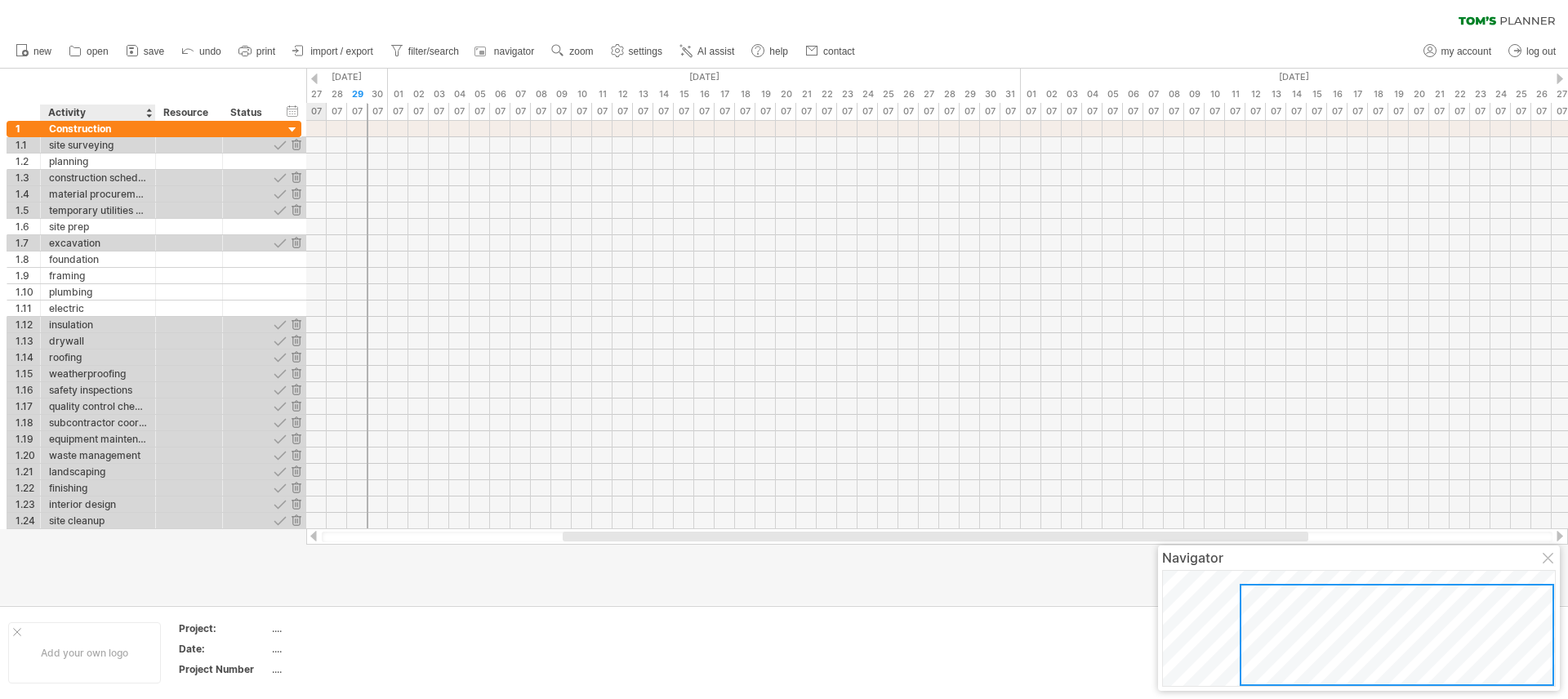
click at [111, 591] on div at bounding box center [784, 337] width 1568 height 536
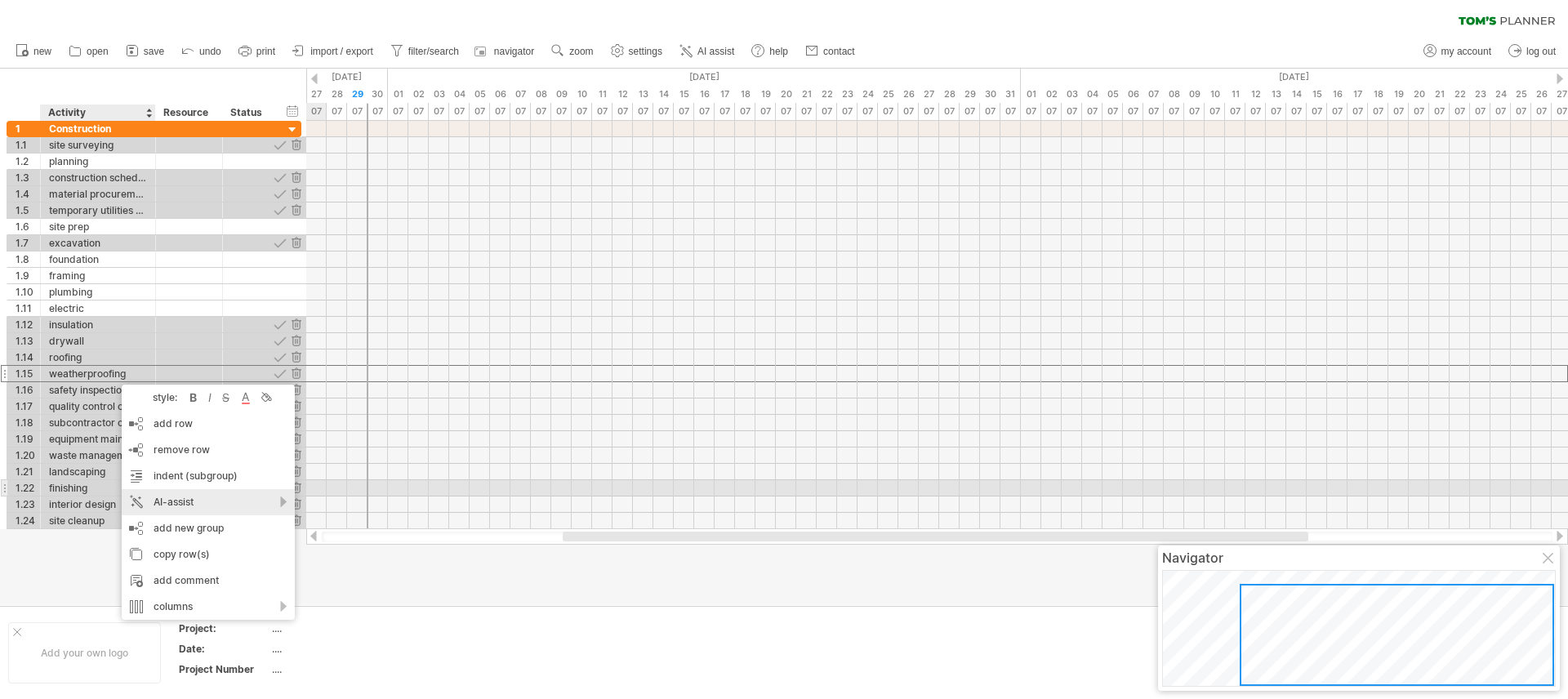
click at [227, 495] on div "AI-assist" at bounding box center [208, 502] width 173 height 26
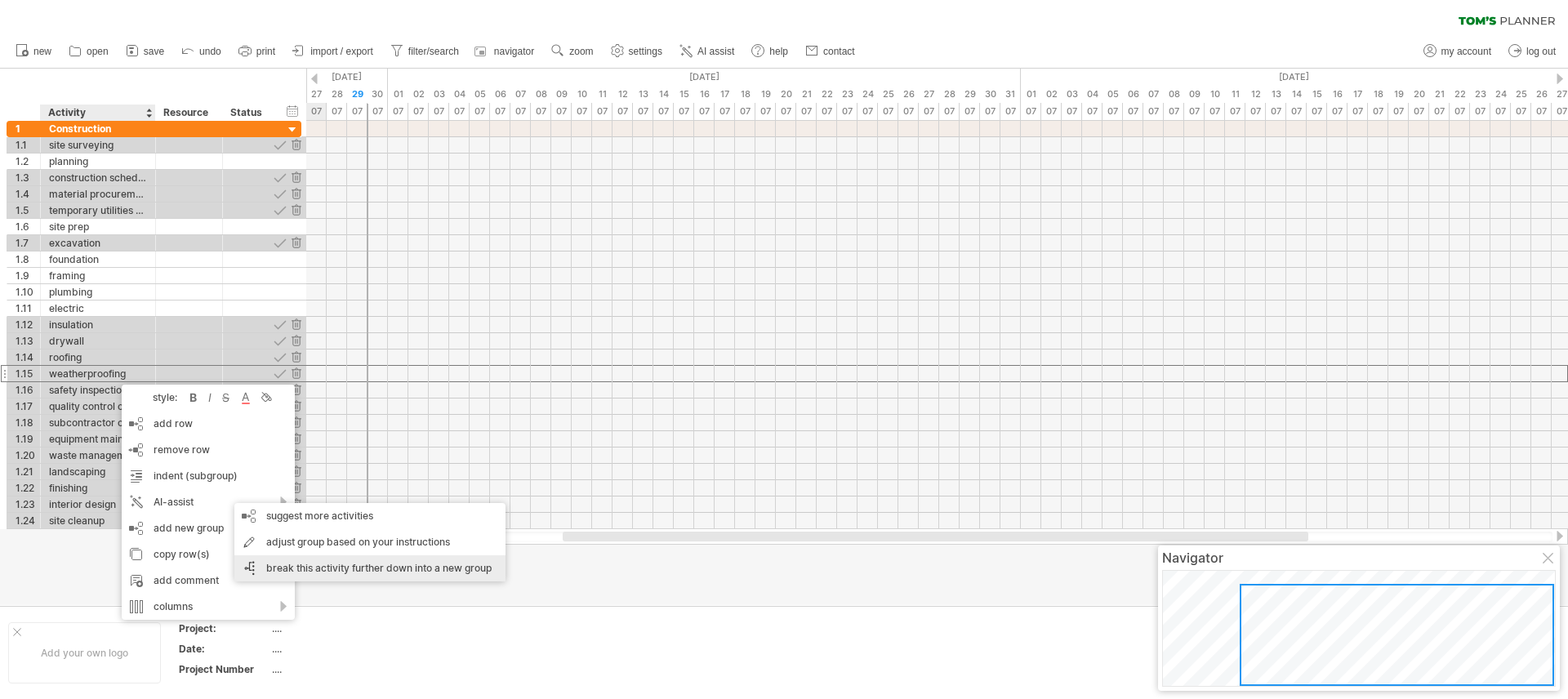
click at [319, 560] on div "break this activity further down into a new group" at bounding box center [370, 569] width 271 height 26
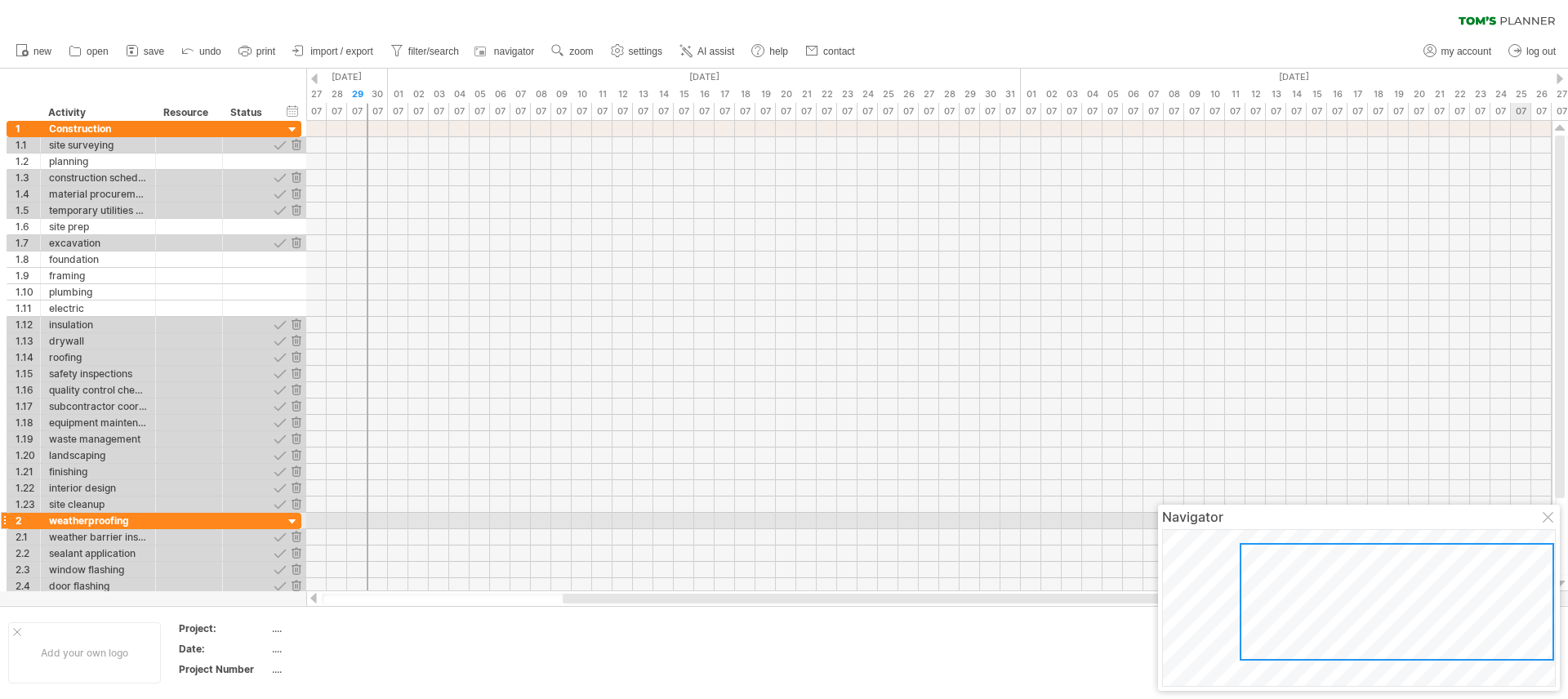
click at [1549, 519] on div at bounding box center [1550, 519] width 13 height 13
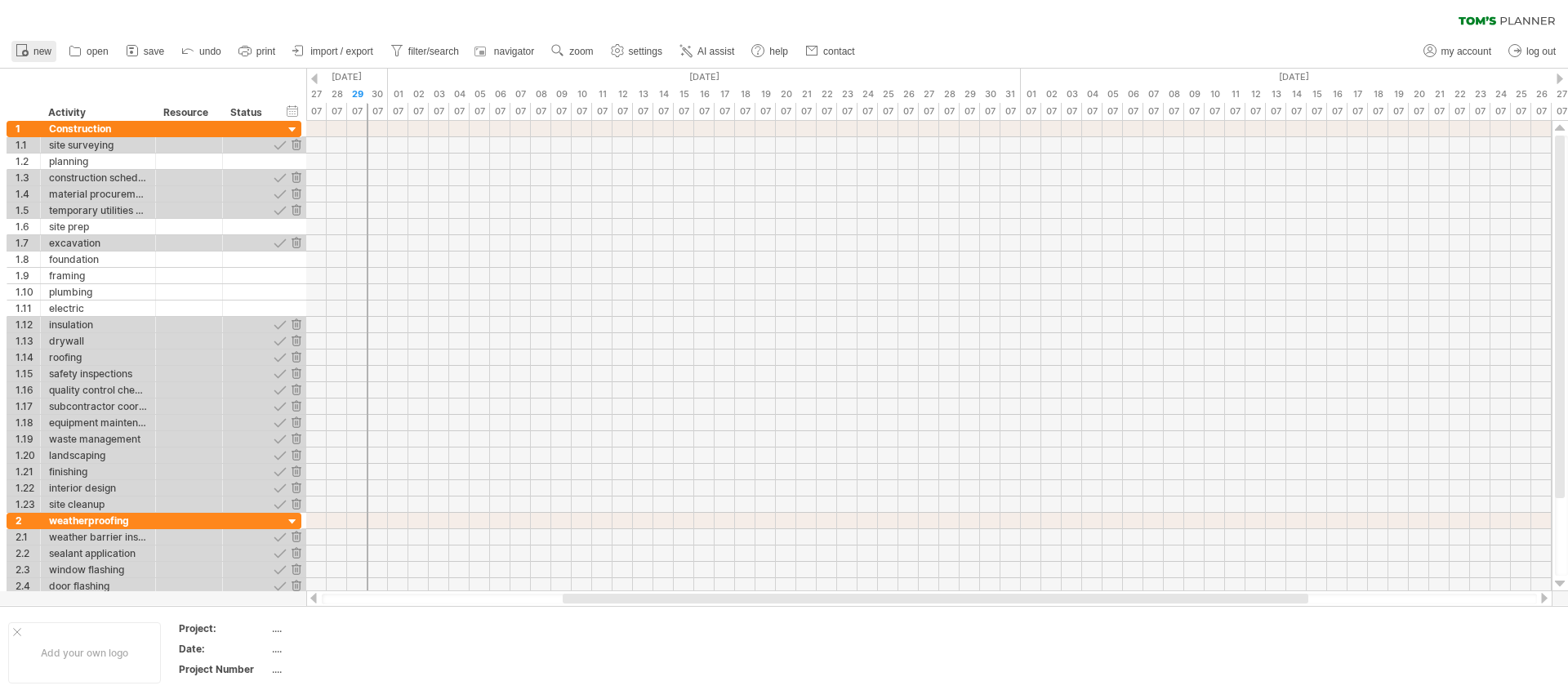
click at [41, 46] on span "new" at bounding box center [42, 51] width 18 height 11
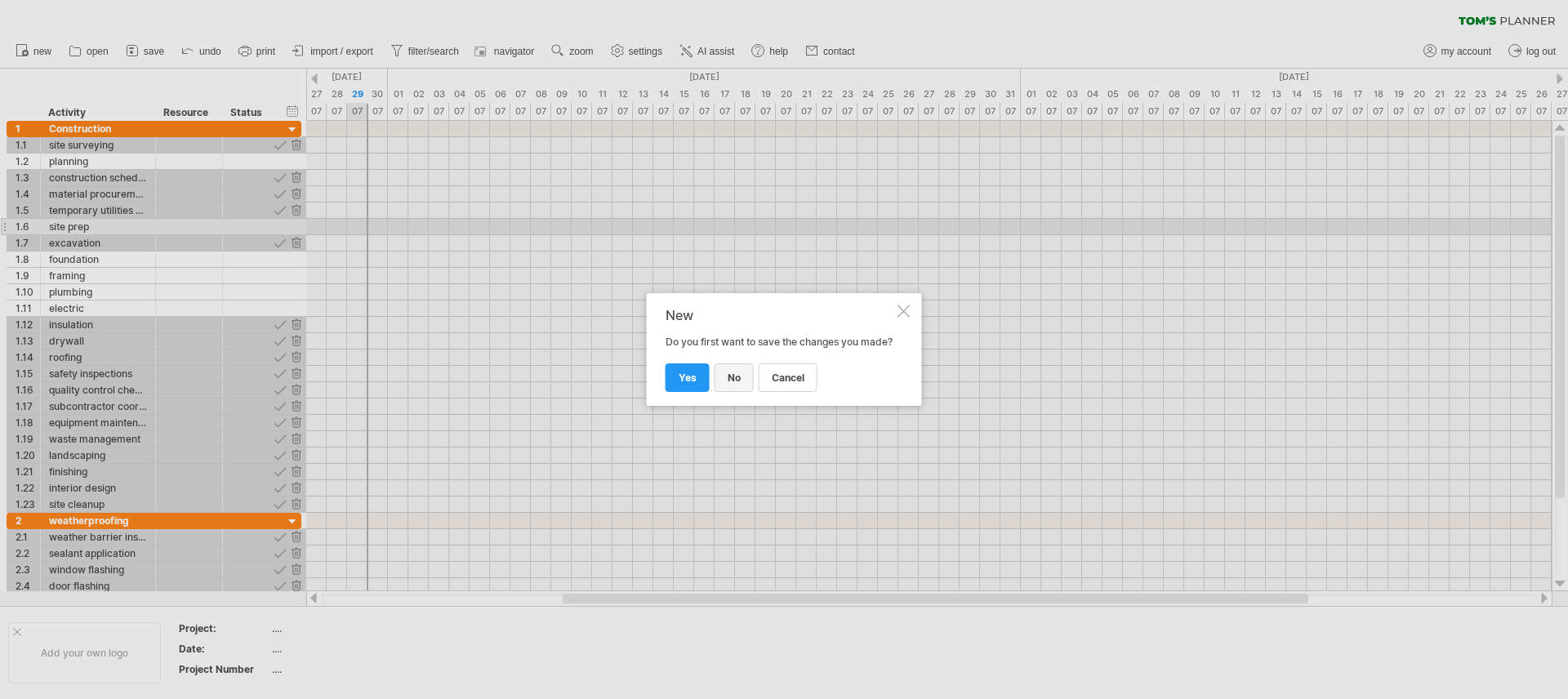
click at [735, 384] on span "no" at bounding box center [734, 377] width 13 height 12
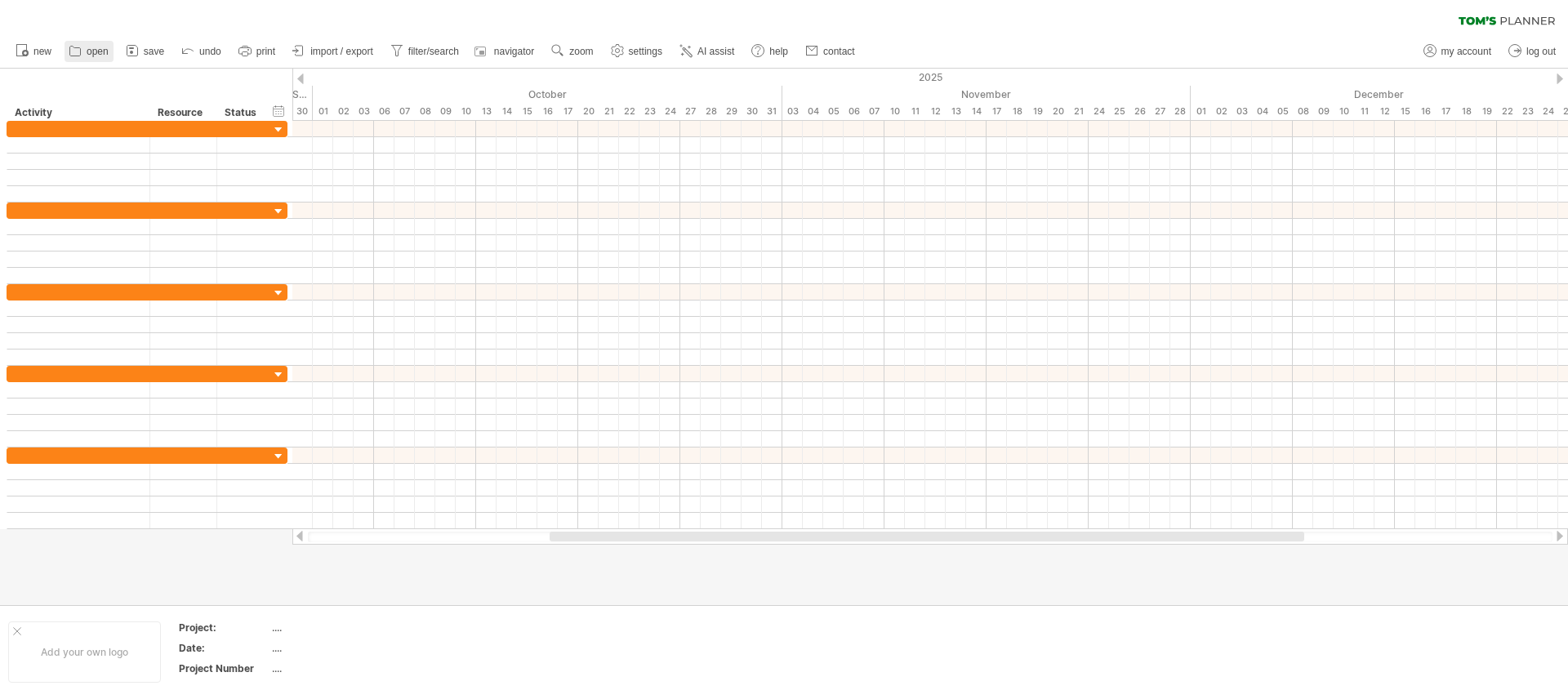
click at [92, 52] on span "open" at bounding box center [98, 51] width 22 height 11
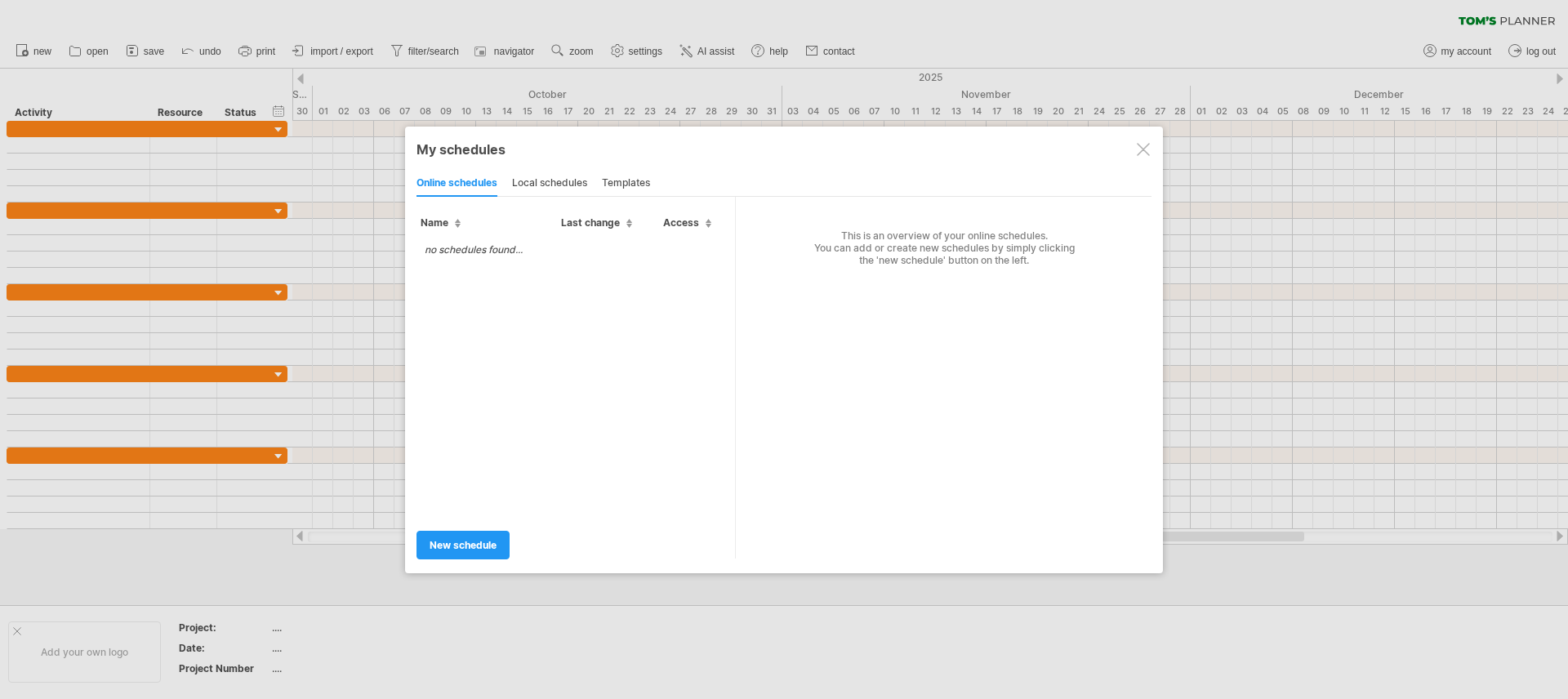
click at [1147, 150] on div at bounding box center [1144, 150] width 13 height 13
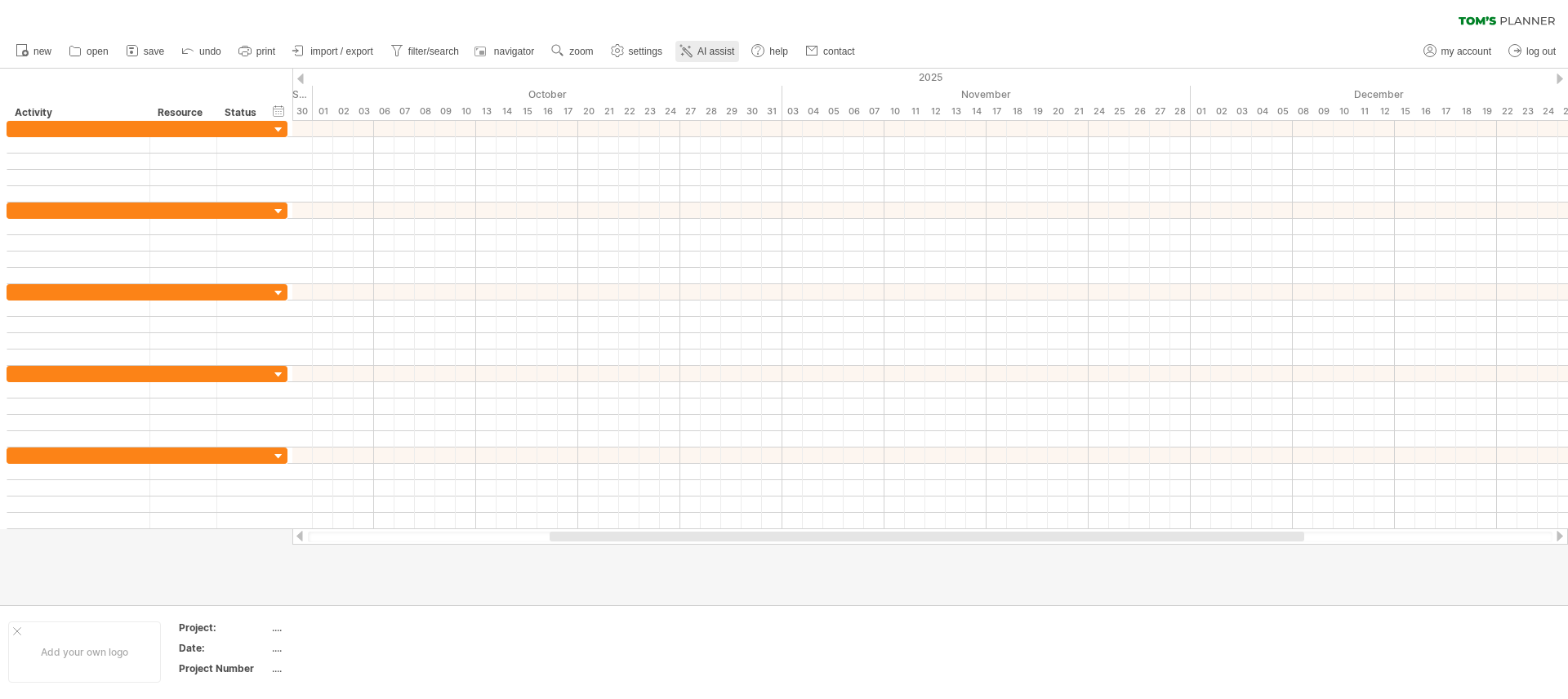
click at [705, 55] on span "AI assist" at bounding box center [716, 51] width 37 height 11
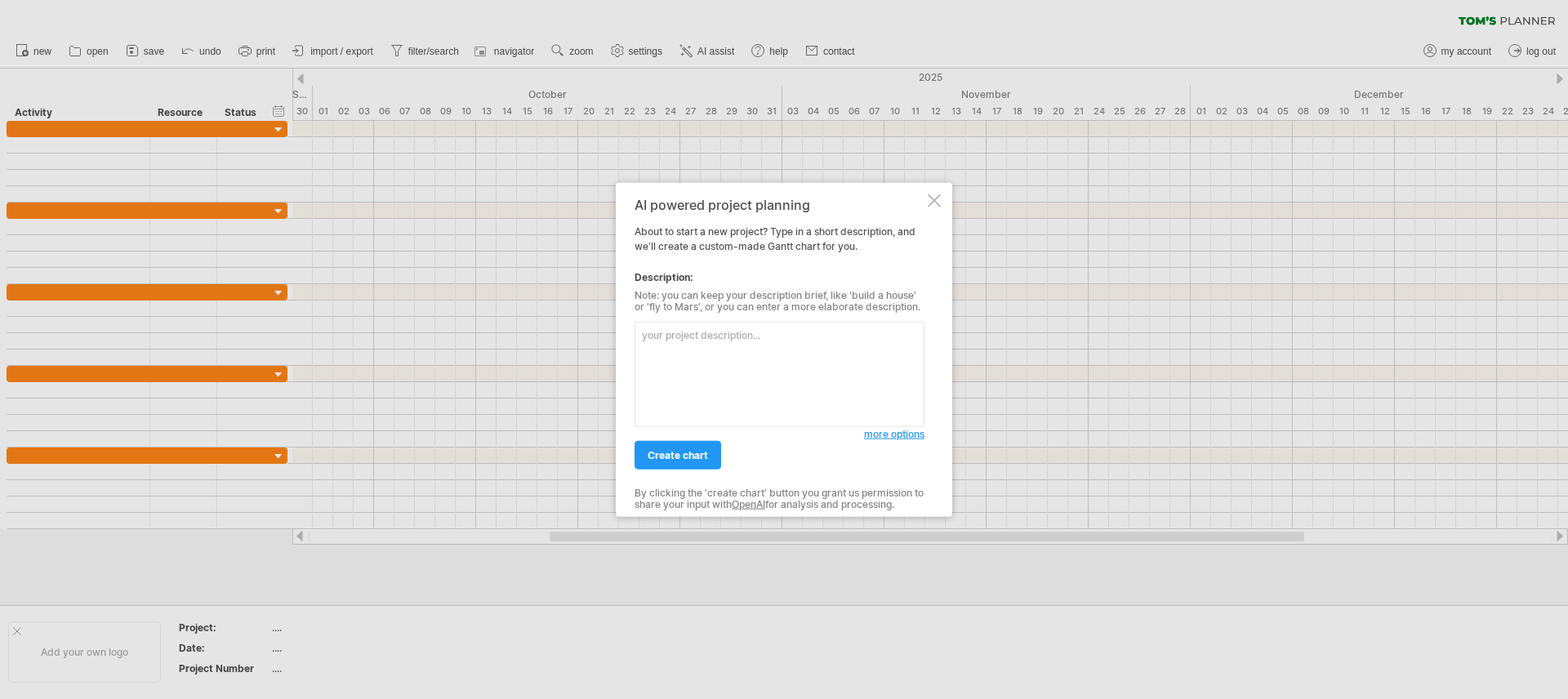
click at [780, 391] on textarea at bounding box center [779, 374] width 290 height 105
type textarea "i"
type textarea "i need a schedule for building a custom home"
click at [698, 456] on span "create chart" at bounding box center [678, 455] width 60 height 12
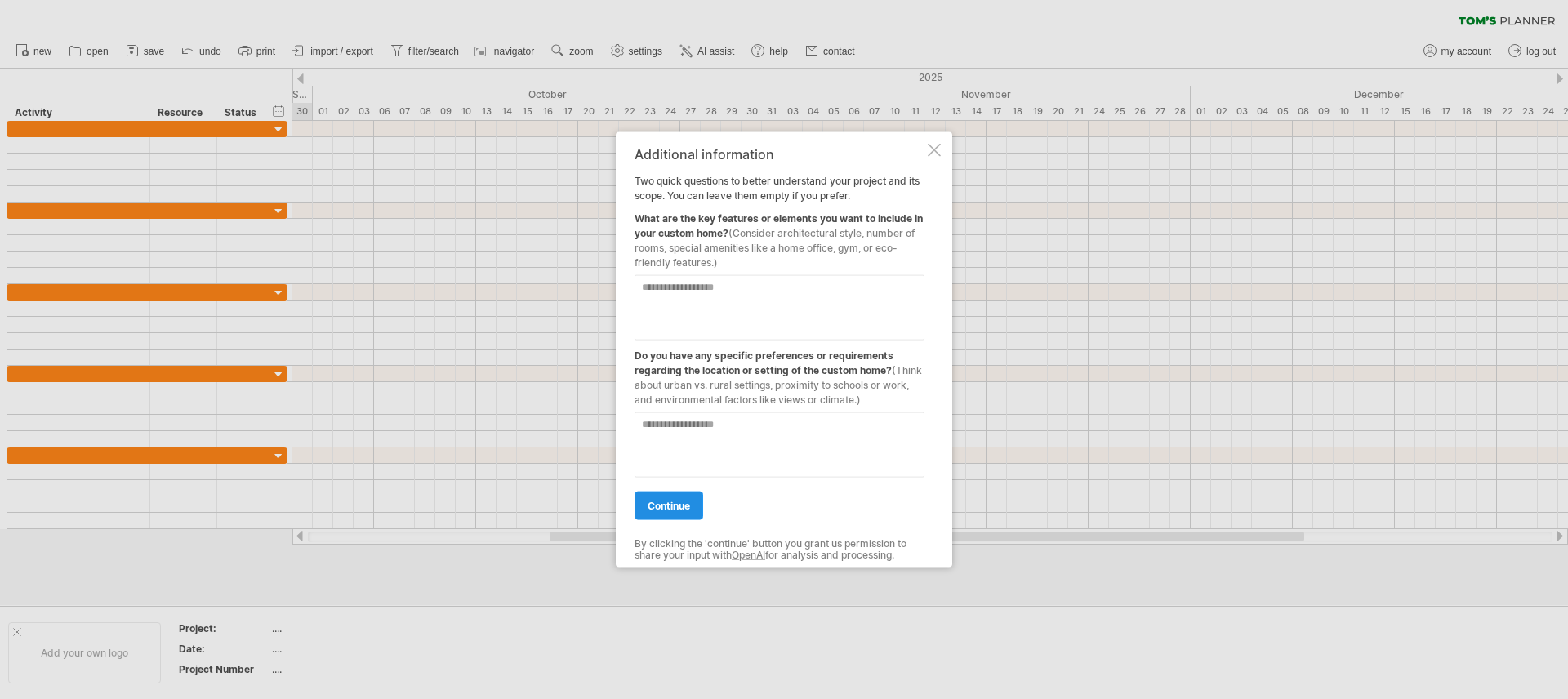
click at [662, 503] on span "continue" at bounding box center [669, 506] width 43 height 12
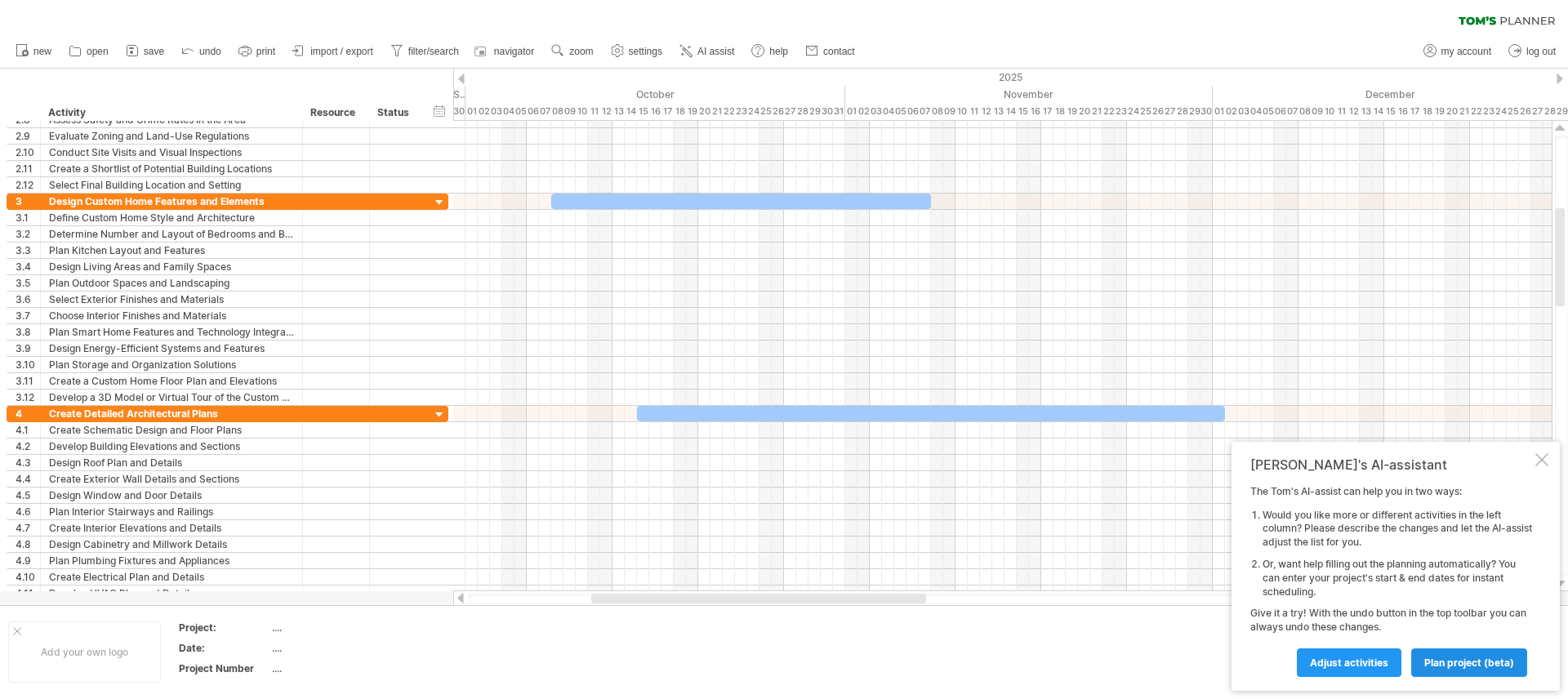
click at [1468, 661] on span "plan project (beta)" at bounding box center [1469, 662] width 90 height 12
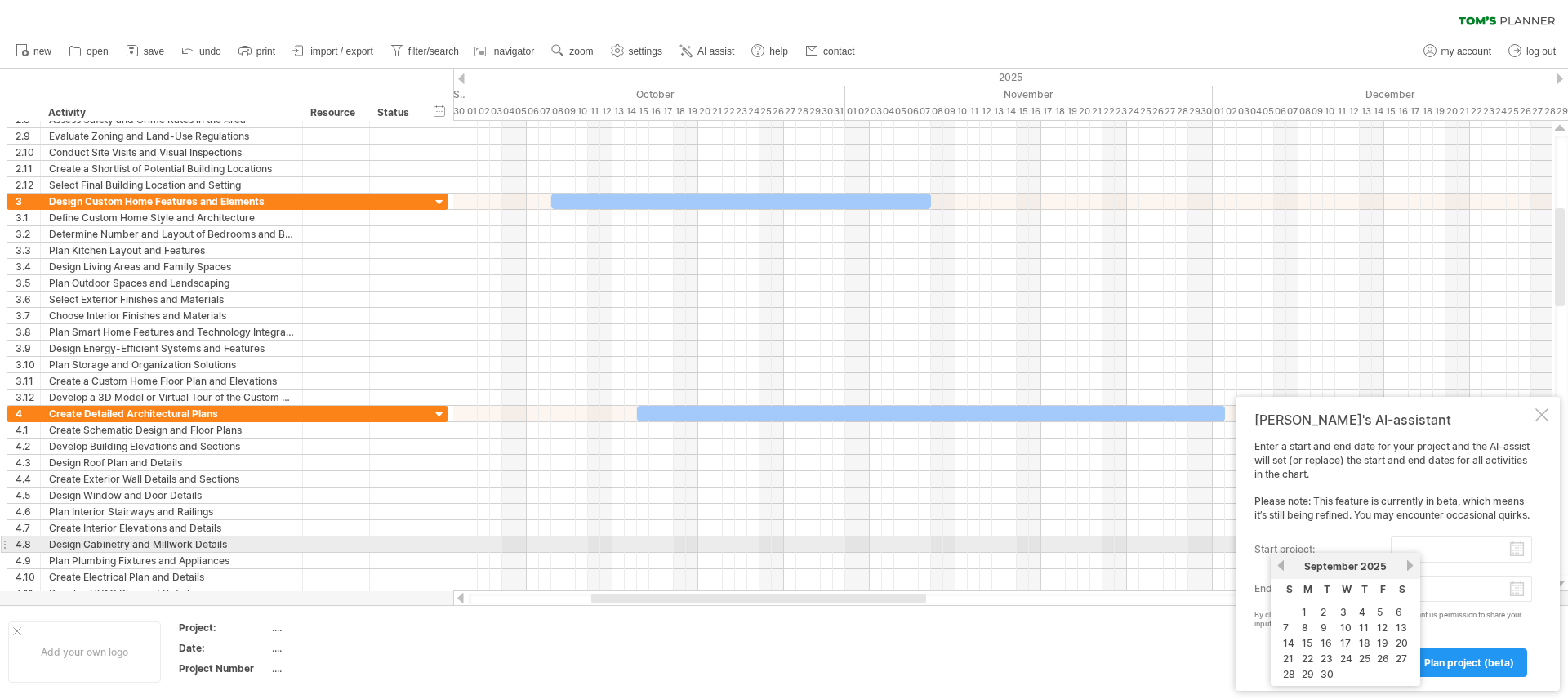
click at [1520, 548] on input "start project:" at bounding box center [1462, 549] width 141 height 26
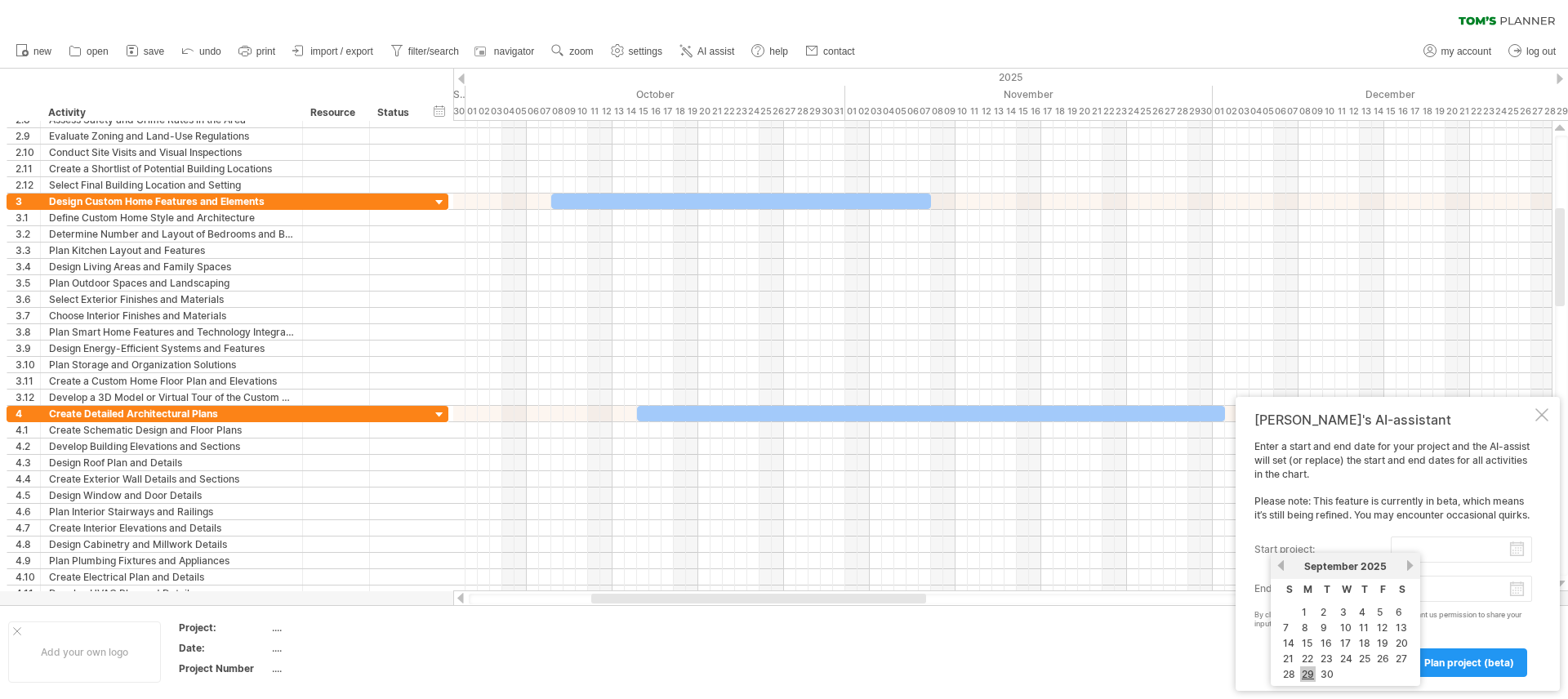
click at [1311, 671] on link "29" at bounding box center [1307, 674] width 16 height 16
type input "********"
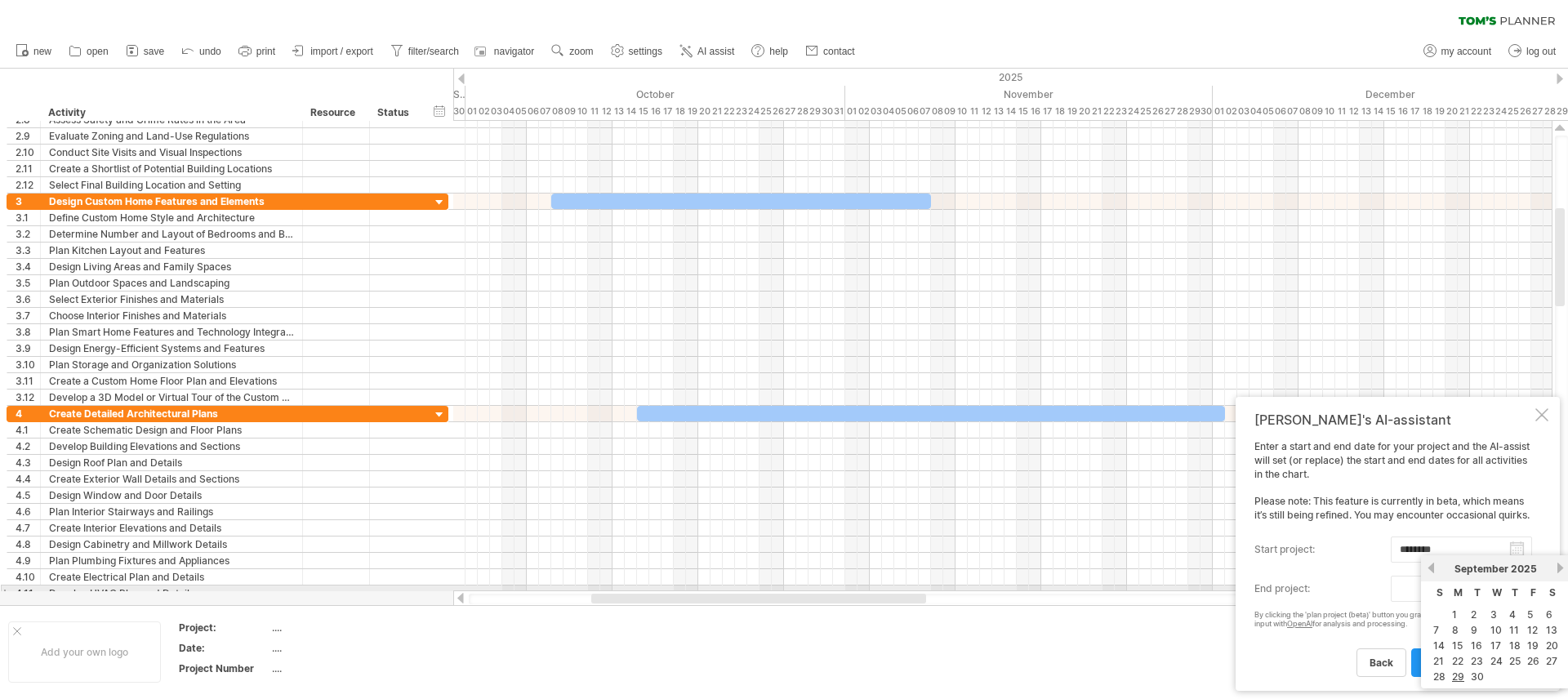
click at [1519, 587] on body "progress(100%) Trying to reach [DOMAIN_NAME] Connected again... clear filter re…" at bounding box center [784, 351] width 1568 height 703
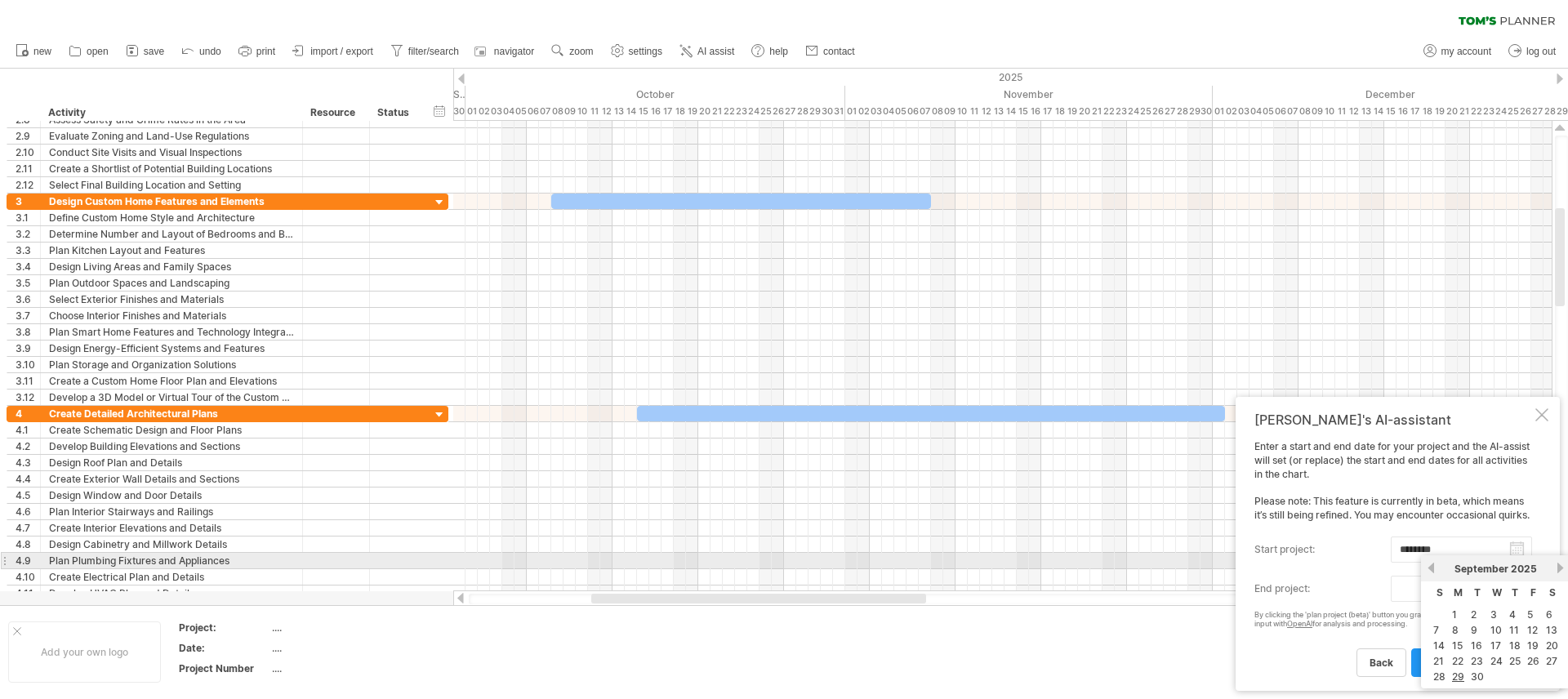
click at [1560, 565] on link "next" at bounding box center [1560, 568] width 12 height 12
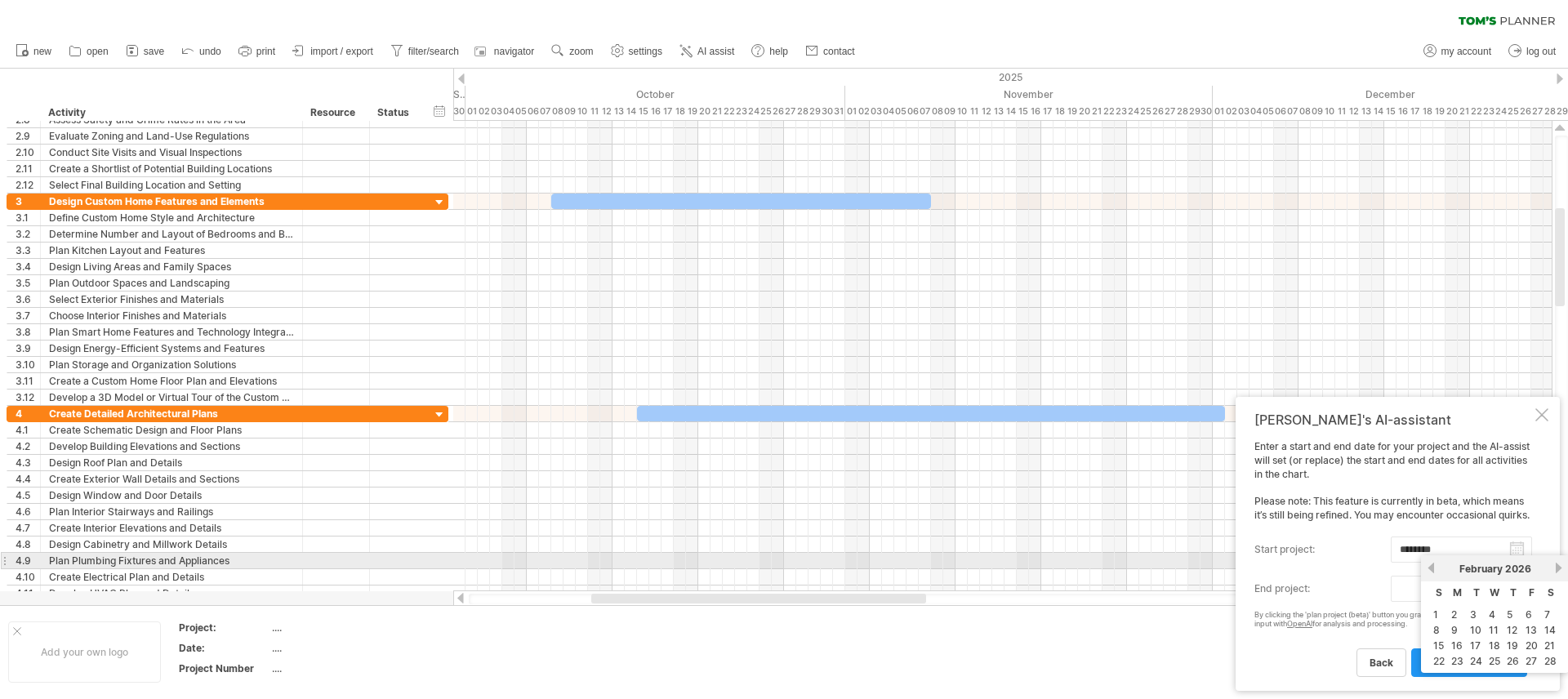
click at [1560, 565] on link "next" at bounding box center [1558, 568] width 12 height 12
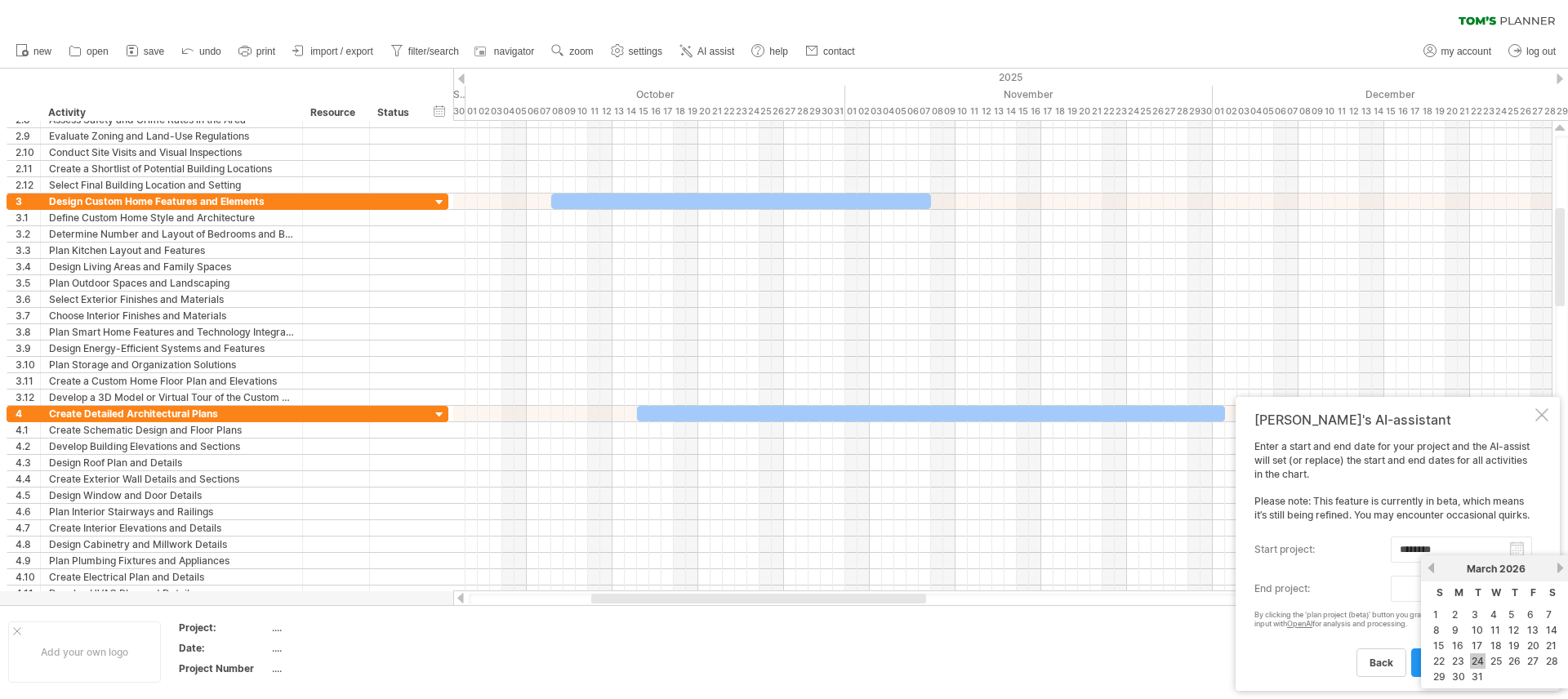
click at [1482, 657] on link "24" at bounding box center [1477, 661] width 16 height 16
type input "********"
click at [1476, 656] on span "plan project (beta)" at bounding box center [1469, 662] width 90 height 12
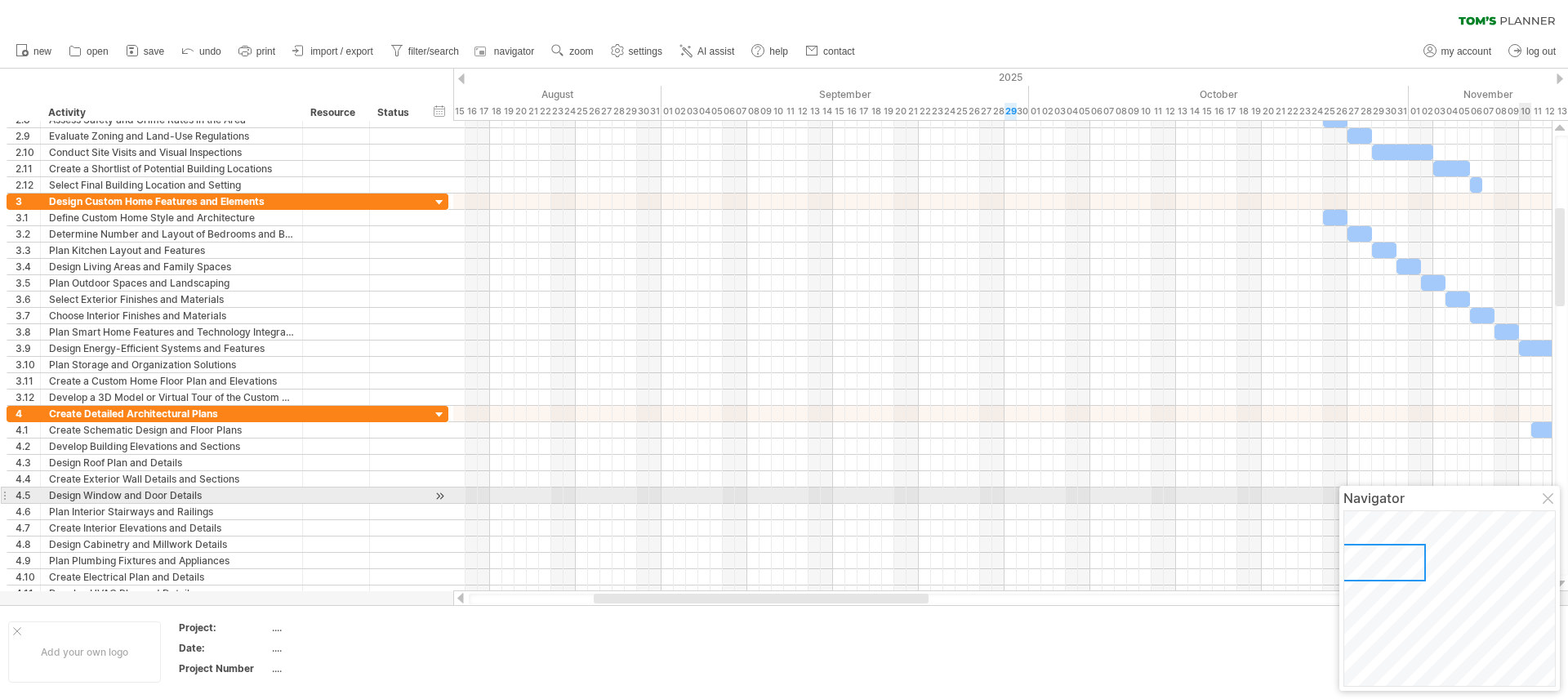
click at [1554, 495] on div at bounding box center [1550, 500] width 13 height 13
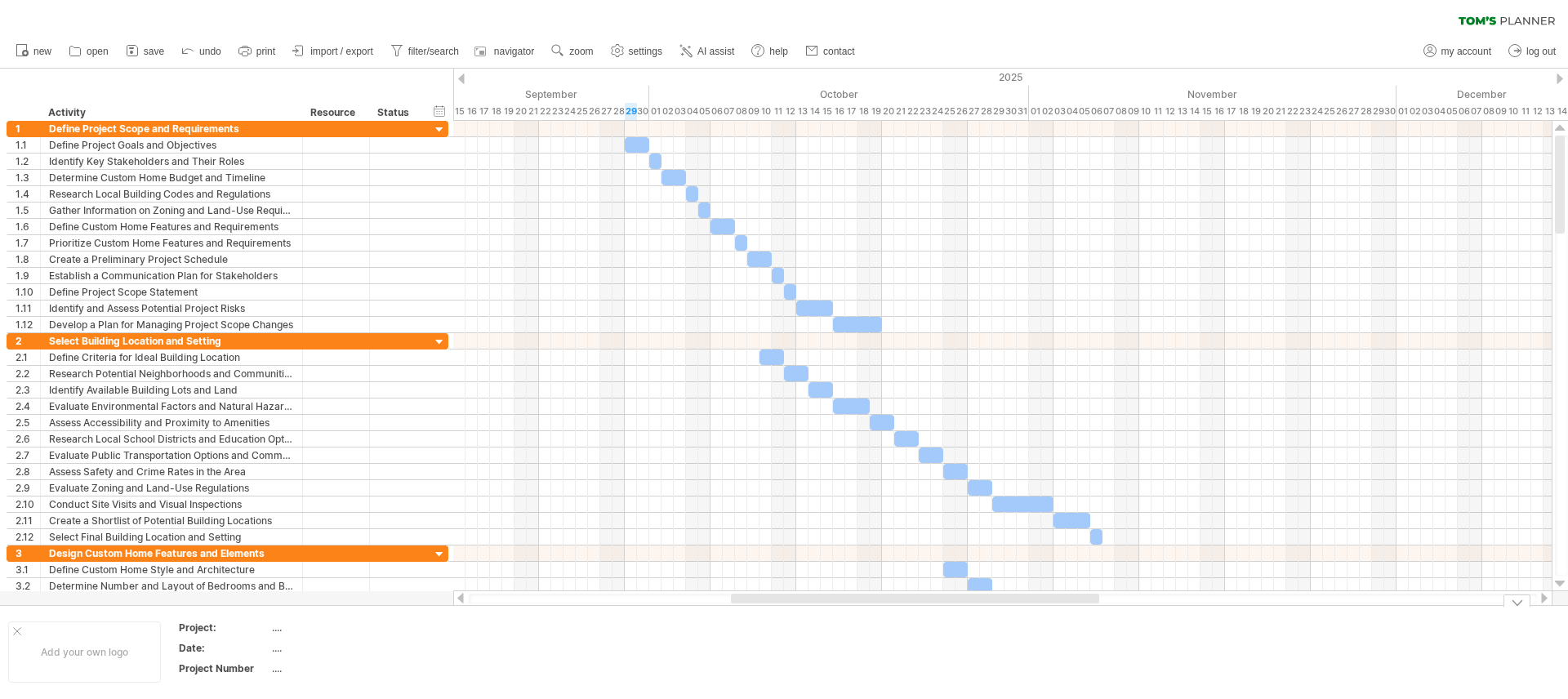
drag, startPoint x: 732, startPoint y: 602, endPoint x: 859, endPoint y: 612, distance: 127.4
click at [859, 612] on div "Trying to reach [DOMAIN_NAME] Connected again... clear filter new open" at bounding box center [784, 350] width 1568 height 699
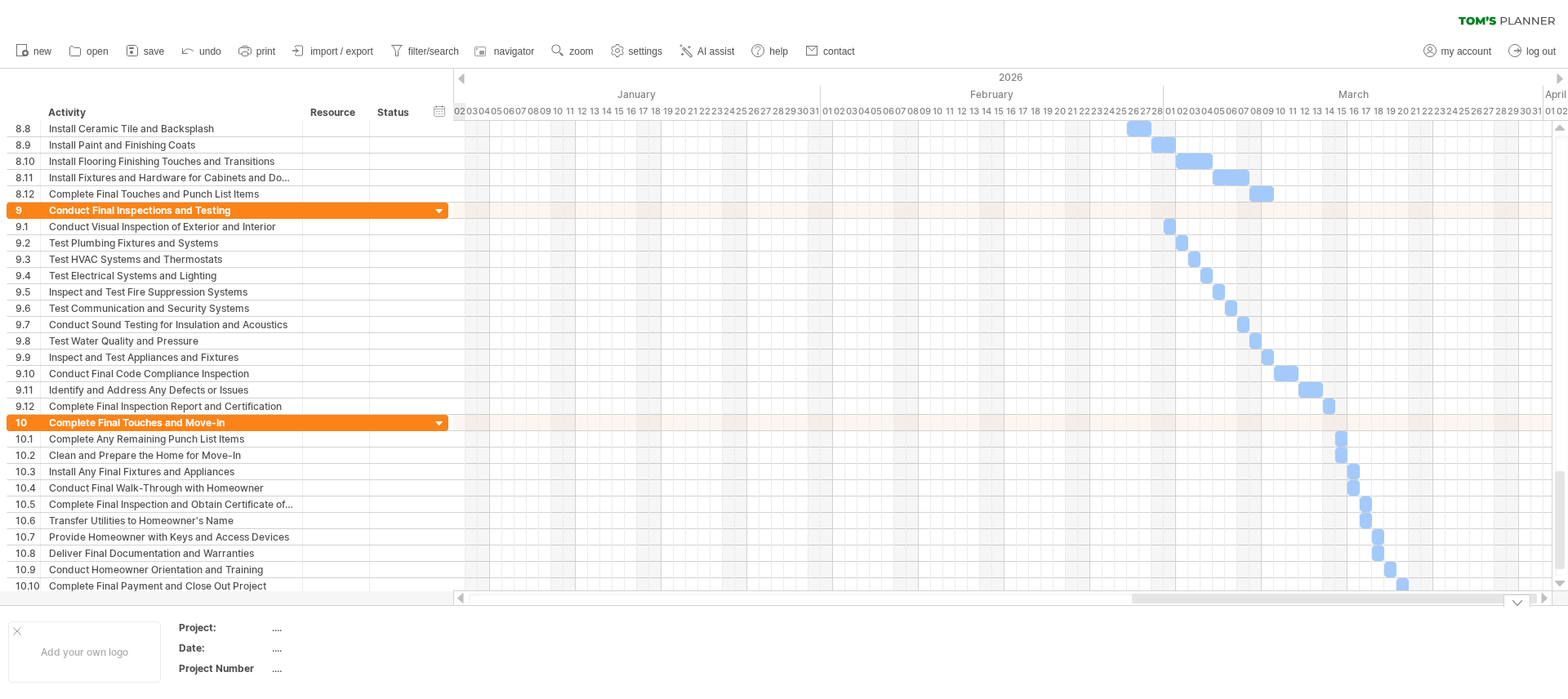
drag, startPoint x: 841, startPoint y: 596, endPoint x: 1391, endPoint y: 655, distance: 553.2
click at [1386, 660] on div "Trying to reach [DOMAIN_NAME] Connected again... clear filter new open" at bounding box center [784, 350] width 1568 height 699
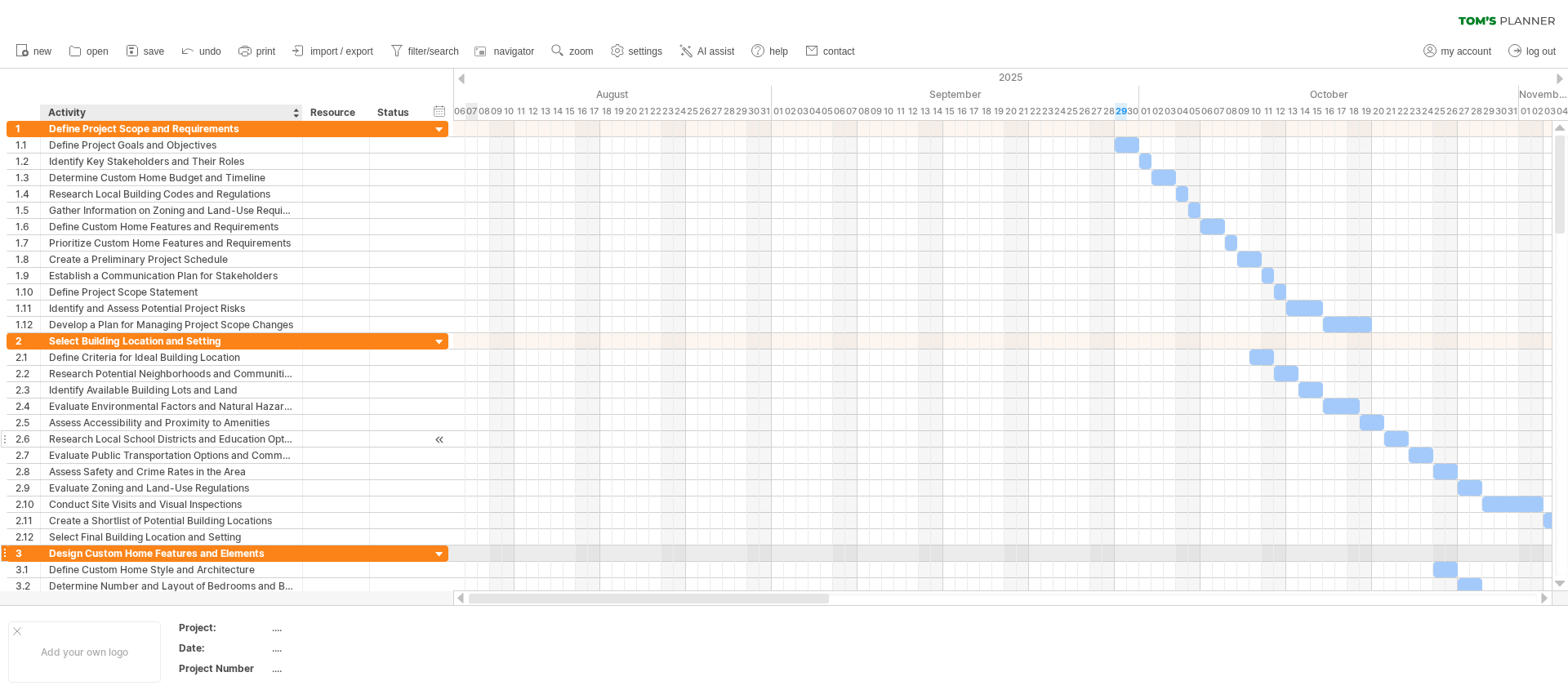
drag, startPoint x: 1156, startPoint y: 596, endPoint x: 429, endPoint y: 445, distance: 742.5
click at [298, 548] on div "Trying to reach [DOMAIN_NAME] Connected again... clear filter new open" at bounding box center [784, 350] width 1568 height 699
click at [689, 117] on div "timeline settings" at bounding box center [703, 112] width 121 height 26
select select "*"
select select "**"
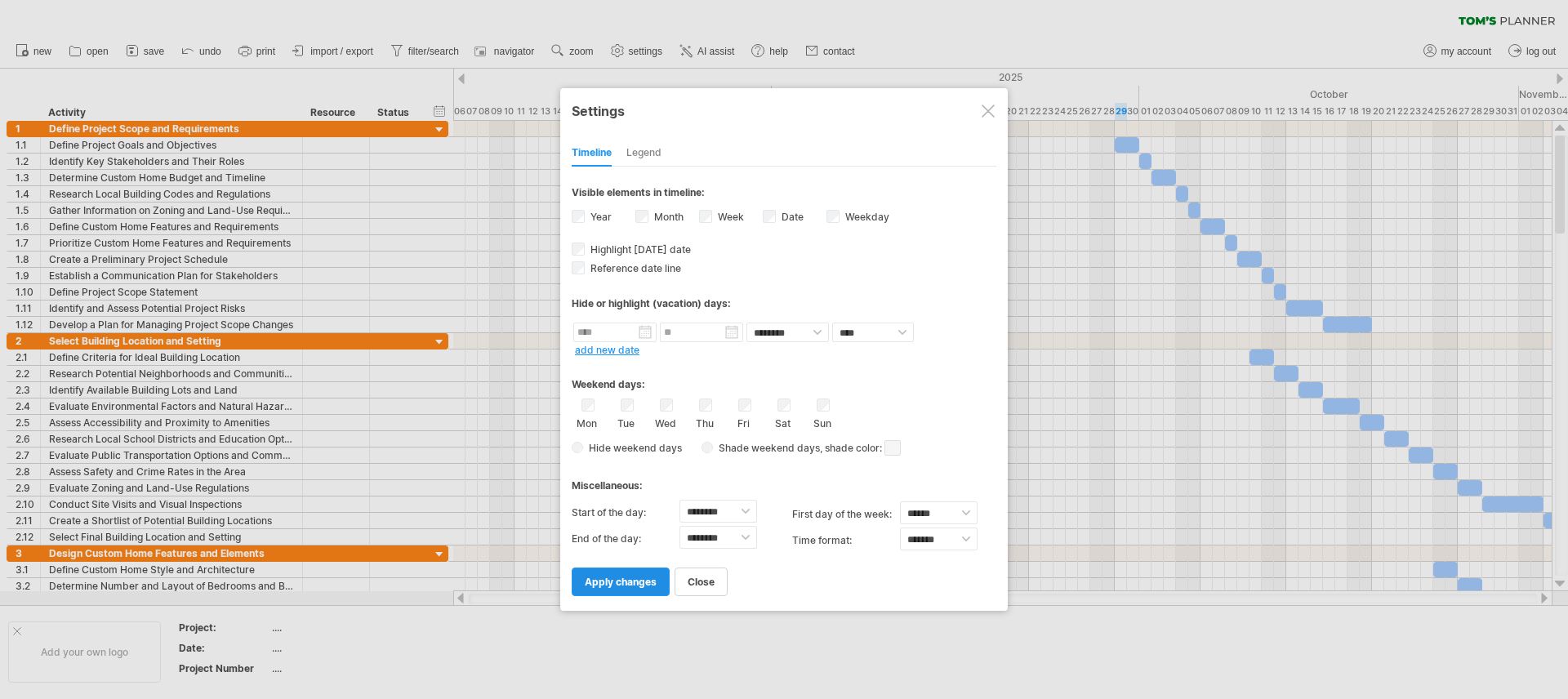
click at [622, 574] on link "apply changes" at bounding box center [620, 582] width 98 height 29
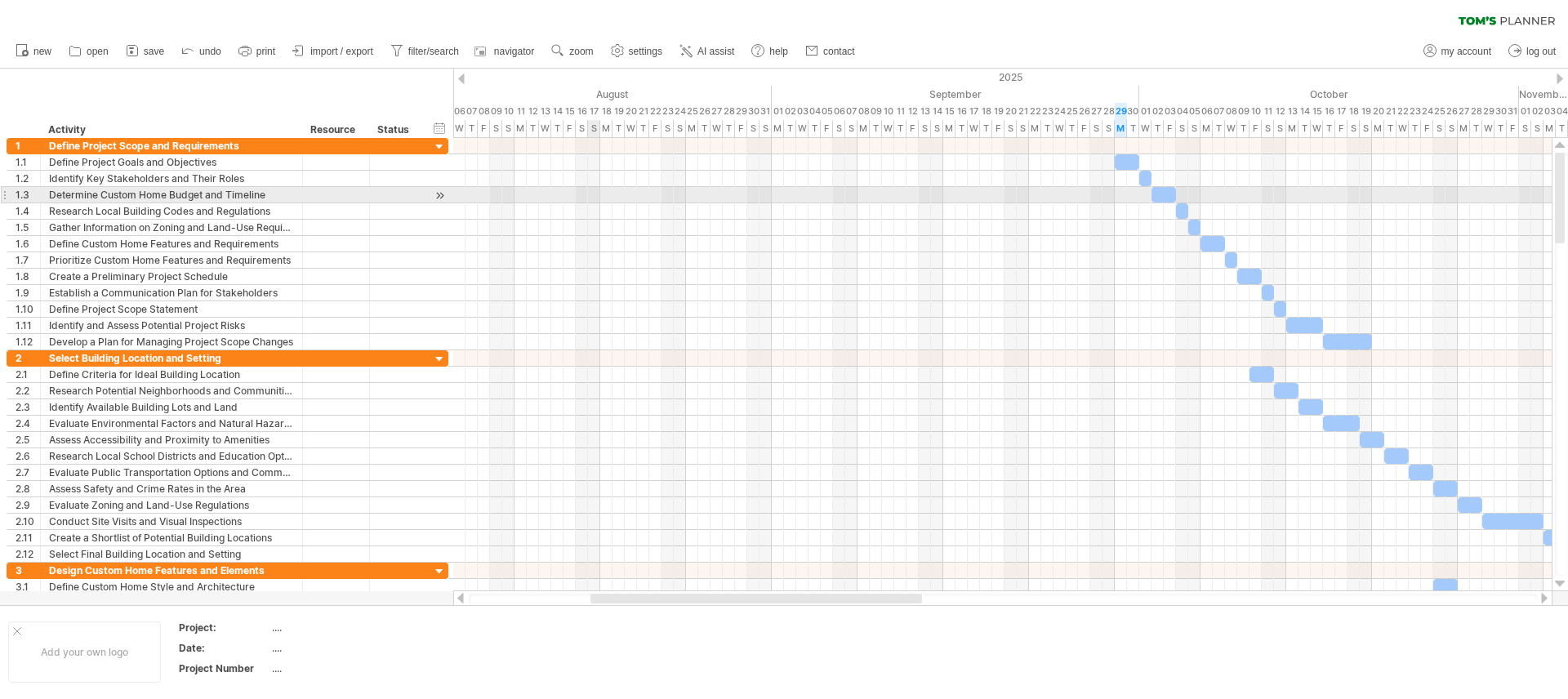
click at [595, 199] on div at bounding box center [1002, 195] width 1098 height 17
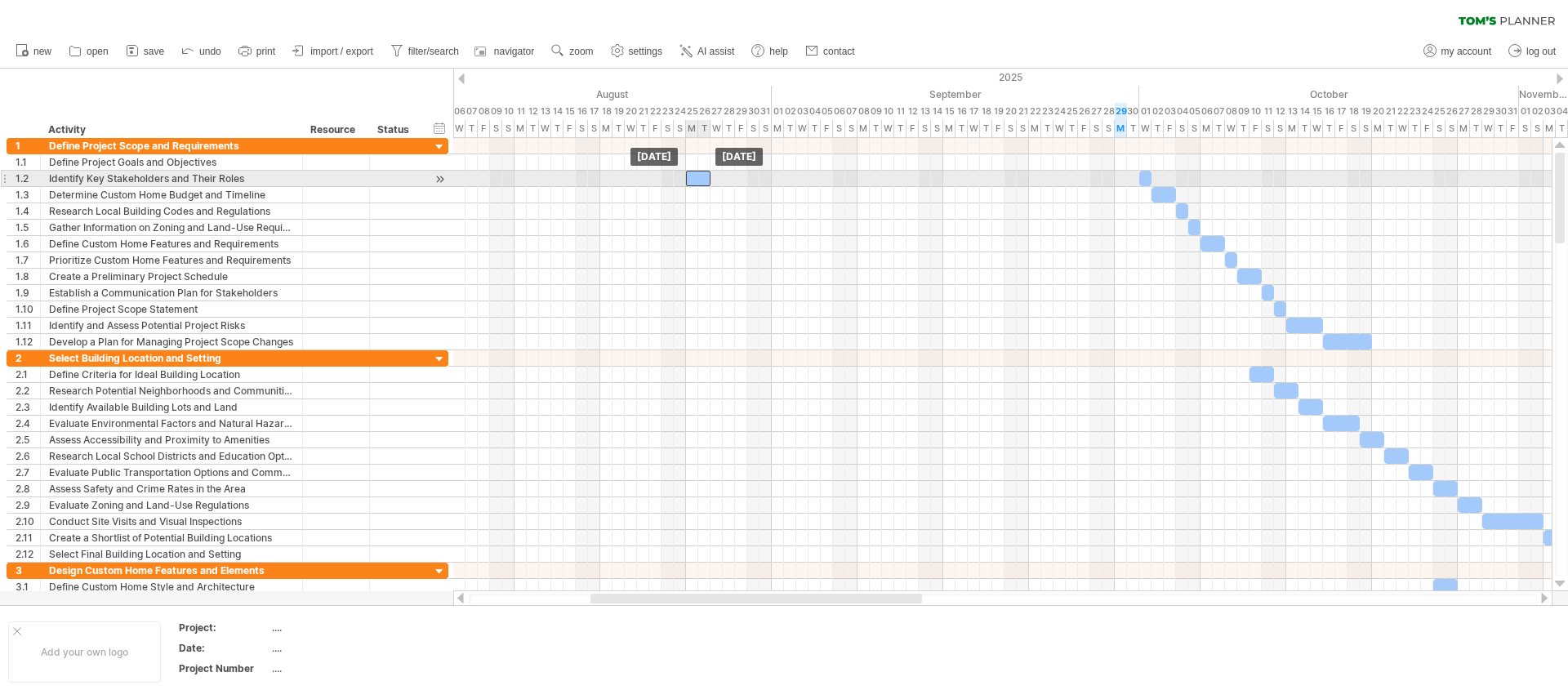
drag, startPoint x: 1130, startPoint y: 162, endPoint x: 701, endPoint y: 178, distance: 429.3
click at [712, 178] on span at bounding box center [710, 178] width 6 height 16
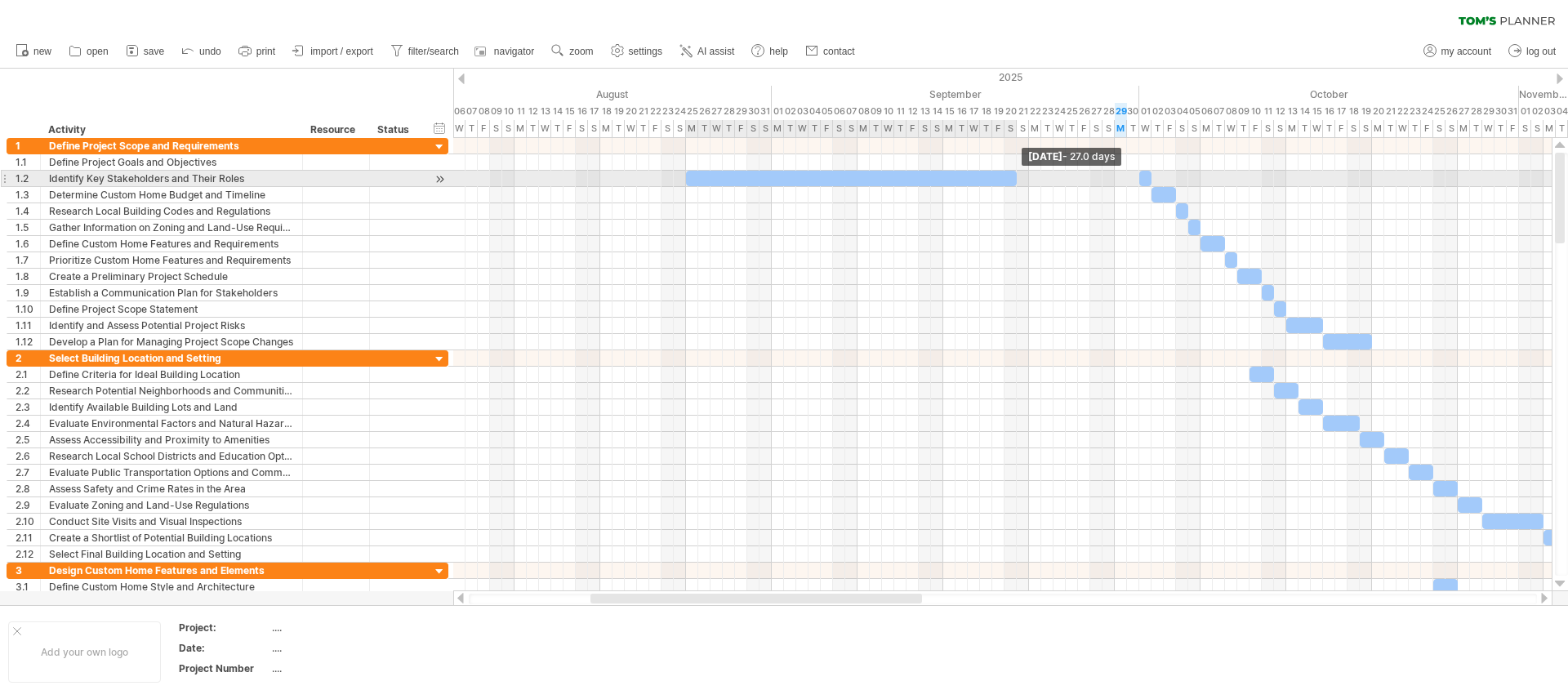
drag, startPoint x: 711, startPoint y: 178, endPoint x: 1015, endPoint y: 180, distance: 304.0
click at [1015, 180] on span at bounding box center [1016, 178] width 6 height 16
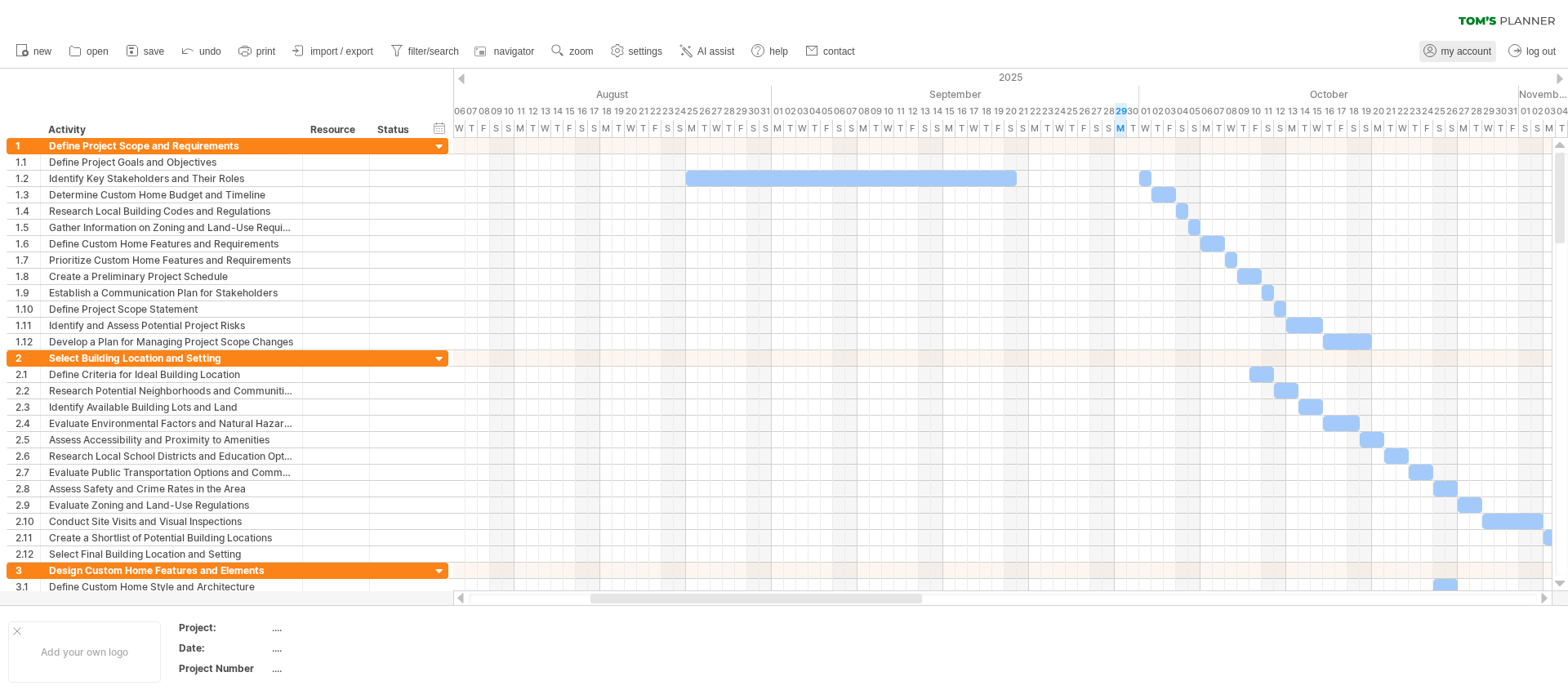
click at [1443, 50] on span "my account" at bounding box center [1466, 51] width 50 height 11
type input "**********"
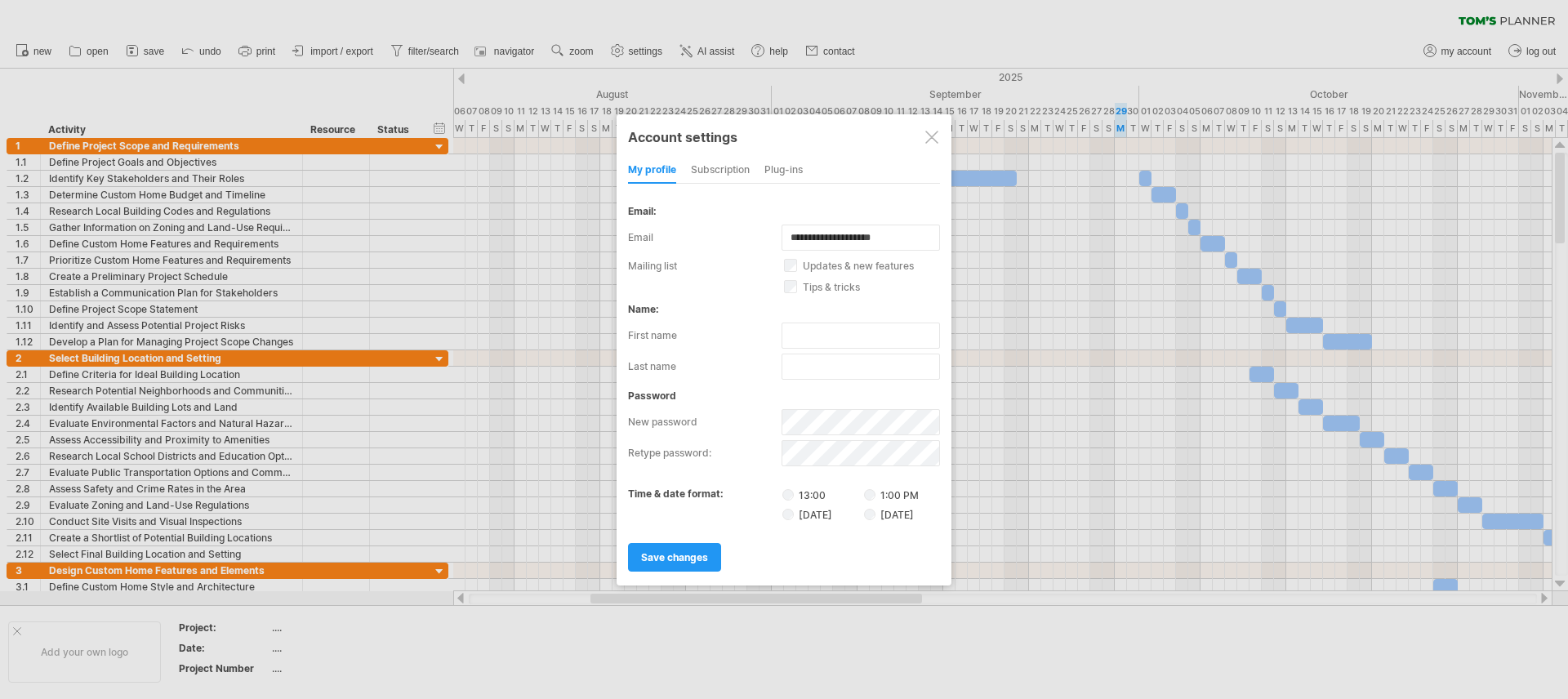
click at [770, 168] on div "Plug-ins" at bounding box center [784, 171] width 39 height 26
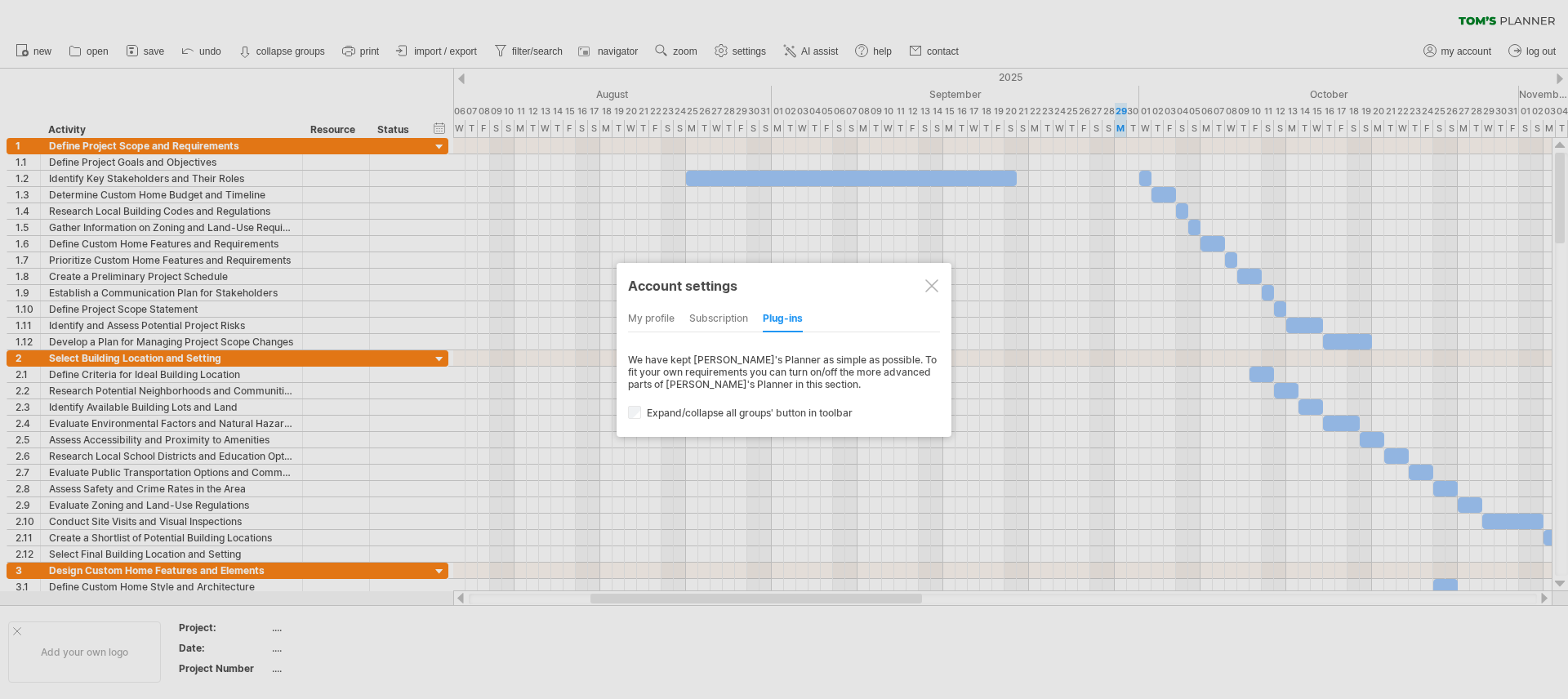
click at [716, 321] on div "subscription" at bounding box center [719, 319] width 59 height 26
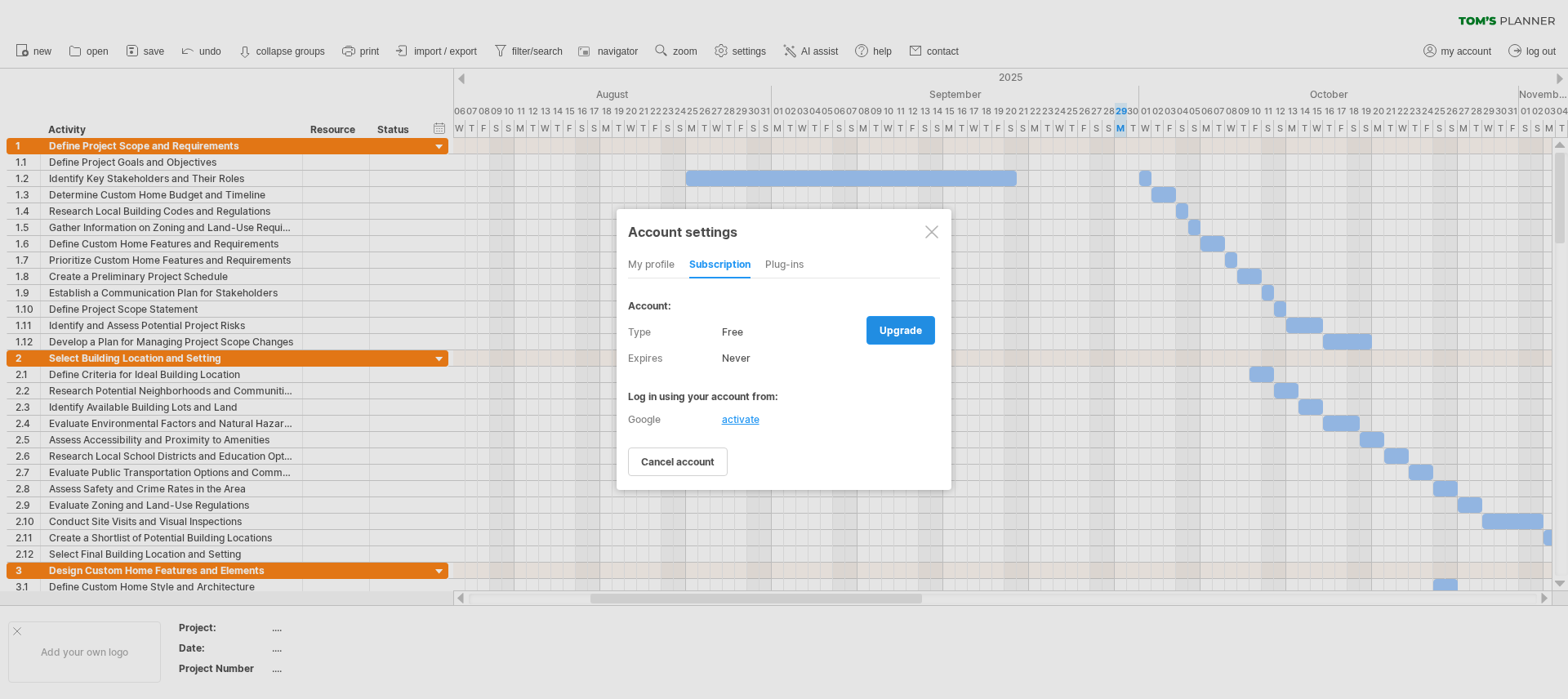
click at [892, 333] on span "upgrade" at bounding box center [901, 330] width 43 height 12
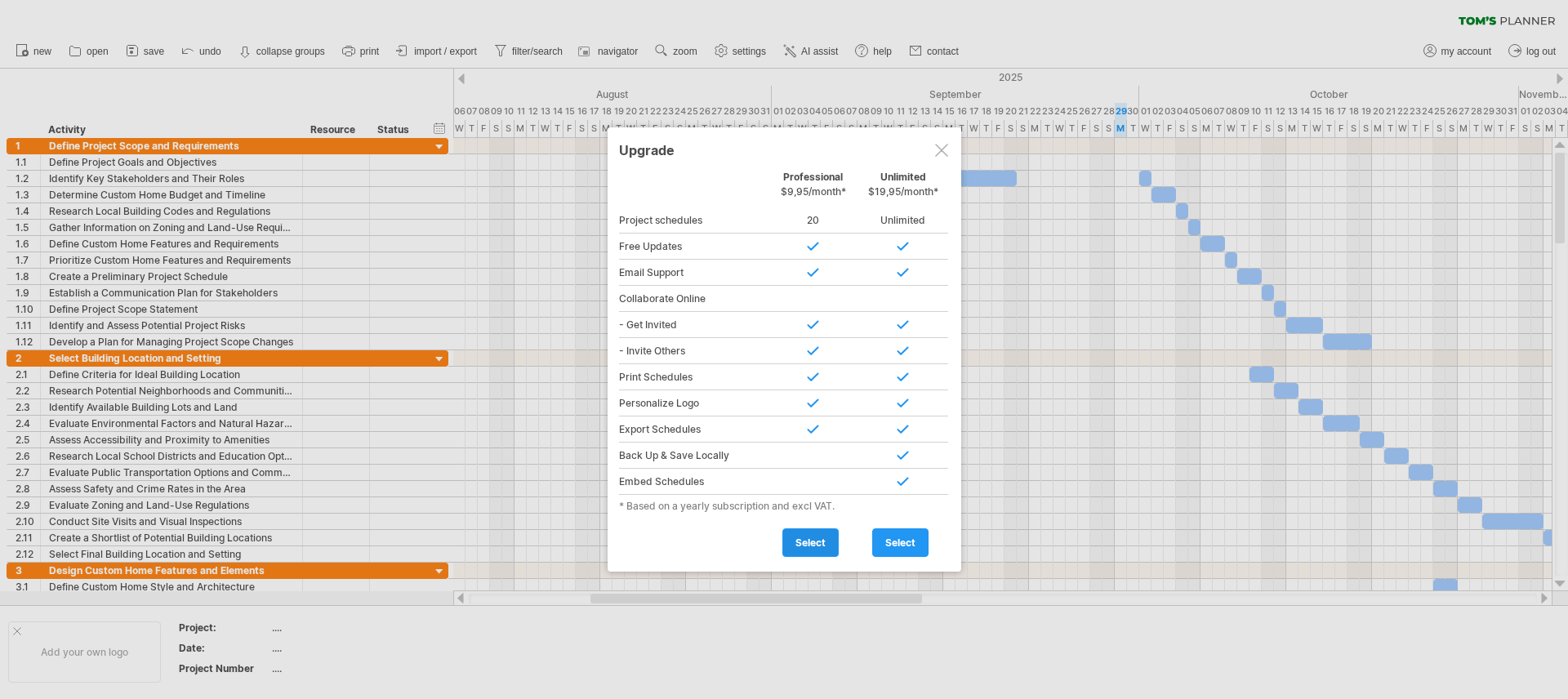
click at [817, 539] on span "select" at bounding box center [811, 542] width 31 height 12
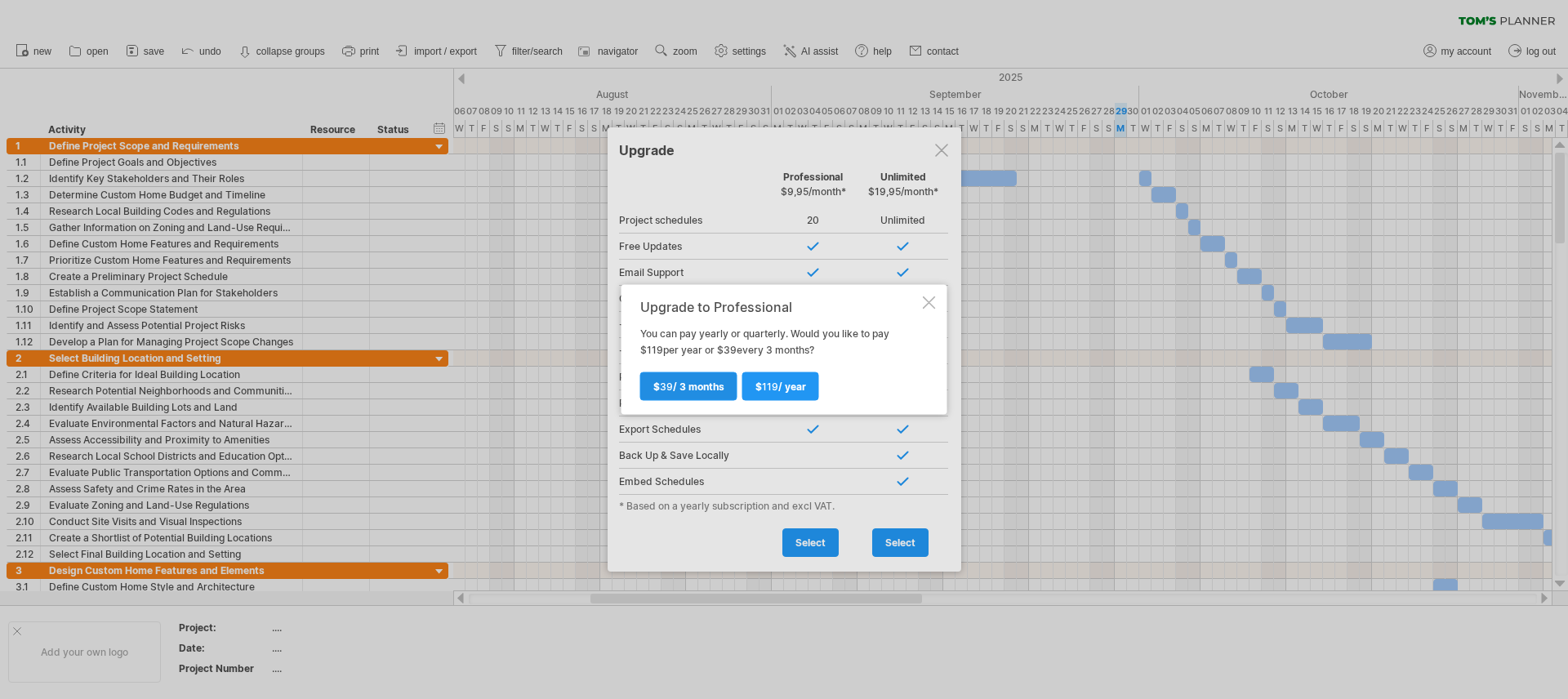
click at [673, 389] on span "$ 39 / 3 months" at bounding box center [689, 386] width 71 height 12
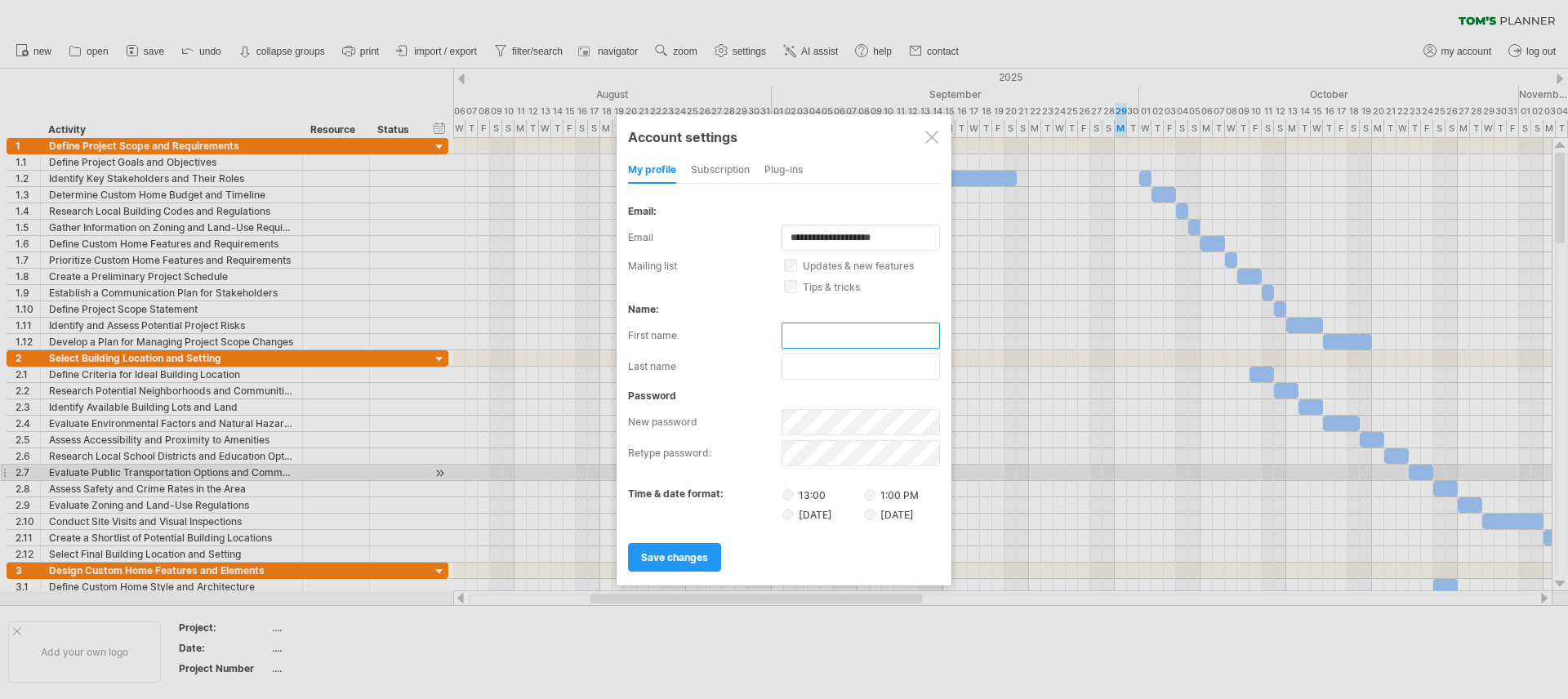
click at [828, 332] on input "text" at bounding box center [860, 336] width 158 height 26
type input "***"
type input "*****"
click at [813, 550] on div "save changes" at bounding box center [783, 549] width 312 height 42
click at [665, 563] on span "save changes" at bounding box center [675, 557] width 67 height 12
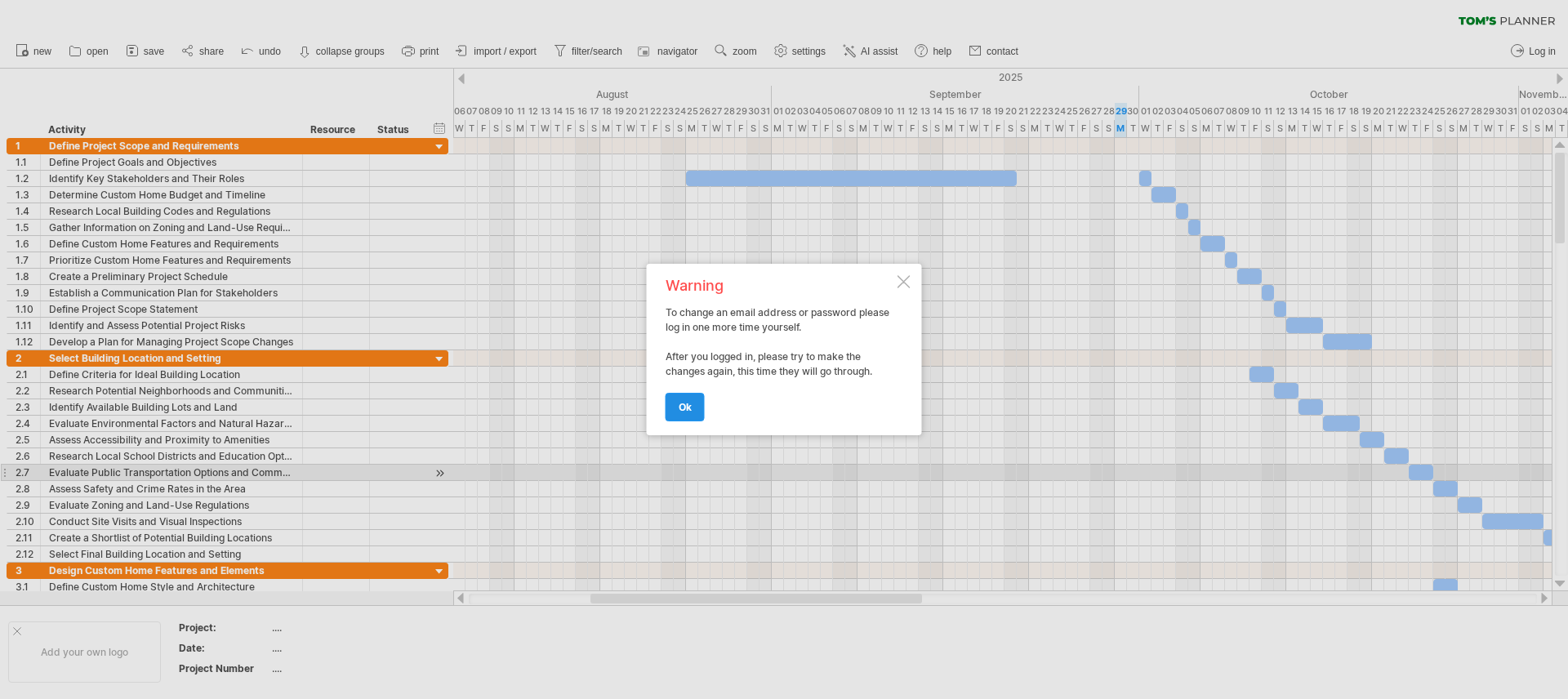
click at [694, 405] on link "ok" at bounding box center [685, 407] width 39 height 29
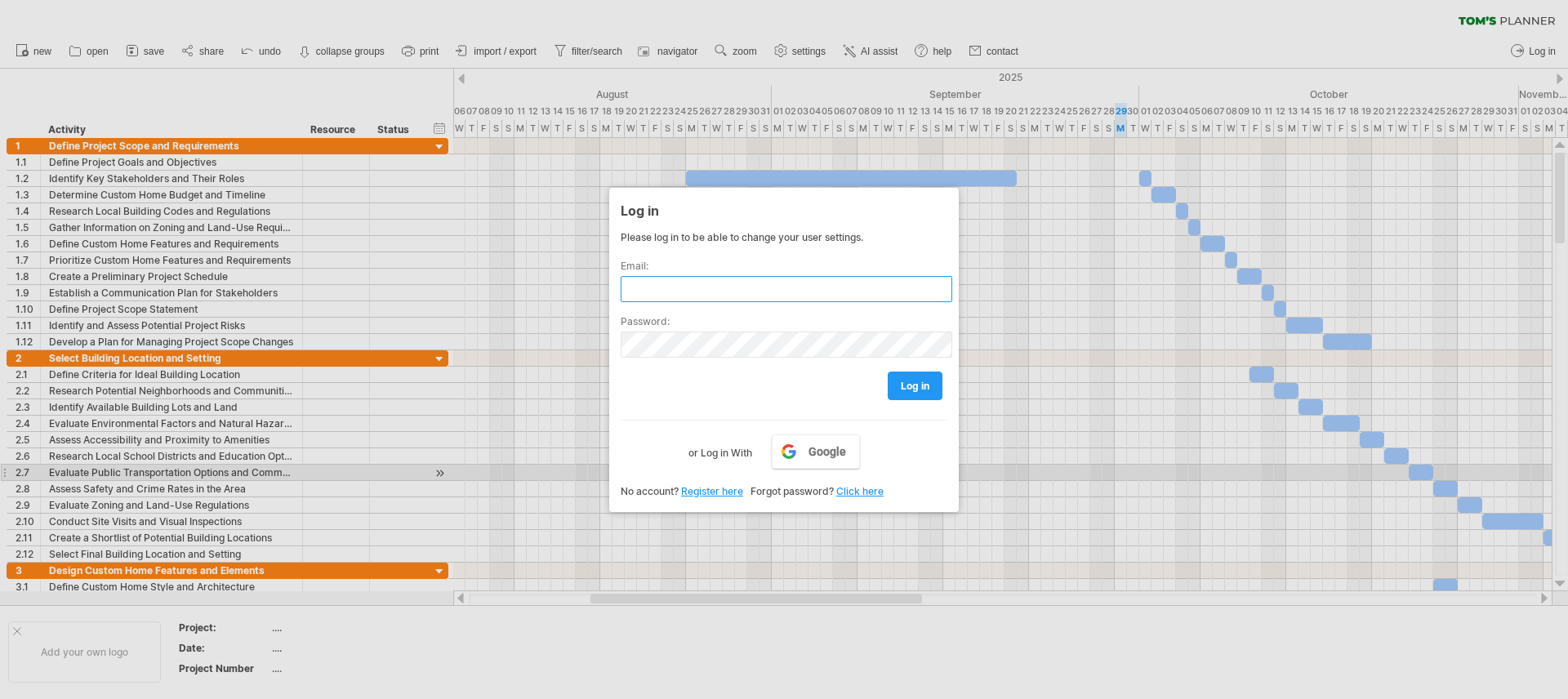
click at [671, 291] on input "text" at bounding box center [786, 289] width 332 height 26
type input "**********"
click at [908, 389] on span "log in" at bounding box center [914, 386] width 29 height 12
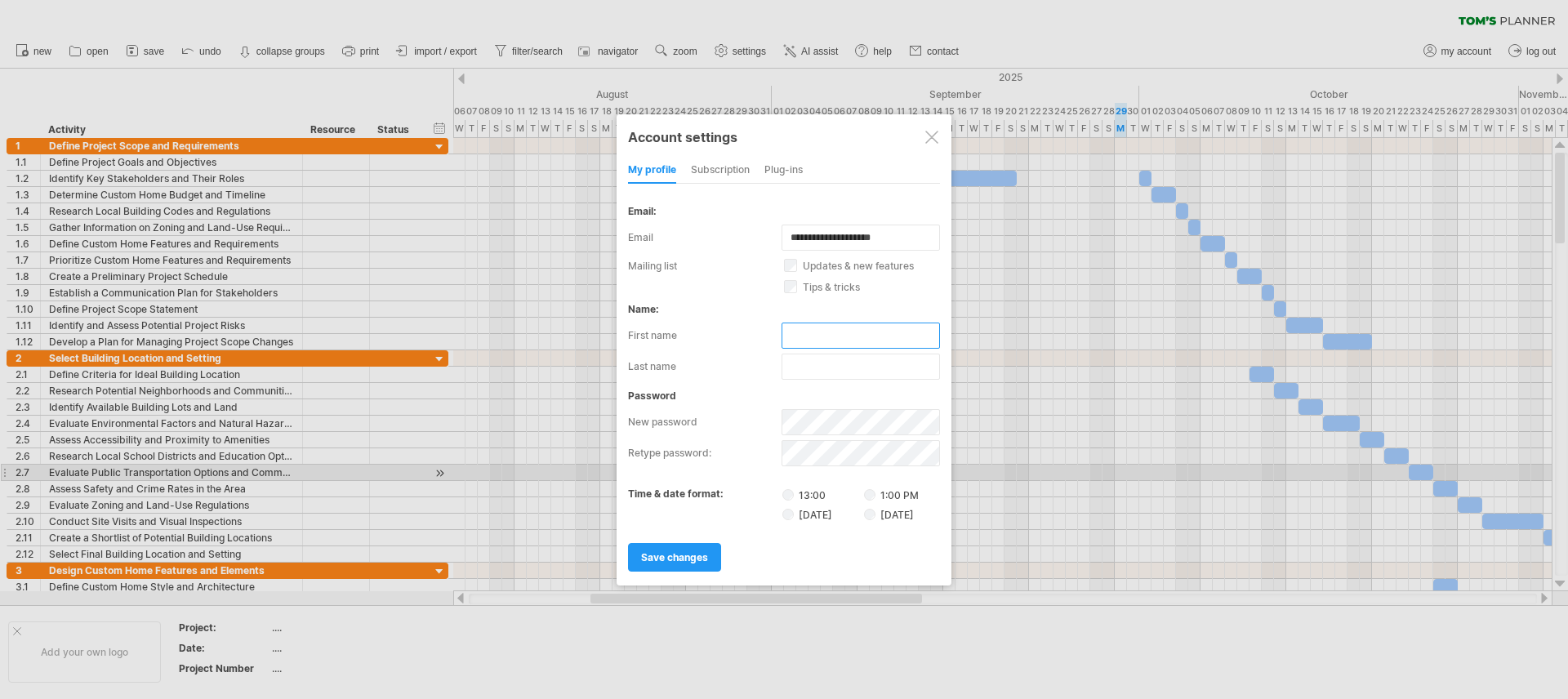
click at [825, 335] on input "text" at bounding box center [860, 336] width 158 height 26
click at [827, 333] on input "text" at bounding box center [860, 336] width 158 height 26
type input "*"
type input "***"
type input "*****"
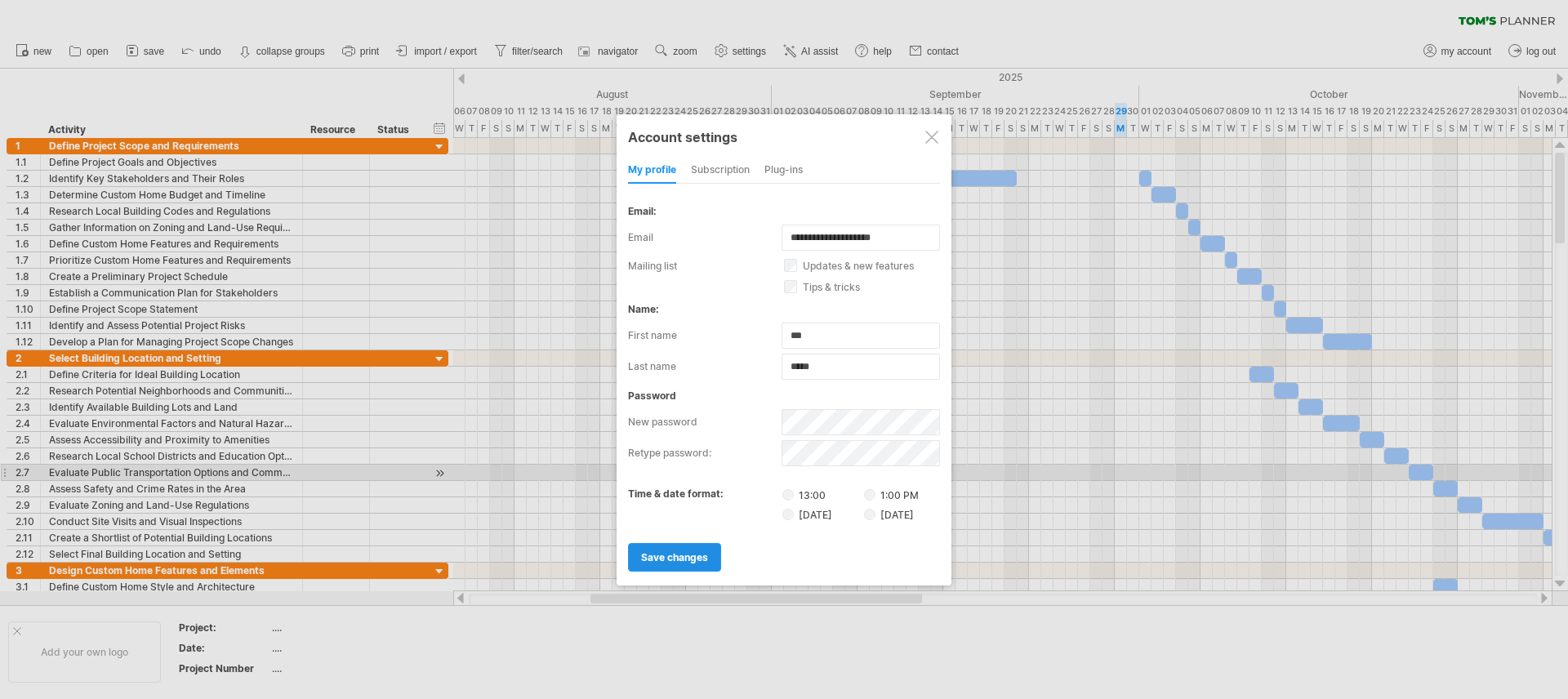
click at [672, 555] on span "save changes" at bounding box center [675, 557] width 67 height 12
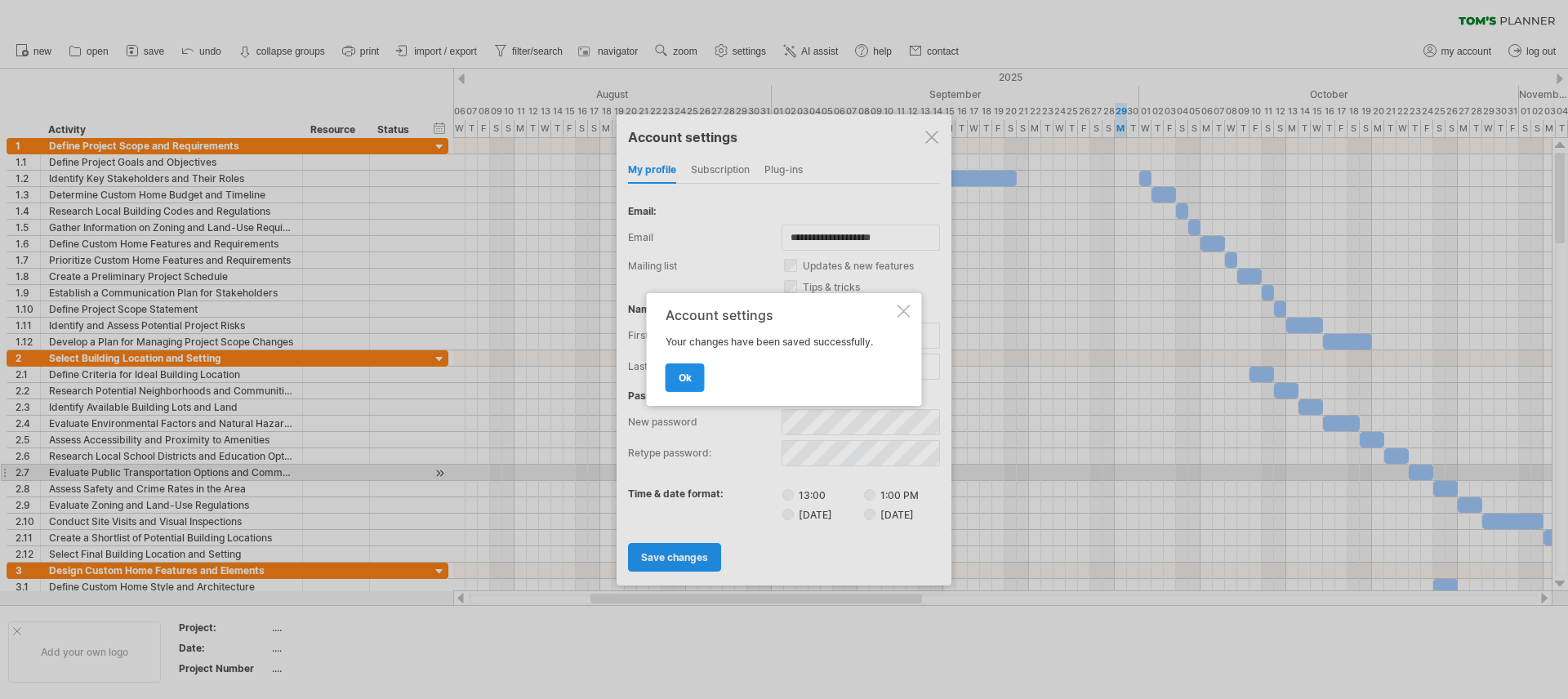
click at [680, 376] on span "ok" at bounding box center [685, 377] width 13 height 12
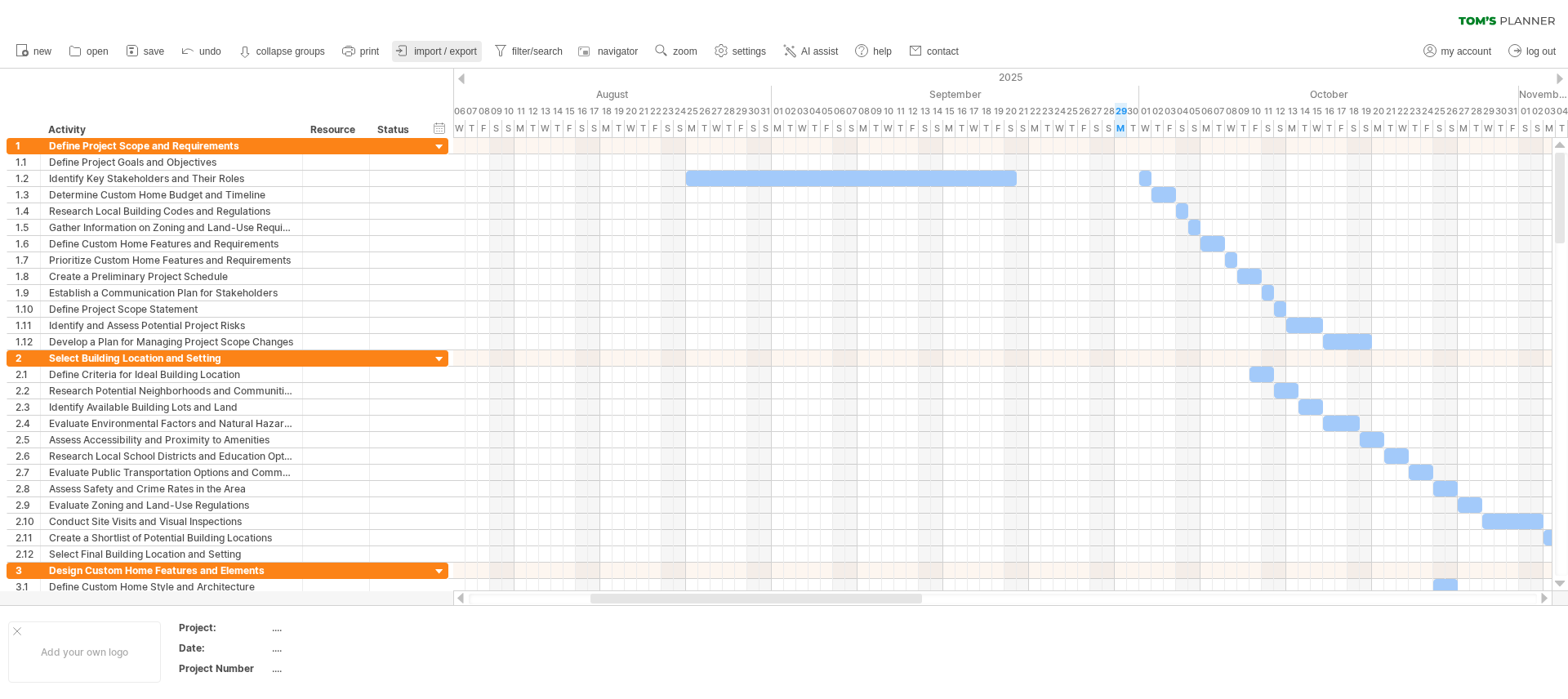
click at [434, 52] on span "import / export" at bounding box center [446, 51] width 63 height 11
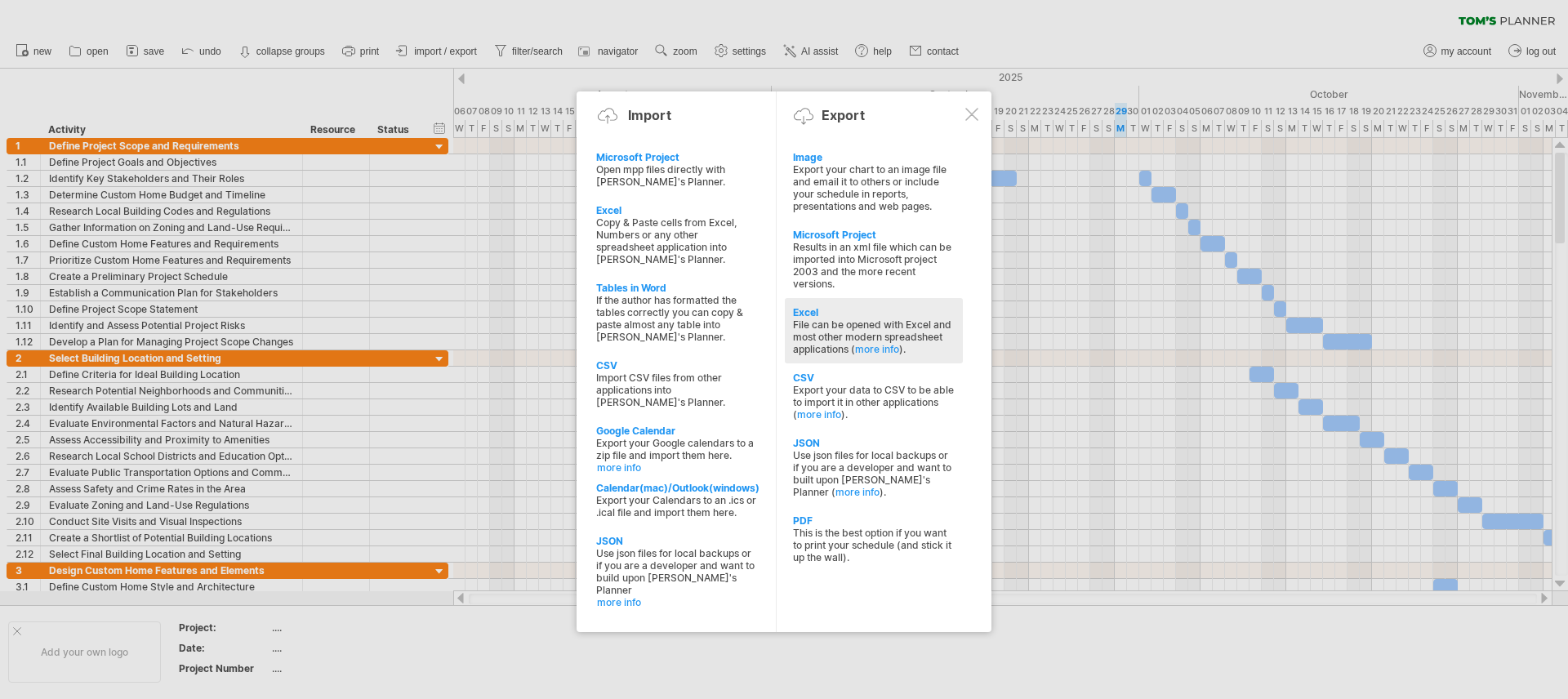
click at [800, 310] on div "Excel" at bounding box center [874, 312] width 162 height 12
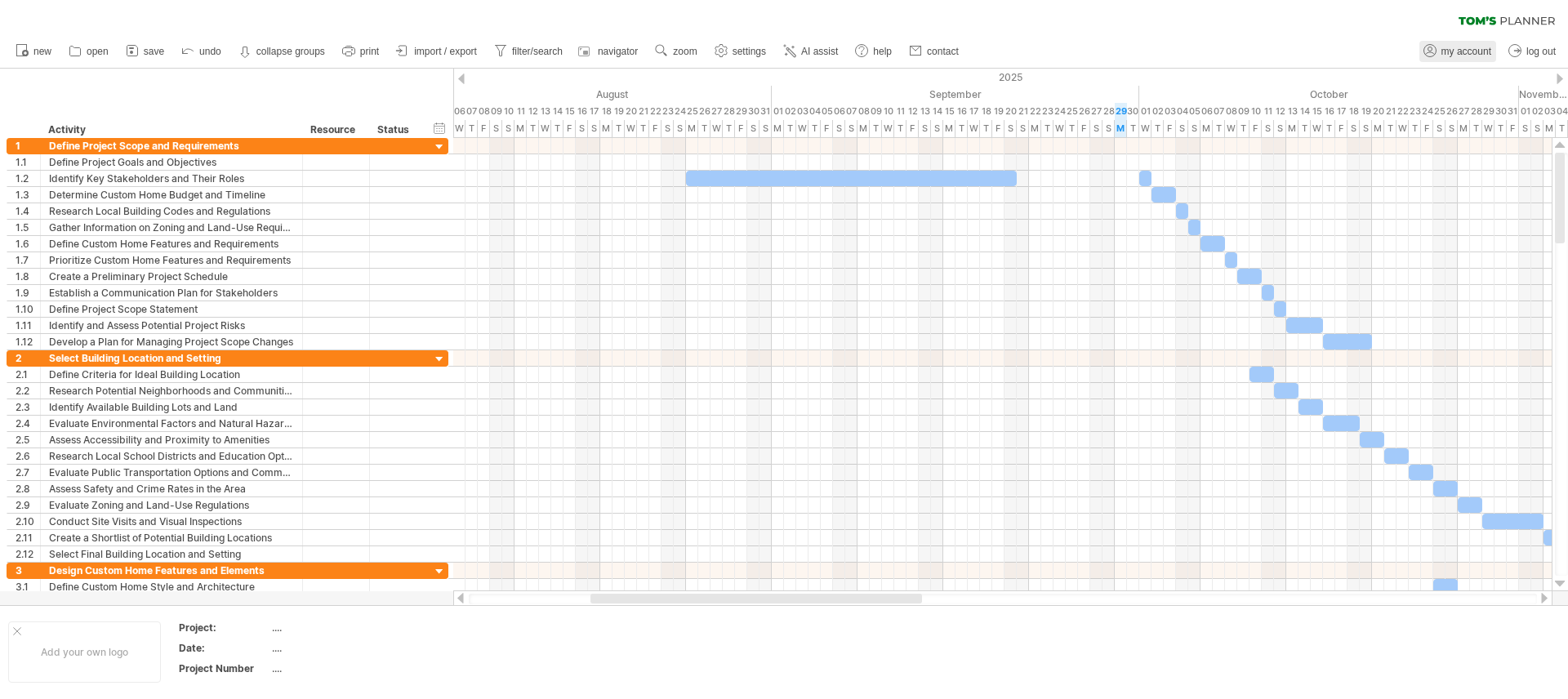
click at [1477, 51] on span "my account" at bounding box center [1466, 51] width 50 height 11
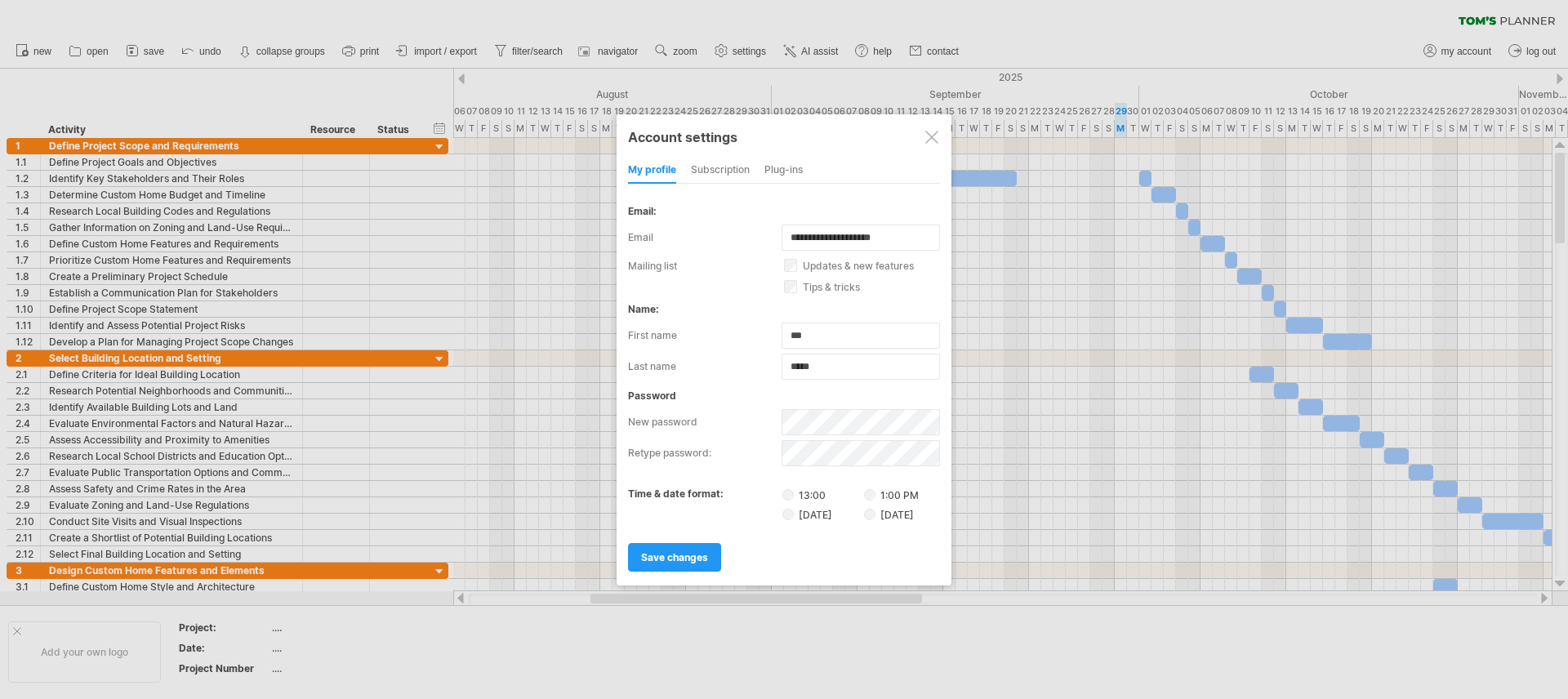
click at [722, 153] on div "Account settings my profile subscription Plug-ins subscription members charts W…" at bounding box center [784, 350] width 335 height 472
click at [722, 161] on div "subscription" at bounding box center [720, 171] width 59 height 26
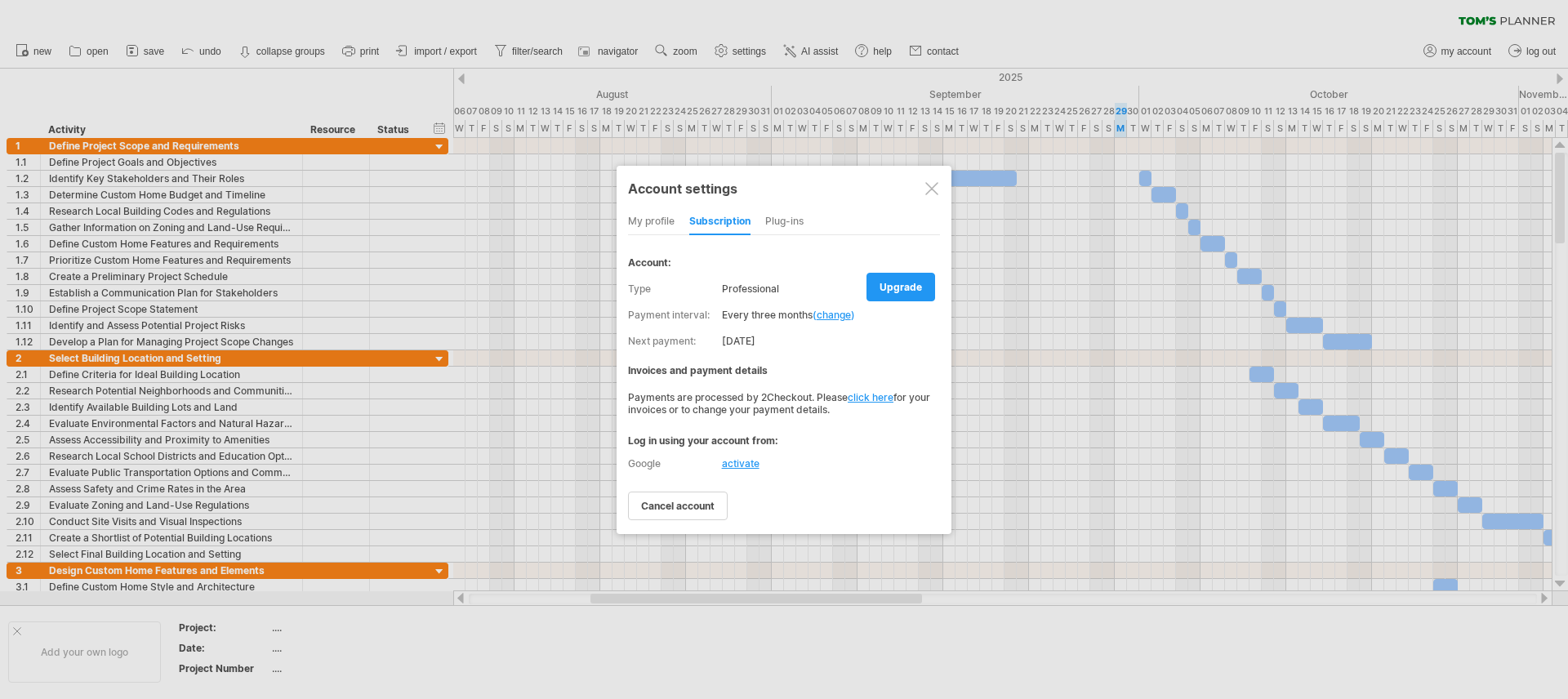
click at [833, 312] on link "change" at bounding box center [833, 314] width 34 height 12
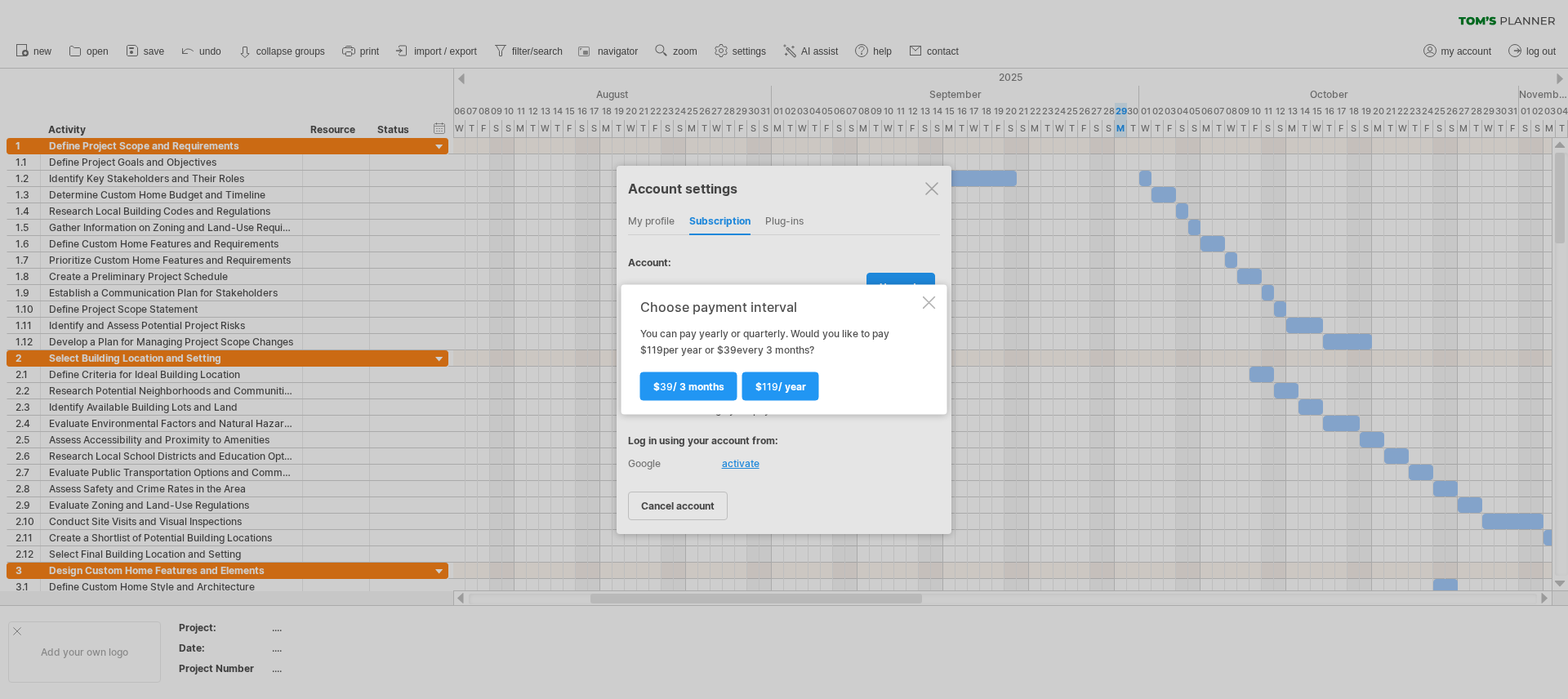
click at [839, 251] on div at bounding box center [784, 350] width 1568 height 699
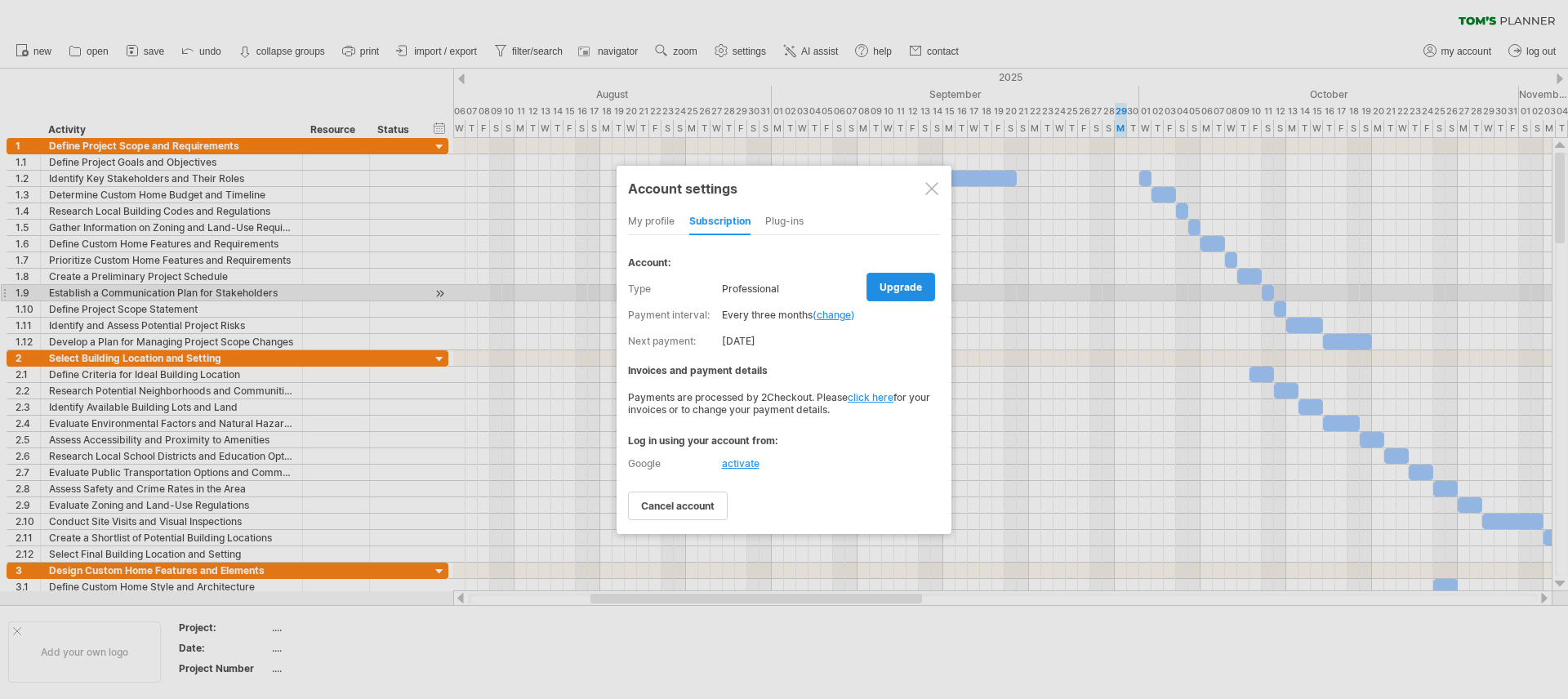
click at [896, 287] on span "upgrade" at bounding box center [901, 287] width 43 height 12
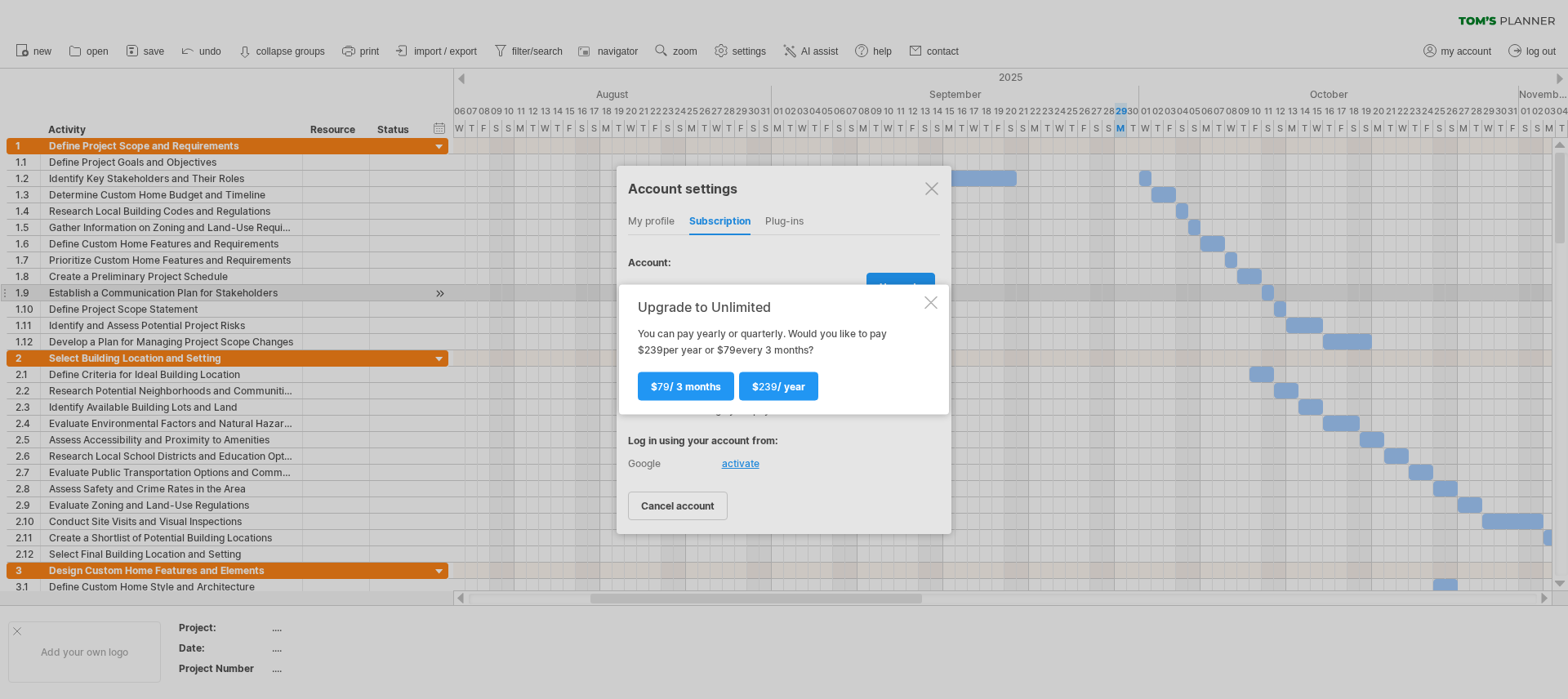
click at [807, 229] on div at bounding box center [784, 350] width 1568 height 699
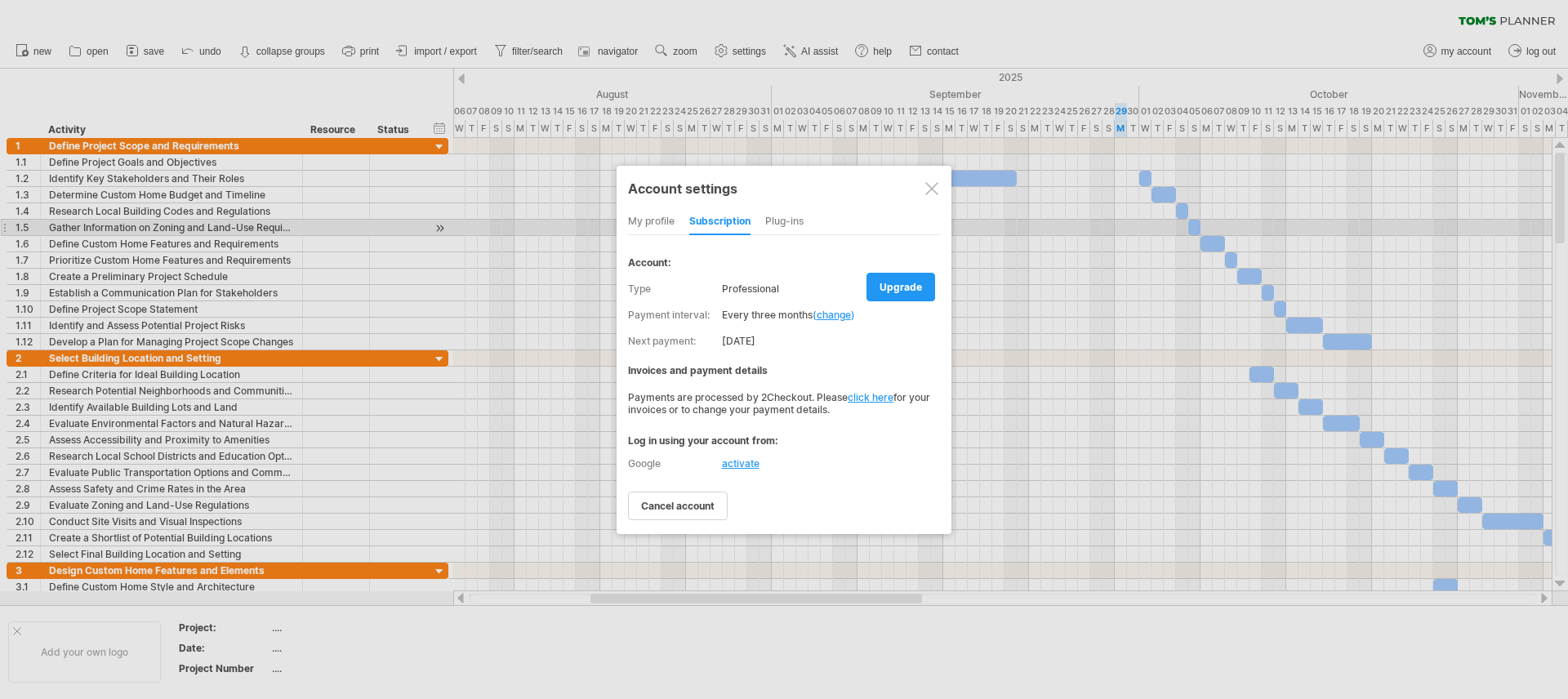
click at [797, 227] on div "Plug-ins" at bounding box center [785, 222] width 39 height 26
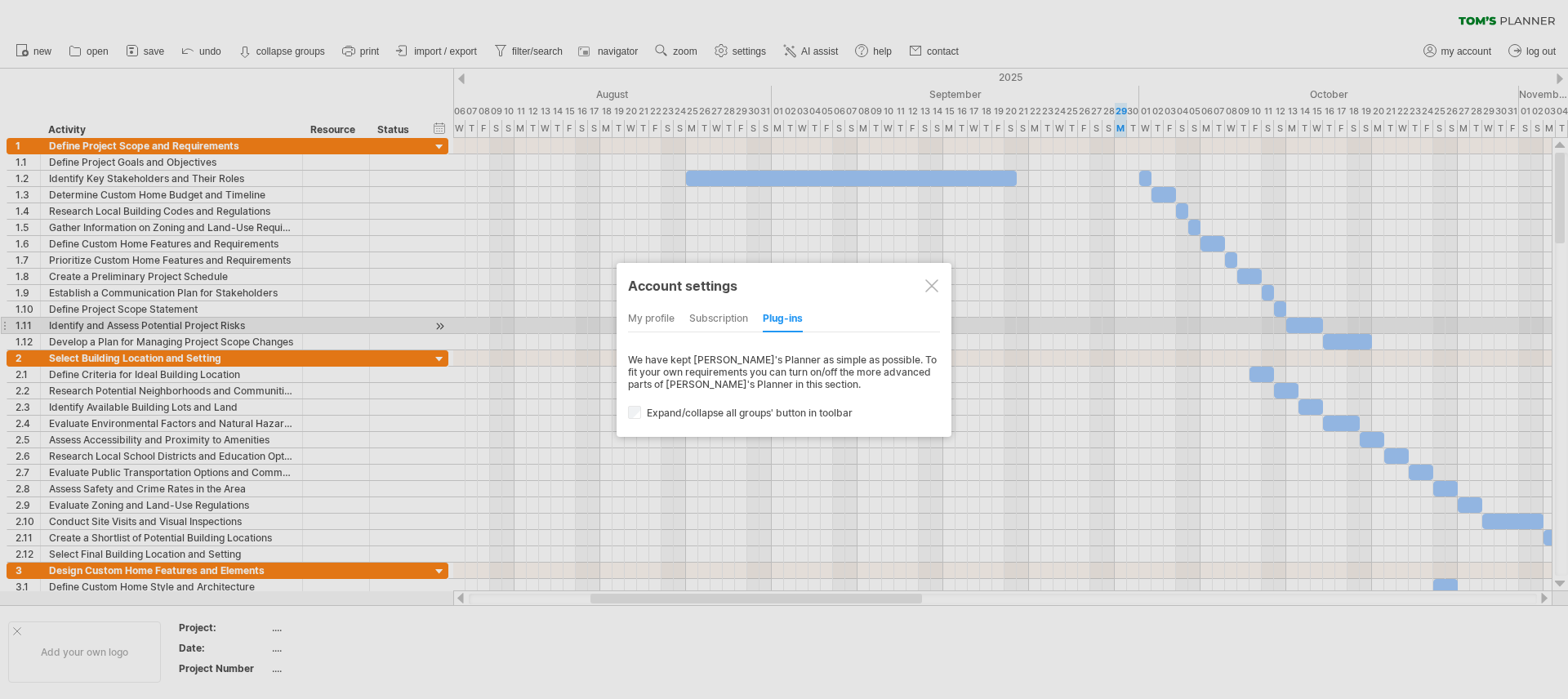
click at [653, 322] on div "my profile" at bounding box center [651, 319] width 46 height 26
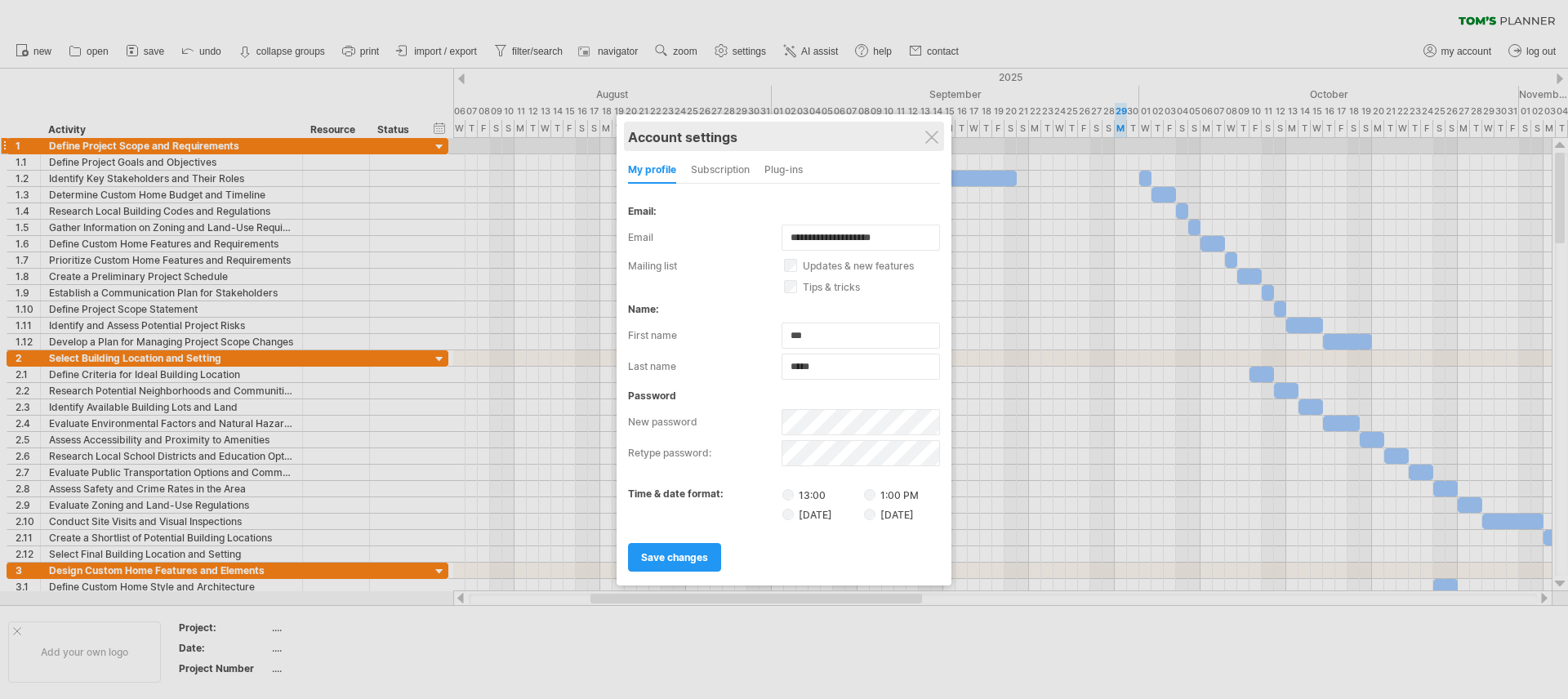
click at [938, 133] on div "Account settings" at bounding box center [783, 137] width 312 height 30
click at [937, 134] on div at bounding box center [932, 136] width 13 height 13
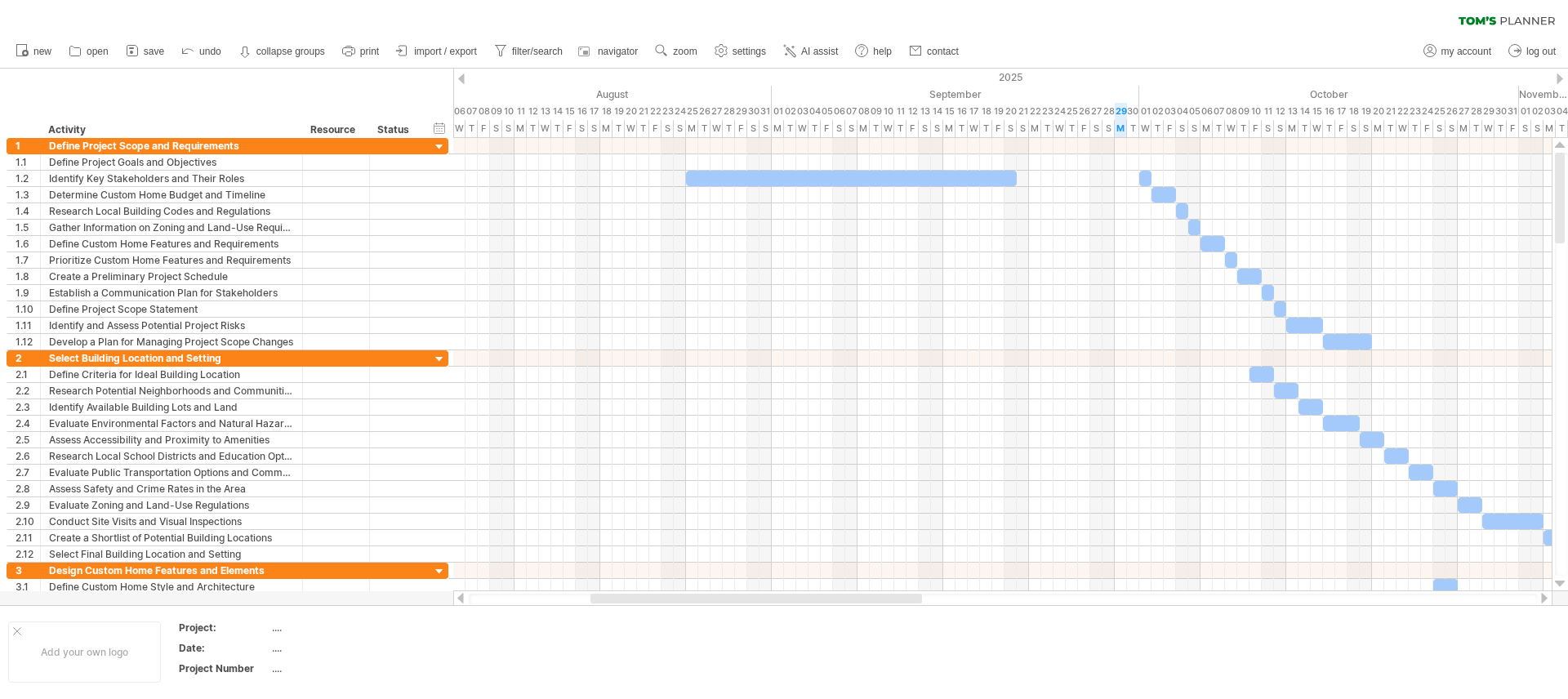
click at [1472, 23] on icon at bounding box center [1477, 20] width 38 height 8
